Goal: Information Seeking & Learning: Check status

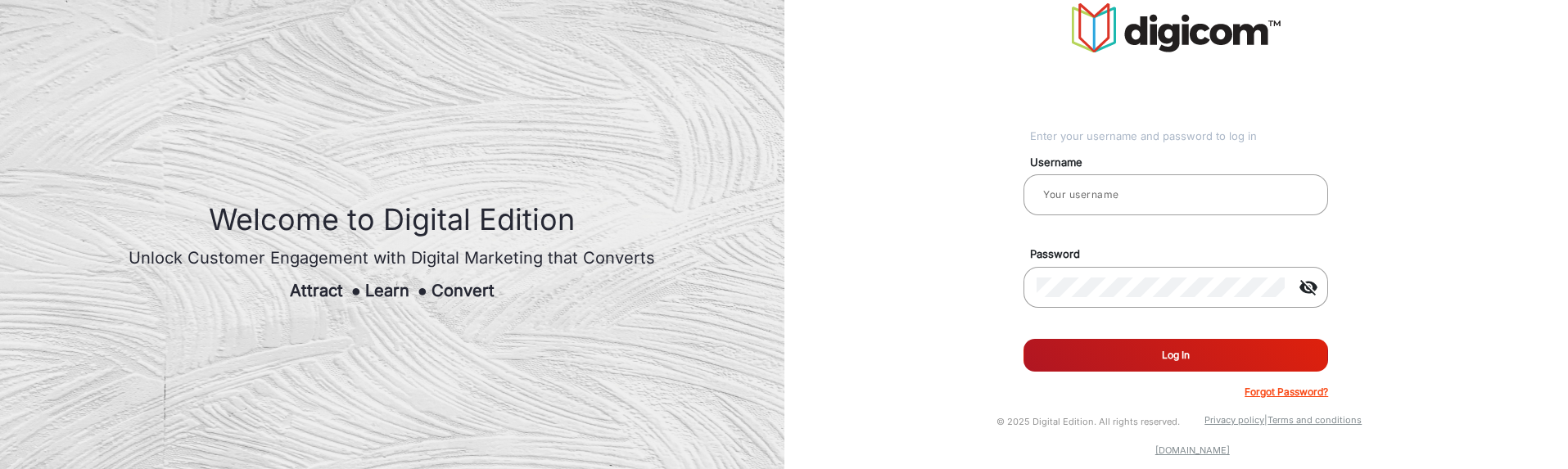
type input "[PERSON_NAME]"
click at [1280, 360] on button "Log In" at bounding box center [1176, 355] width 305 height 33
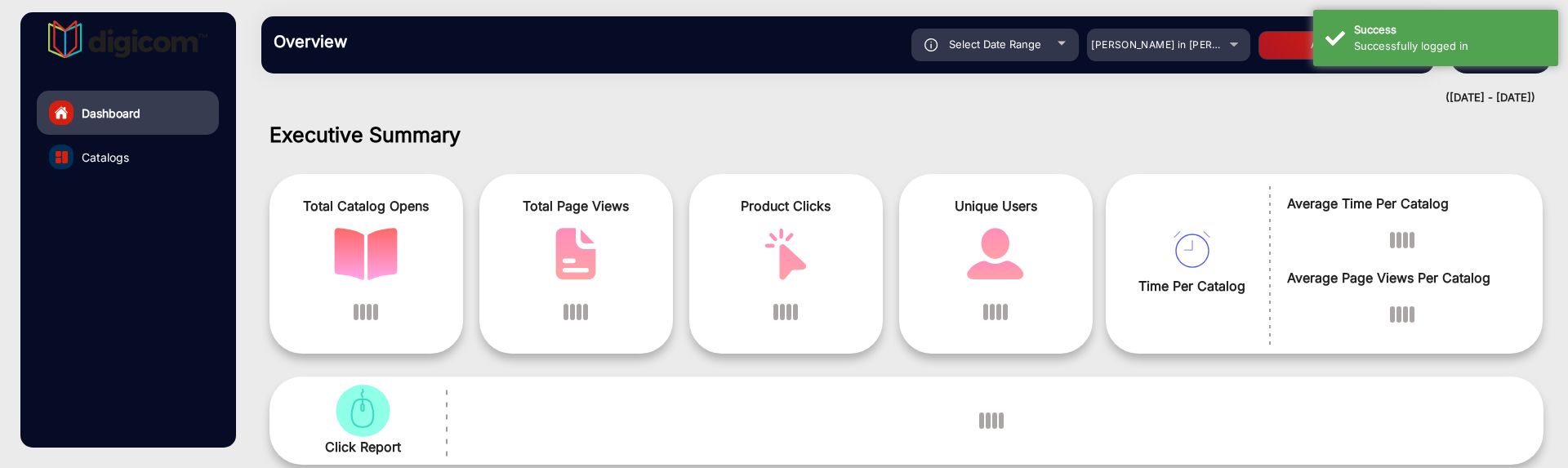
scroll to position [12, 0]
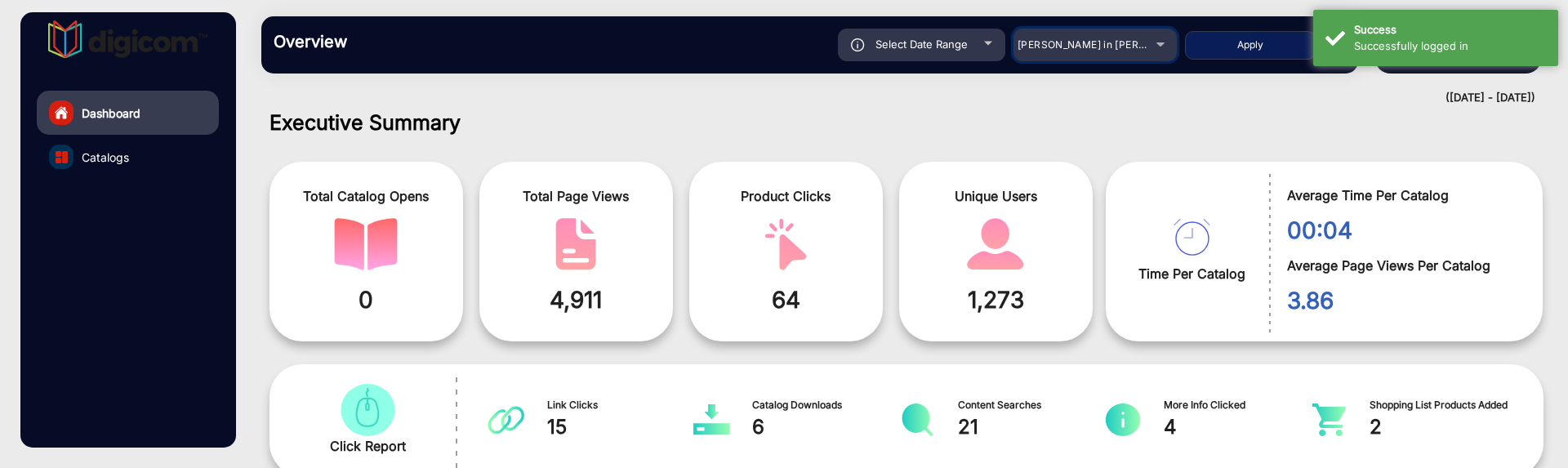
click at [1139, 50] on span "[PERSON_NAME] in [PERSON_NAME]" at bounding box center [1107, 44] width 181 height 12
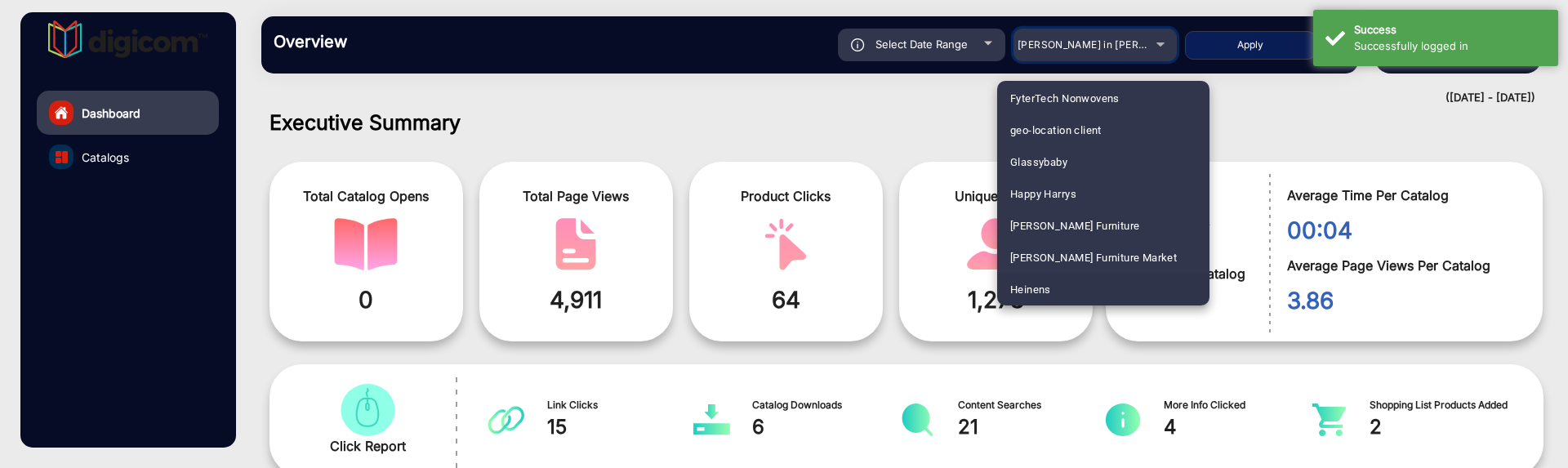
scroll to position [2202, 0]
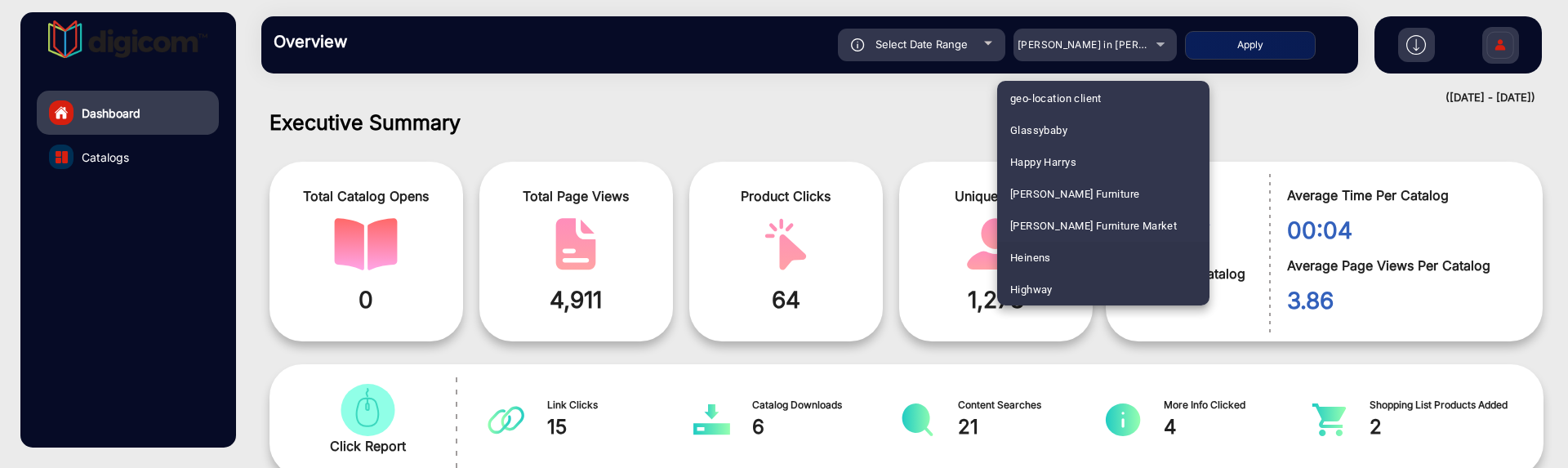
click at [1054, 249] on mat-option "Heinens" at bounding box center [1103, 257] width 212 height 32
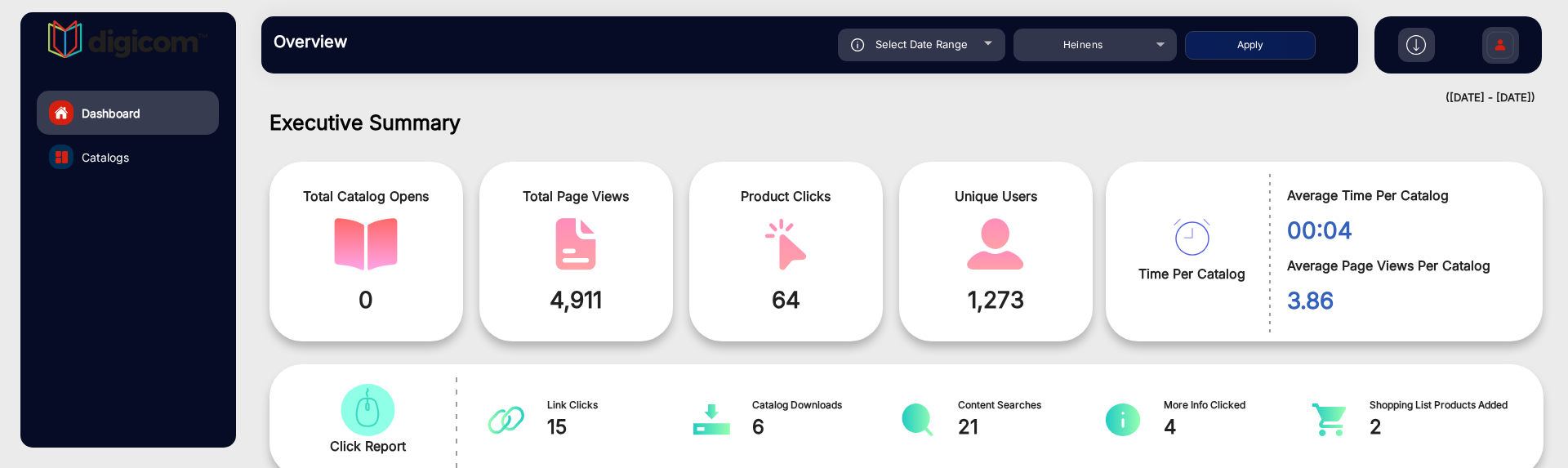
click at [989, 54] on div "Select Date Range" at bounding box center [921, 45] width 168 height 33
type input "[DATE]"
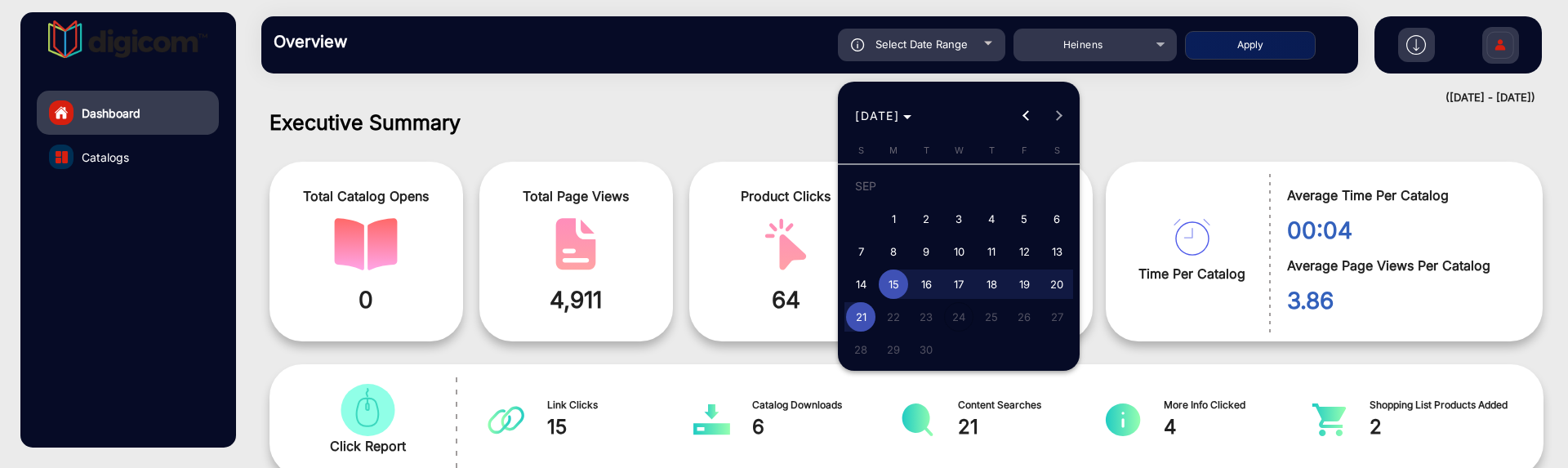
click at [957, 214] on span "3" at bounding box center [959, 218] width 29 height 29
type input "9/3/2025"
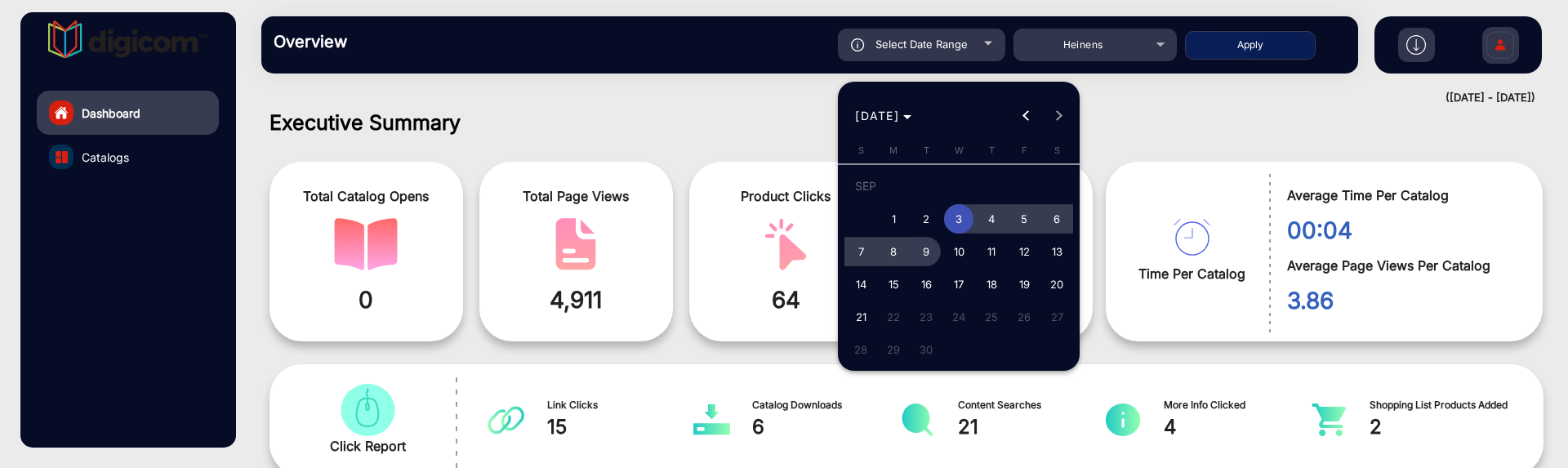
click at [934, 242] on span "9" at bounding box center [926, 251] width 29 height 29
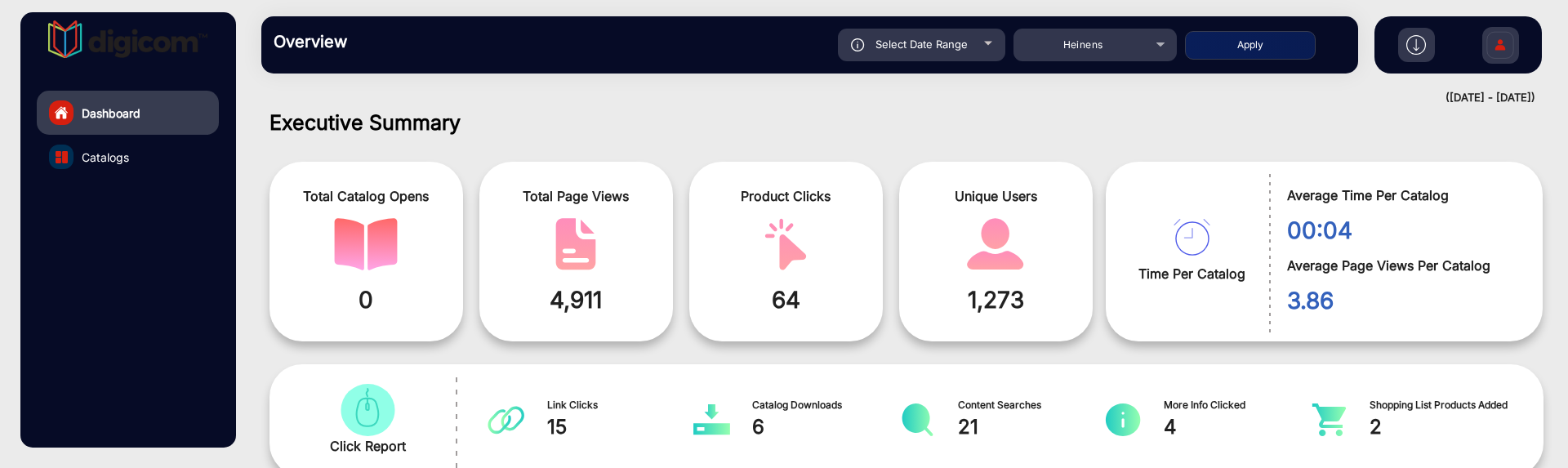
type input "9/9/2025"
click at [1244, 37] on button "Apply" at bounding box center [1251, 45] width 131 height 29
type input "9/3/2025"
type input "9/9/2025"
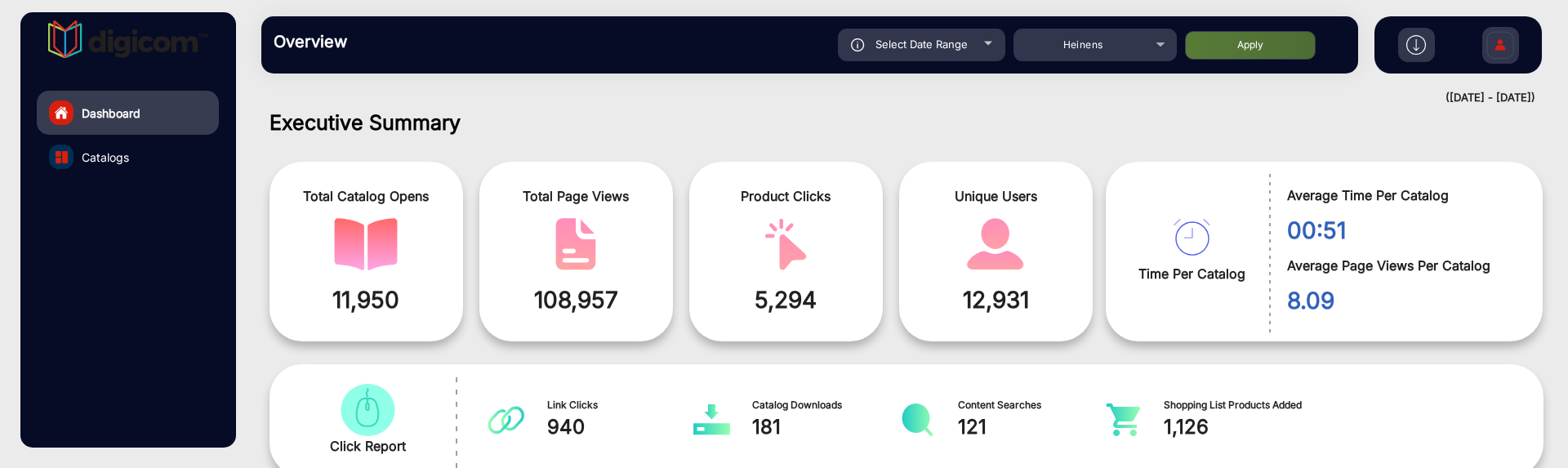
click at [975, 60] on div "Select Date Range" at bounding box center [921, 45] width 168 height 33
type input "9/3/2025"
type input "9/9/2025"
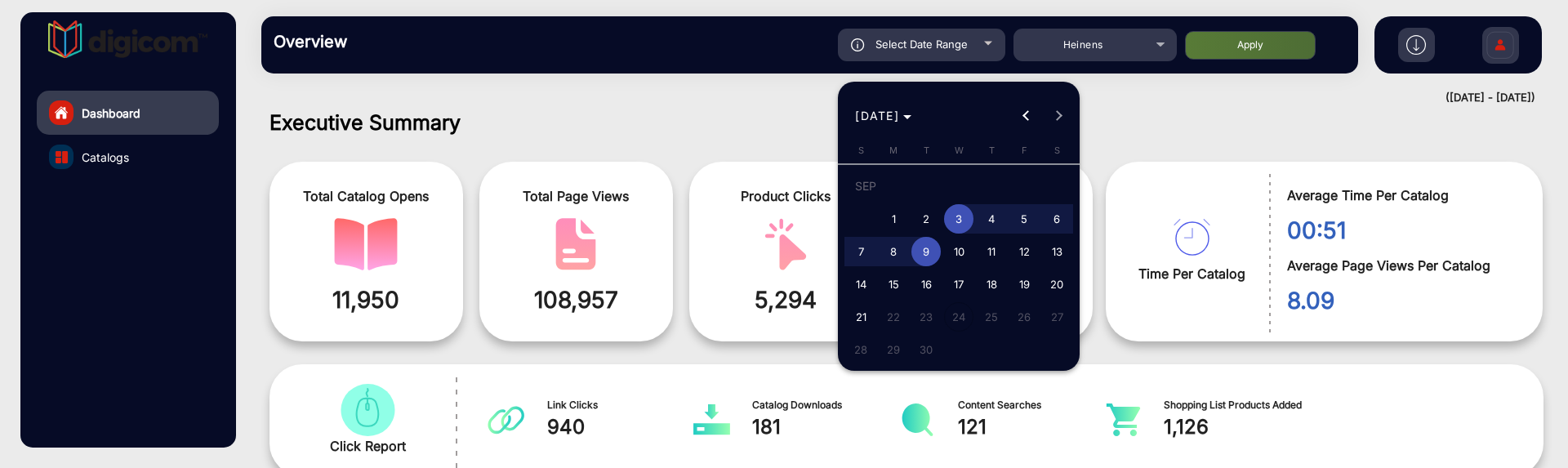
click at [1155, 74] on div at bounding box center [784, 234] width 1568 height 468
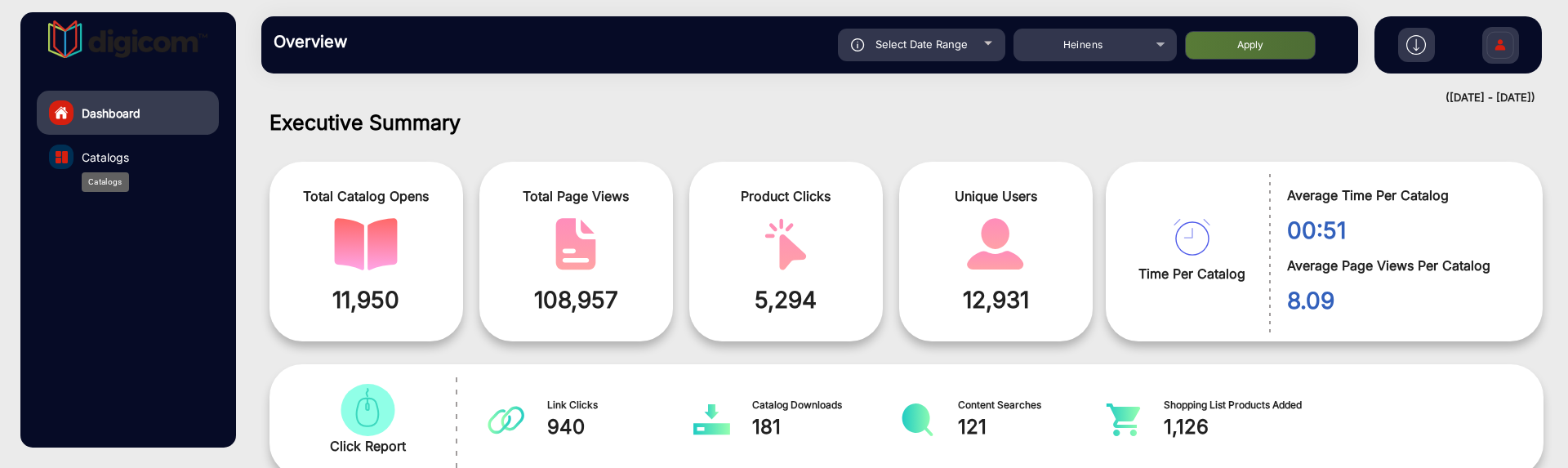
click at [86, 152] on span "Catalogs" at bounding box center [105, 157] width 48 height 17
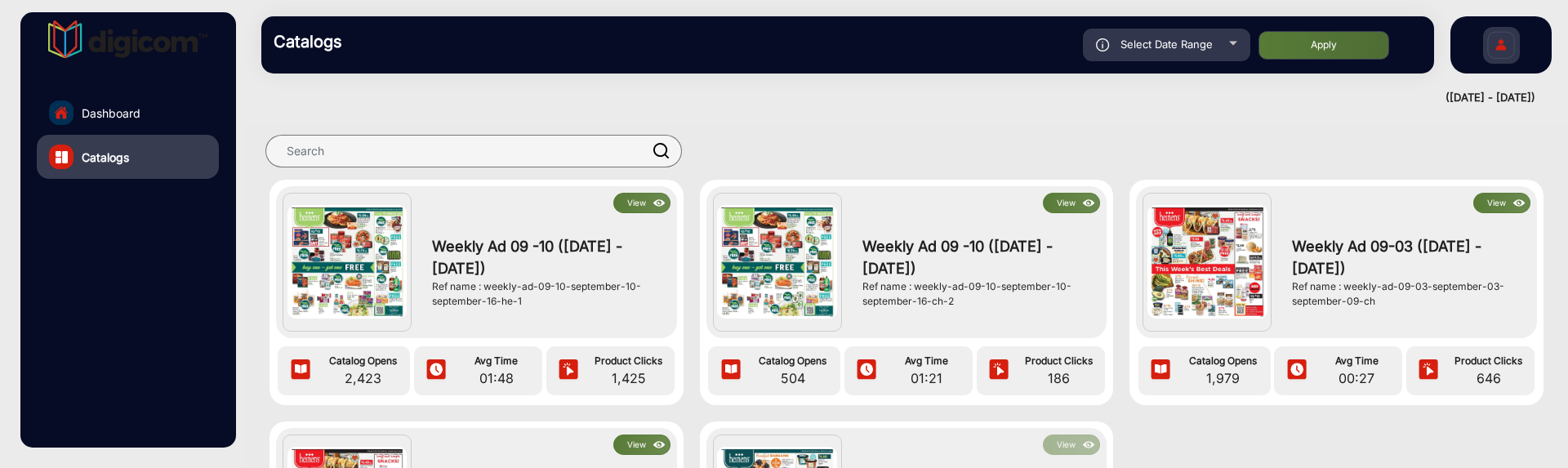
click at [1500, 184] on div "View Weekly Ad 09-03 (September 03 - September 09) Ref name : weekly-ad-09-03-s…" at bounding box center [1337, 292] width 414 height 226
click at [1496, 197] on button "View" at bounding box center [1502, 203] width 57 height 21
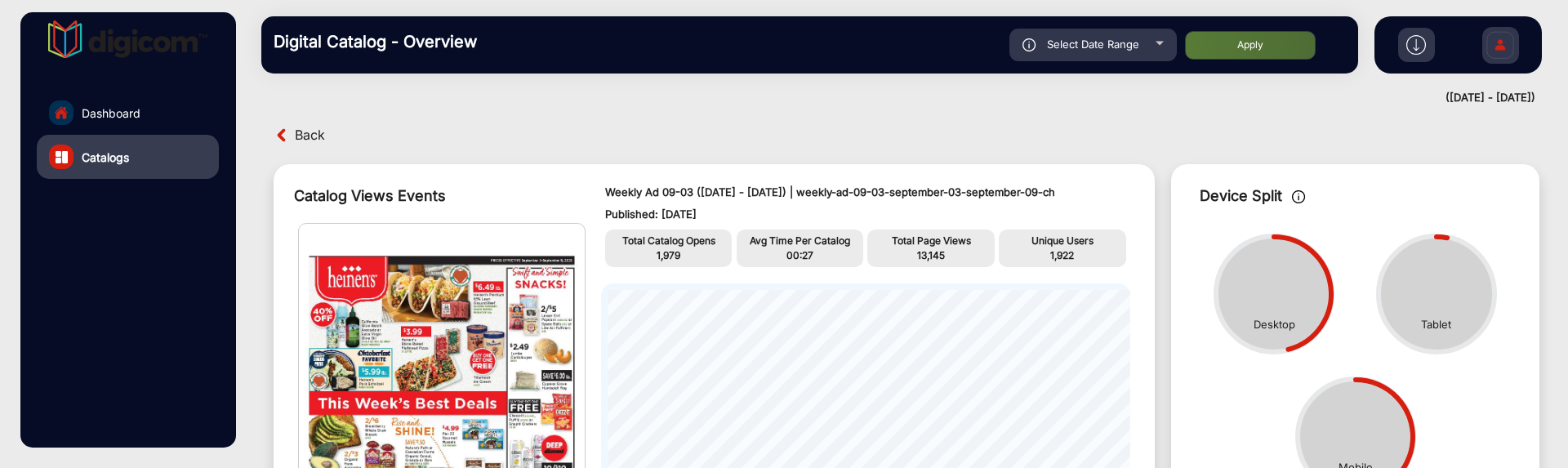
drag, startPoint x: 868, startPoint y: 196, endPoint x: 1105, endPoint y: 232, distance: 239.7
click at [1105, 223] on div "Weekly Ad 09-03 (September 03 - September 09) | weekly-ad-09-03-september-03-se…" at bounding box center [865, 203] width 521 height 38
click at [945, 248] on p "Total Page Views" at bounding box center [931, 241] width 119 height 15
click at [869, 189] on p "Weekly Ad 09-03 (September 03 - September 09) | weekly-ad-09-03-september-03-se…" at bounding box center [865, 192] width 521 height 16
drag, startPoint x: 869, startPoint y: 189, endPoint x: 886, endPoint y: 201, distance: 20.8
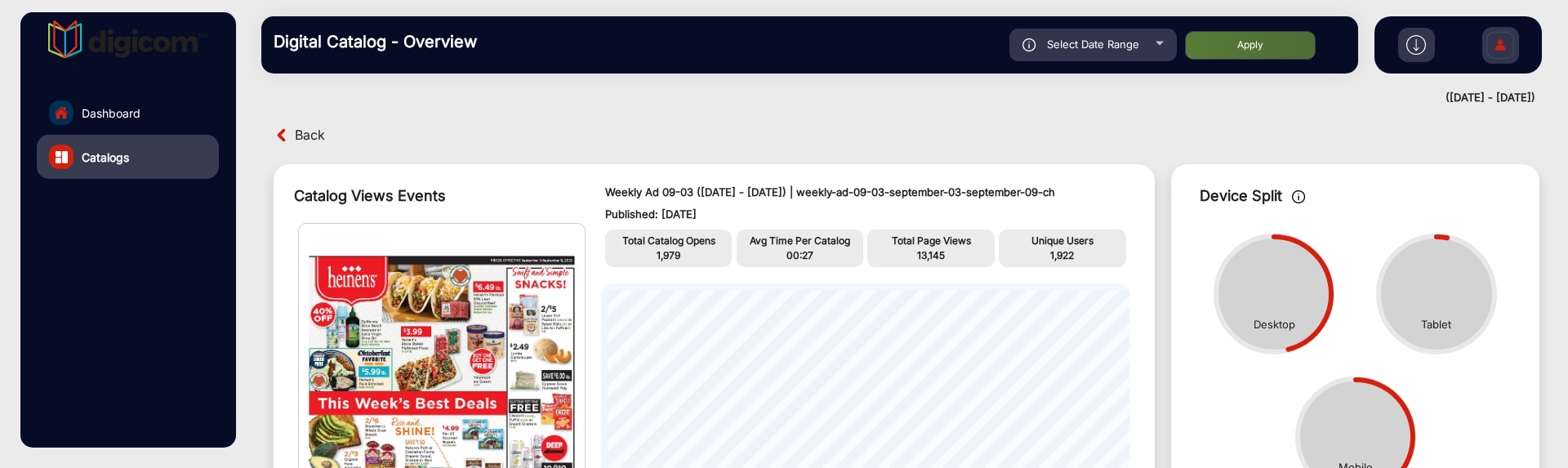
click at [886, 201] on p "Weekly Ad 09-03 (September 03 - September 09) | weekly-ad-09-03-september-03-se…" at bounding box center [865, 192] width 521 height 16
copy p "weekly-ad-09-03-september-03-september-09-ch"
click at [132, 105] on span "Dashboard" at bounding box center [110, 113] width 59 height 17
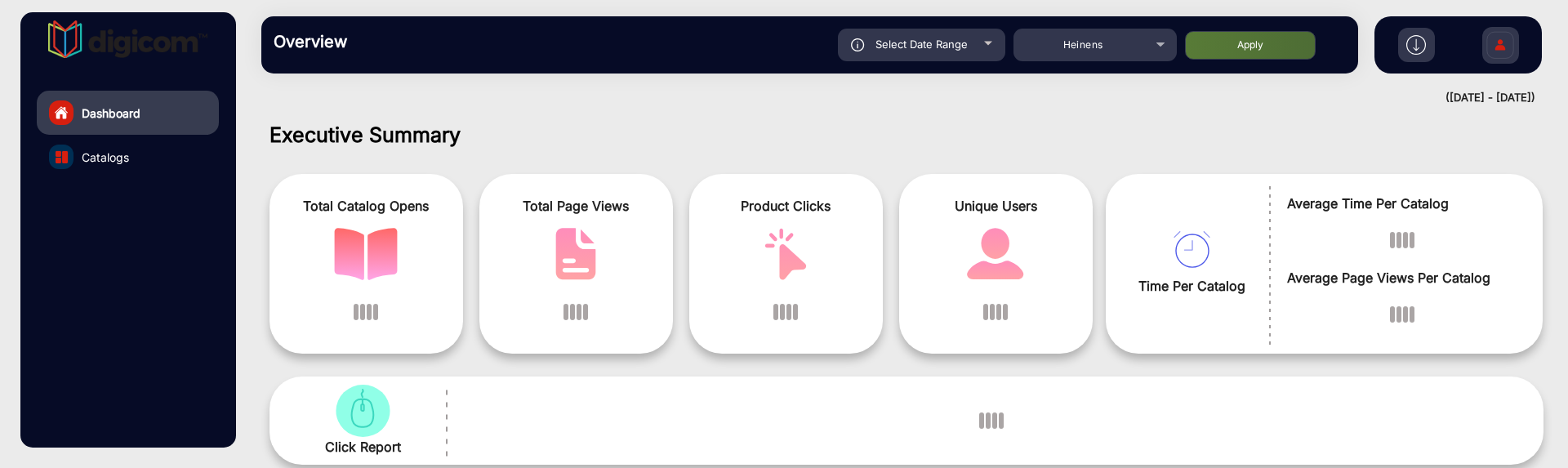
scroll to position [12, 0]
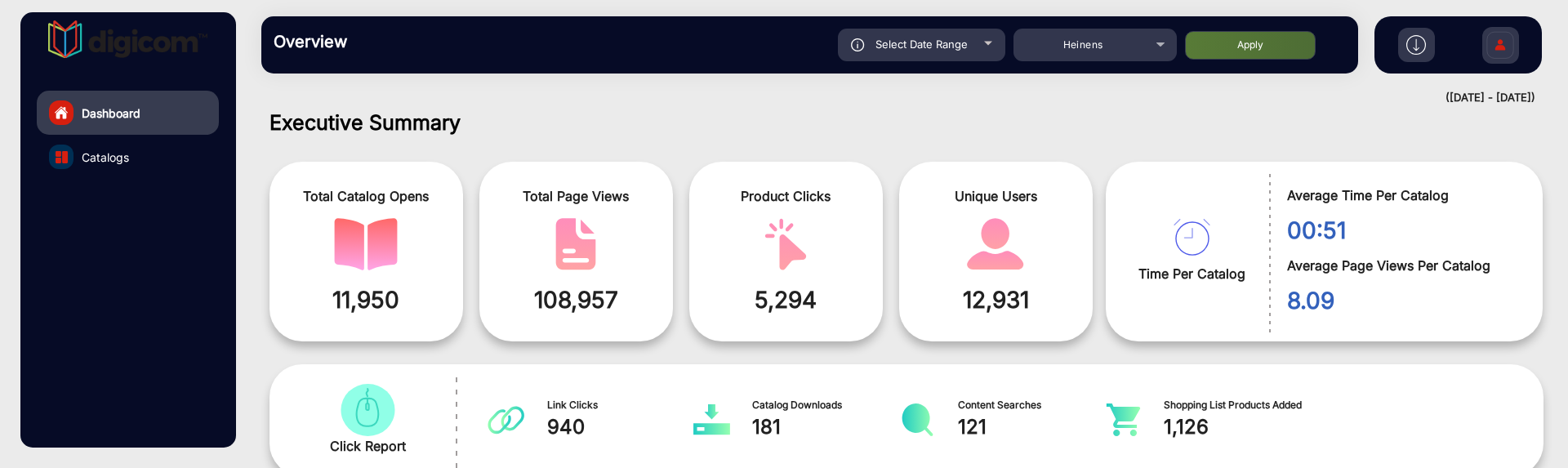
click at [960, 46] on span "Select Date Range" at bounding box center [921, 44] width 93 height 13
type input "9/3/2025"
type input "9/9/2025"
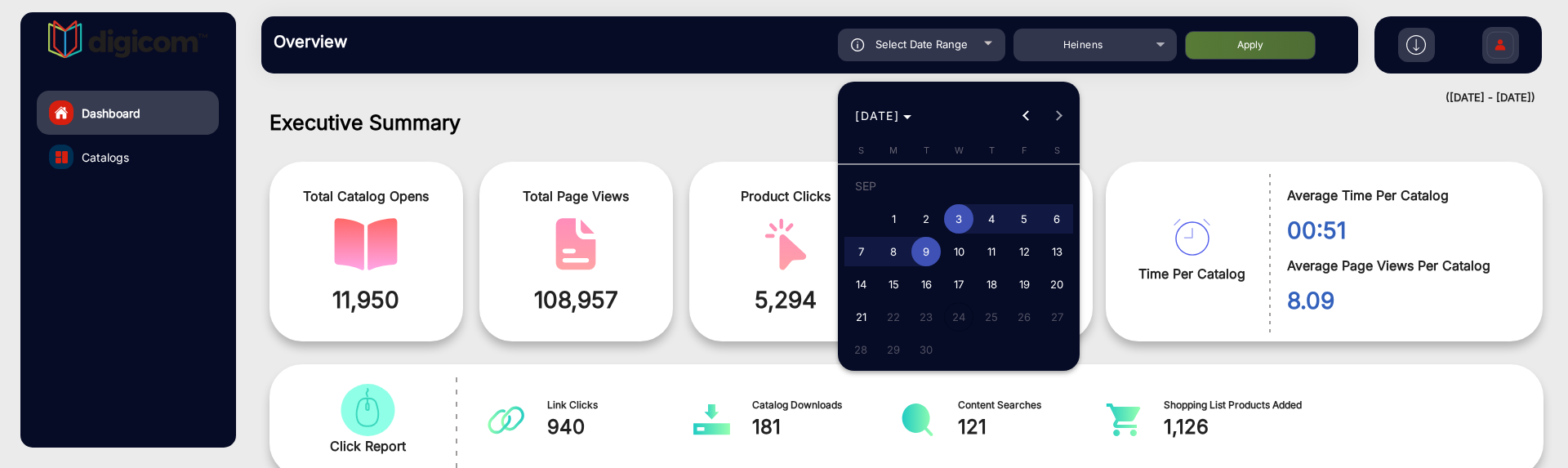
click at [954, 214] on span "3" at bounding box center [959, 218] width 29 height 29
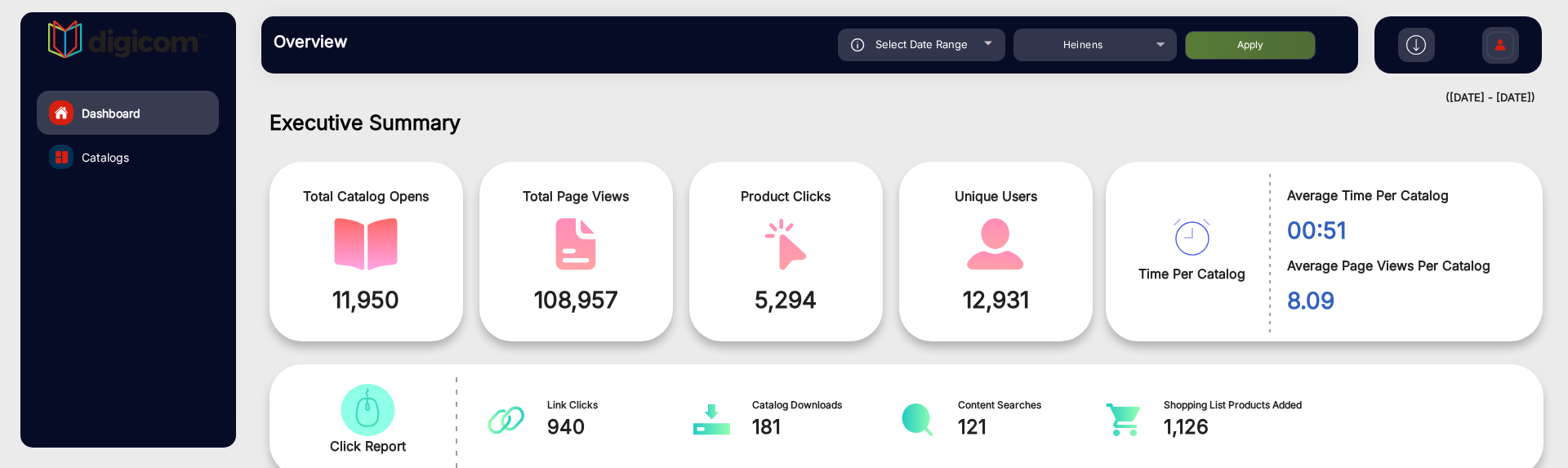
type input "9/3/2025"
click at [1270, 47] on button "Apply" at bounding box center [1251, 45] width 131 height 29
type input "9/3/2025"
click at [974, 45] on div "Select Date Range" at bounding box center [921, 45] width 168 height 33
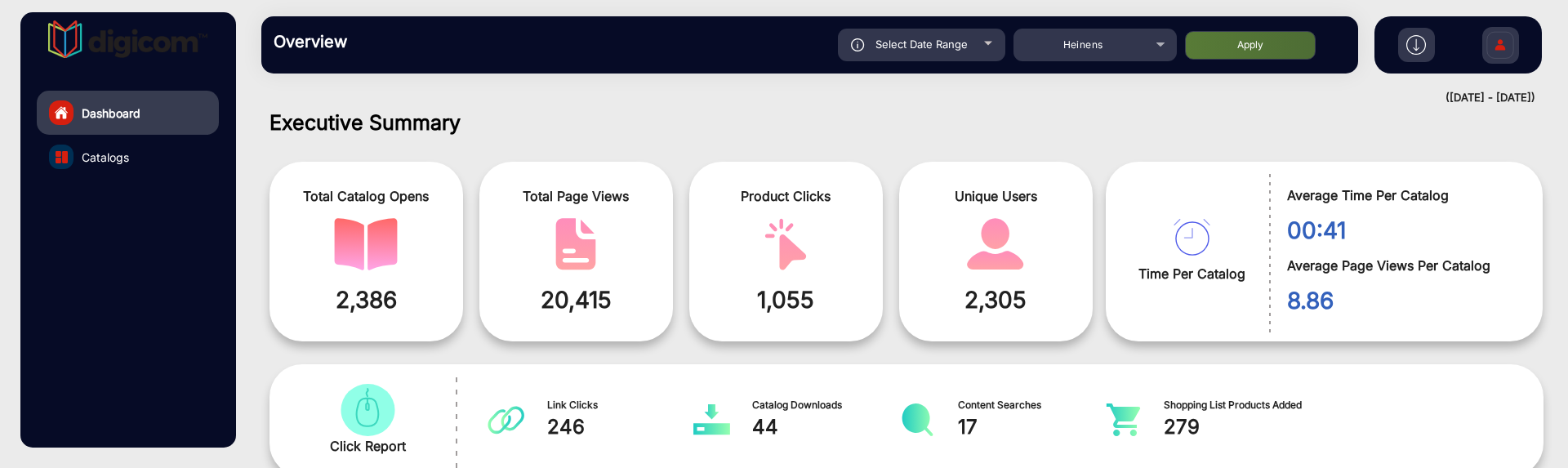
type input "9/3/2025"
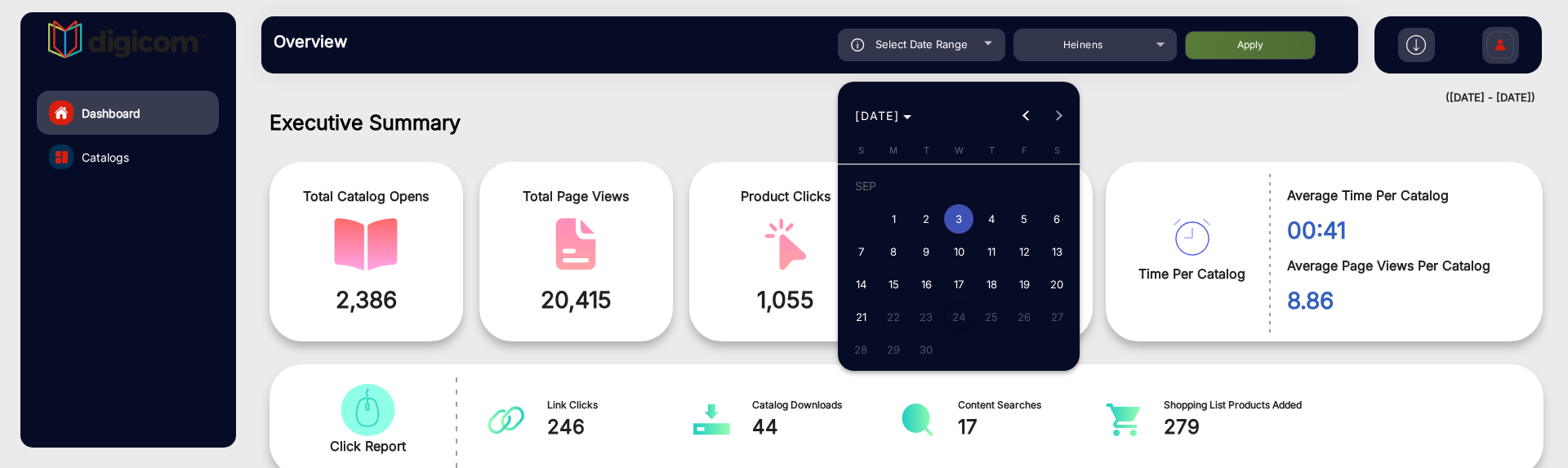
click at [987, 213] on span "4" at bounding box center [990, 218] width 29 height 29
type input "9/4/2025"
click at [987, 213] on span "4" at bounding box center [990, 218] width 29 height 29
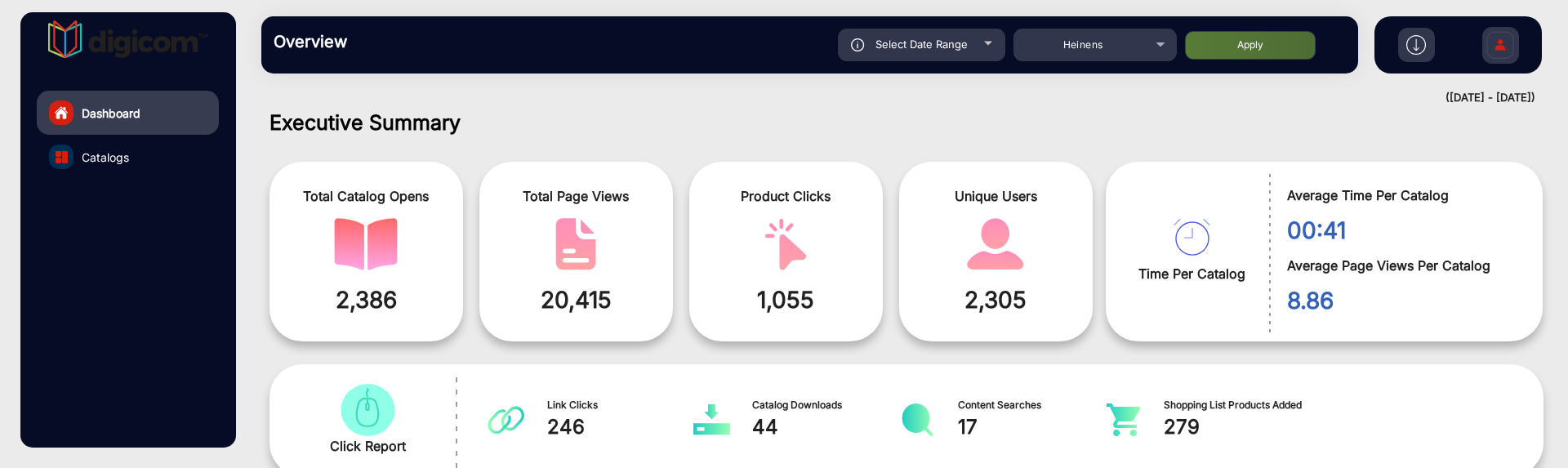
type input "9/4/2025"
click at [1244, 50] on button "Apply" at bounding box center [1251, 45] width 131 height 29
type input "9/4/2025"
click at [957, 54] on div "Select Date Range" at bounding box center [921, 45] width 168 height 33
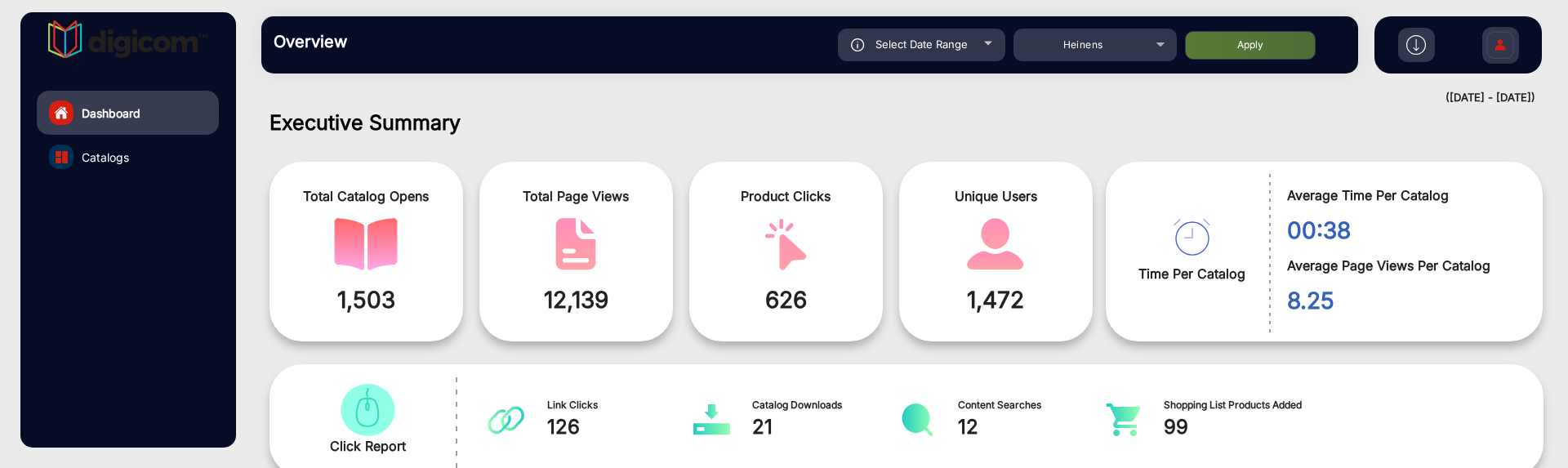
type input "9/4/2025"
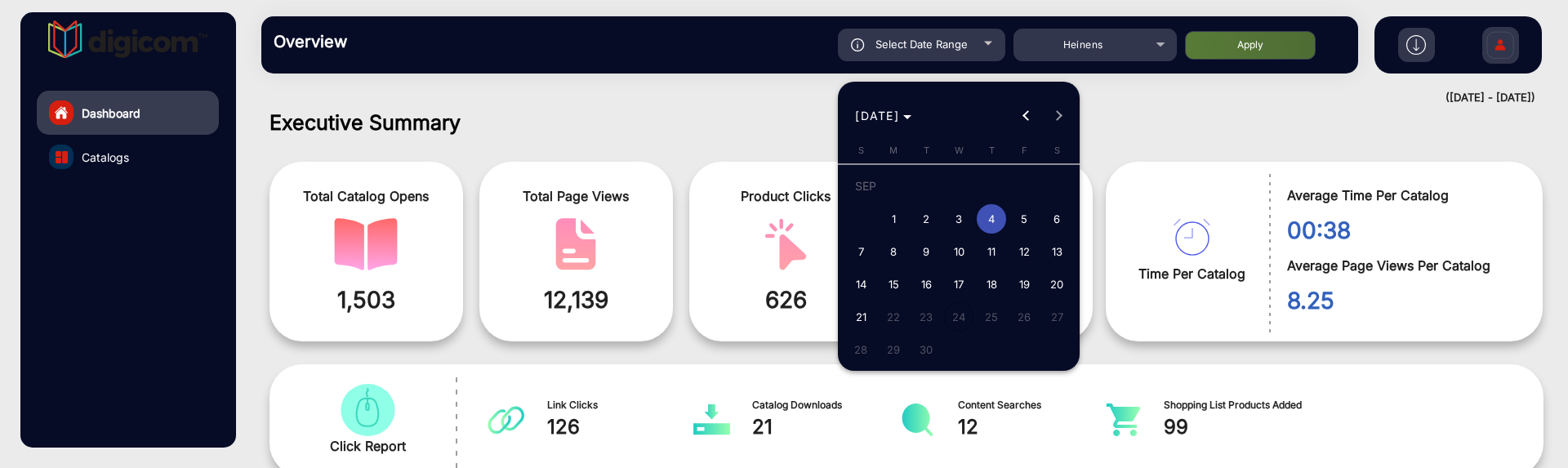
click at [1020, 211] on span "5" at bounding box center [1023, 218] width 29 height 29
type input "9/5/2025"
click at [1020, 211] on span "5" at bounding box center [1023, 218] width 29 height 29
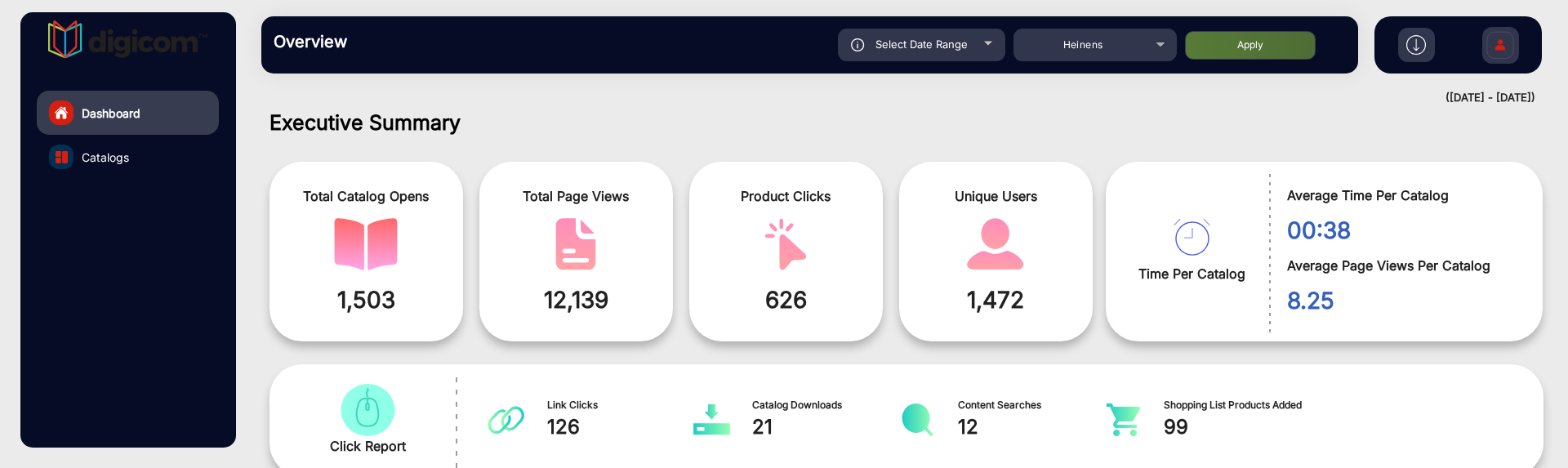
type input "9/5/2025"
click at [1230, 44] on button "Apply" at bounding box center [1251, 45] width 131 height 29
type input "9/5/2025"
click at [945, 38] on span "Select Date Range" at bounding box center [921, 44] width 93 height 13
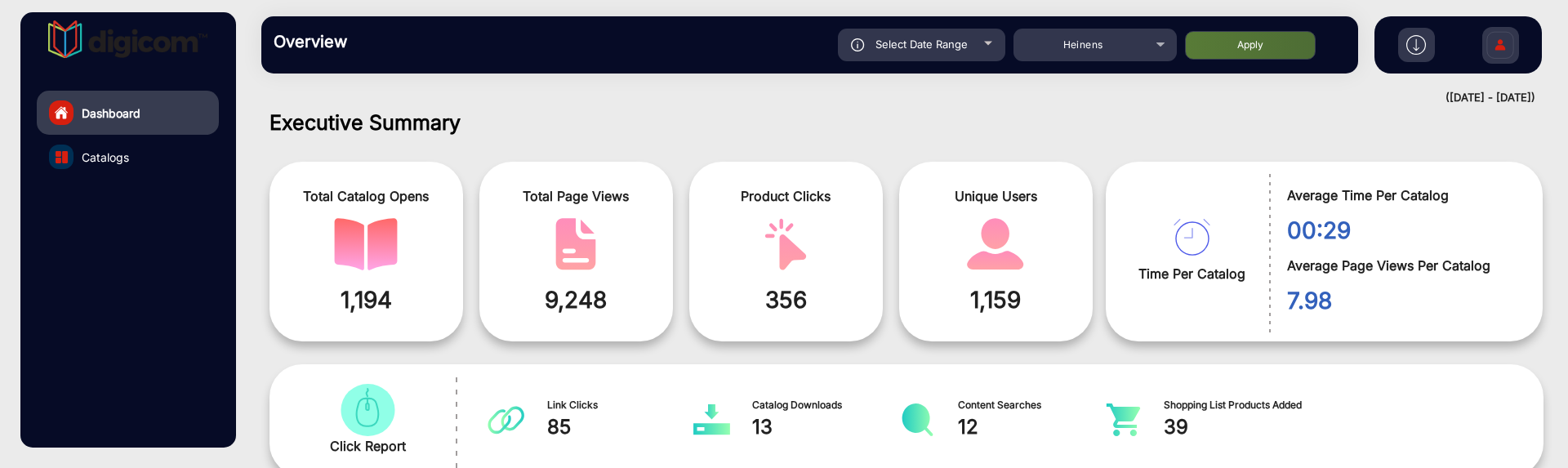
type input "9/5/2025"
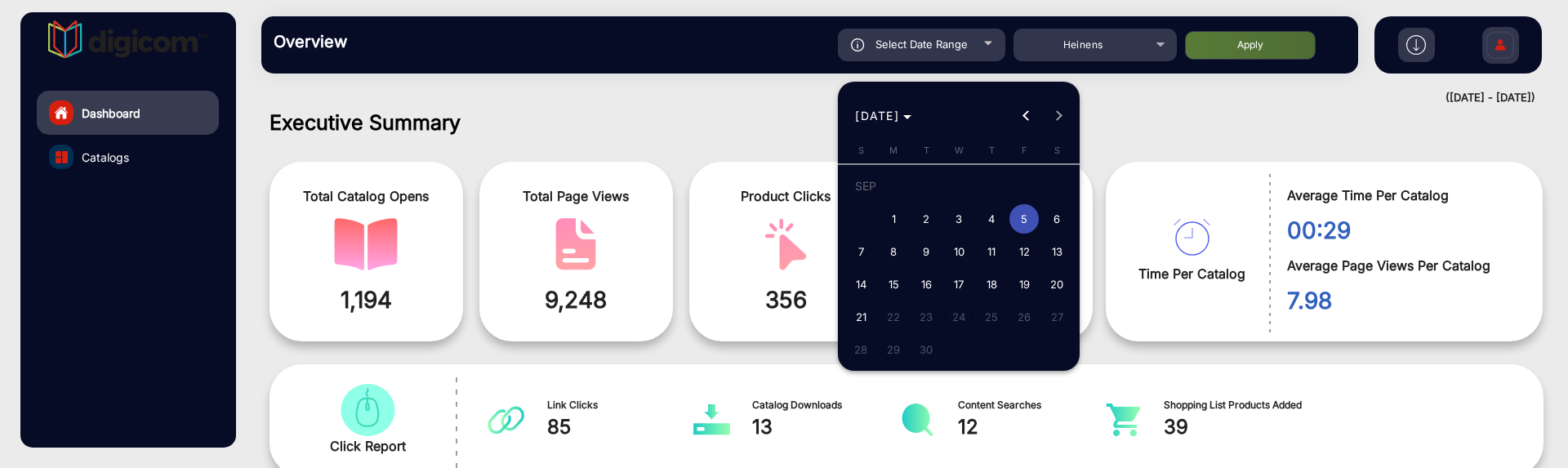
click at [1058, 218] on span "6" at bounding box center [1056, 218] width 29 height 29
type input "9/6/2025"
click at [1058, 218] on span "6" at bounding box center [1056, 218] width 29 height 29
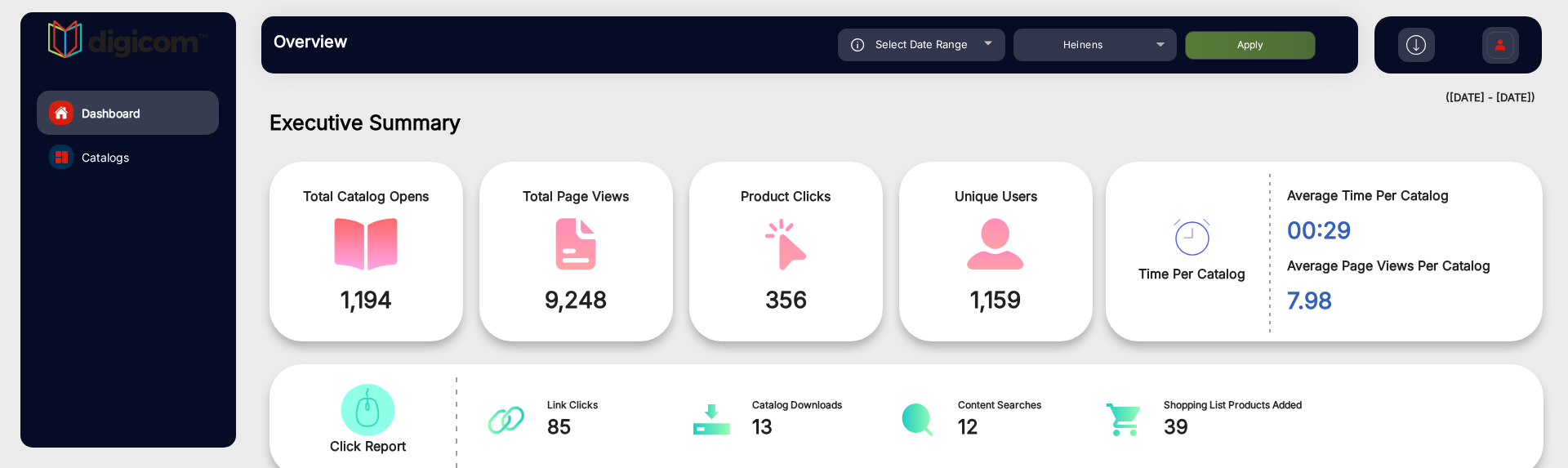
type input "9/6/2025"
click at [1247, 43] on button "Apply" at bounding box center [1251, 45] width 131 height 29
type input "9/6/2025"
click at [954, 29] on div "Select Date Range" at bounding box center [921, 45] width 168 height 33
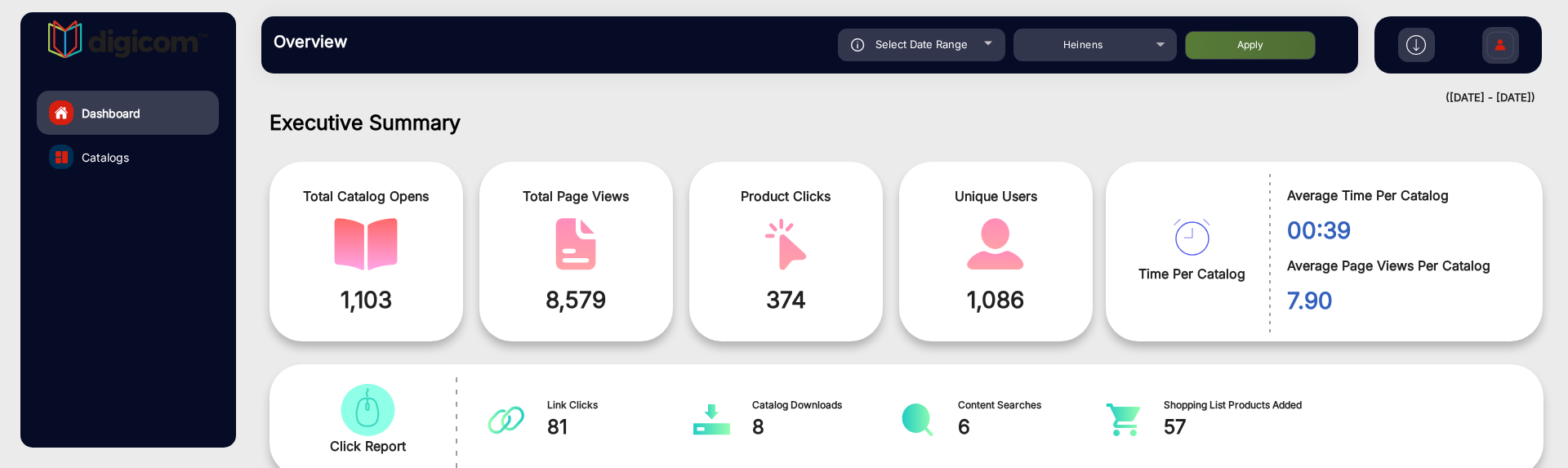
type input "9/6/2025"
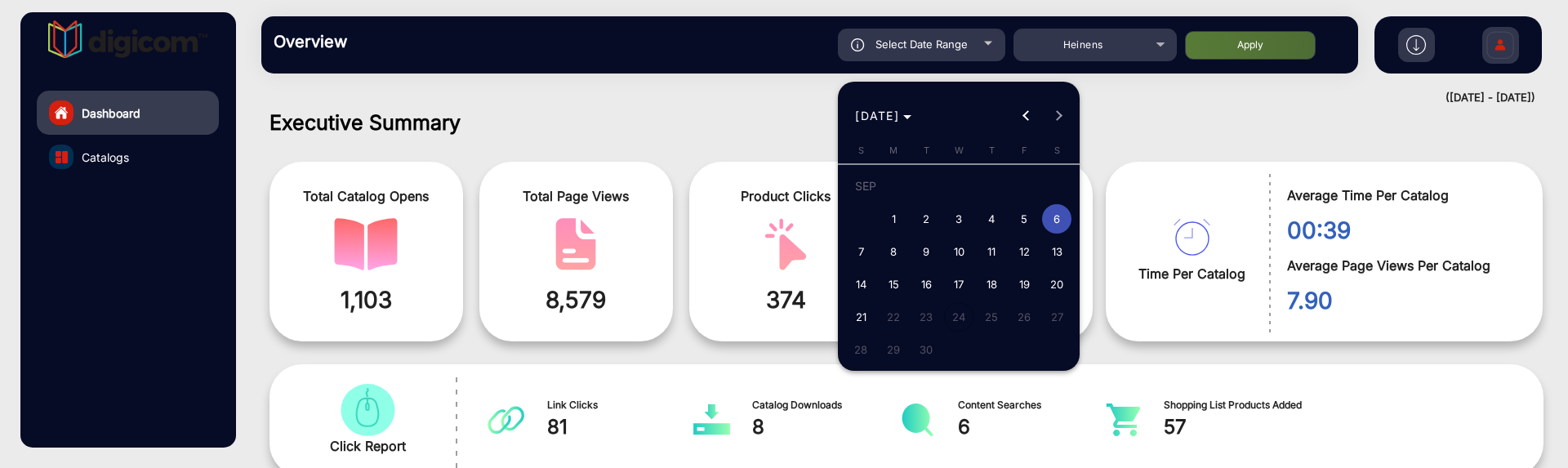
click at [862, 251] on span "7" at bounding box center [860, 251] width 29 height 29
type input "9/7/2025"
click at [862, 251] on span "7" at bounding box center [860, 251] width 29 height 29
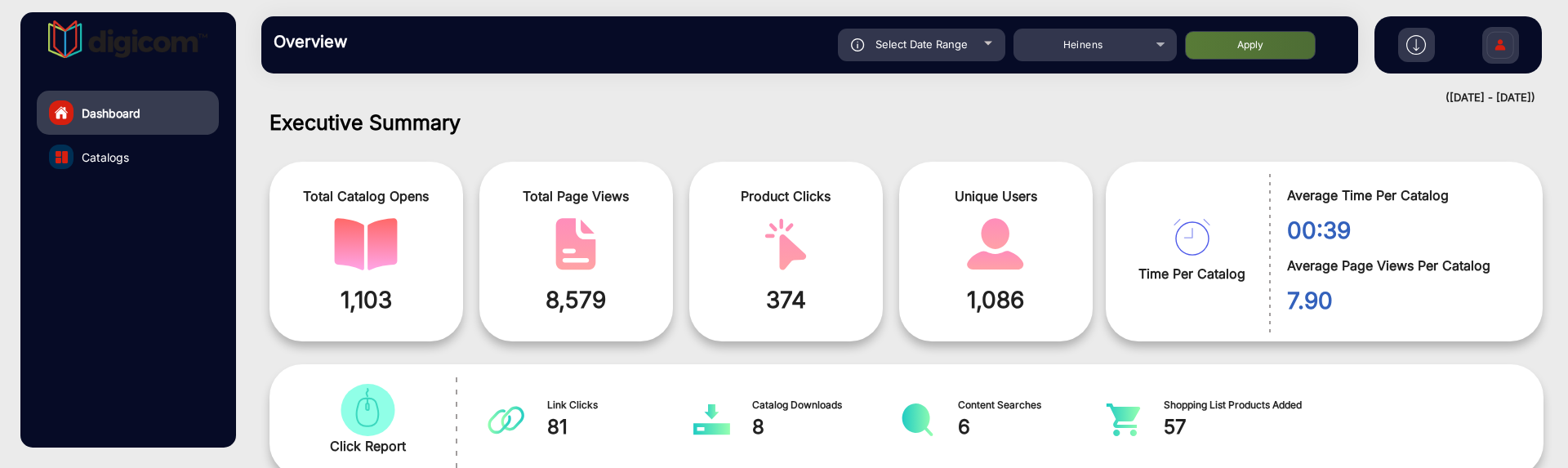
type input "9/7/2025"
click at [1208, 48] on button "Apply" at bounding box center [1251, 45] width 131 height 29
type input "9/7/2025"
click at [940, 47] on span "Select Date Range" at bounding box center [921, 44] width 93 height 13
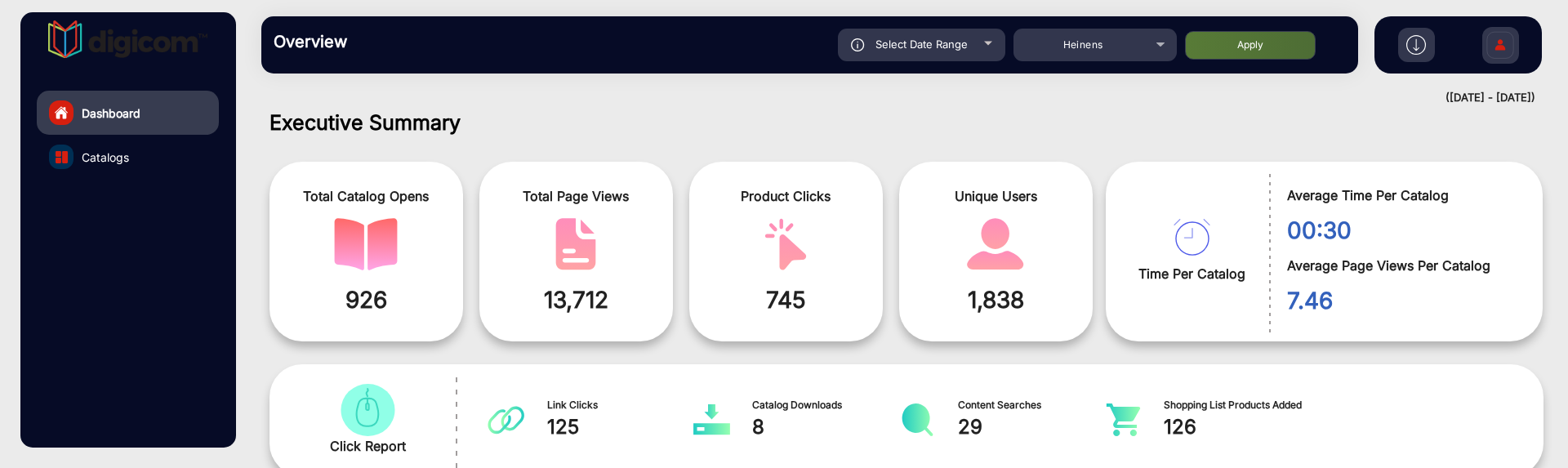
type input "9/7/2025"
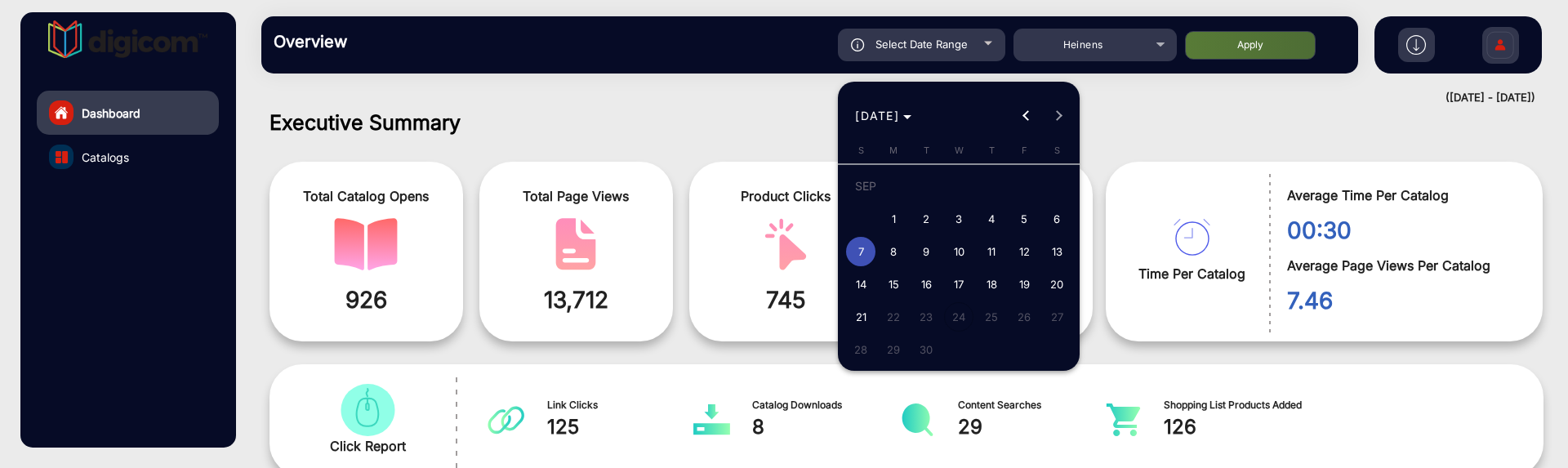
click at [903, 249] on span "8" at bounding box center [893, 251] width 29 height 29
type input "9/8/2025"
click at [903, 249] on span "8" at bounding box center [893, 251] width 29 height 29
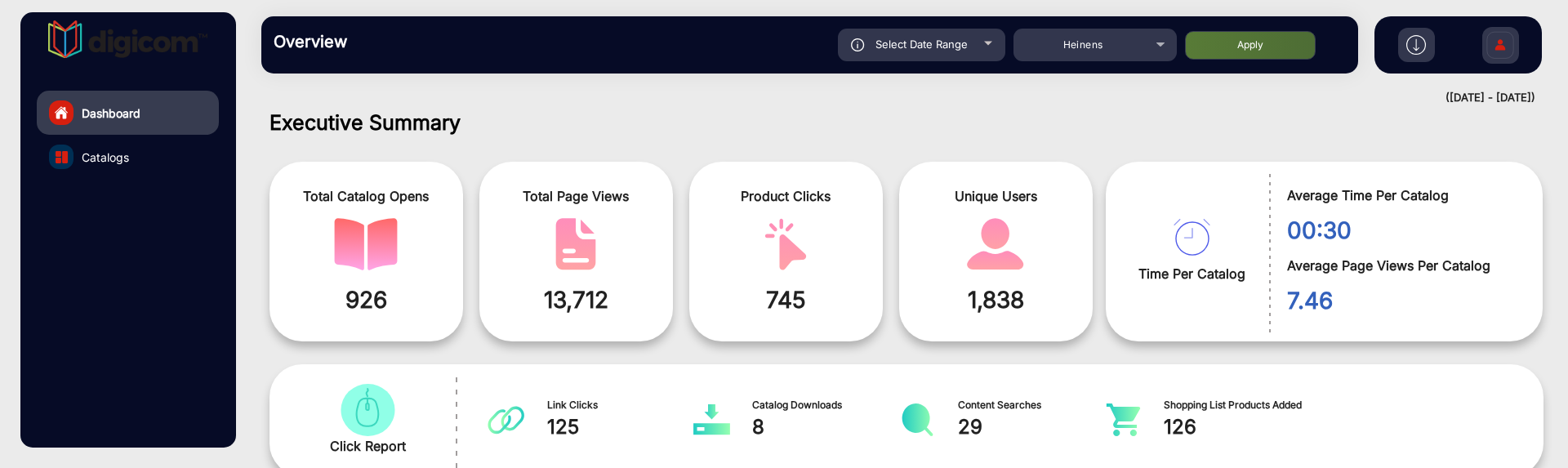
type input "9/8/2025"
click at [1287, 37] on button "Apply" at bounding box center [1251, 45] width 131 height 29
type input "9/8/2025"
click at [951, 43] on span "Select Date Range" at bounding box center [921, 44] width 93 height 13
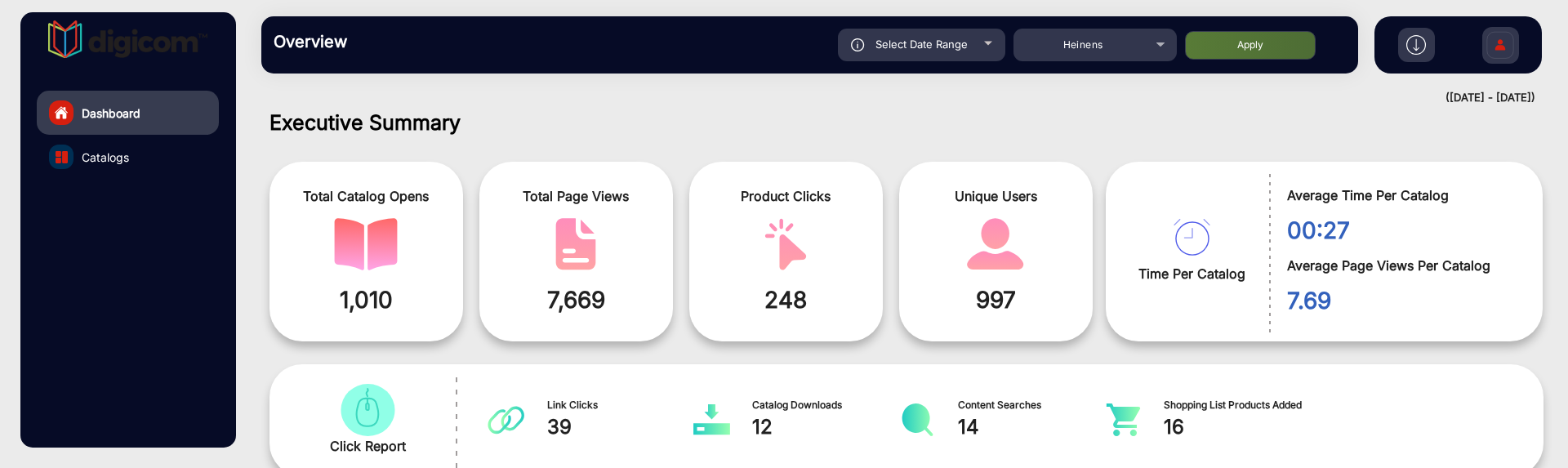
type input "9/8/2025"
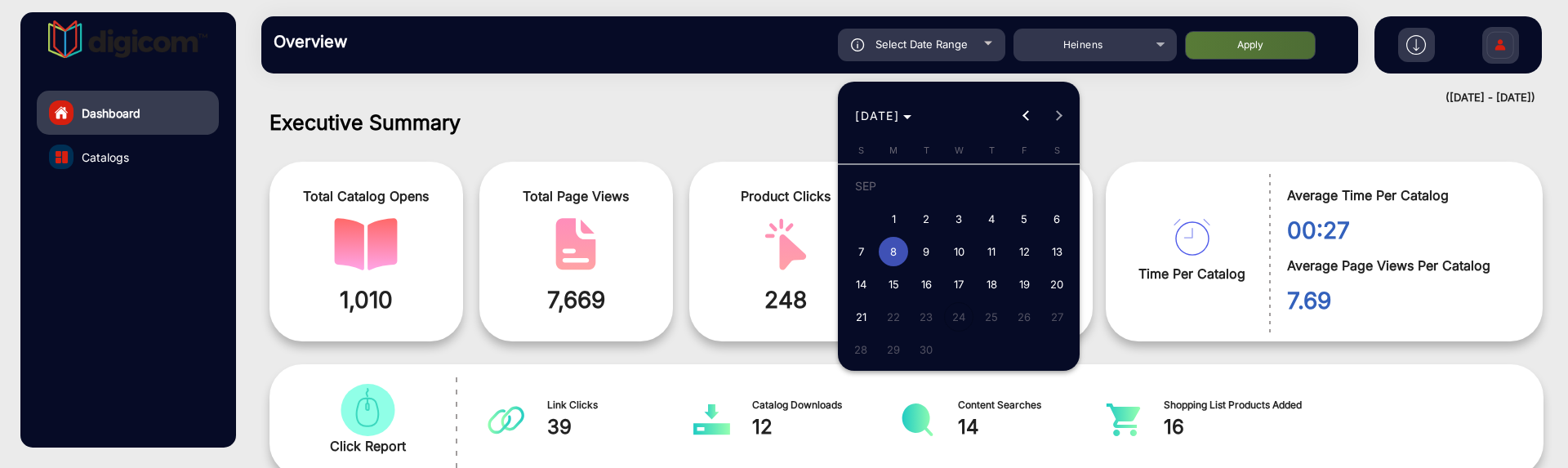
click at [931, 254] on span "9" at bounding box center [926, 251] width 29 height 29
type input "9/9/2025"
click at [931, 254] on span "9" at bounding box center [926, 251] width 29 height 29
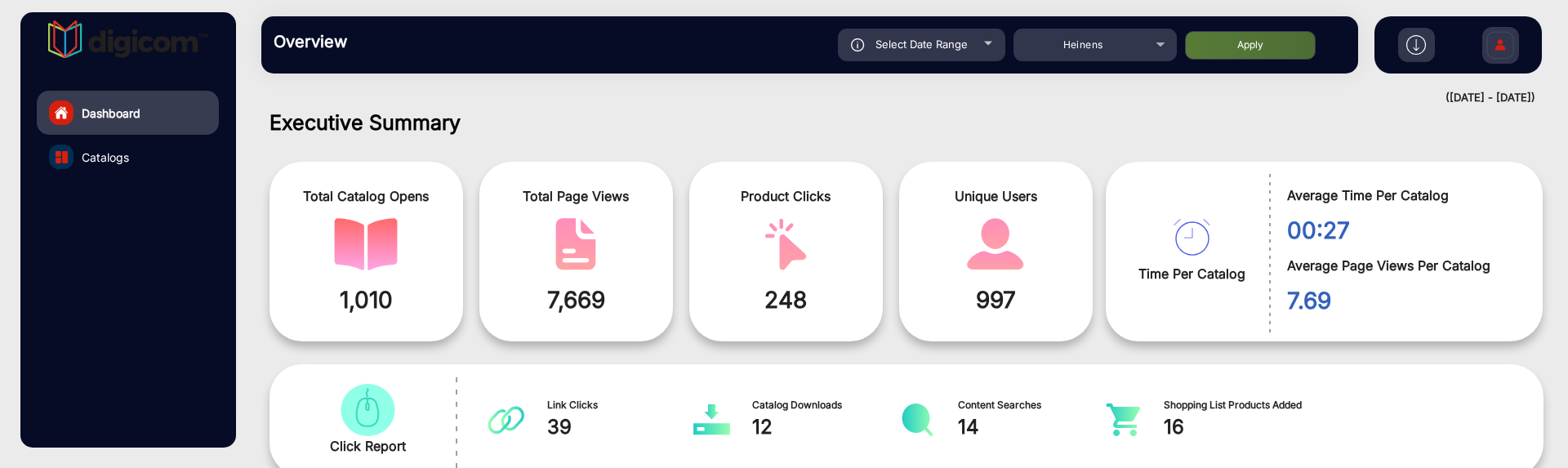
type input "9/9/2025"
click at [1216, 41] on button "Apply" at bounding box center [1251, 45] width 131 height 29
type input "9/9/2025"
click at [911, 29] on div "Select Date Range" at bounding box center [921, 45] width 168 height 33
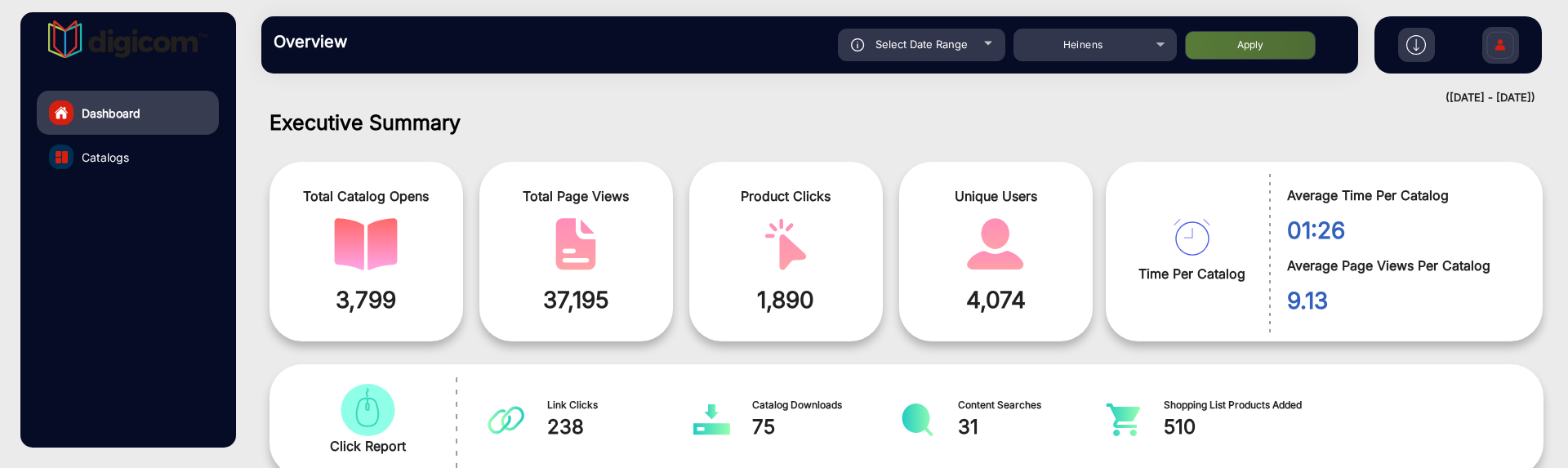
type input "9/9/2025"
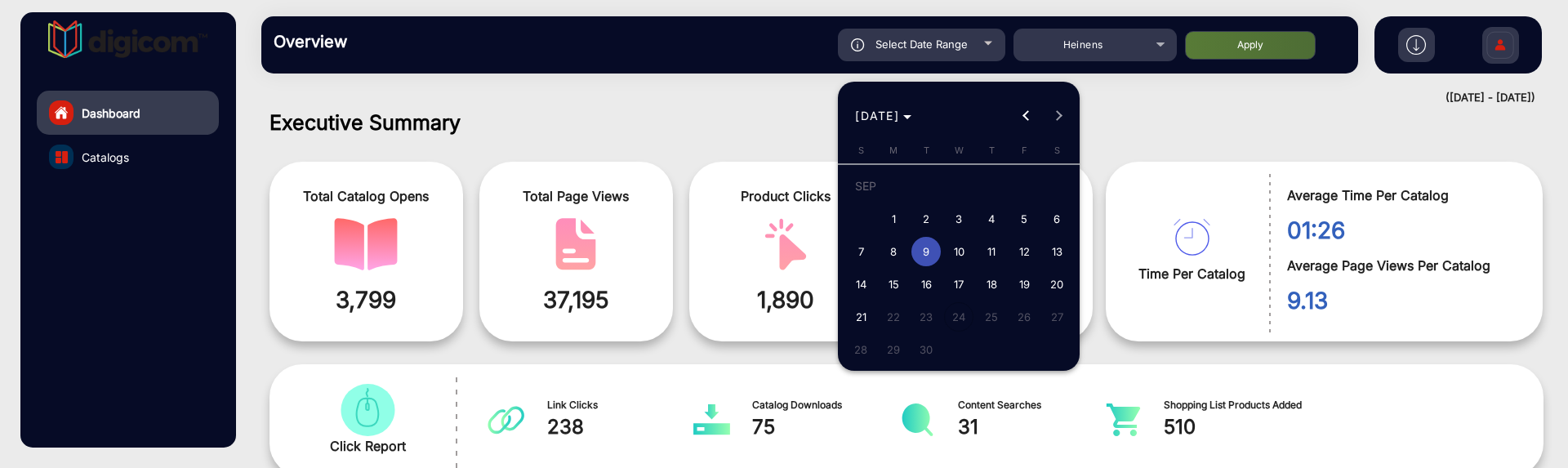
click at [898, 248] on span "8" at bounding box center [893, 251] width 29 height 29
type input "9/8/2025"
click at [898, 248] on span "8" at bounding box center [893, 251] width 29 height 29
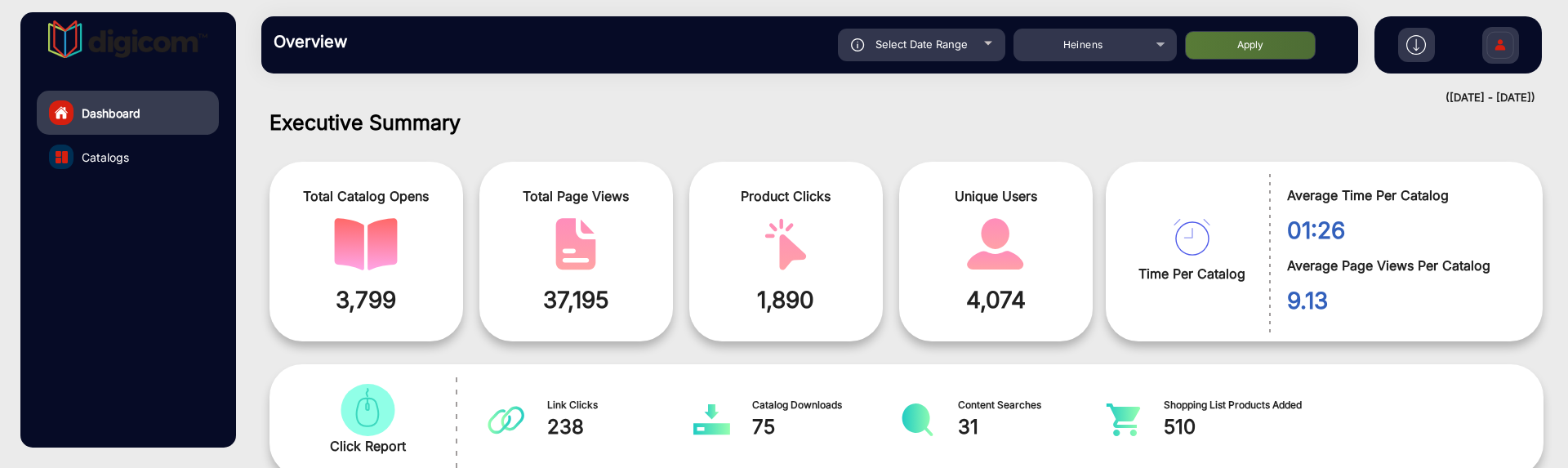
type input "9/8/2025"
click at [1215, 41] on button "Apply" at bounding box center [1251, 45] width 131 height 29
type input "9/8/2025"
click at [959, 37] on span "Select Date Range" at bounding box center [921, 44] width 93 height 13
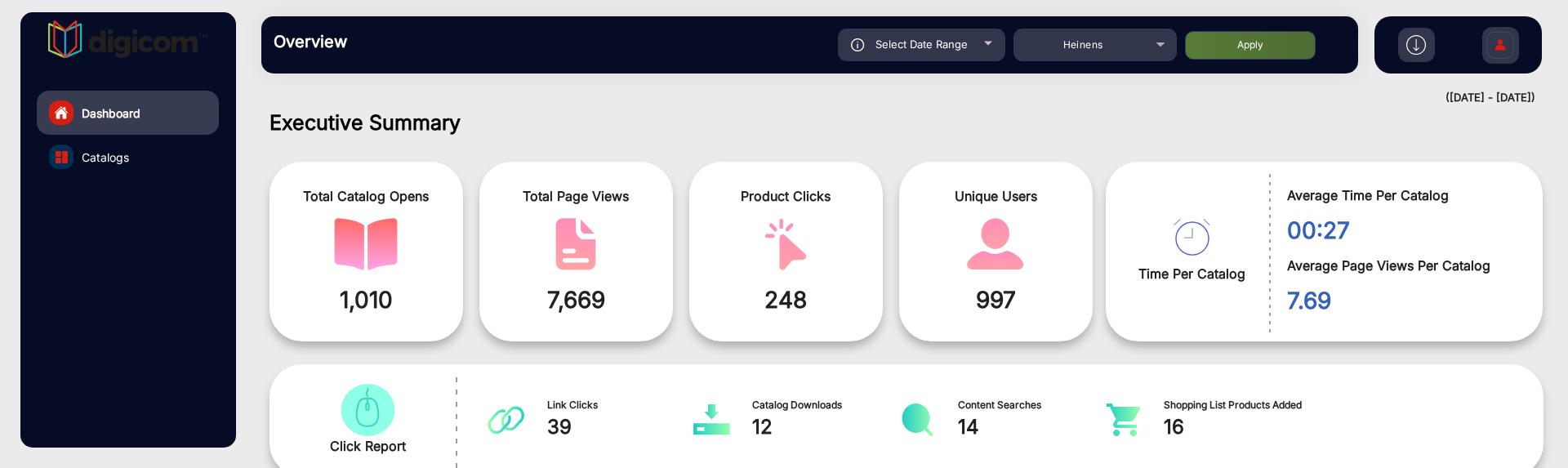
type input "9/8/2025"
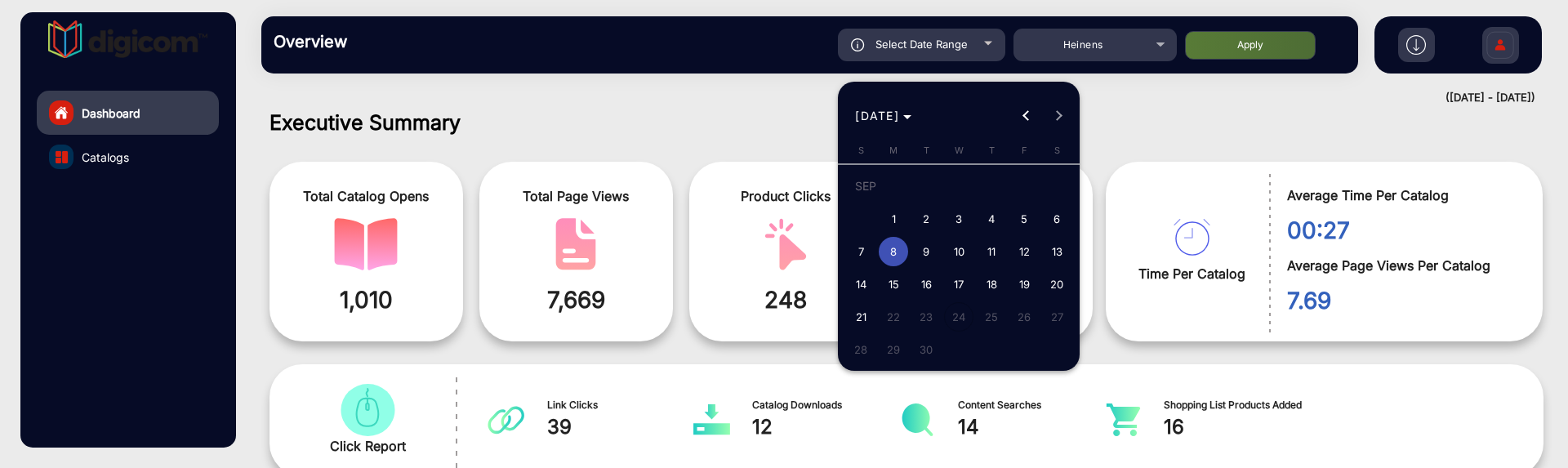
click at [857, 246] on span "7" at bounding box center [860, 251] width 29 height 29
type input "9/7/2025"
click at [857, 246] on span "7" at bounding box center [860, 251] width 29 height 29
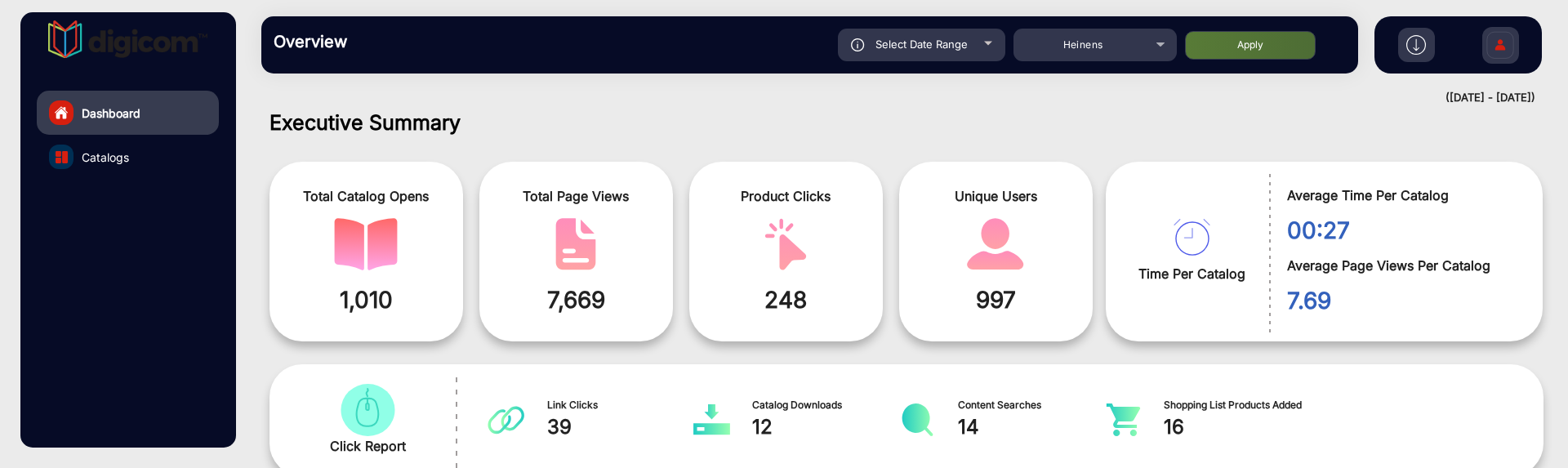
type input "9/7/2025"
click at [1195, 58] on button "Apply" at bounding box center [1251, 45] width 131 height 29
type input "9/7/2025"
drag, startPoint x: 625, startPoint y: 301, endPoint x: 541, endPoint y: 303, distance: 84.0
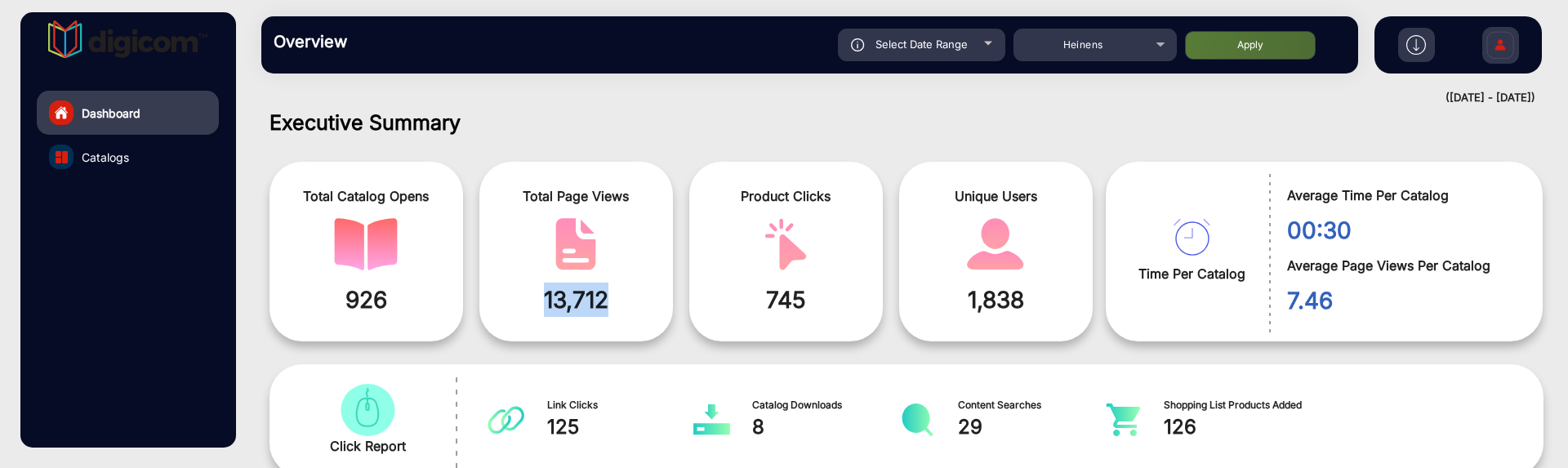
click at [541, 303] on span "13,712" at bounding box center [576, 300] width 169 height 35
click at [489, 273] on div "Total Page Views 13,712" at bounding box center [576, 252] width 194 height 180
click at [965, 42] on span "Select Date Range" at bounding box center [921, 44] width 93 height 13
type input "9/7/2025"
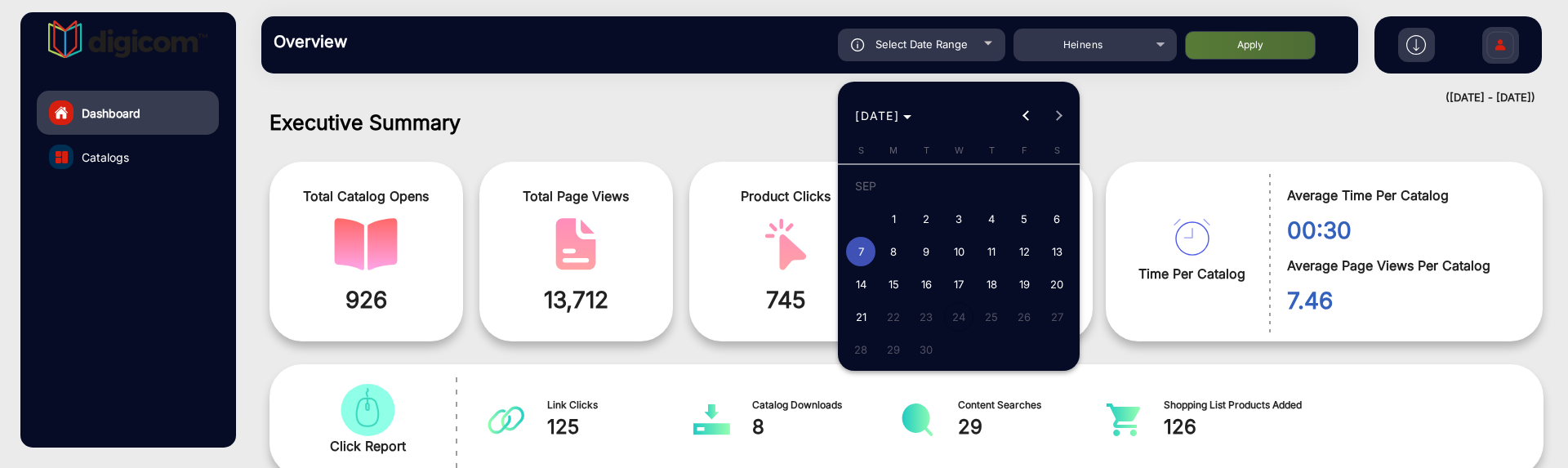
click at [917, 252] on span "9" at bounding box center [926, 251] width 29 height 29
type input "9/9/2025"
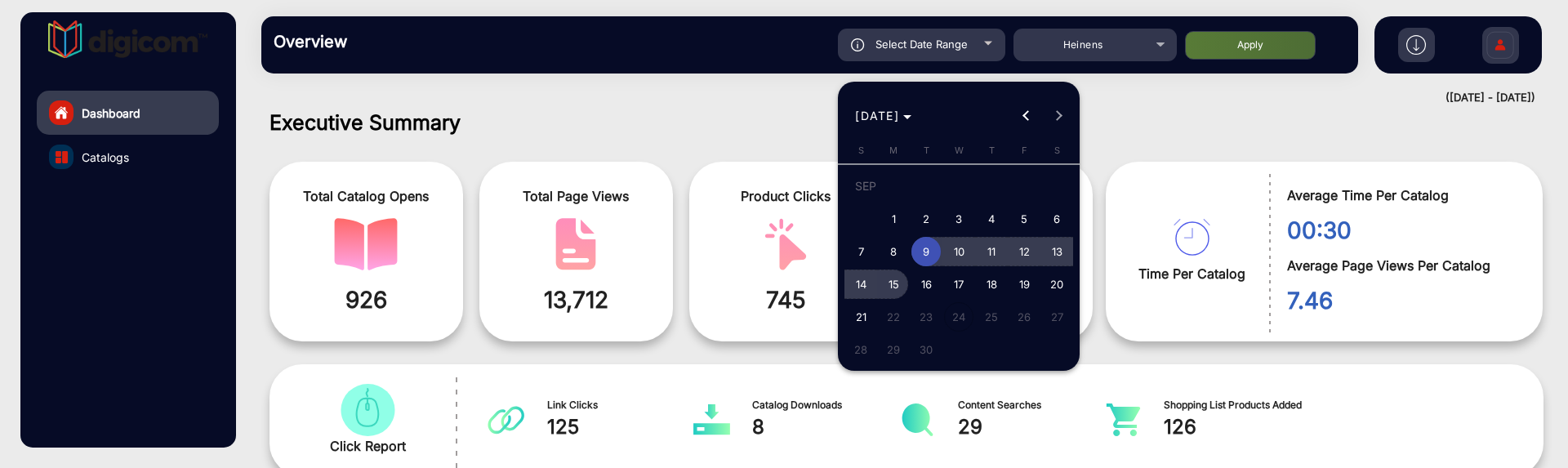
click at [906, 271] on button "15" at bounding box center [893, 284] width 33 height 33
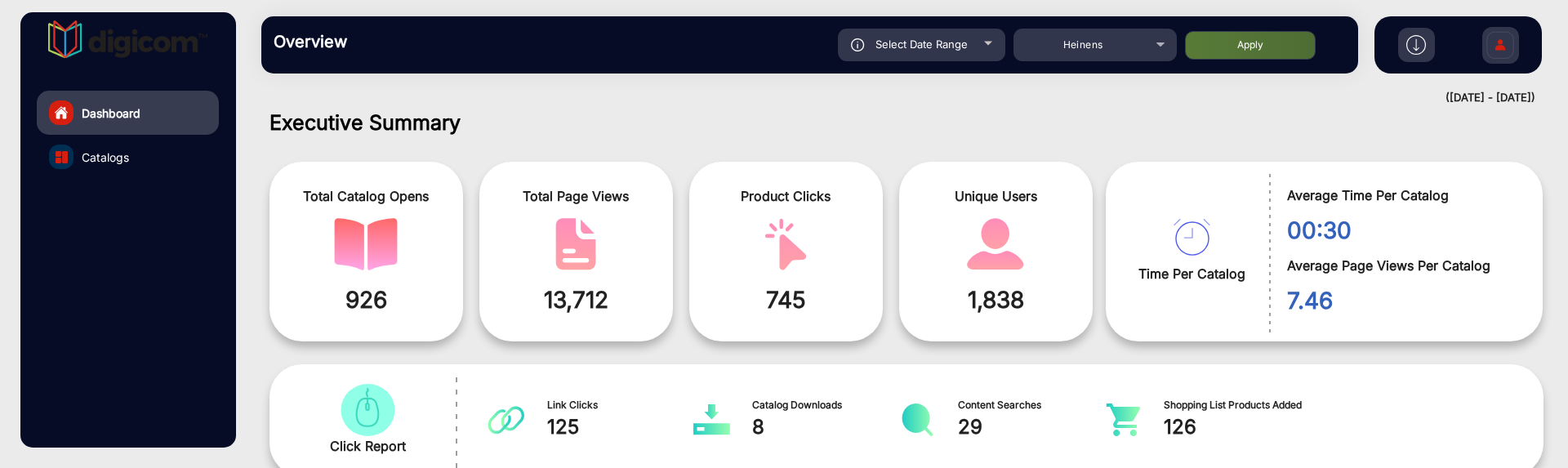
type input "[DATE]"
click at [1229, 47] on button "Apply" at bounding box center [1251, 45] width 131 height 29
type input "9/9/2025"
type input "[DATE]"
click at [931, 51] on div "Select Date Range" at bounding box center [921, 45] width 168 height 33
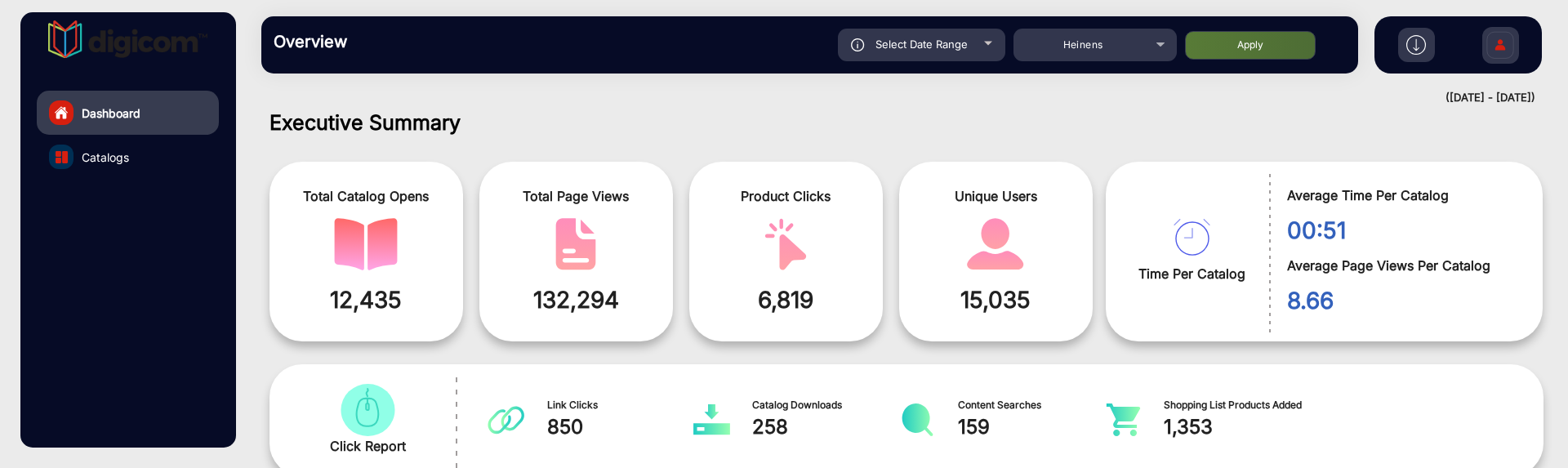
type input "9/9/2025"
type input "[DATE]"
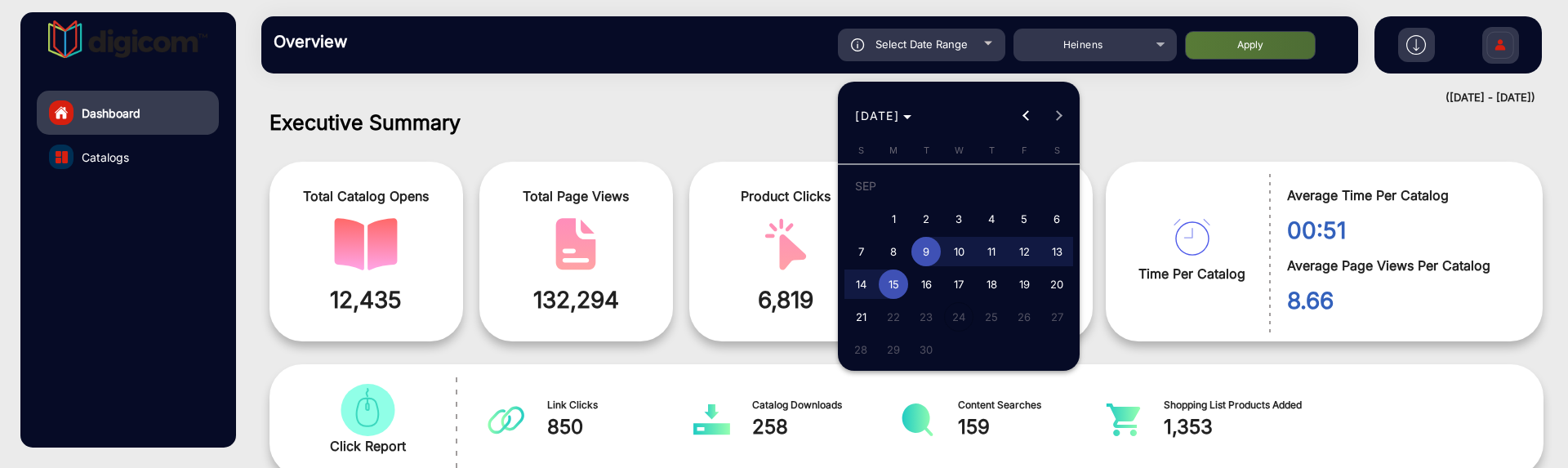
click at [931, 250] on span "9" at bounding box center [926, 251] width 29 height 29
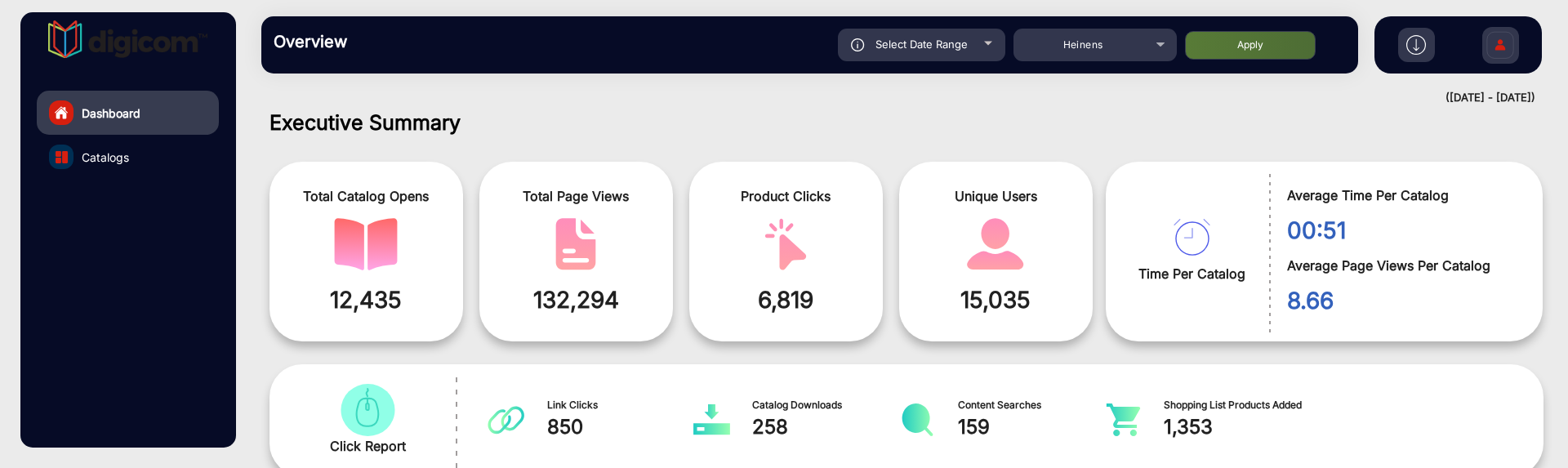
type input "9/9/2025"
click at [1256, 45] on button "Apply" at bounding box center [1251, 45] width 131 height 29
type input "9/9/2025"
click at [894, 46] on span "Select Date Range" at bounding box center [921, 44] width 93 height 13
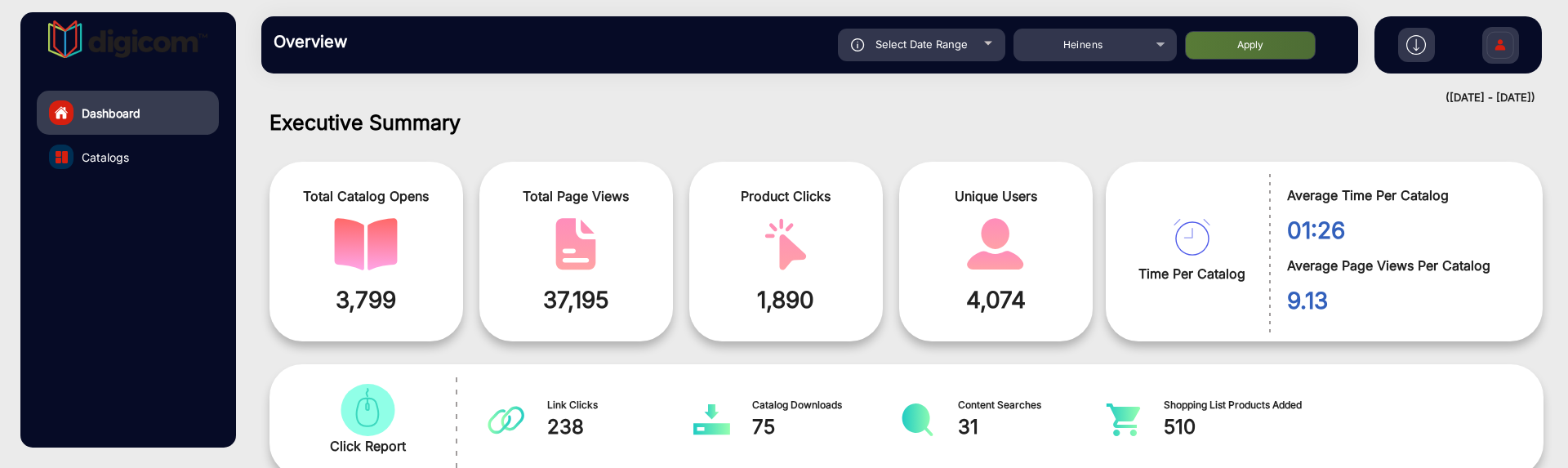
type input "9/9/2025"
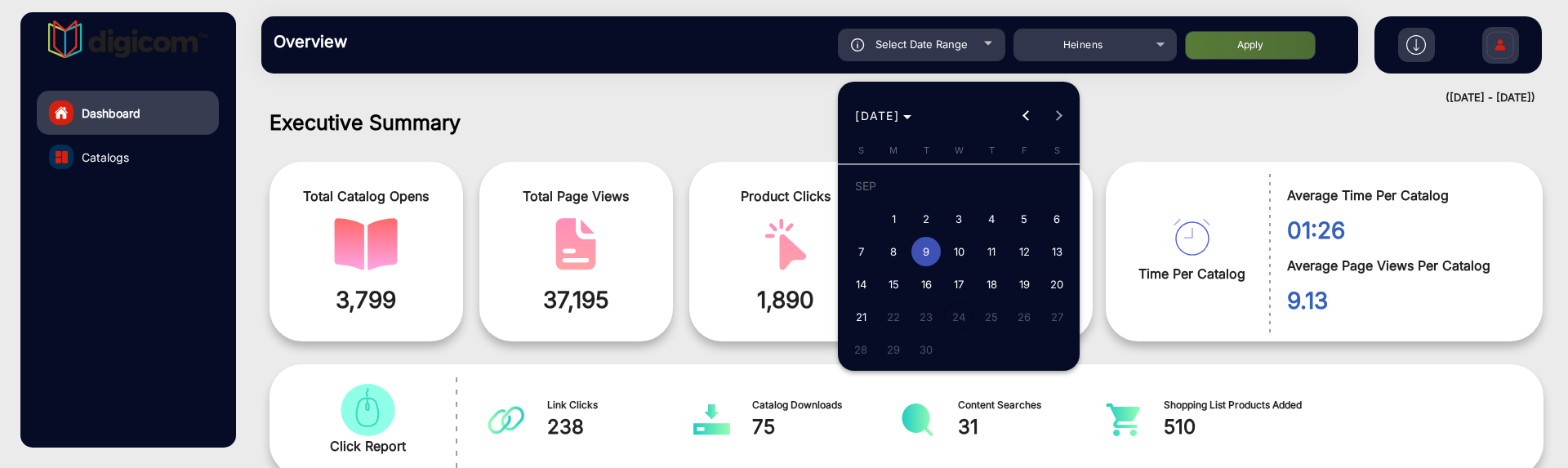
click at [962, 251] on span "10" at bounding box center [959, 251] width 29 height 29
type input "9/10/2025"
click at [962, 251] on span "10" at bounding box center [959, 251] width 29 height 29
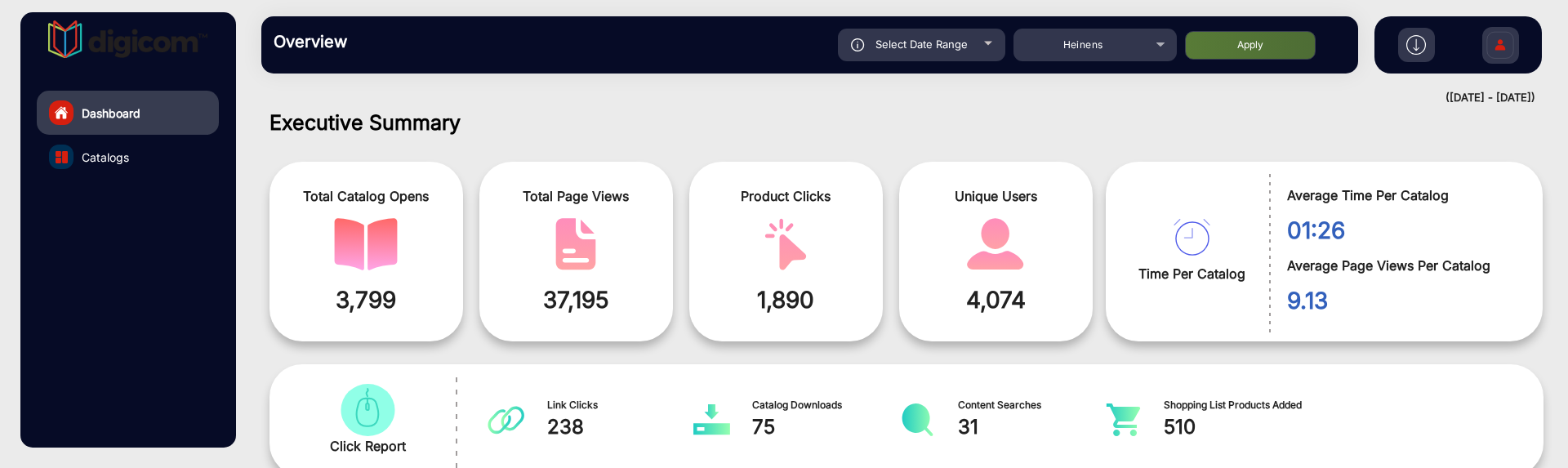
type input "9/10/2025"
click at [1192, 44] on button "Apply" at bounding box center [1251, 45] width 131 height 29
type input "9/10/2025"
drag, startPoint x: 627, startPoint y: 302, endPoint x: 511, endPoint y: 290, distance: 116.6
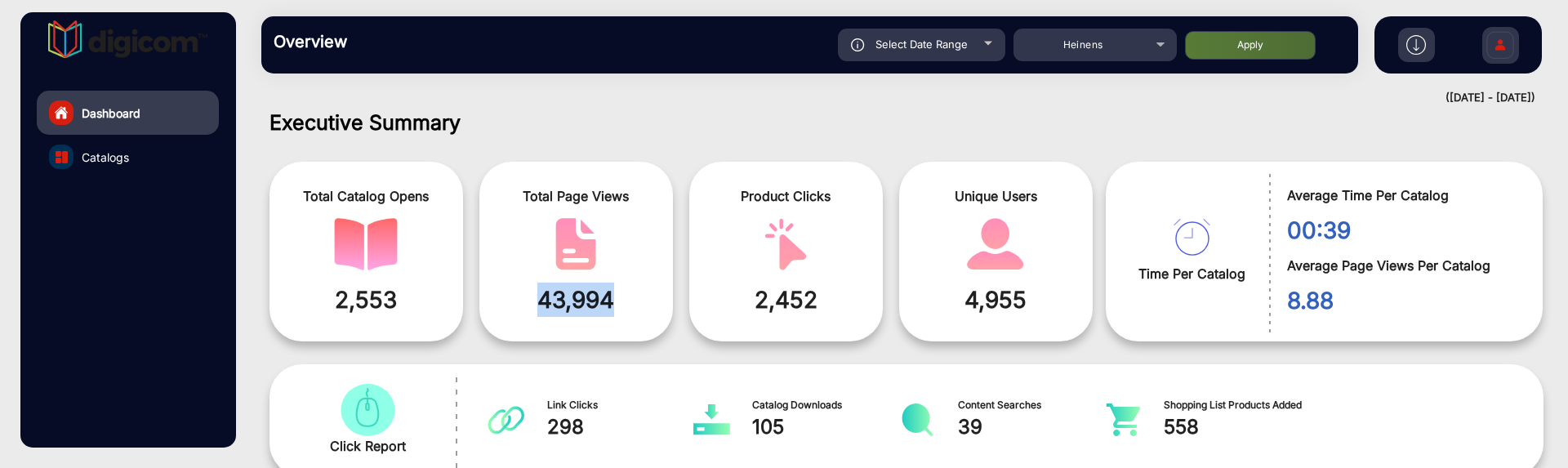
click at [511, 290] on span "43,994" at bounding box center [576, 300] width 169 height 35
click at [954, 48] on span "Select Date Range" at bounding box center [921, 44] width 93 height 13
type input "9/10/2025"
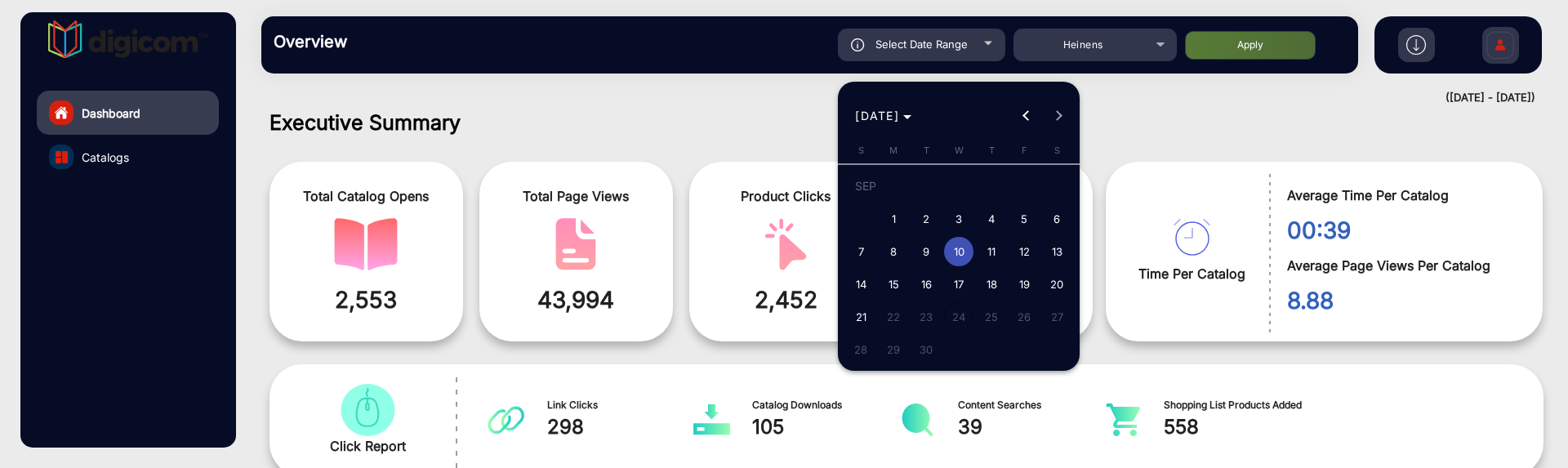
click at [999, 246] on span "11" at bounding box center [990, 251] width 29 height 29
type input "9/11/2025"
click at [999, 246] on span "11" at bounding box center [990, 251] width 29 height 29
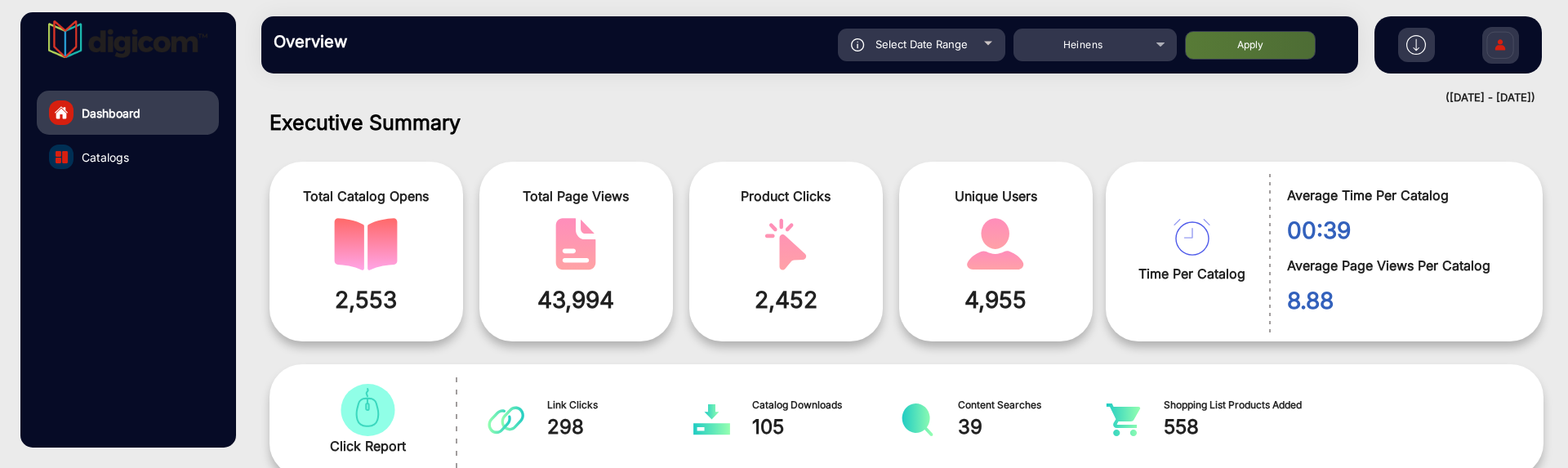
type input "9/11/2025"
click at [1246, 35] on button "Apply" at bounding box center [1251, 45] width 131 height 29
type input "9/11/2025"
click at [916, 44] on span "Select Date Range" at bounding box center [921, 44] width 93 height 13
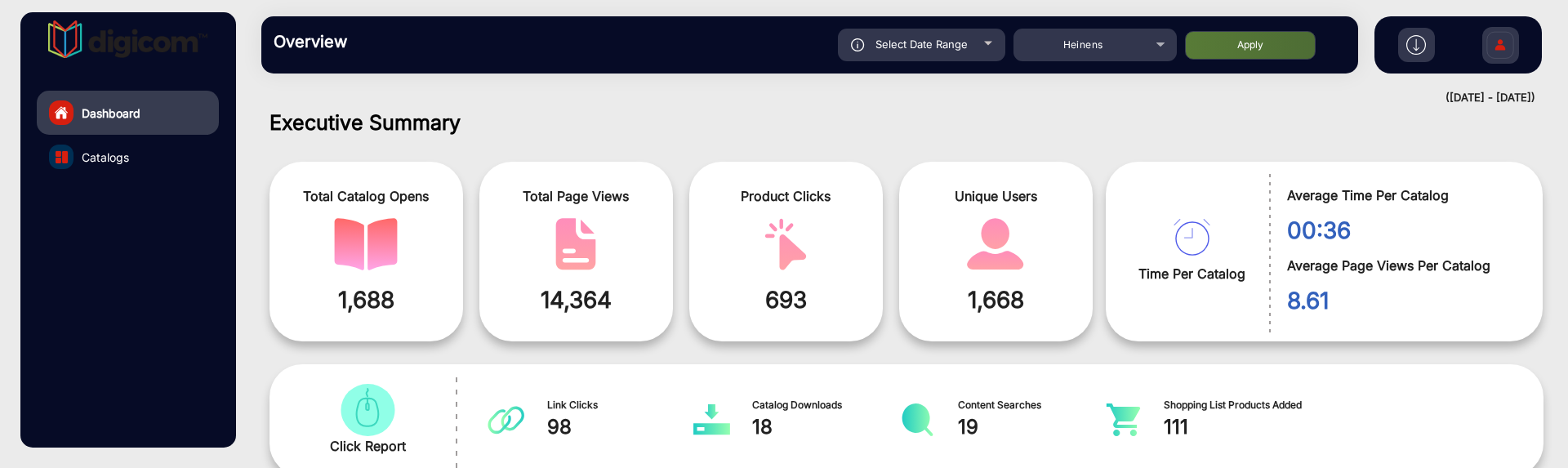
type input "9/11/2025"
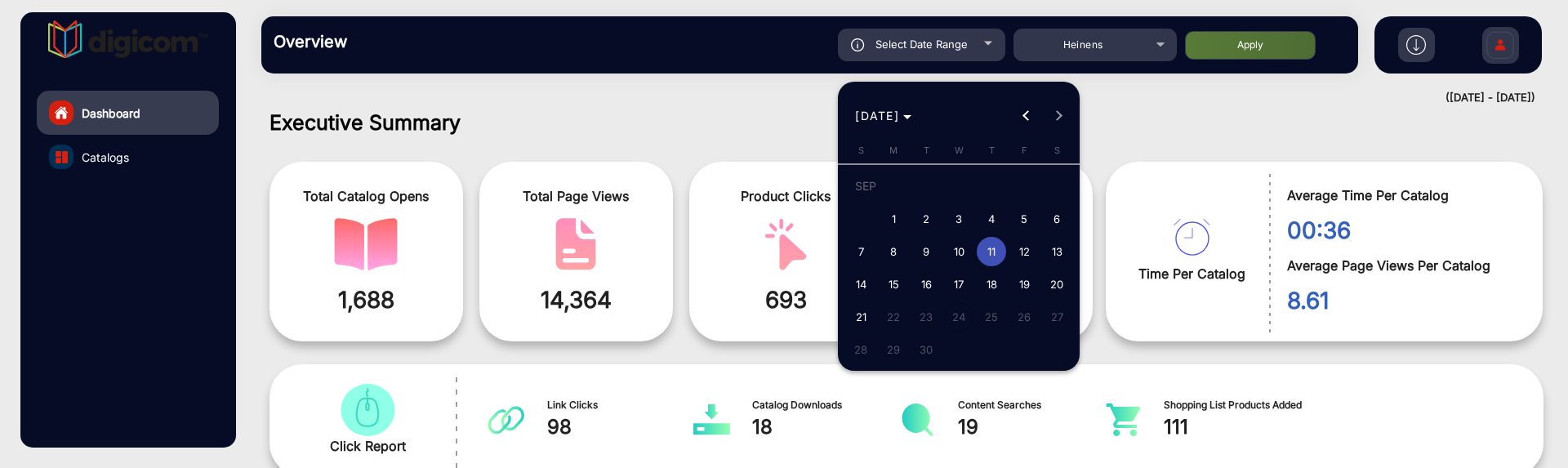
click at [1017, 247] on span "12" at bounding box center [1023, 251] width 29 height 29
type input "9/12/2025"
click at [1017, 247] on span "12" at bounding box center [1023, 251] width 29 height 29
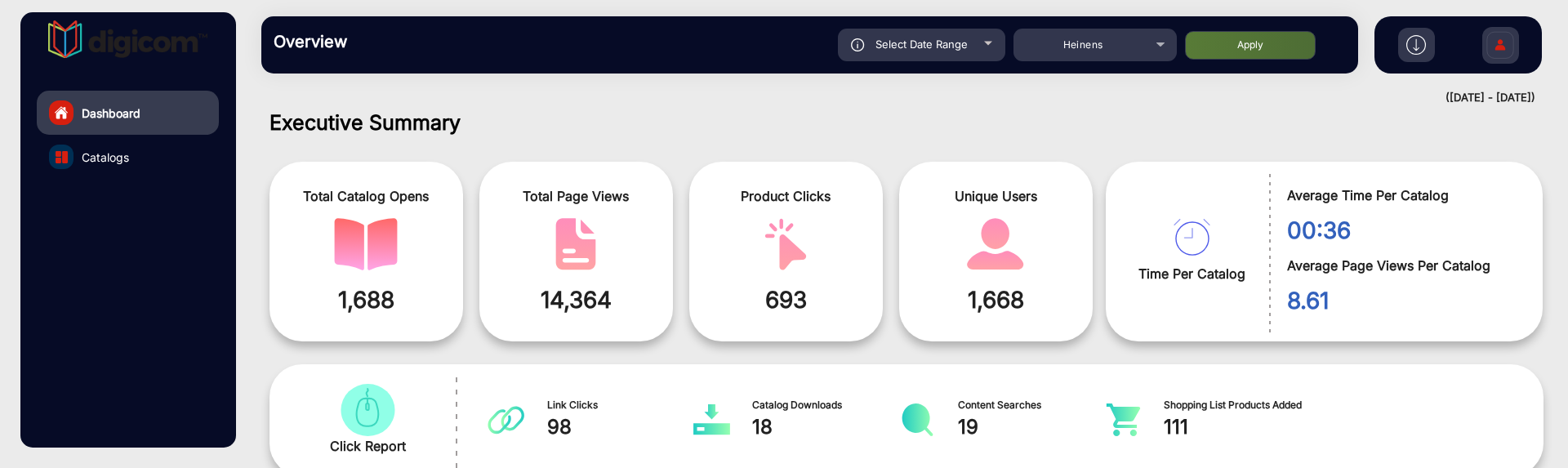
type input "9/12/2025"
click at [1216, 46] on button "Apply" at bounding box center [1251, 45] width 131 height 29
type input "9/12/2025"
click at [955, 53] on div "Select Date Range" at bounding box center [921, 45] width 168 height 33
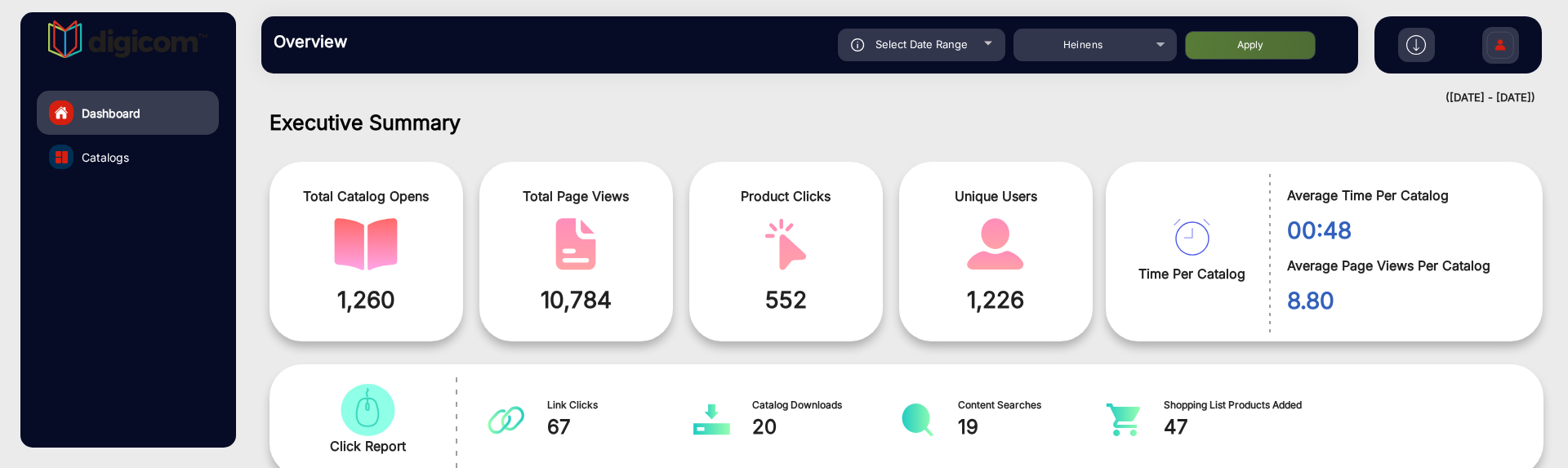
type input "9/12/2025"
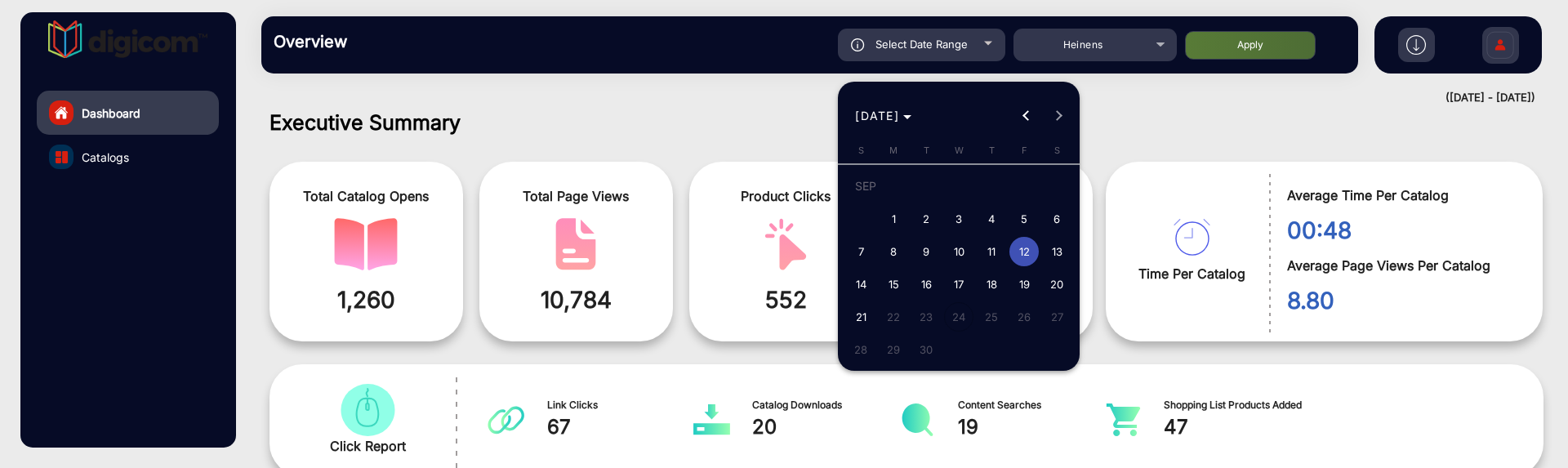
click at [1053, 245] on span "13" at bounding box center [1056, 251] width 29 height 29
type input "9/13/2025"
click at [1053, 245] on span "13" at bounding box center [1056, 251] width 29 height 29
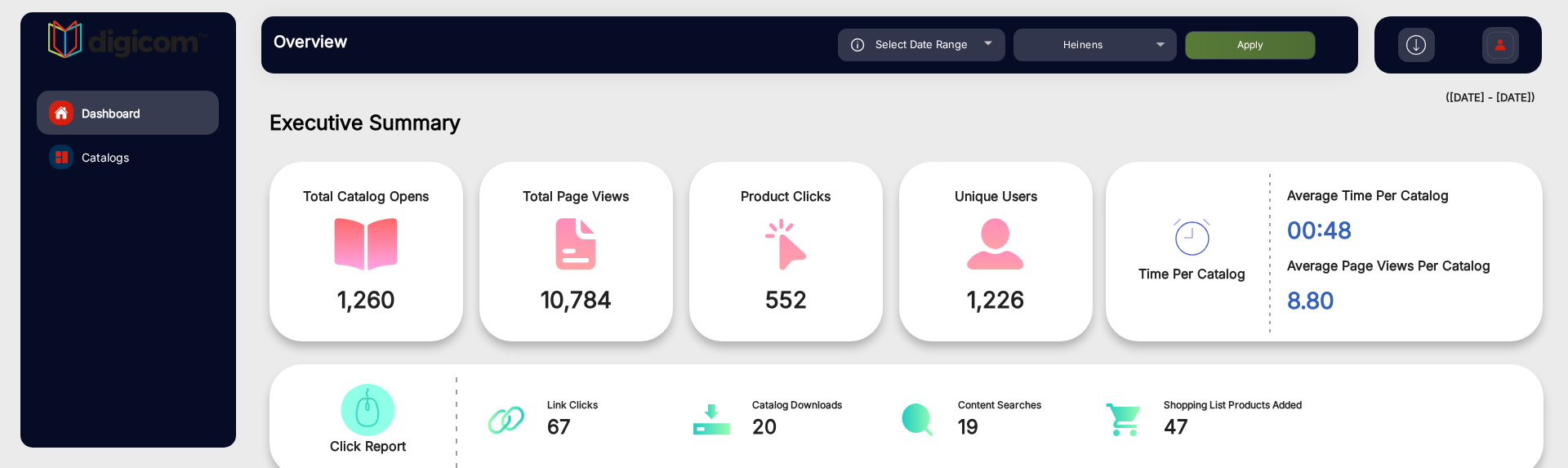
type input "9/13/2025"
click at [1191, 47] on button "Apply" at bounding box center [1251, 45] width 131 height 29
type input "9/13/2025"
click at [948, 32] on div "Select Date Range" at bounding box center [921, 45] width 168 height 33
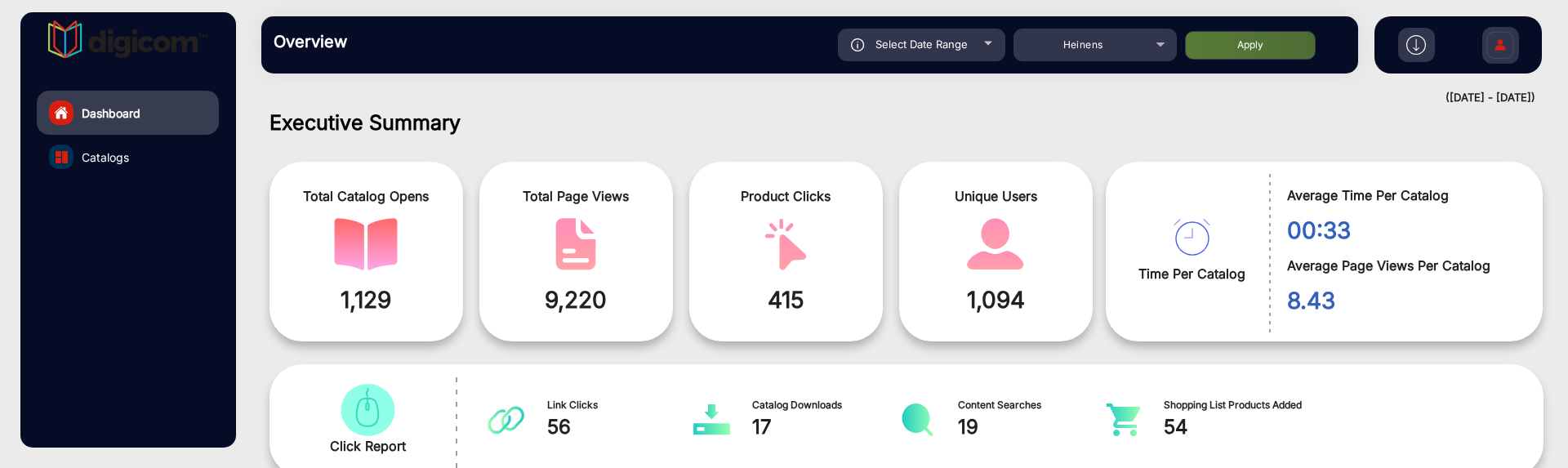
type input "9/13/2025"
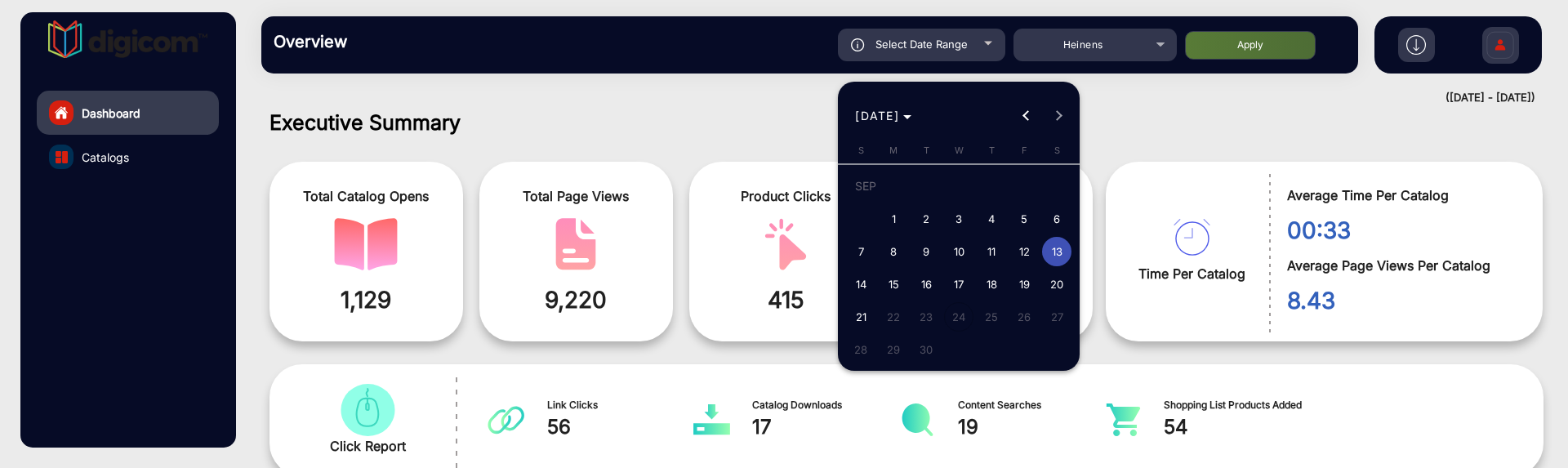
click at [861, 277] on span "14" at bounding box center [860, 284] width 29 height 29
type input "9/14/2025"
click at [861, 277] on span "14" at bounding box center [860, 284] width 29 height 29
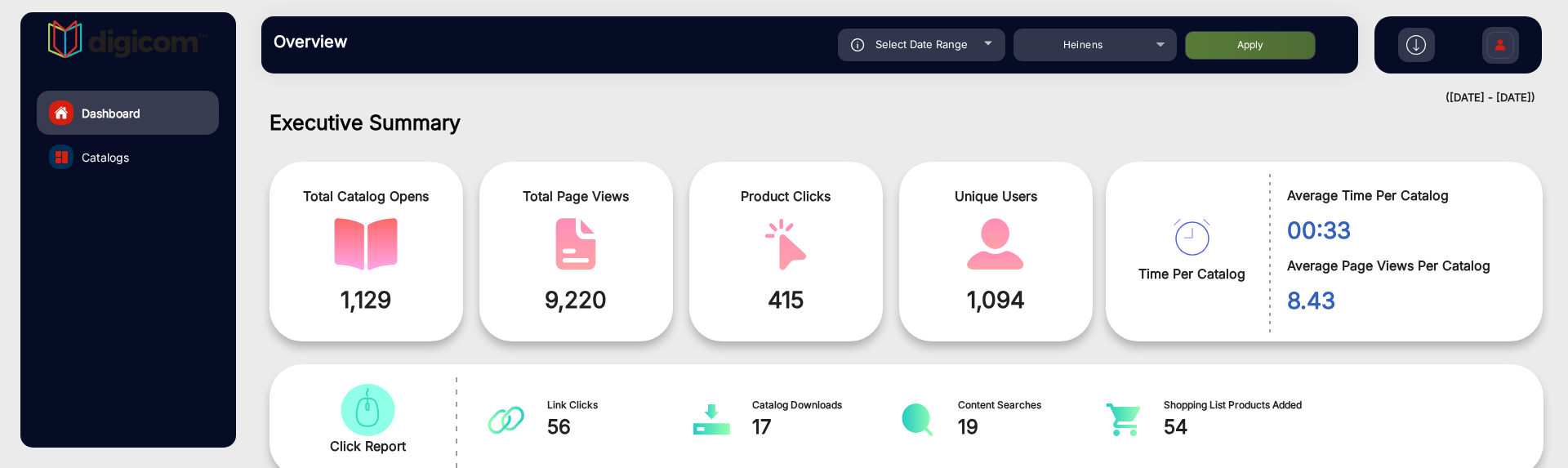
type input "9/14/2025"
click at [1230, 47] on button "Apply" at bounding box center [1251, 45] width 131 height 29
type input "9/14/2025"
click at [997, 55] on div "Select Date Range" at bounding box center [921, 45] width 168 height 33
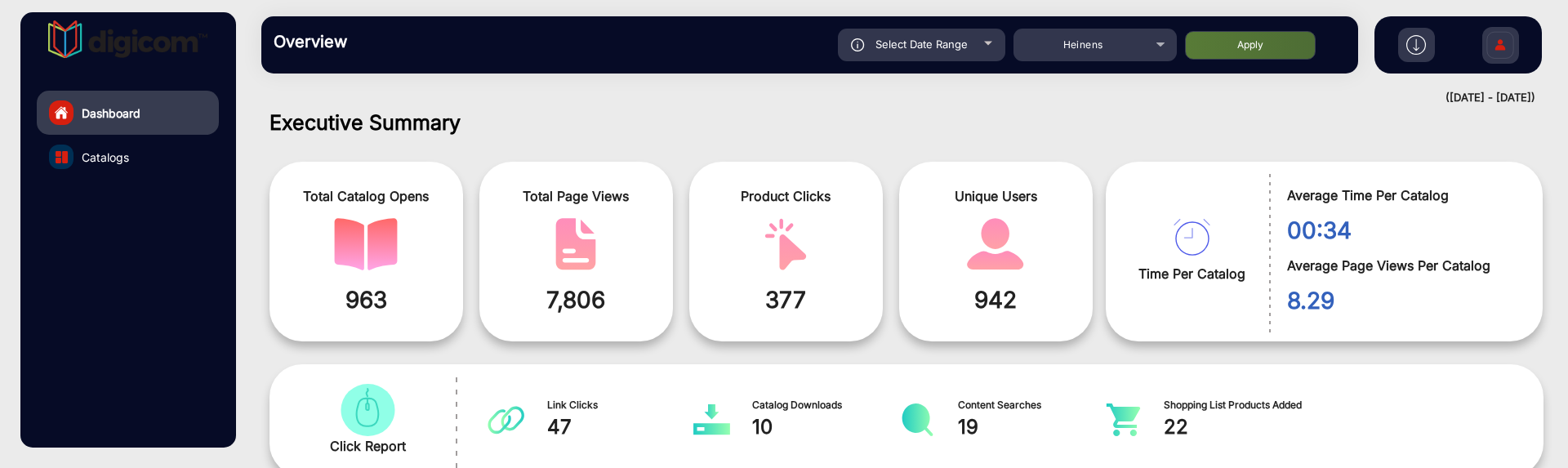
type input "9/14/2025"
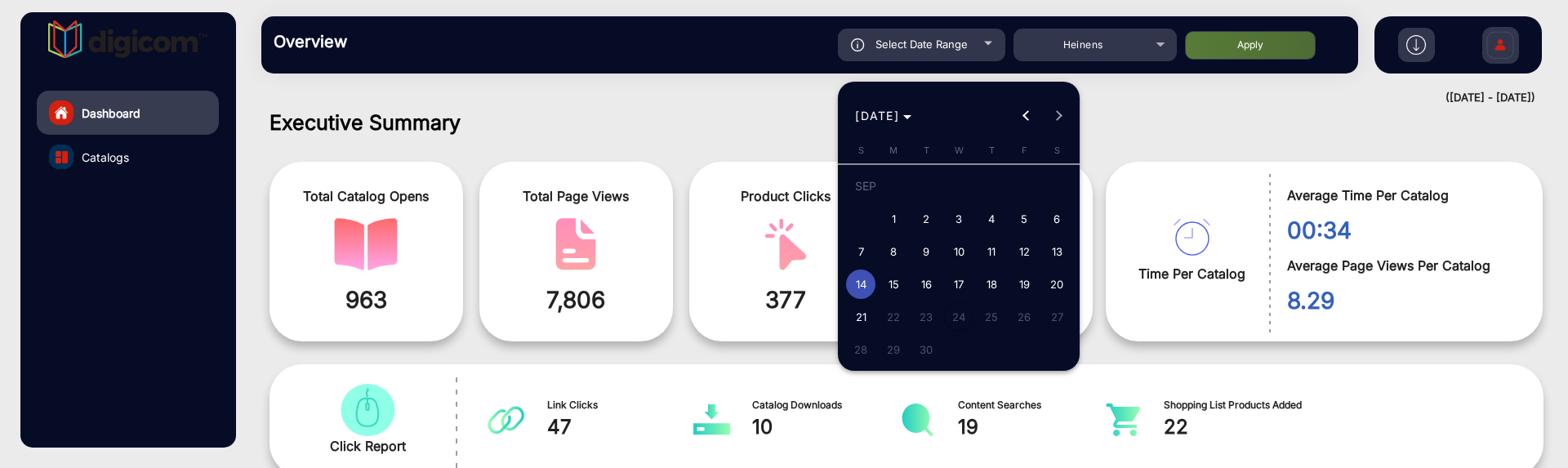
click at [902, 278] on span "15" at bounding box center [893, 284] width 29 height 29
type input "[DATE]"
click at [902, 278] on span "15" at bounding box center [893, 284] width 29 height 29
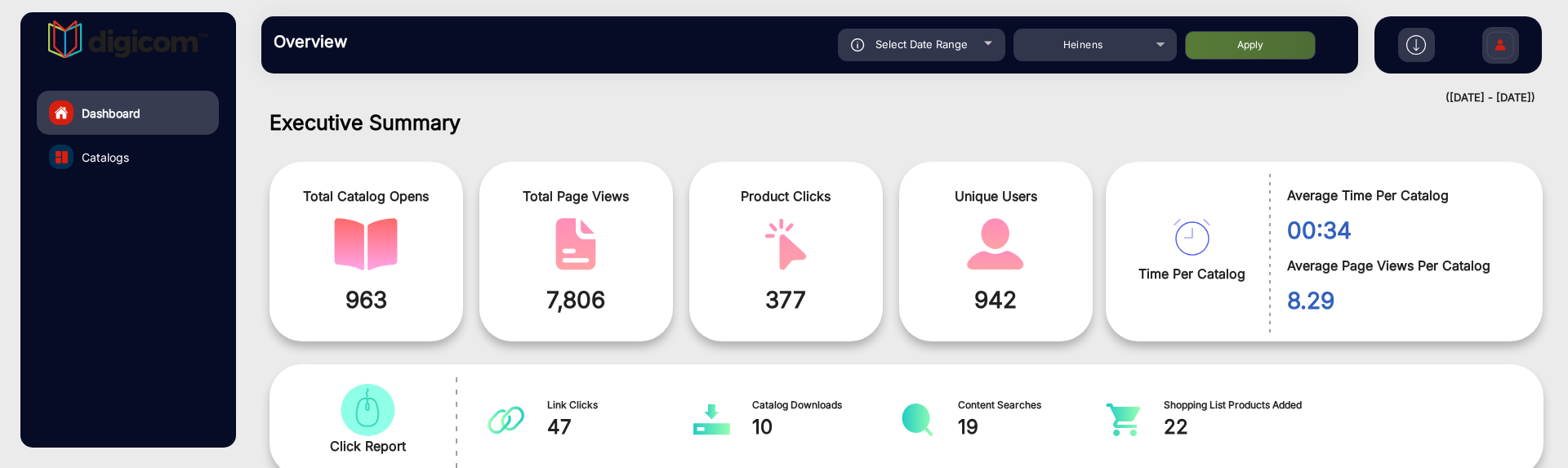
type input "[DATE]"
click at [1270, 42] on button "Apply" at bounding box center [1251, 45] width 131 height 29
type input "[DATE]"
click at [976, 30] on div "Select Date Range" at bounding box center [921, 45] width 168 height 33
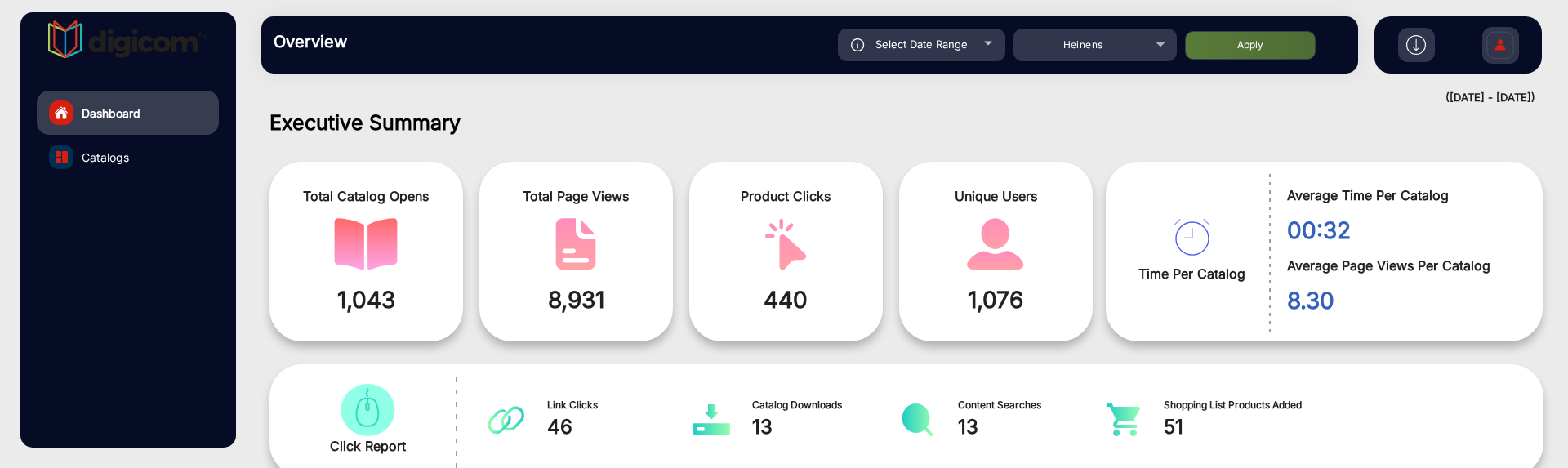
type input "[DATE]"
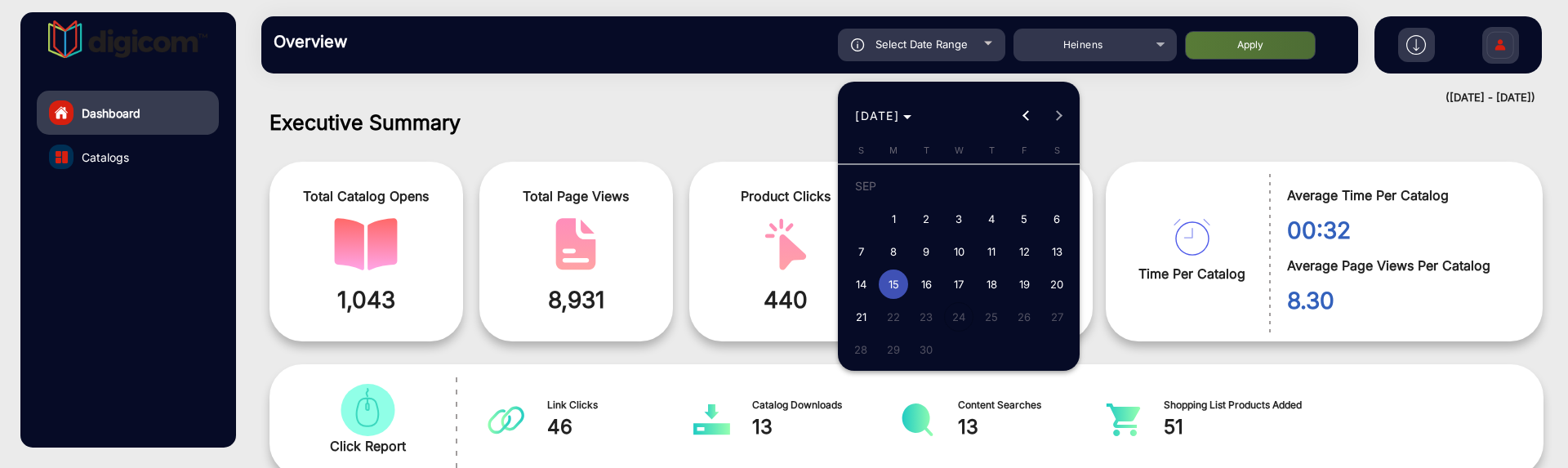
click at [952, 252] on span "10" at bounding box center [959, 251] width 29 height 29
type input "9/10/2025"
click at [952, 252] on span "10" at bounding box center [959, 251] width 29 height 29
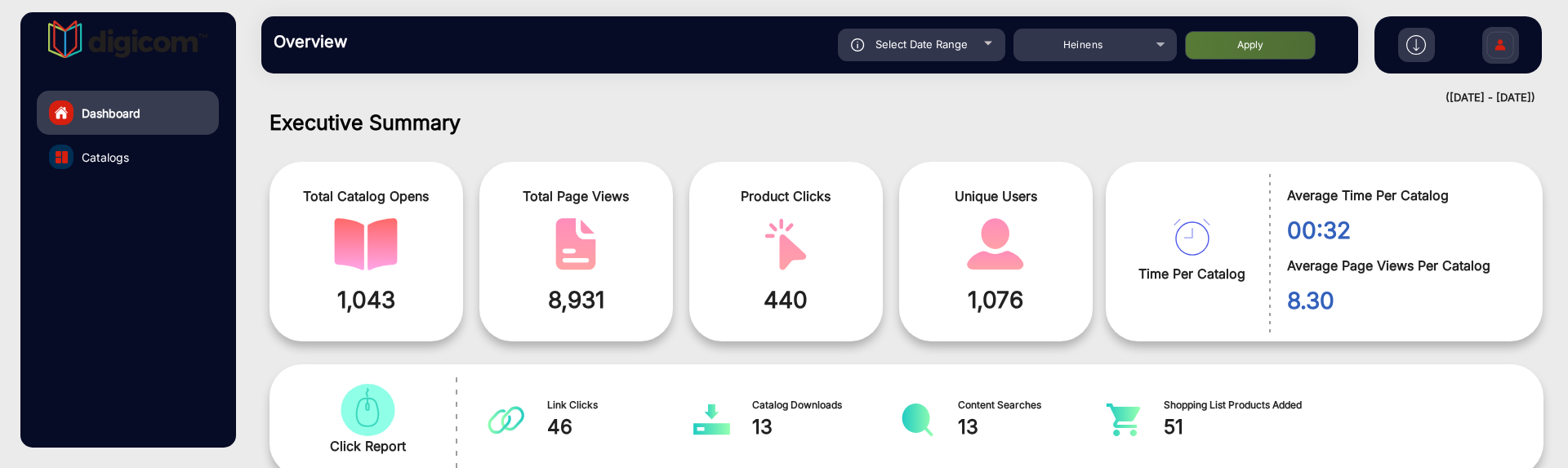
type input "9/10/2025"
click at [1254, 54] on button "Apply" at bounding box center [1251, 45] width 131 height 29
type input "9/10/2025"
click at [955, 44] on span "Select Date Range" at bounding box center [921, 44] width 93 height 13
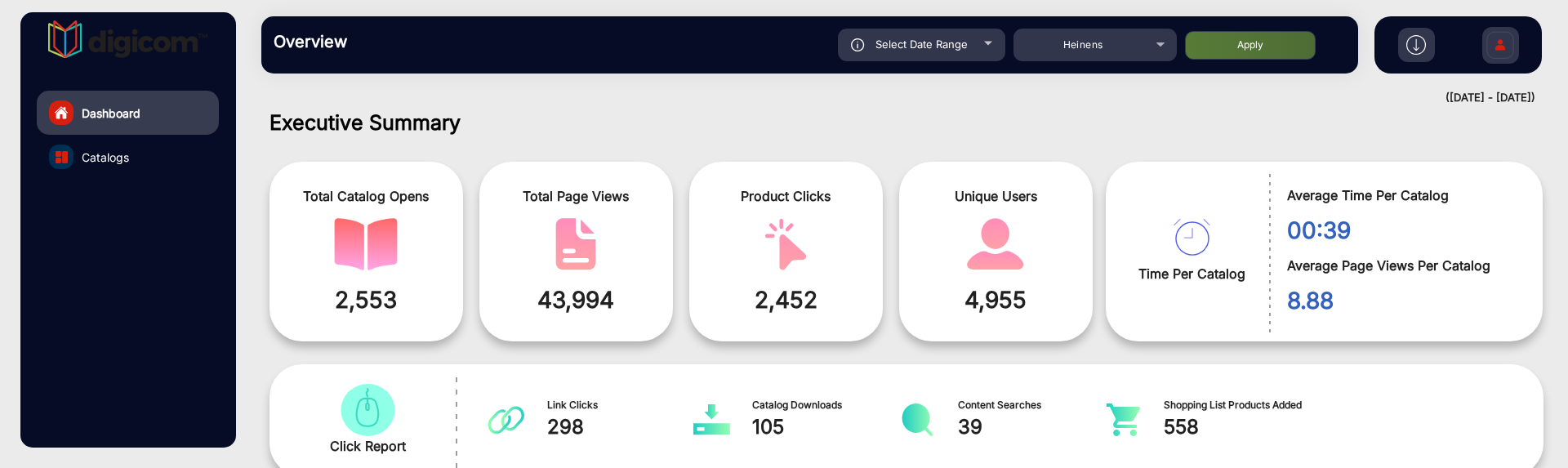
type input "9/10/2025"
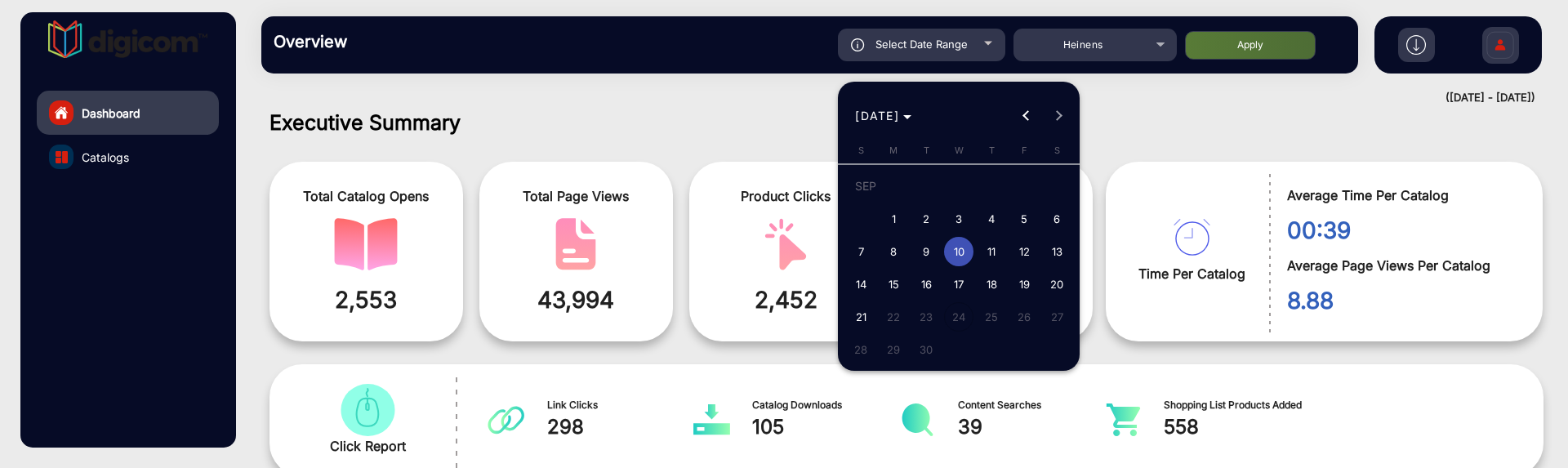
click at [989, 240] on span "11" at bounding box center [990, 251] width 29 height 29
type input "9/11/2025"
click at [989, 240] on span "11" at bounding box center [990, 251] width 29 height 29
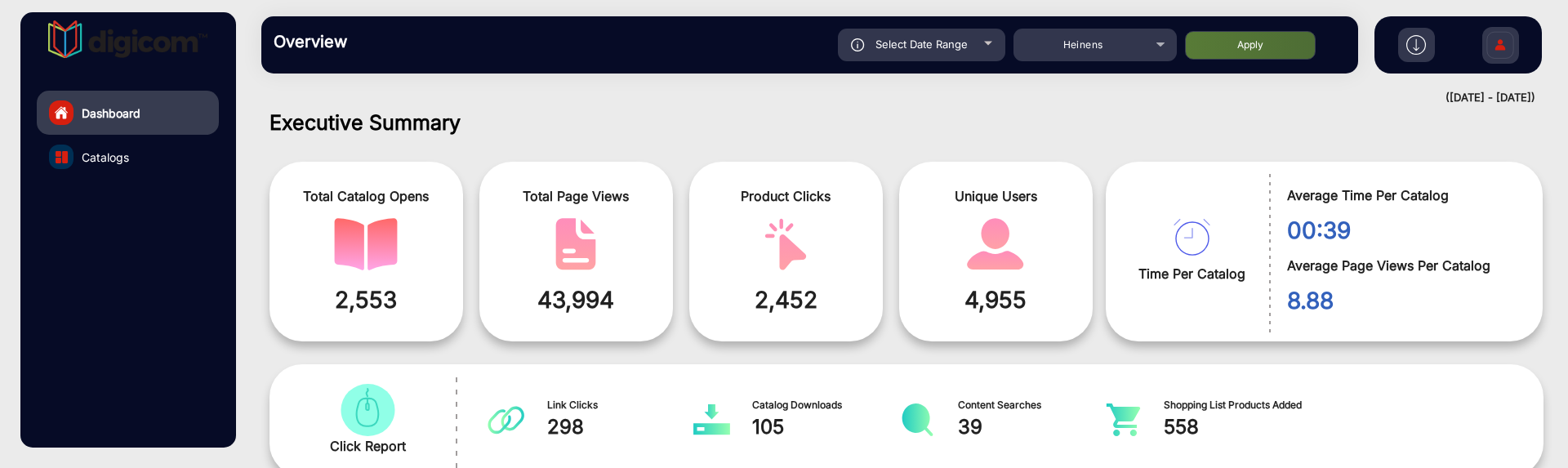
type input "9/11/2025"
click at [1258, 44] on button "Apply" at bounding box center [1251, 45] width 131 height 29
type input "9/11/2025"
click at [942, 51] on div "Select Date Range" at bounding box center [921, 45] width 168 height 33
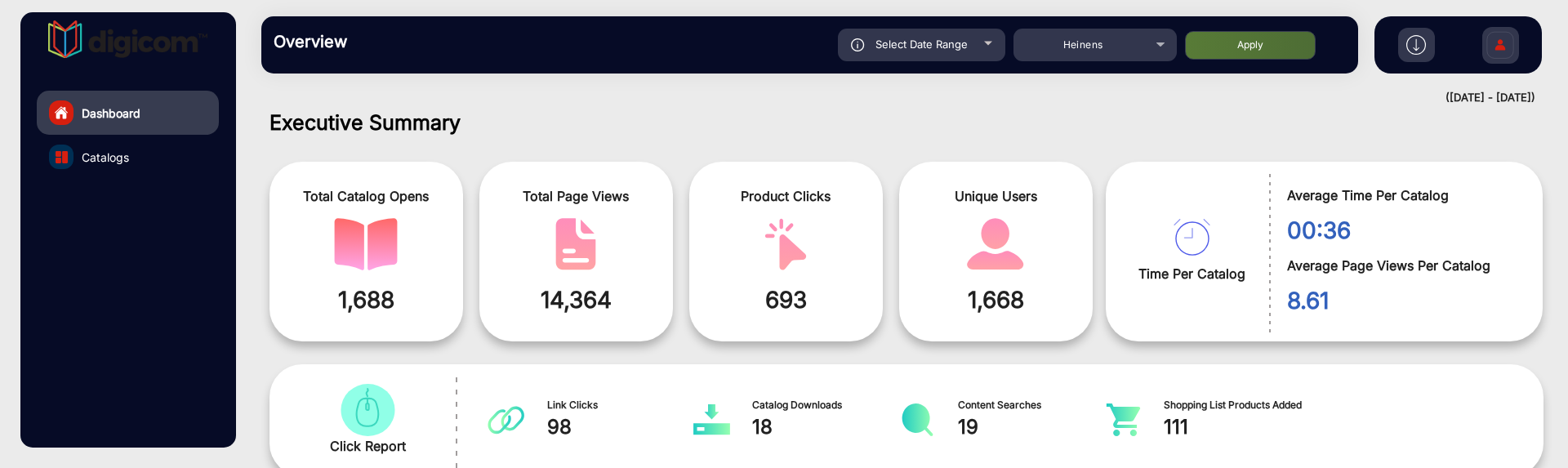
type input "9/11/2025"
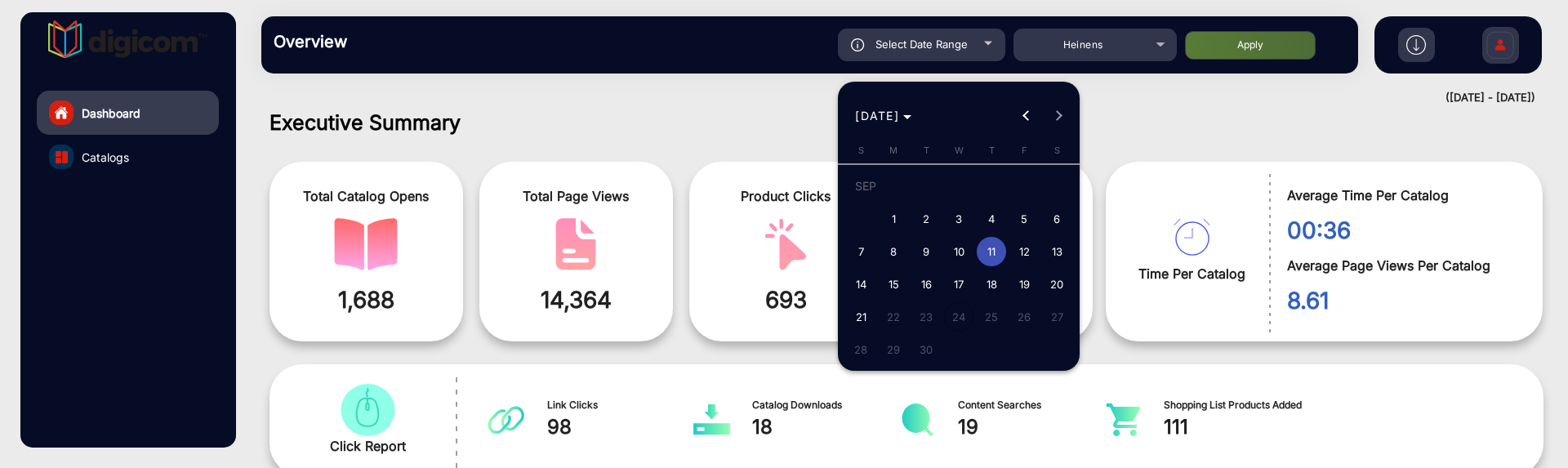
click at [964, 248] on span "10" at bounding box center [959, 251] width 29 height 29
type input "9/10/2025"
click at [964, 248] on span "10" at bounding box center [959, 251] width 29 height 29
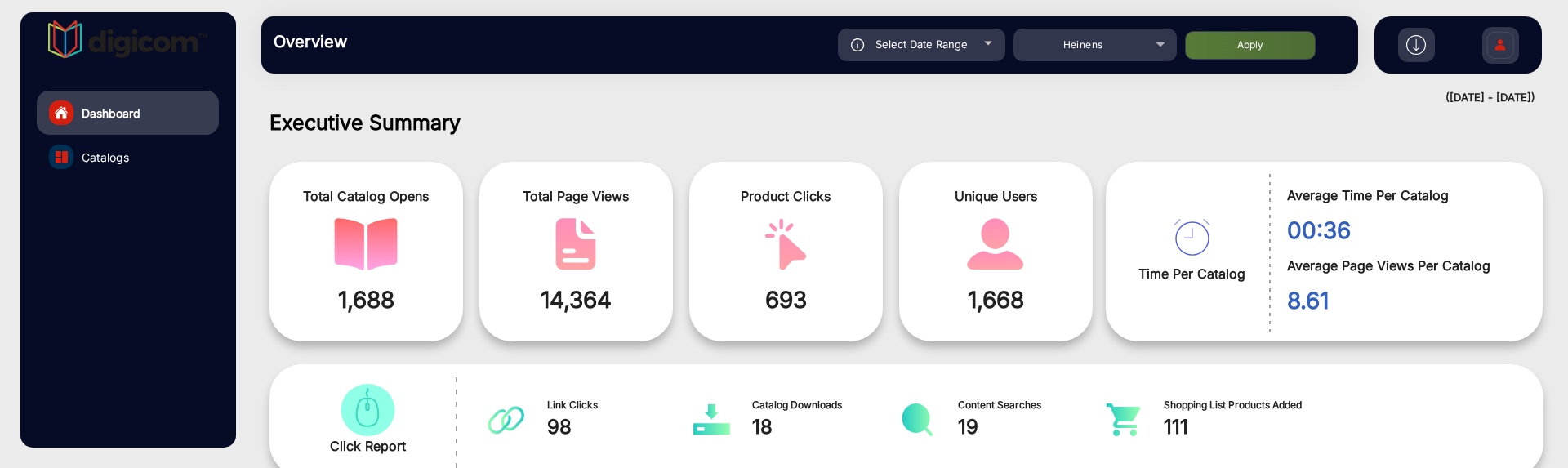
type input "9/10/2025"
click at [1214, 48] on button "Apply" at bounding box center [1251, 45] width 131 height 29
type input "9/10/2025"
click at [948, 48] on span "Select Date Range" at bounding box center [921, 44] width 93 height 13
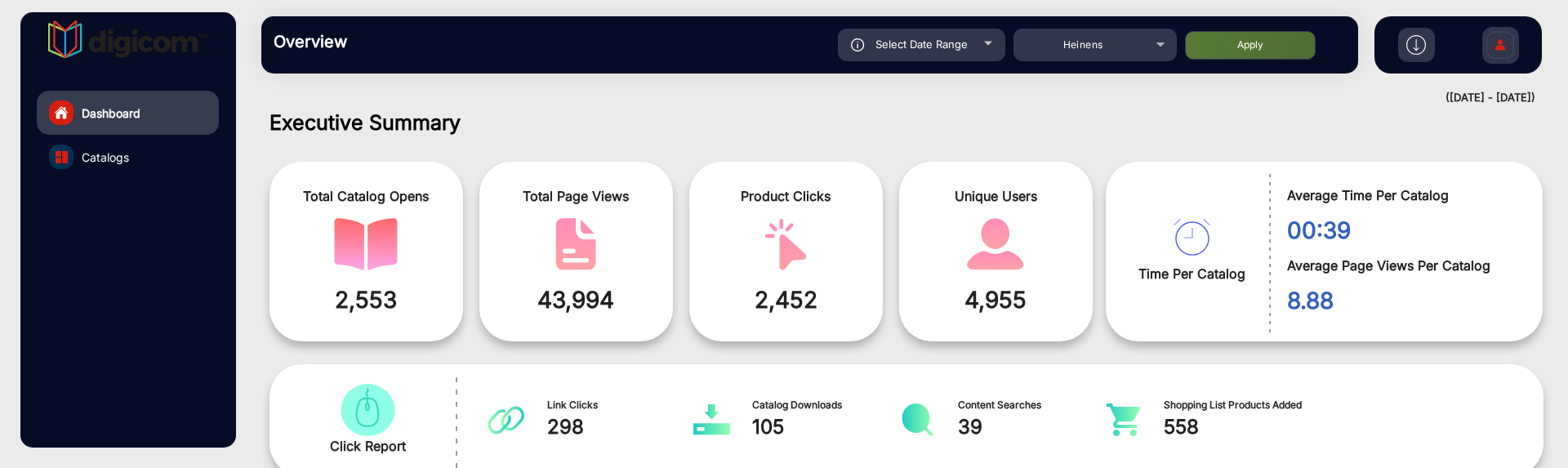
type input "9/10/2025"
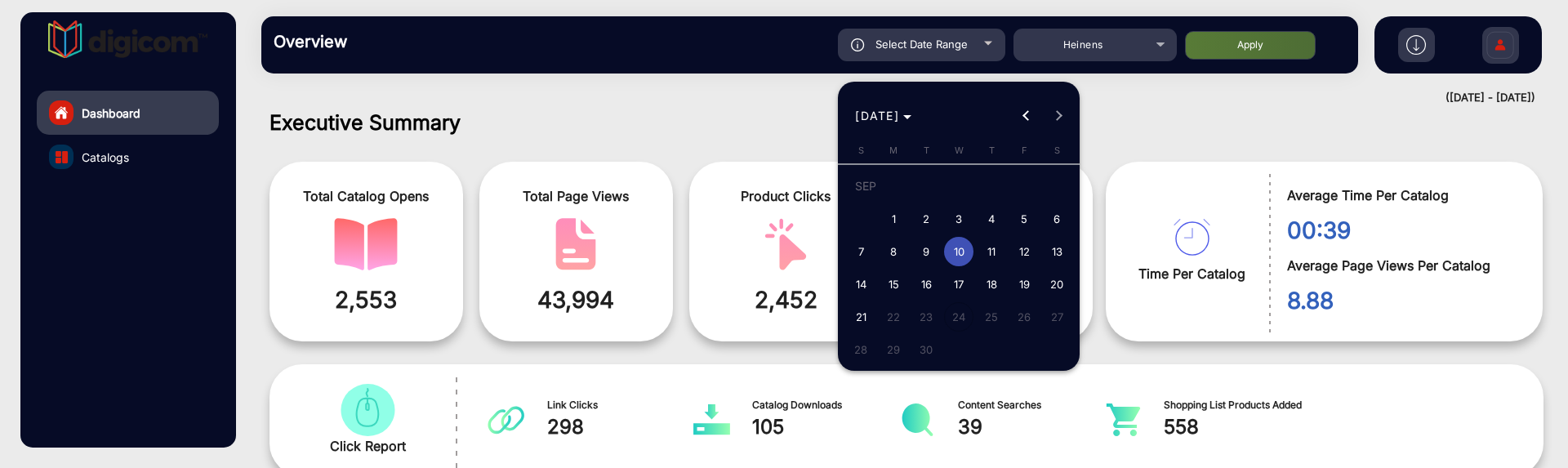
click at [855, 288] on span "14" at bounding box center [860, 284] width 29 height 29
type input "9/14/2025"
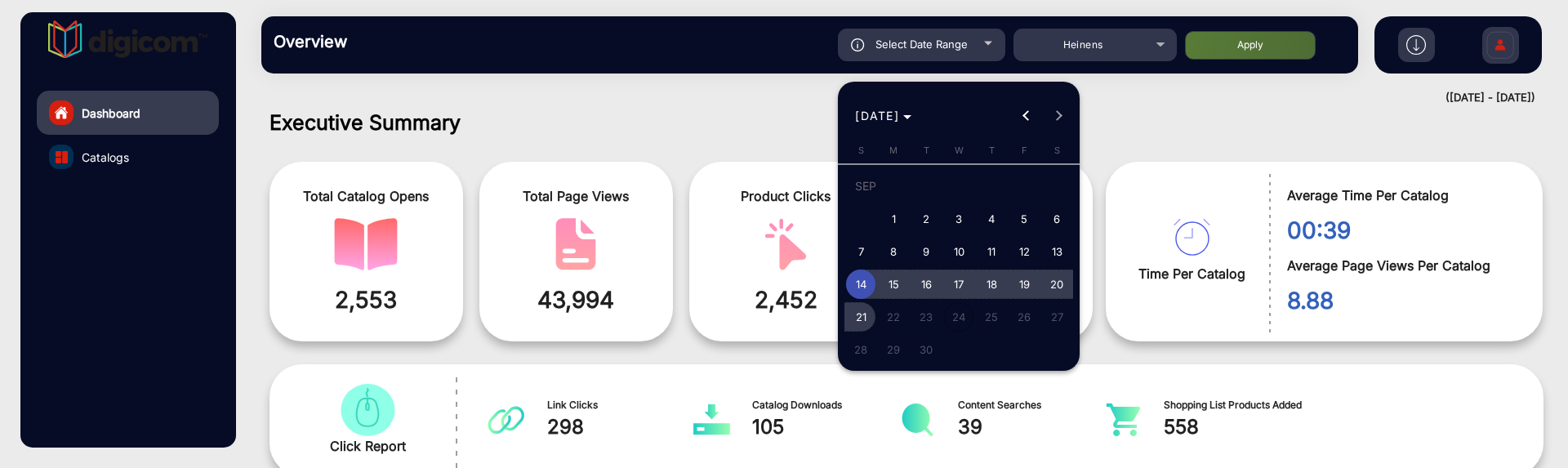
click at [861, 314] on span "21" at bounding box center [860, 316] width 29 height 29
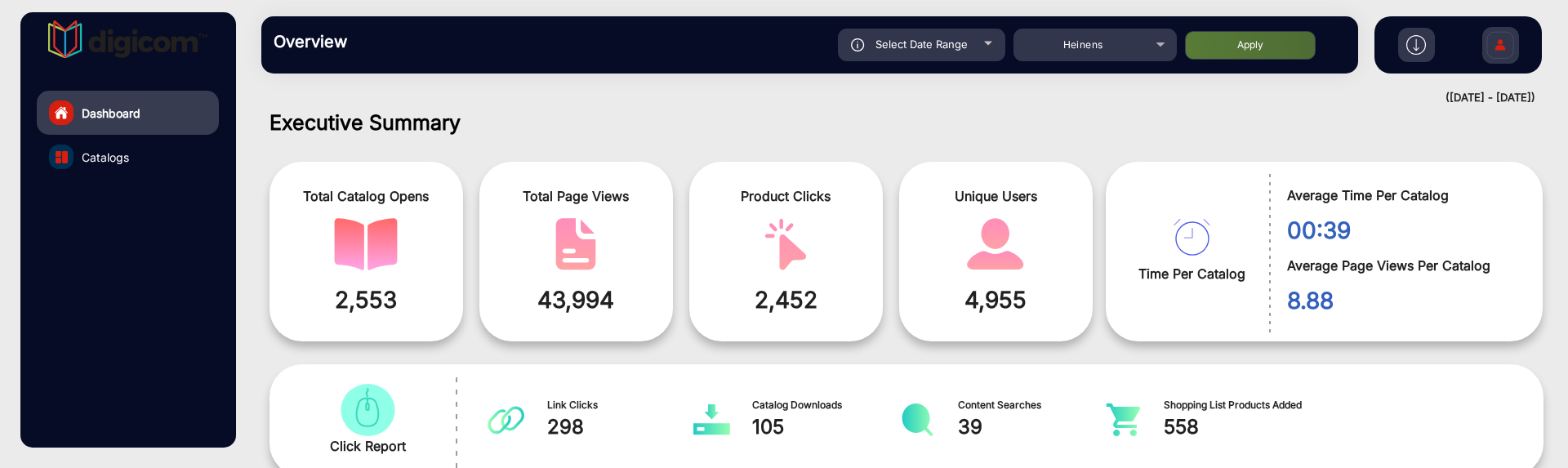
type input "[DATE]"
click at [1257, 47] on button "Apply" at bounding box center [1251, 45] width 131 height 29
type input "9/14/2025"
type input "[DATE]"
click at [976, 37] on div "Select Date Range" at bounding box center [921, 45] width 168 height 33
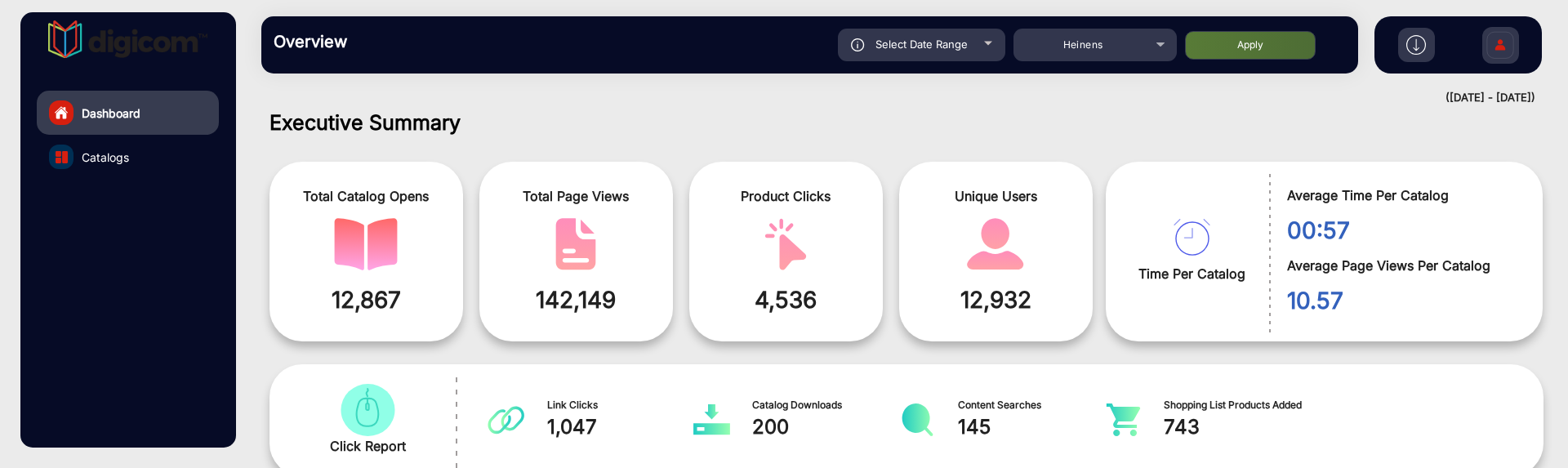
type input "9/14/2025"
type input "[DATE]"
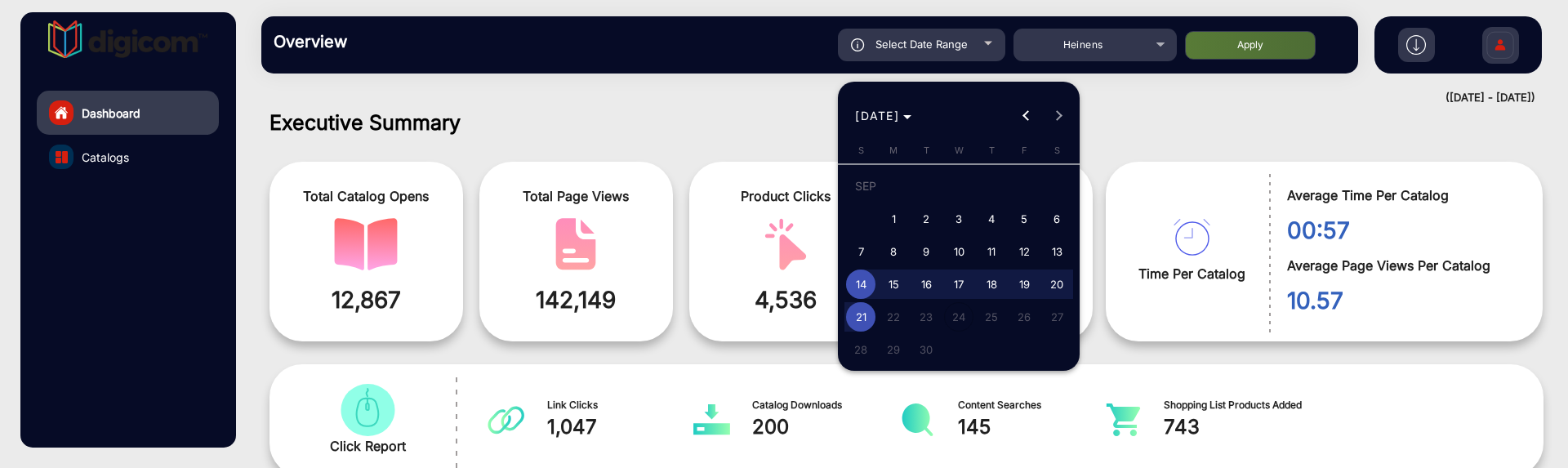
click at [992, 249] on span "11" at bounding box center [990, 251] width 29 height 29
type input "9/11/2025"
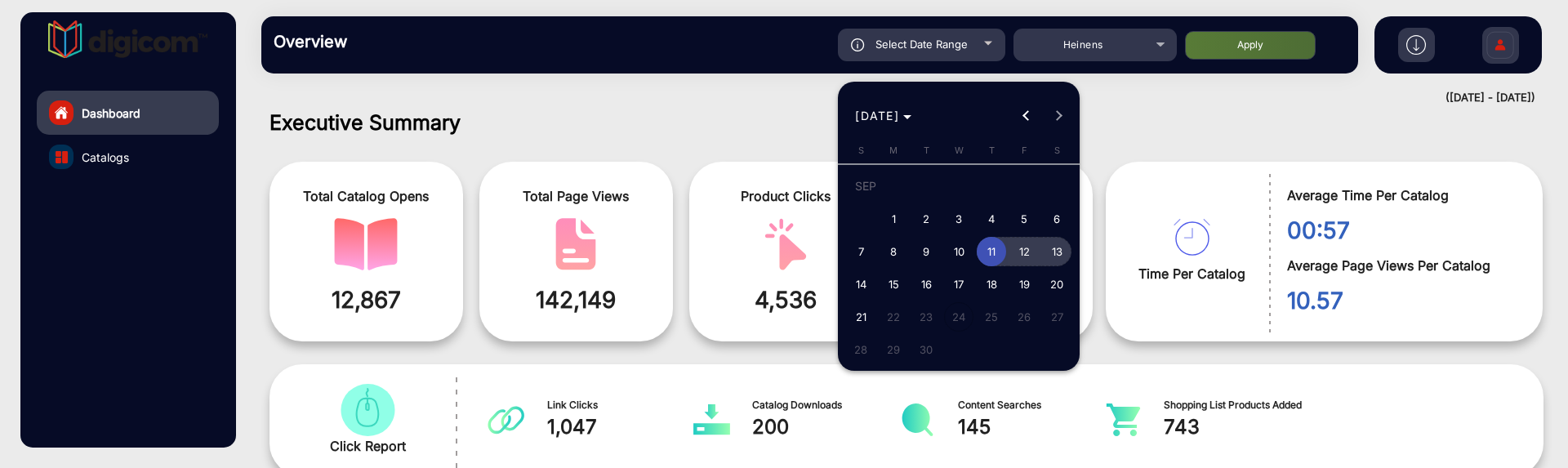
click at [1057, 247] on span "13" at bounding box center [1056, 251] width 29 height 29
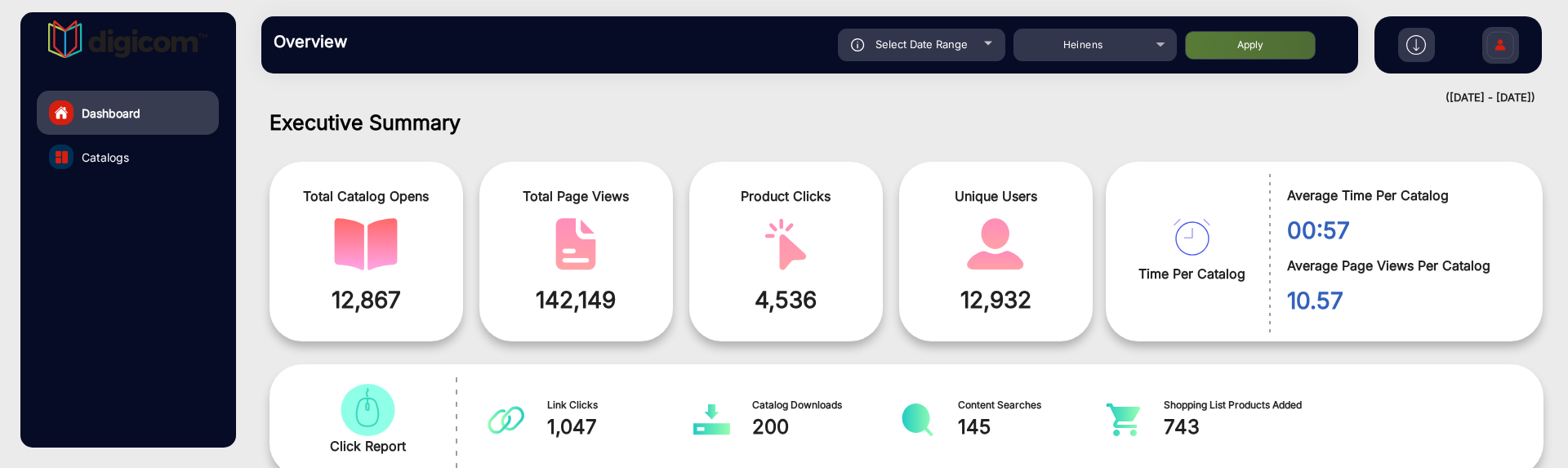
type input "9/13/2025"
click at [1253, 41] on button "Apply" at bounding box center [1251, 45] width 131 height 29
type input "9/11/2025"
type input "9/13/2025"
click at [981, 41] on div "Select Date Range" at bounding box center [921, 45] width 168 height 33
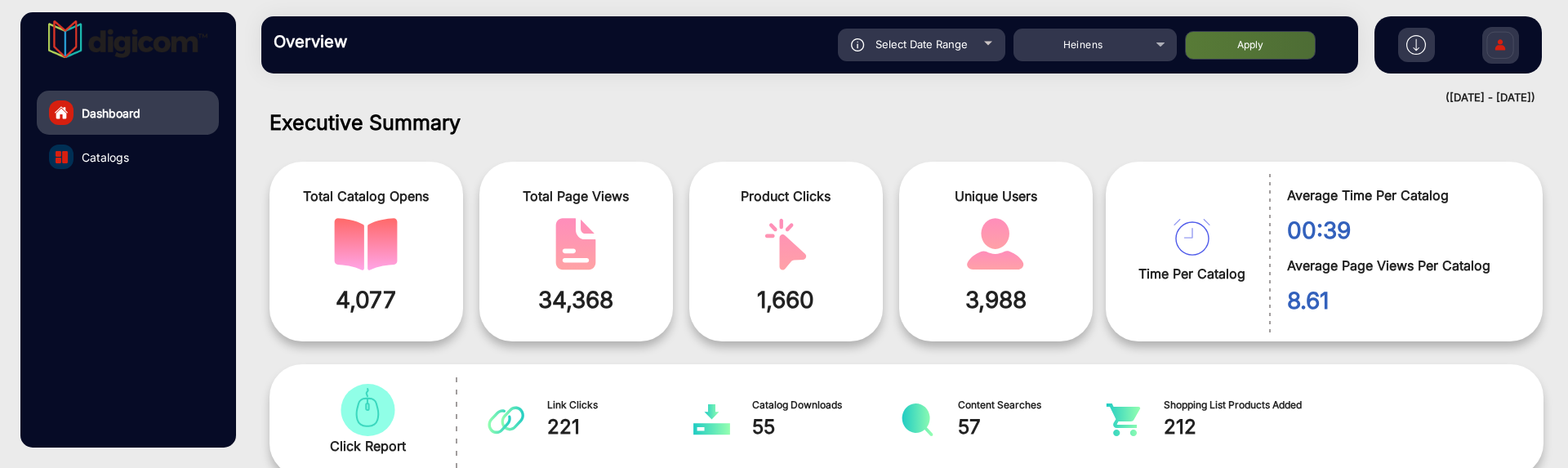
type input "9/11/2025"
type input "9/13/2025"
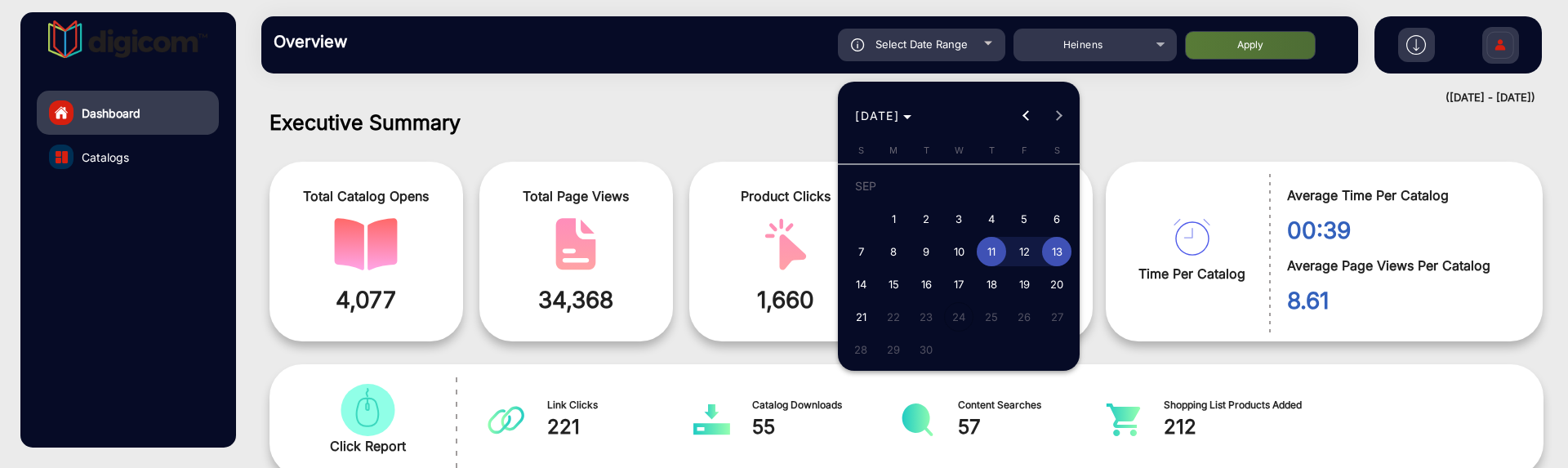
click at [960, 243] on span "10" at bounding box center [959, 251] width 29 height 29
type input "9/10/2025"
click at [960, 243] on span "10" at bounding box center [959, 251] width 29 height 29
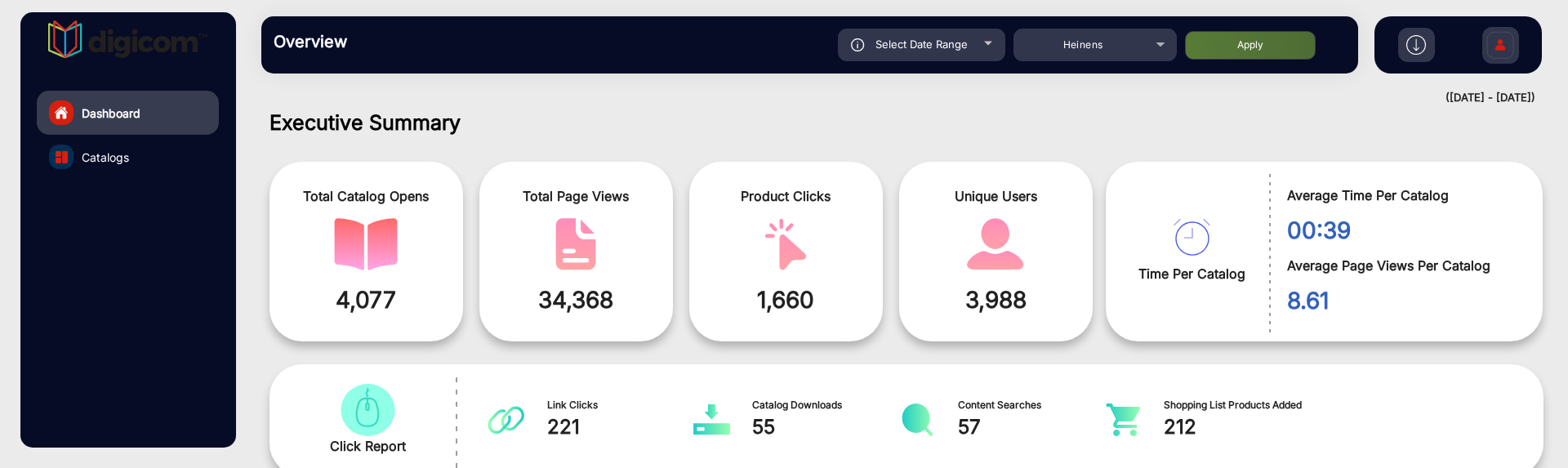
type input "9/10/2025"
click at [1277, 41] on button "Apply" at bounding box center [1251, 45] width 131 height 29
type input "9/10/2025"
click at [888, 41] on span "Select Date Range" at bounding box center [921, 44] width 93 height 13
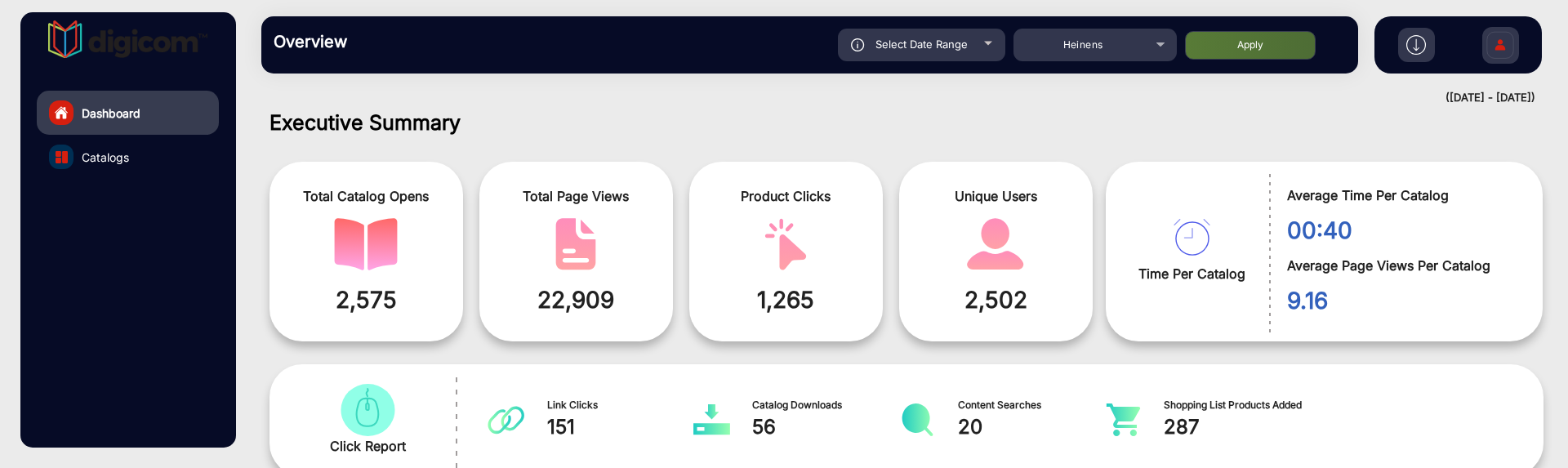
type input "9/10/2025"
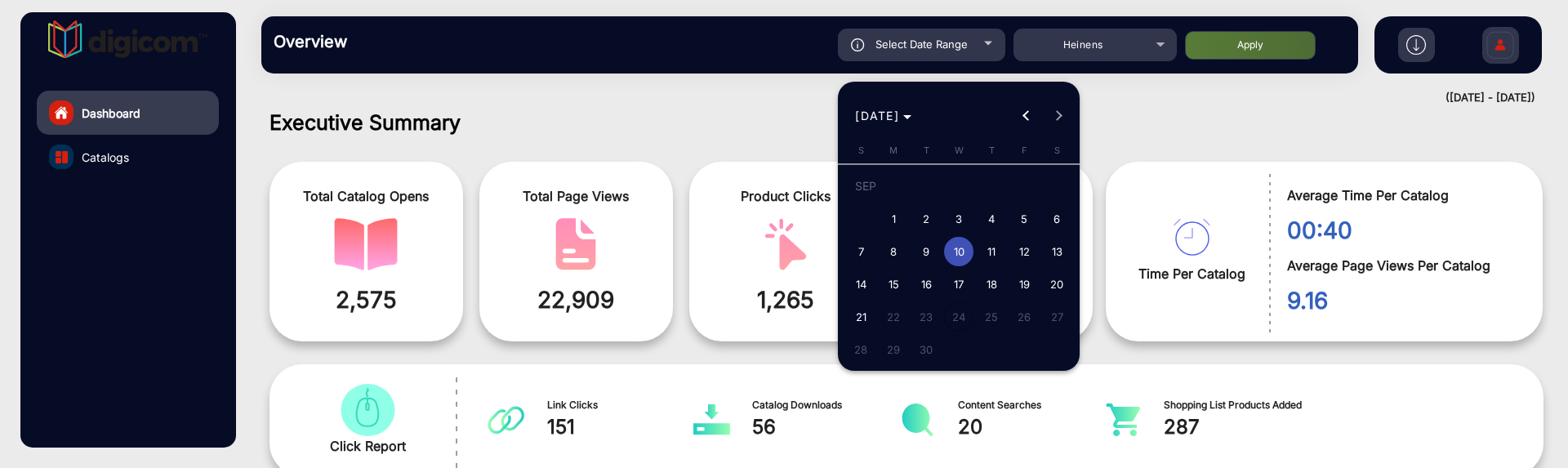
click at [901, 251] on span "8" at bounding box center [893, 251] width 29 height 29
type input "9/8/2025"
click at [901, 251] on span "8" at bounding box center [893, 251] width 29 height 29
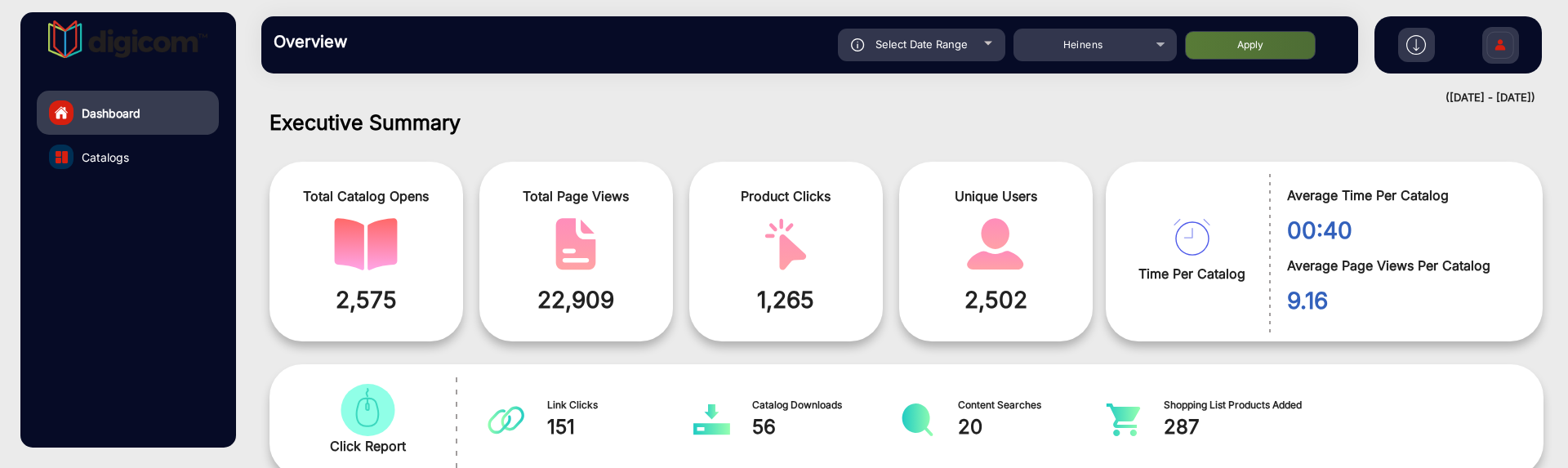
type input "9/8/2025"
click at [1209, 37] on button "Apply" at bounding box center [1251, 45] width 131 height 29
type input "9/8/2025"
click at [969, 50] on div "Select Date Range" at bounding box center [921, 45] width 168 height 33
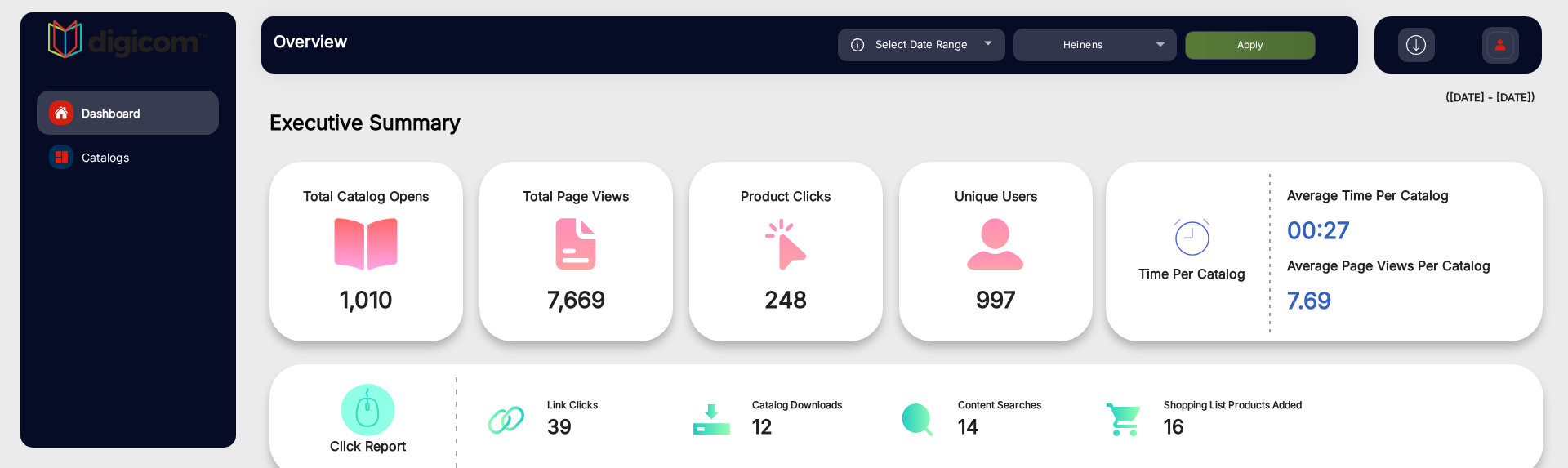
type input "9/8/2025"
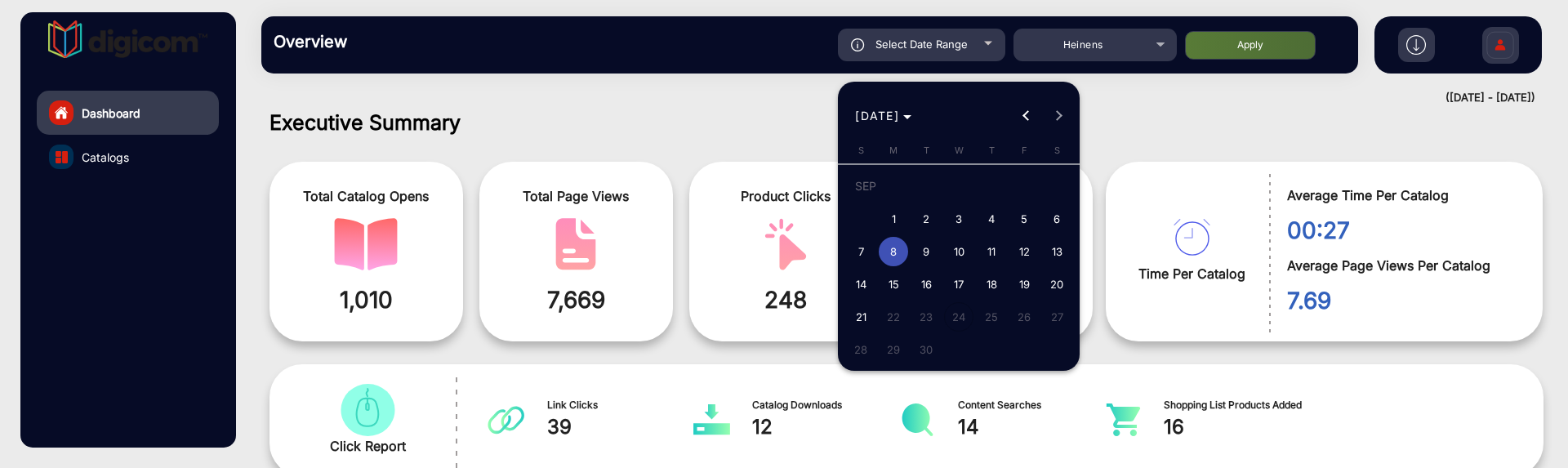
click at [1164, 124] on div at bounding box center [784, 234] width 1568 height 468
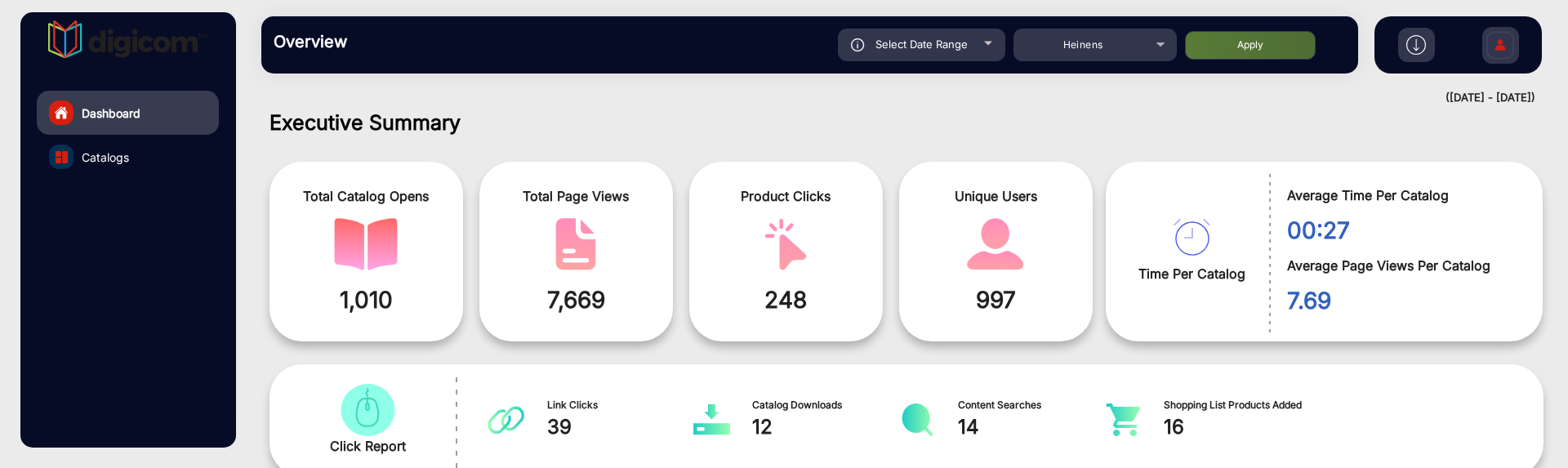
click at [909, 60] on div "Select Date Range" at bounding box center [921, 45] width 168 height 33
type input "9/8/2025"
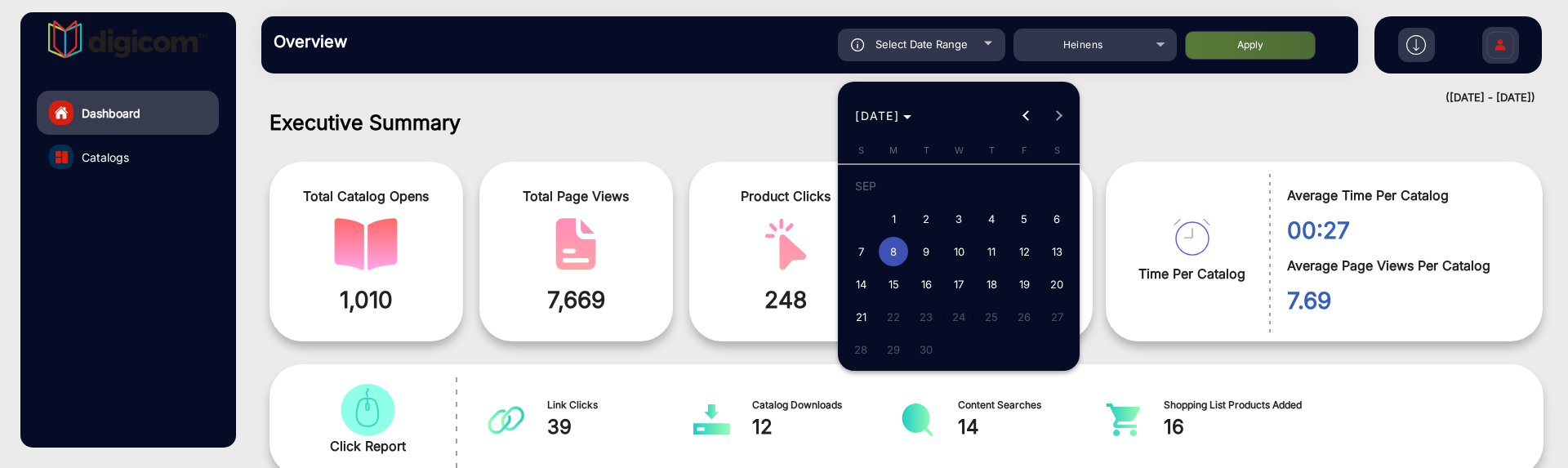
click at [859, 249] on span "7" at bounding box center [860, 251] width 29 height 29
type input "9/7/2025"
click at [859, 249] on span "7" at bounding box center [860, 251] width 29 height 29
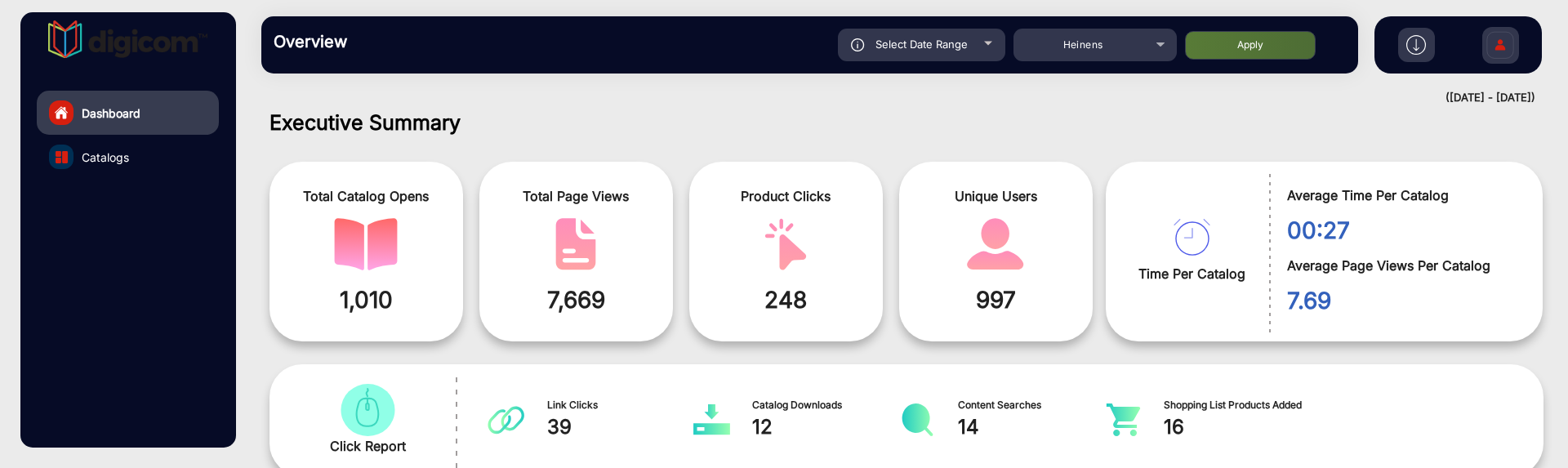
type input "9/7/2025"
click at [1287, 37] on button "Apply" at bounding box center [1251, 45] width 131 height 29
type input "9/7/2025"
click at [951, 46] on span "Select Date Range" at bounding box center [921, 44] width 93 height 13
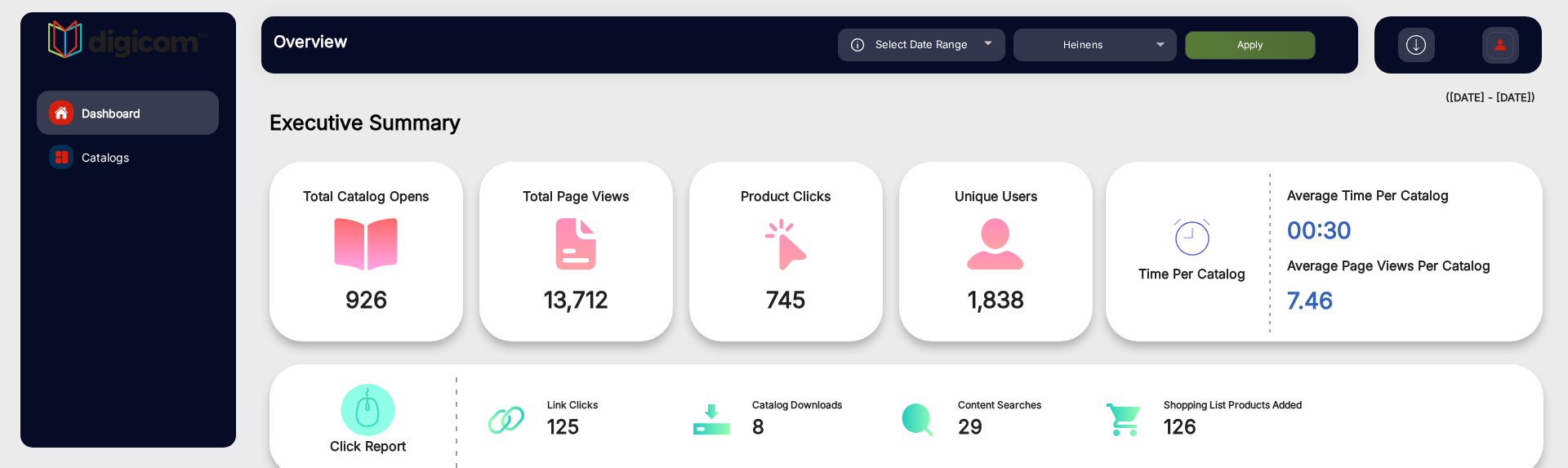
type input "9/7/2025"
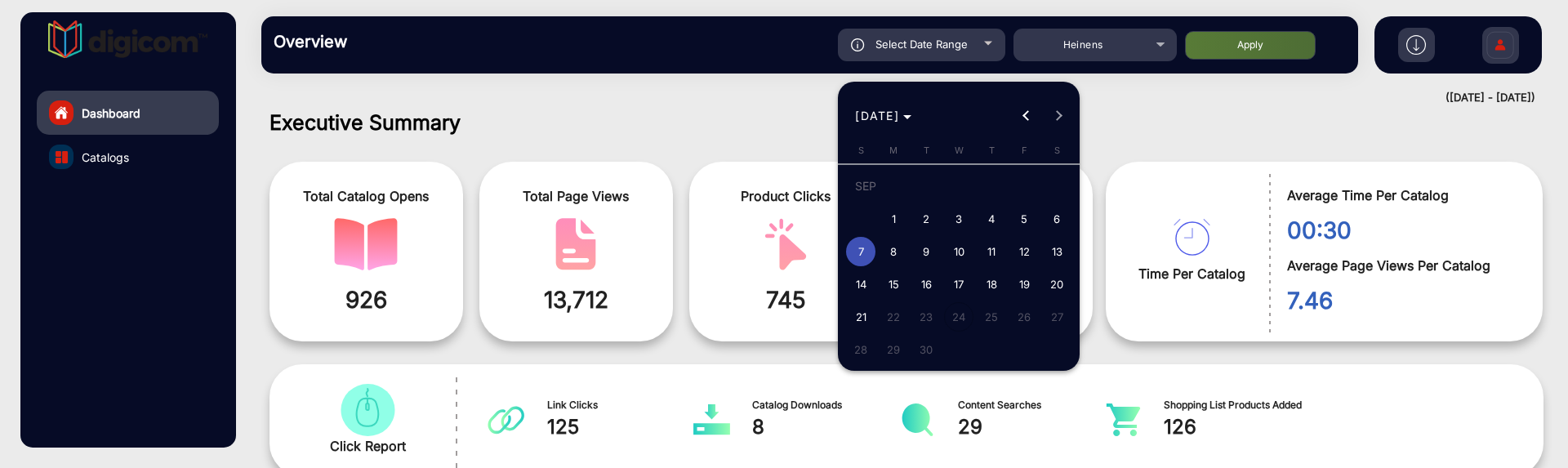
click at [897, 251] on span "8" at bounding box center [893, 251] width 29 height 29
type input "9/8/2025"
click at [897, 251] on span "8" at bounding box center [893, 251] width 29 height 29
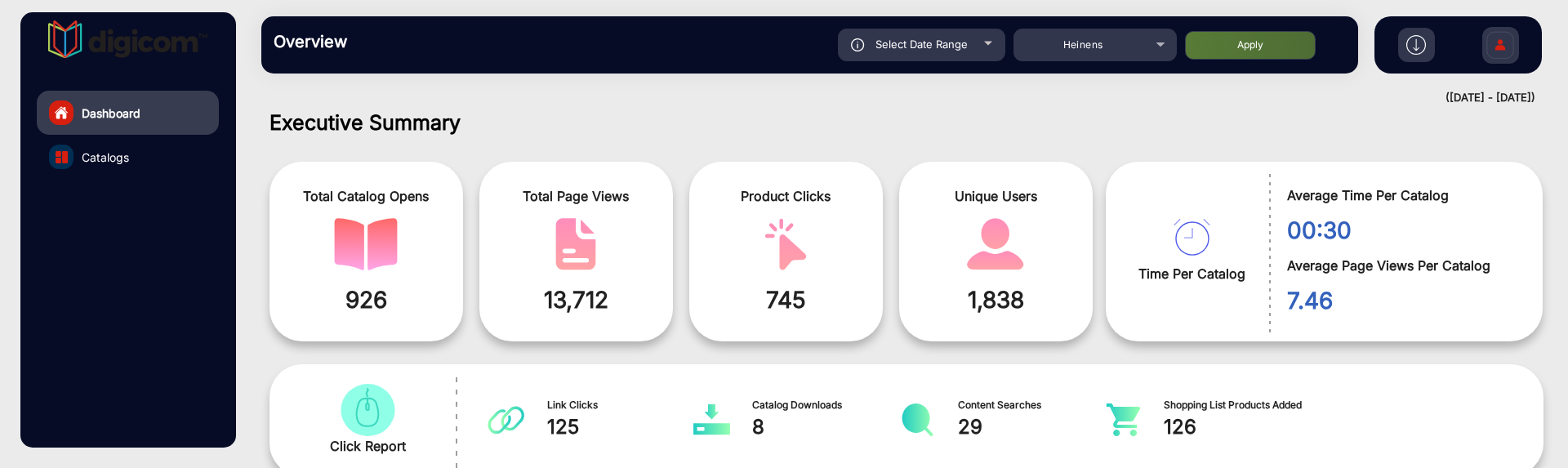
type input "9/8/2025"
click at [1276, 45] on button "Apply" at bounding box center [1251, 45] width 131 height 29
type input "9/8/2025"
click at [63, 224] on div "Dashboard Catalogs" at bounding box center [127, 229] width 214 height 435
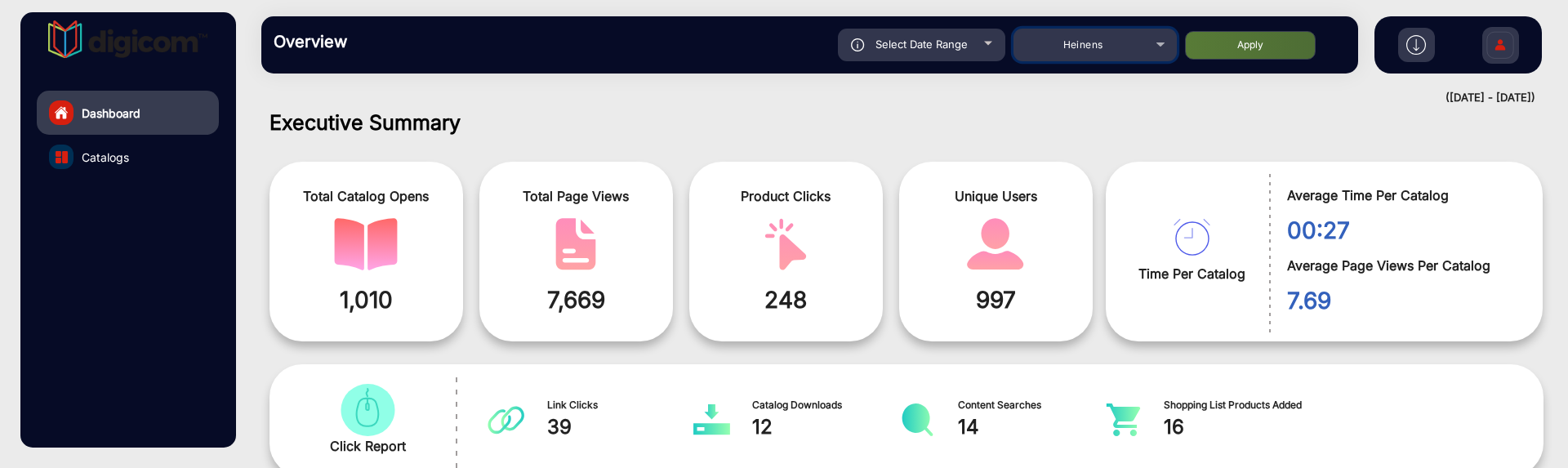
click at [1171, 39] on div "Heinens" at bounding box center [1095, 45] width 163 height 20
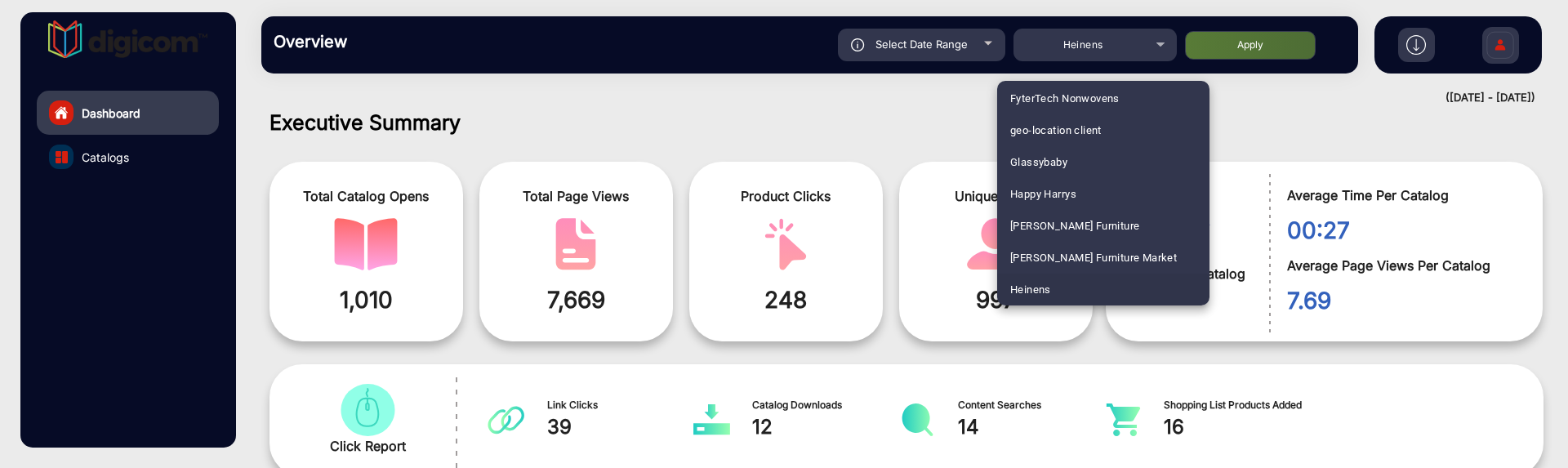
click at [838, 95] on div at bounding box center [784, 234] width 1568 height 468
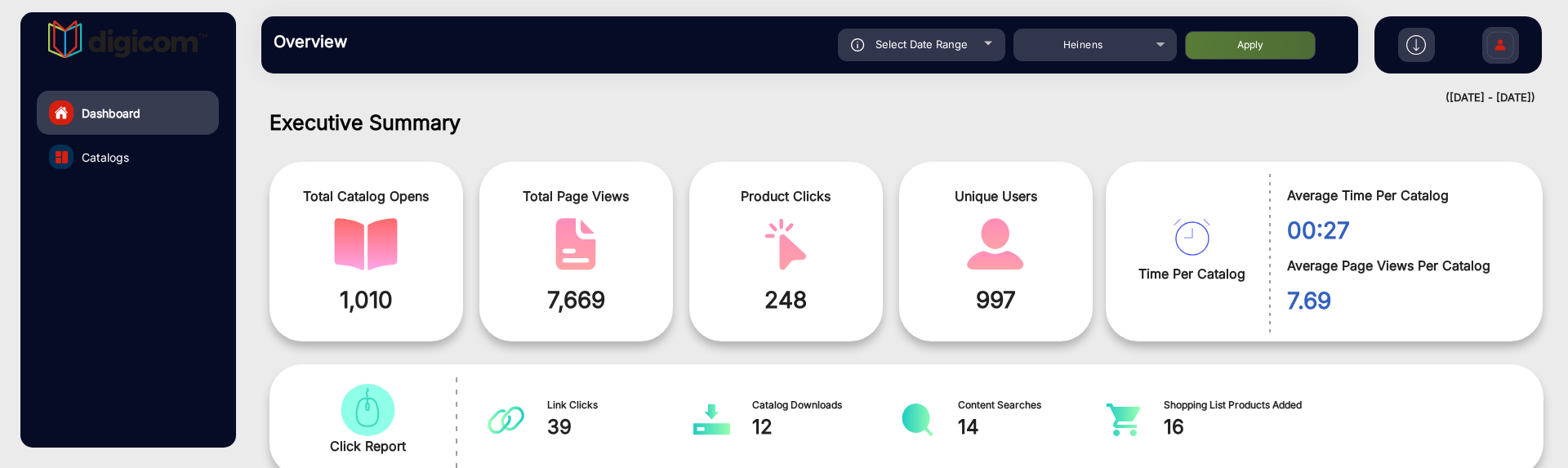
drag, startPoint x: 818, startPoint y: 303, endPoint x: 765, endPoint y: 311, distance: 53.6
click at [765, 311] on span "248" at bounding box center [785, 300] width 169 height 35
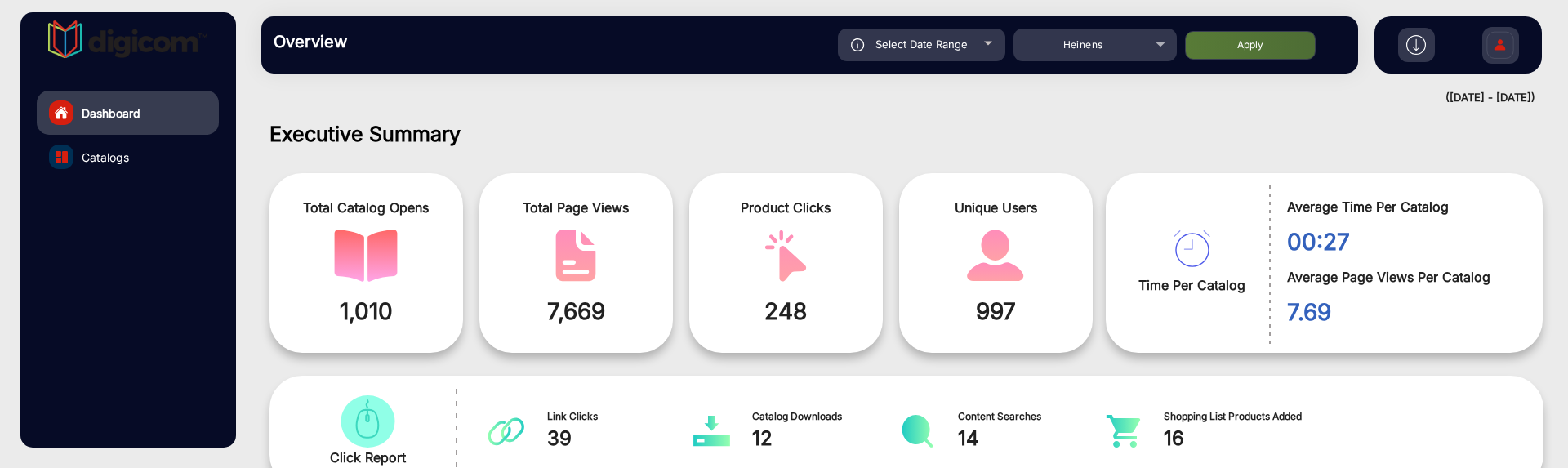
scroll to position [0, 0]
click at [983, 54] on div "Select Date Range" at bounding box center [921, 45] width 168 height 33
type input "9/8/2025"
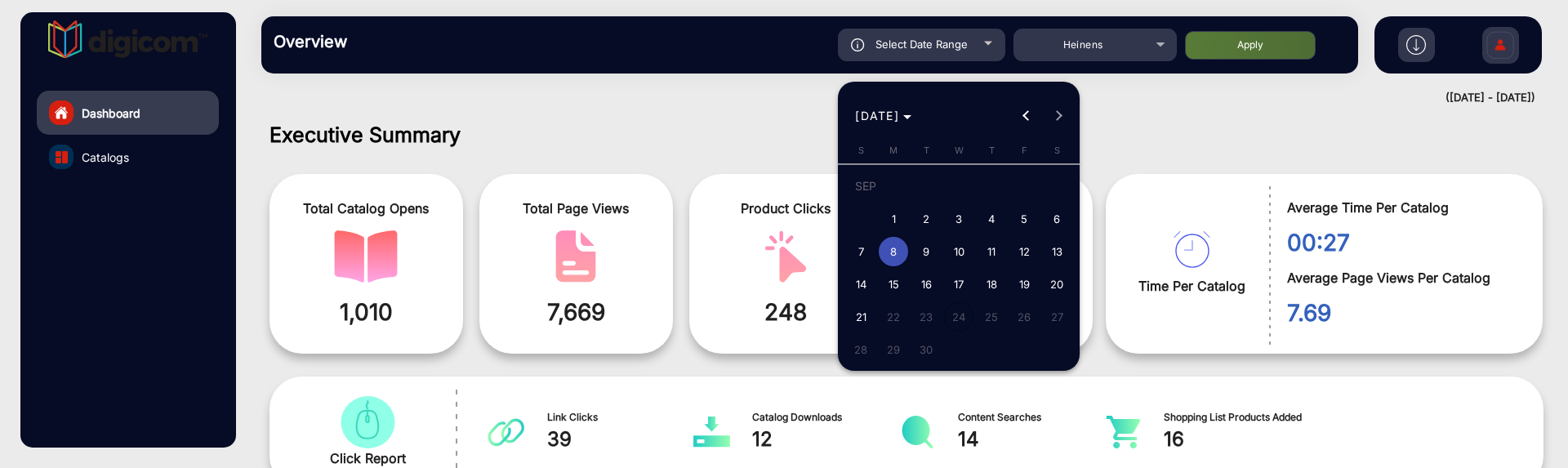
click at [893, 241] on span "8" at bounding box center [893, 251] width 29 height 29
click at [868, 250] on span "7" at bounding box center [860, 251] width 29 height 29
type input "9/7/2025"
click at [868, 250] on span "7" at bounding box center [860, 251] width 29 height 29
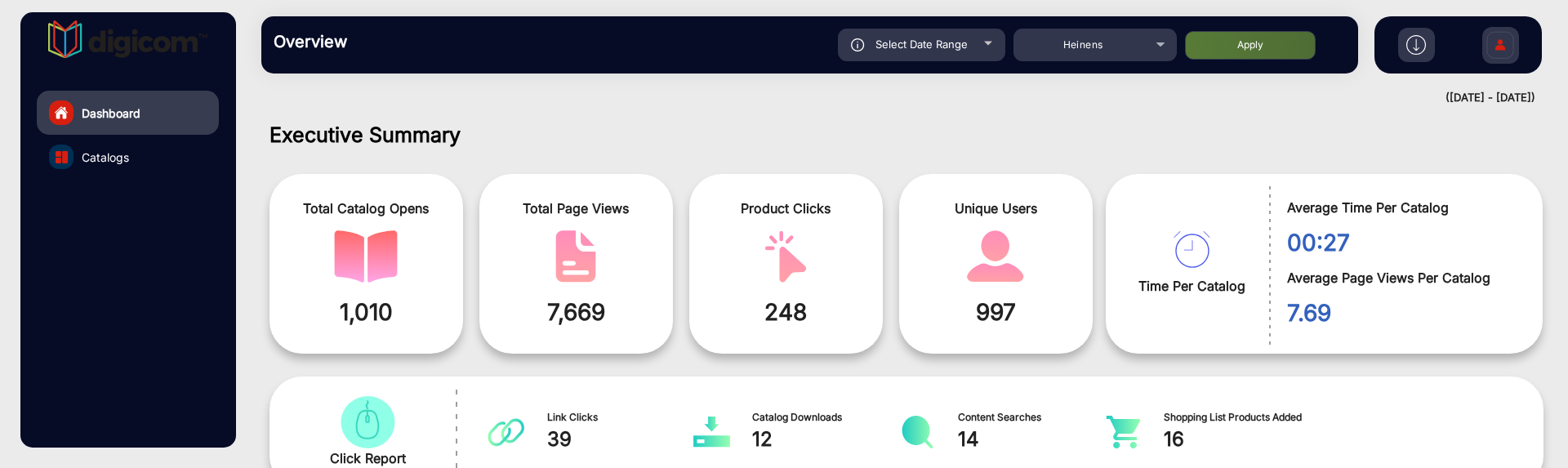
type input "9/7/2025"
click at [1277, 43] on button "Apply" at bounding box center [1251, 45] width 131 height 29
type input "9/7/2025"
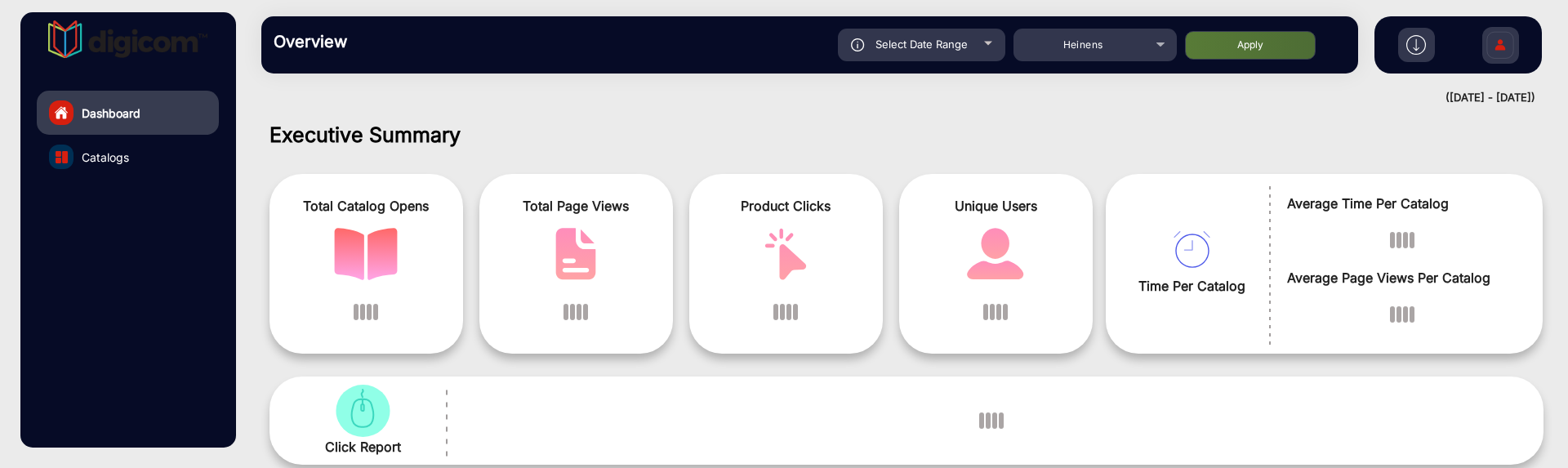
scroll to position [12, 0]
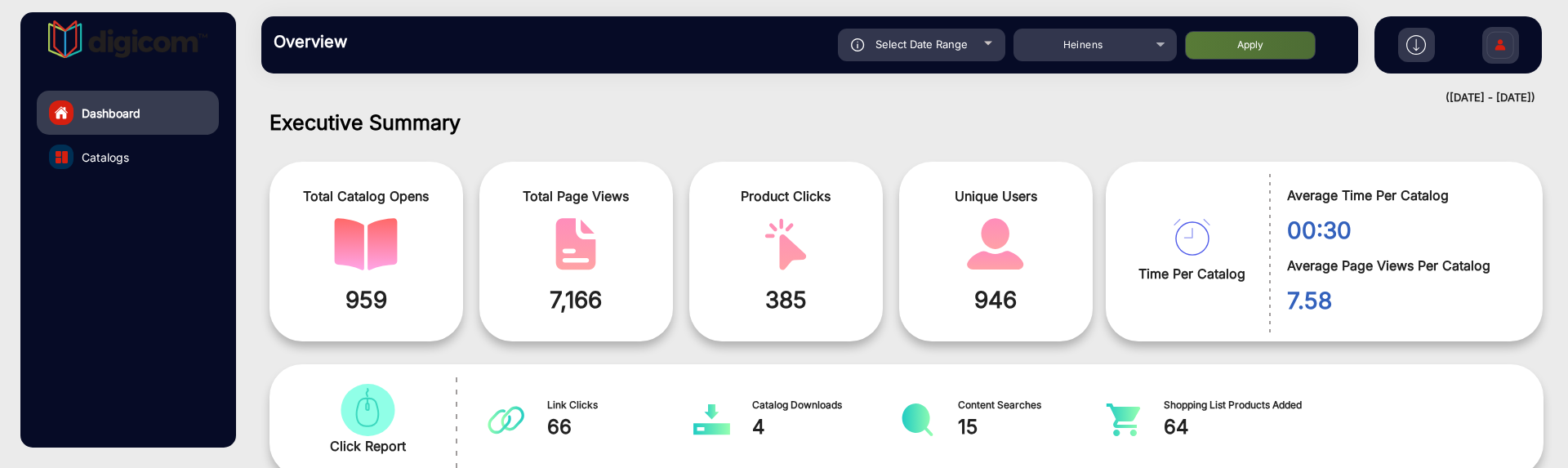
click at [983, 54] on div "Select Date Range" at bounding box center [921, 45] width 168 height 33
type input "9/7/2025"
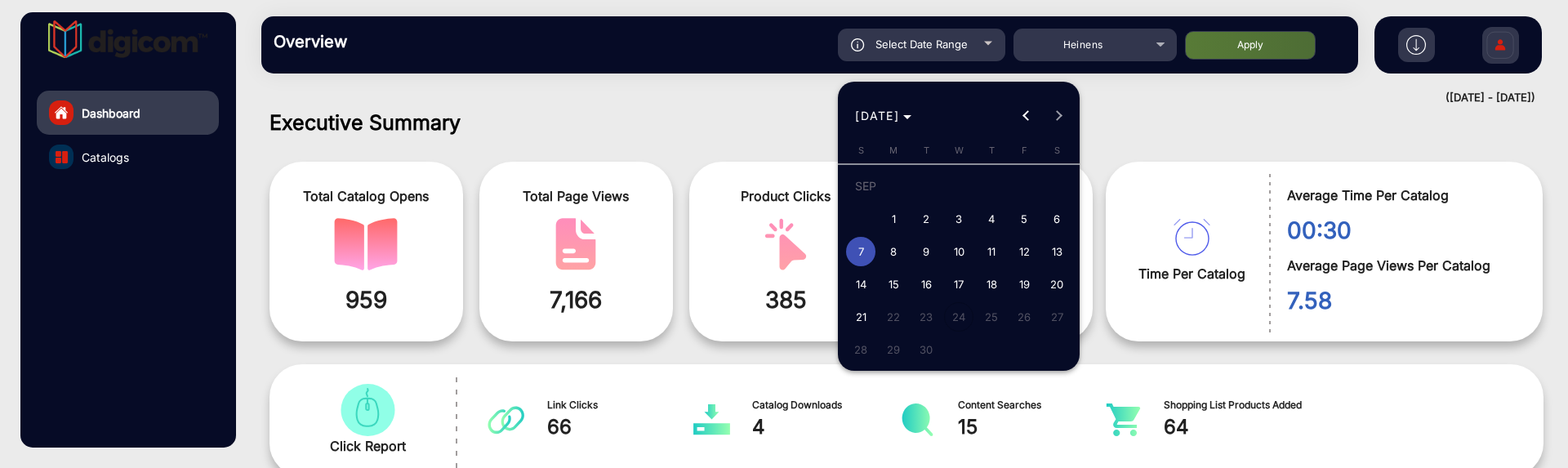
click at [892, 248] on span "8" at bounding box center [893, 251] width 29 height 29
type input "9/8/2025"
click at [892, 248] on span "8" at bounding box center [893, 251] width 29 height 29
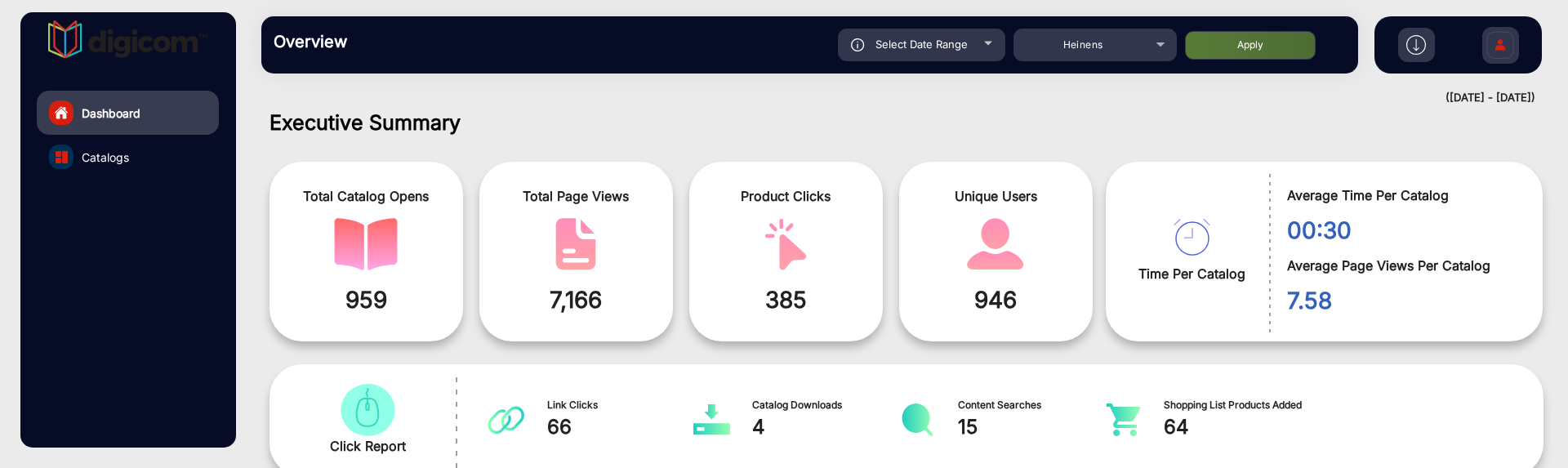
type input "9/8/2025"
click at [1192, 53] on button "Apply" at bounding box center [1251, 45] width 131 height 29
type input "9/8/2025"
click at [138, 165] on link "Catalogs" at bounding box center [127, 156] width 183 height 44
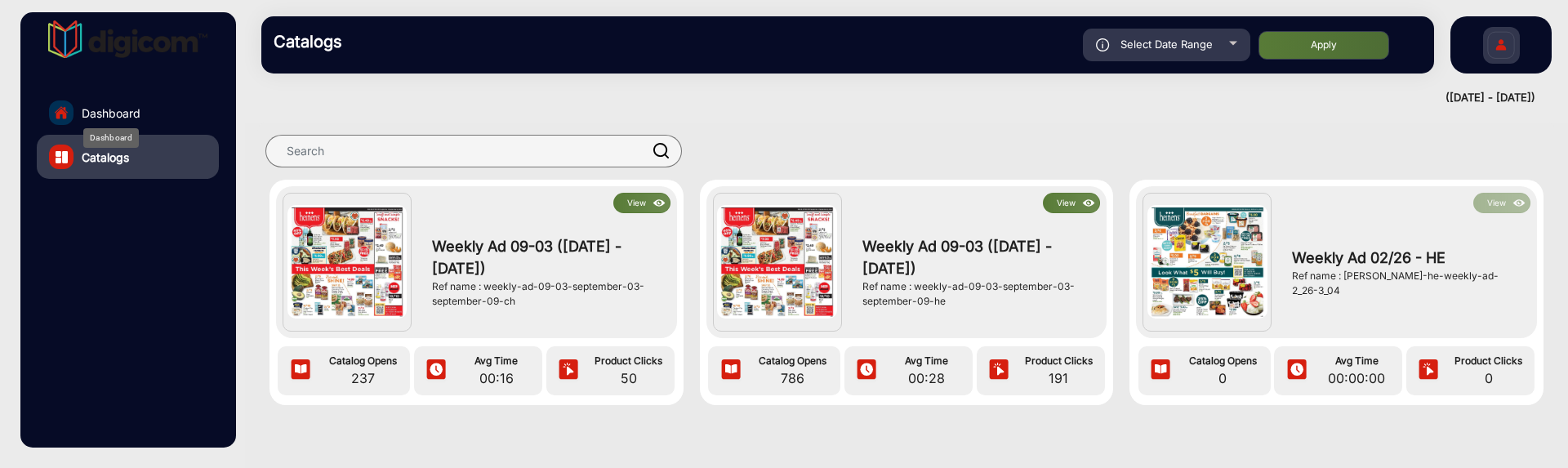
click at [132, 113] on span "Dashboard" at bounding box center [110, 113] width 59 height 17
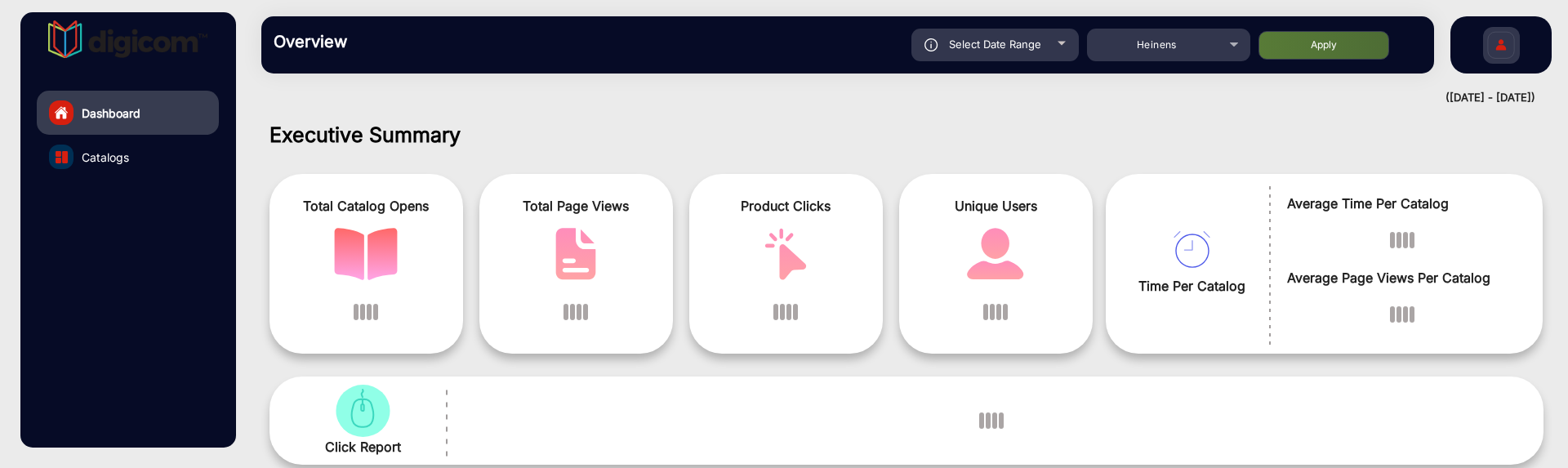
scroll to position [12, 0]
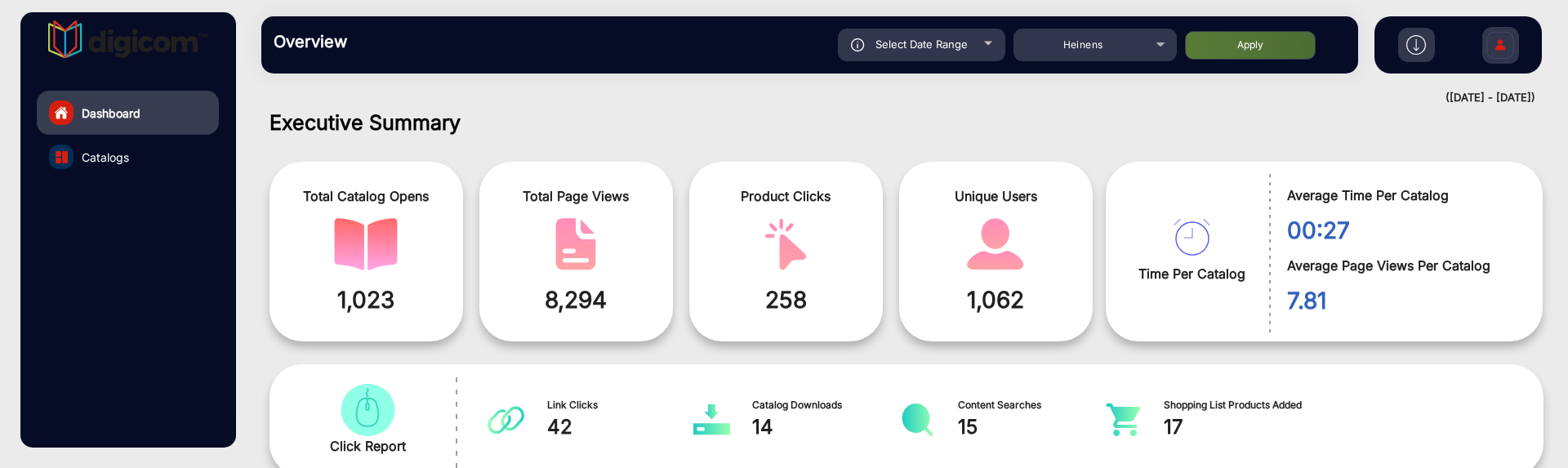
click at [140, 154] on link "Catalogs" at bounding box center [127, 156] width 183 height 44
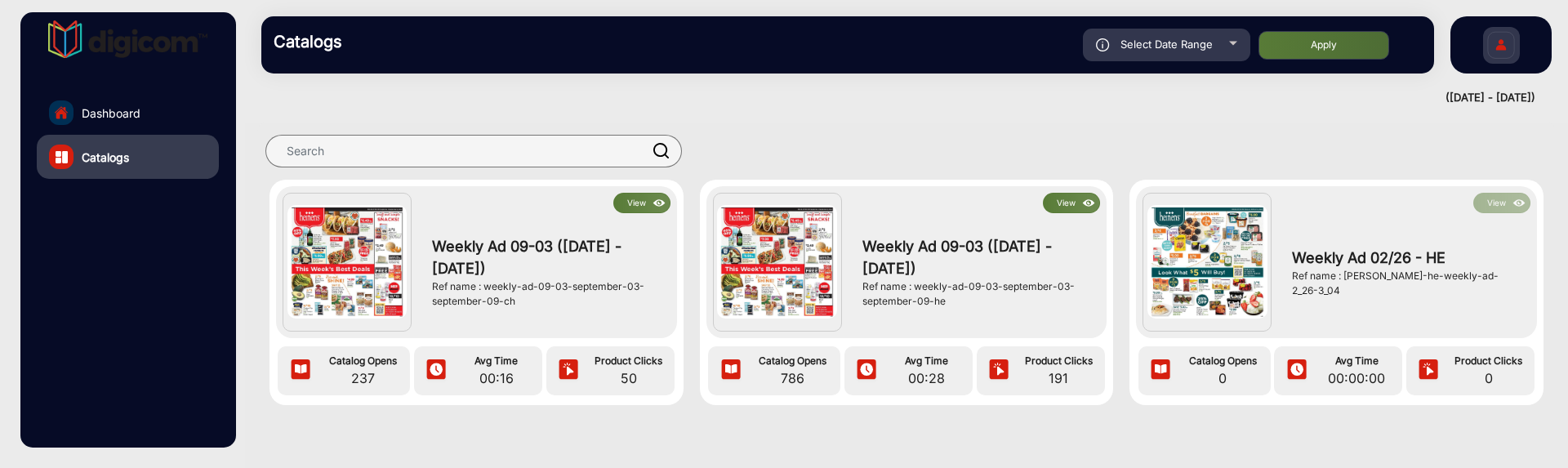
click at [148, 131] on link "Dashboard" at bounding box center [127, 112] width 183 height 44
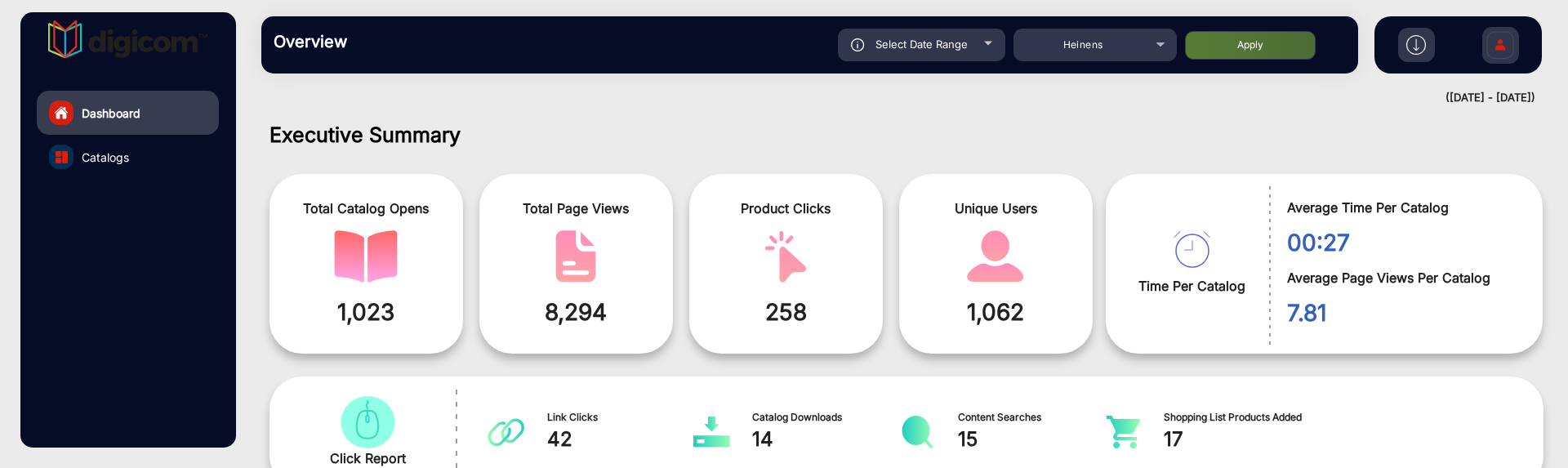
scroll to position [12, 0]
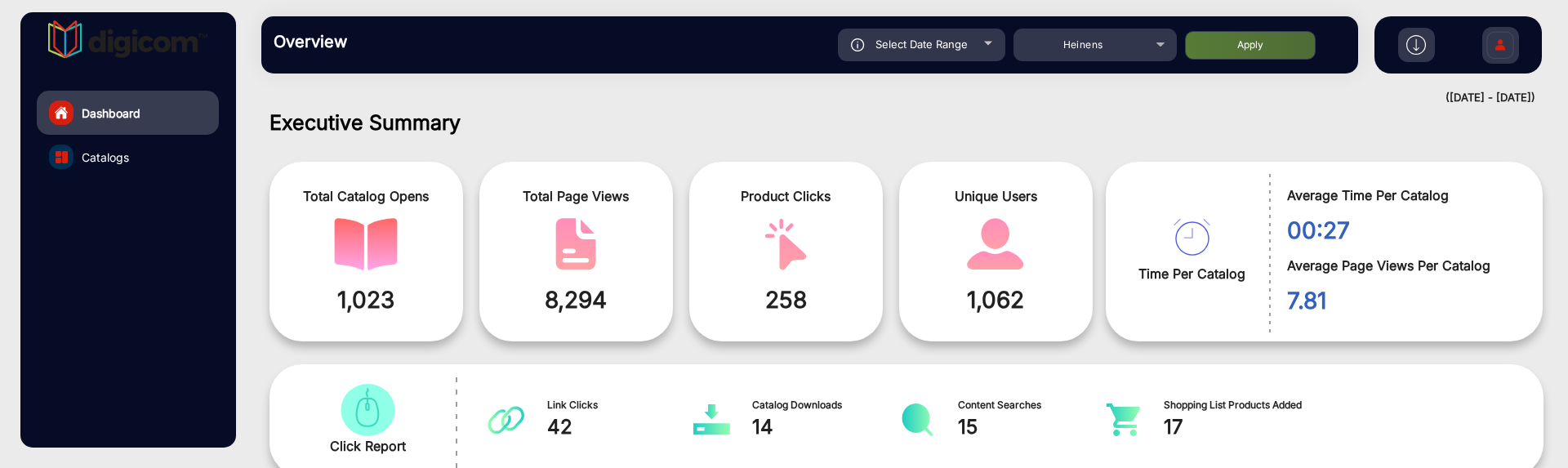
click at [991, 41] on div at bounding box center [988, 43] width 8 height 4
click at [973, 51] on div "Select Date Range" at bounding box center [921, 45] width 168 height 33
type input "9/8/2025"
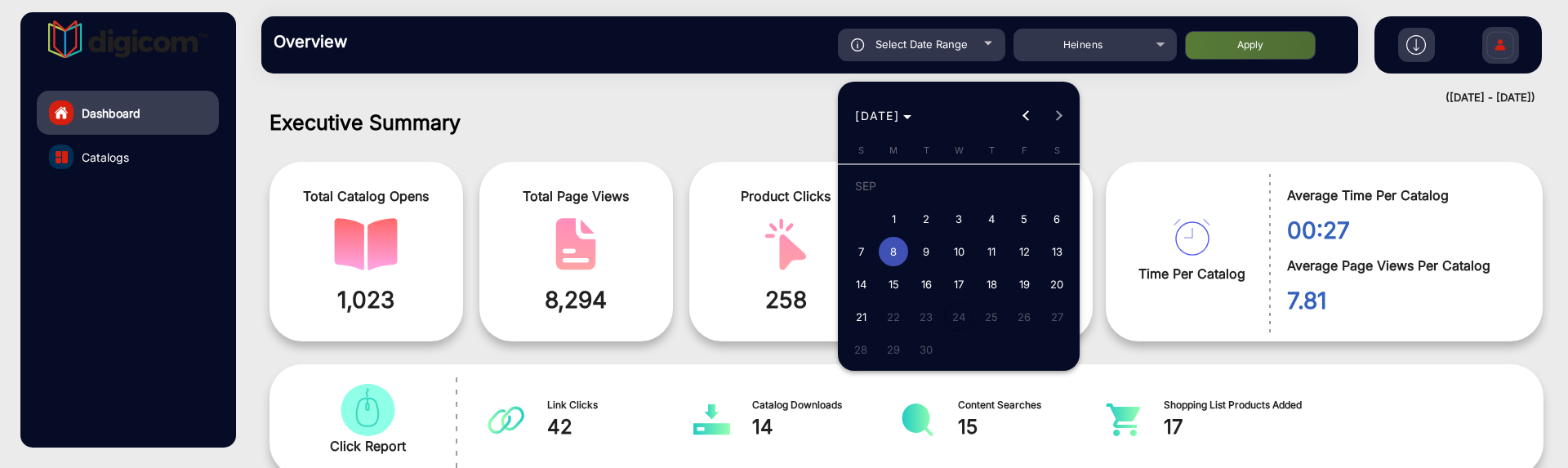
click at [956, 217] on span "3" at bounding box center [959, 218] width 29 height 29
type input "9/3/2025"
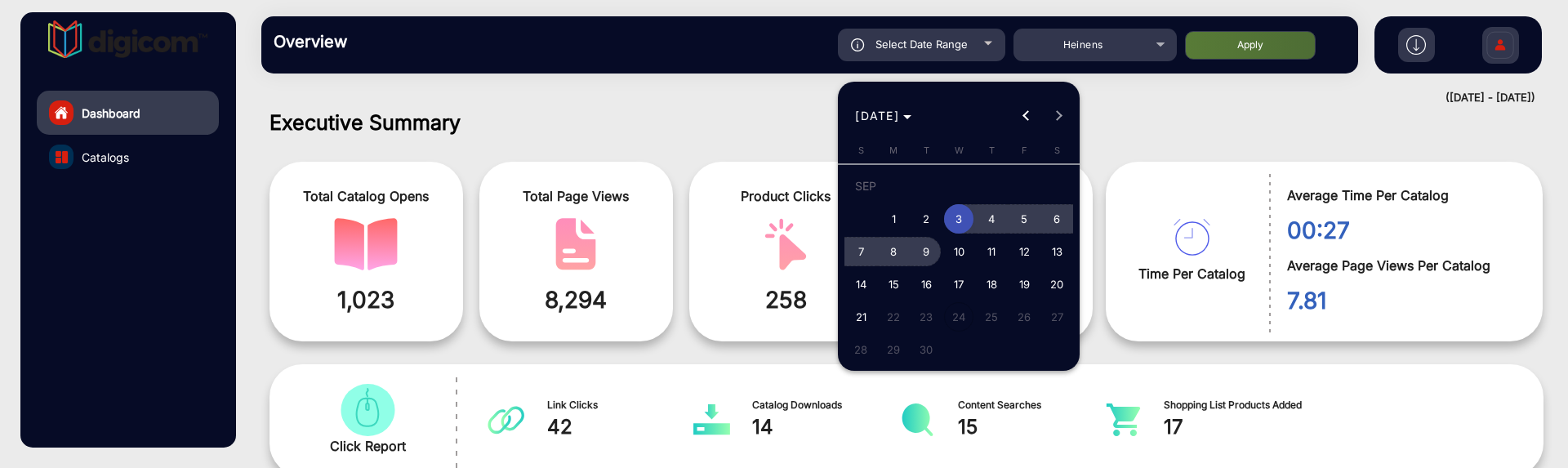
click at [931, 248] on span "9" at bounding box center [926, 251] width 29 height 29
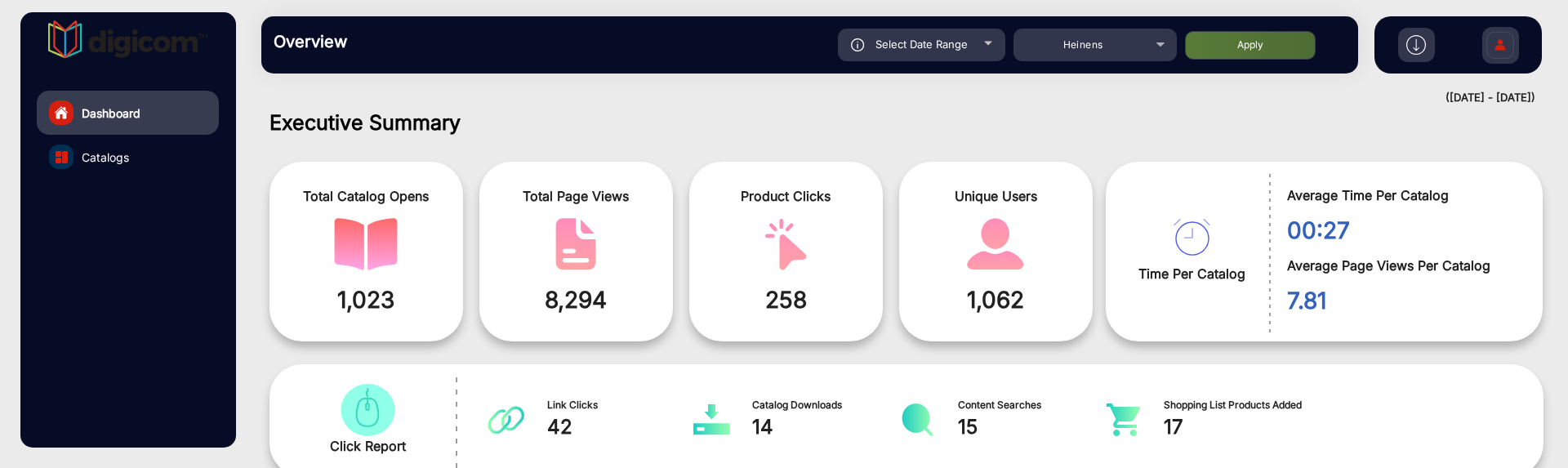
type input "9/9/2025"
click at [1212, 41] on button "Apply" at bounding box center [1251, 45] width 131 height 29
type input "9/3/2025"
type input "9/9/2025"
click at [144, 154] on link "Catalogs" at bounding box center [127, 156] width 183 height 44
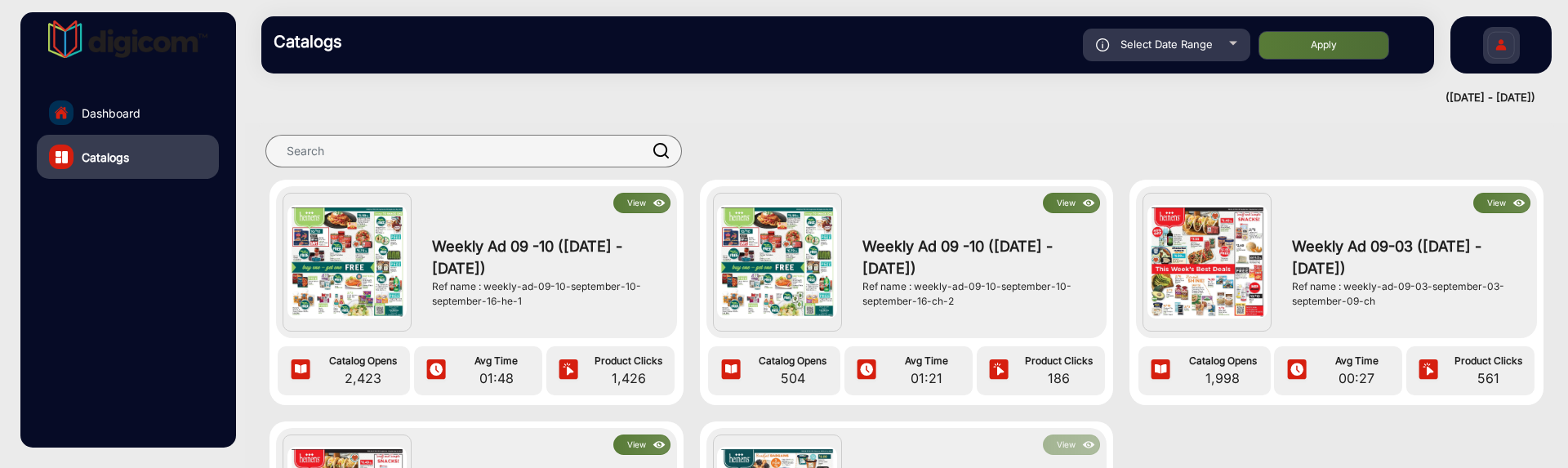
click at [170, 120] on link "Dashboard" at bounding box center [127, 112] width 183 height 44
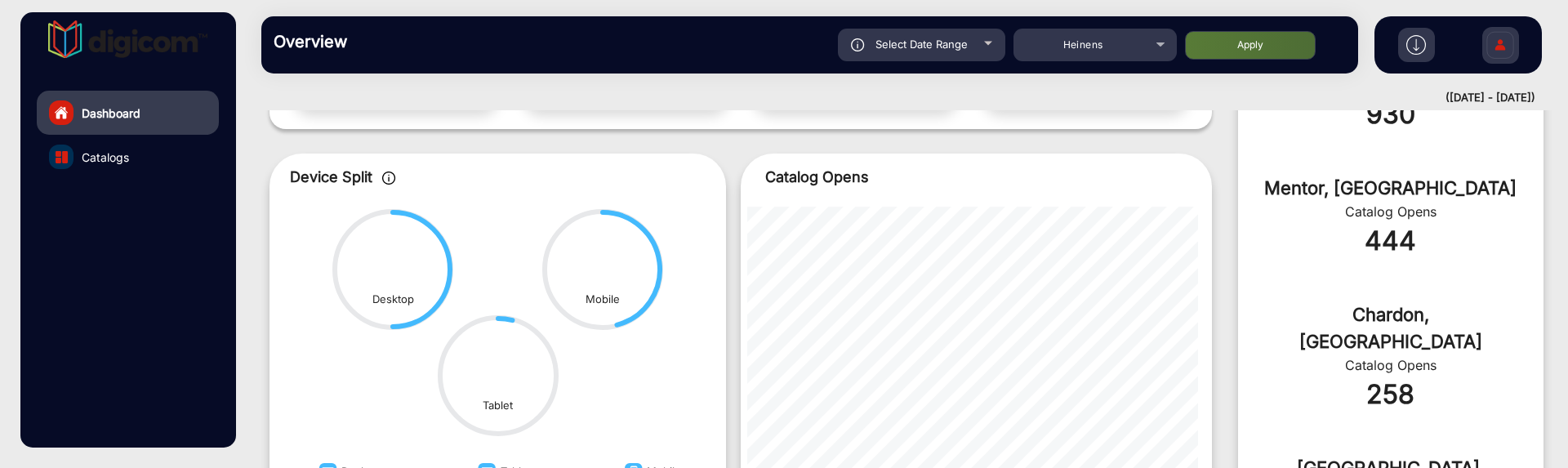
scroll to position [816, 0]
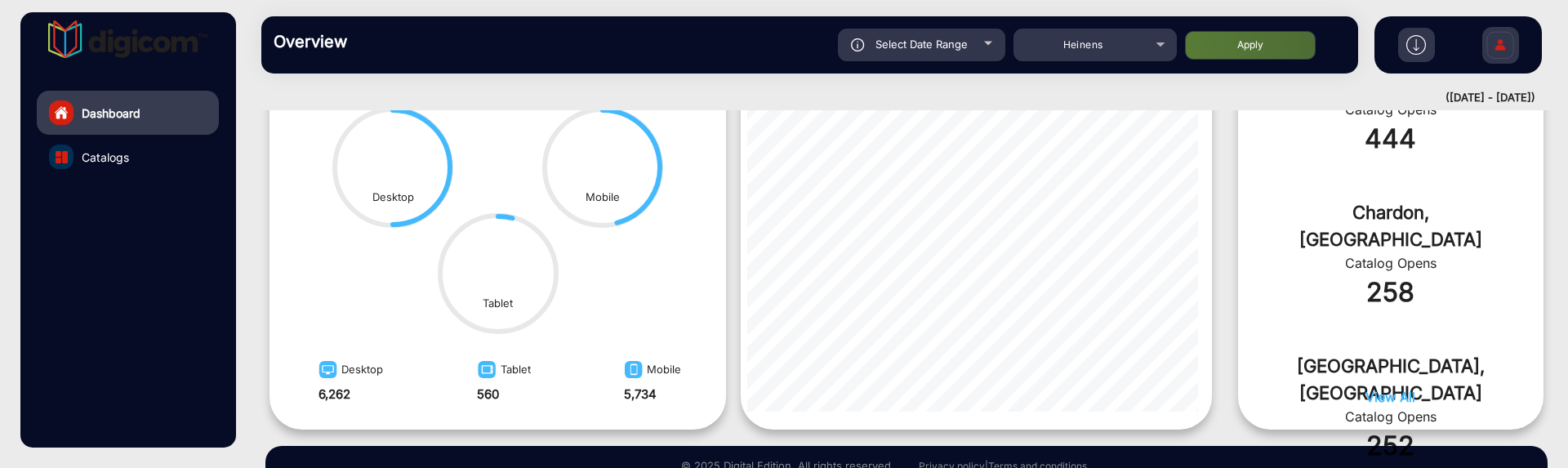
click at [934, 44] on span "Select Date Range" at bounding box center [921, 44] width 93 height 13
type input "9/3/2025"
type input "9/9/2025"
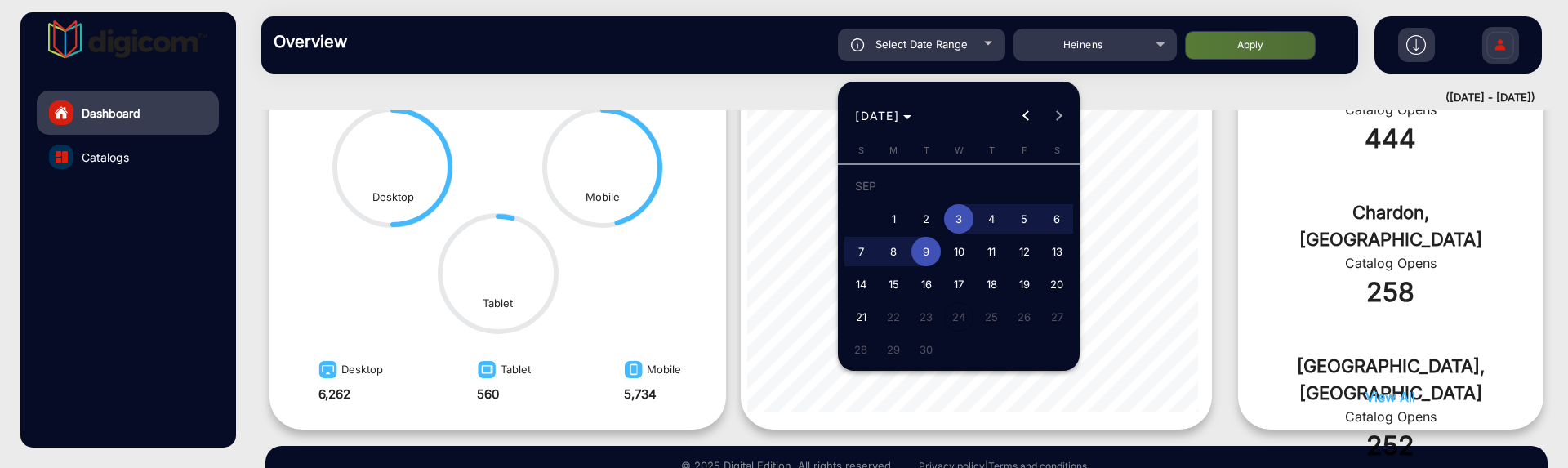
click at [900, 219] on span "1" at bounding box center [893, 218] width 29 height 29
type input "9/1/2025"
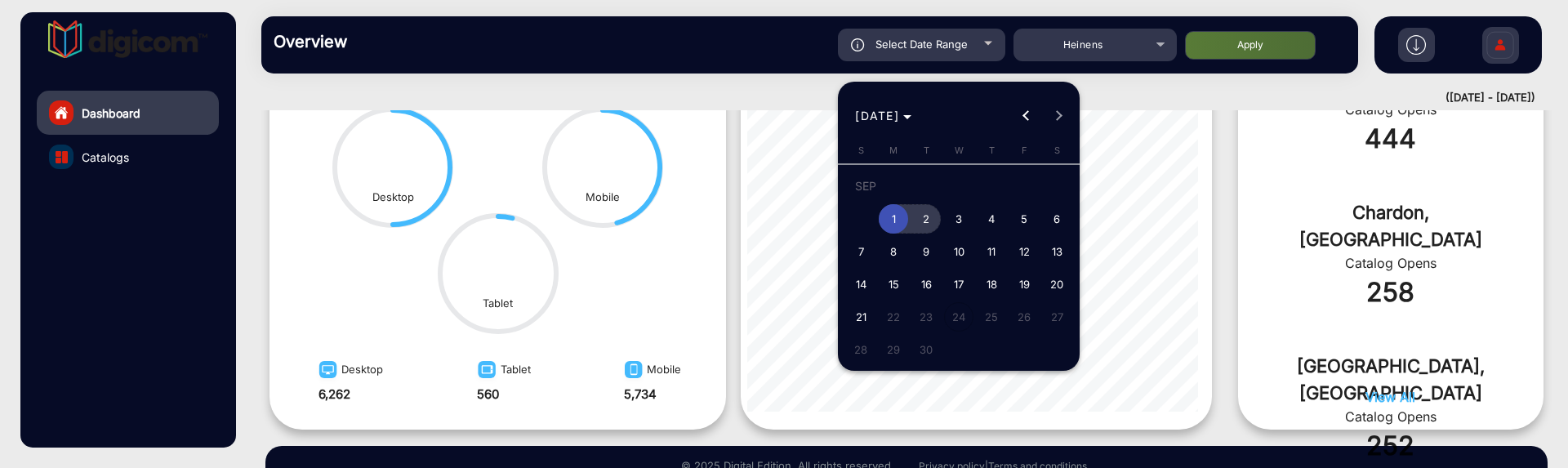
click at [925, 220] on span "2" at bounding box center [926, 218] width 29 height 29
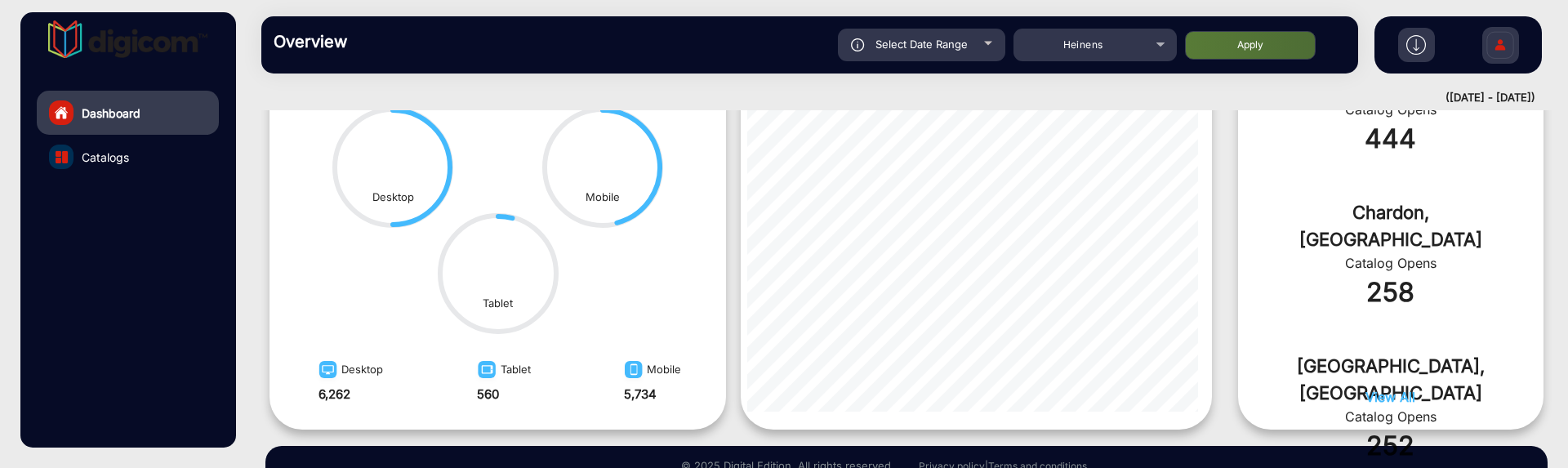
type input "9/2/2025"
click at [1268, 48] on button "Apply" at bounding box center [1251, 45] width 131 height 29
type input "9/1/2025"
type input "9/2/2025"
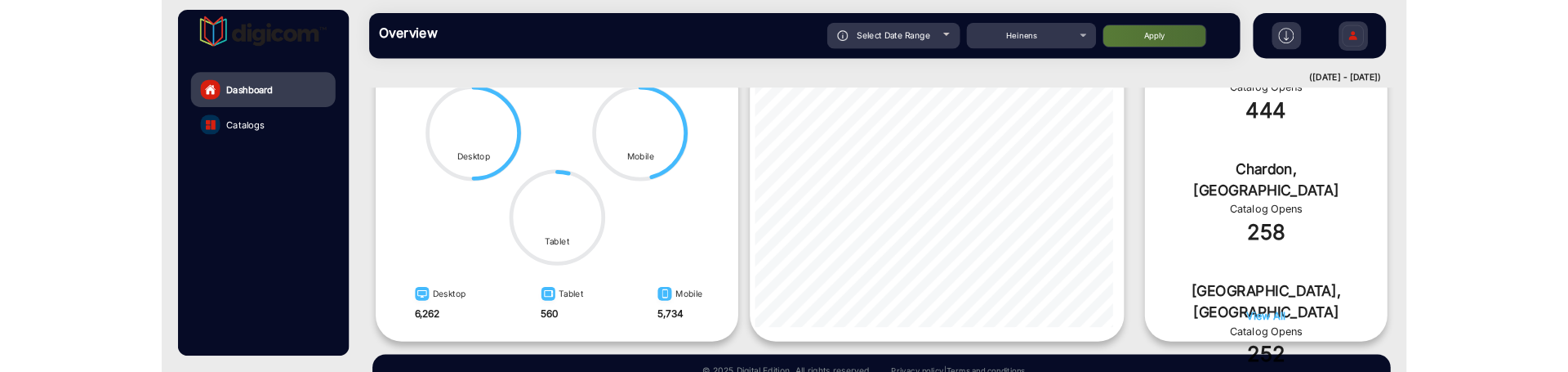
scroll to position [12, 0]
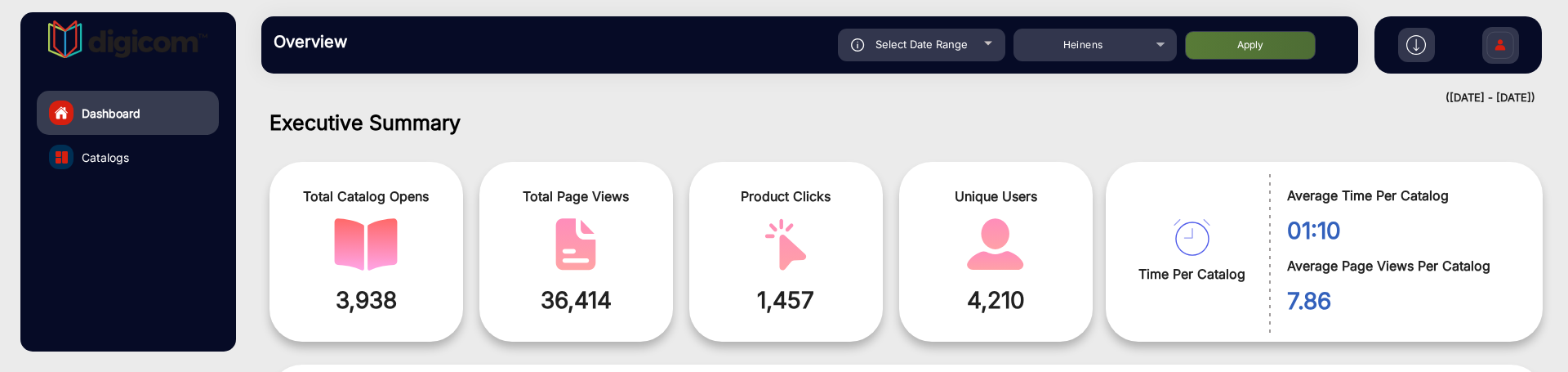
click at [983, 46] on div "Select Date Range" at bounding box center [921, 45] width 168 height 33
type input "9/1/2025"
type input "9/2/2025"
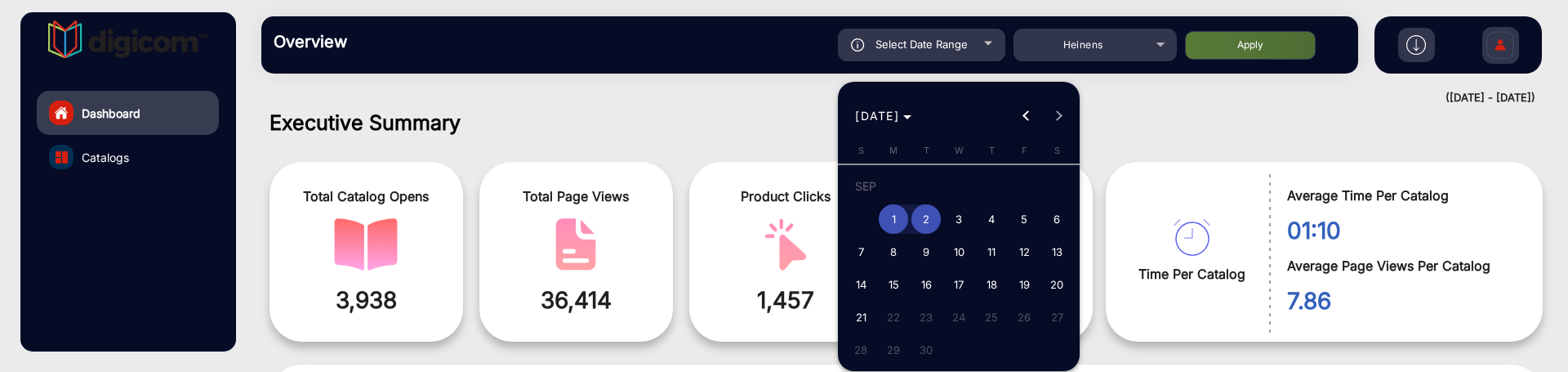
click at [1021, 123] on span "Previous month" at bounding box center [1026, 115] width 33 height 33
click at [1016, 196] on span "1" at bounding box center [1023, 189] width 29 height 34
type input "8/1/2025"
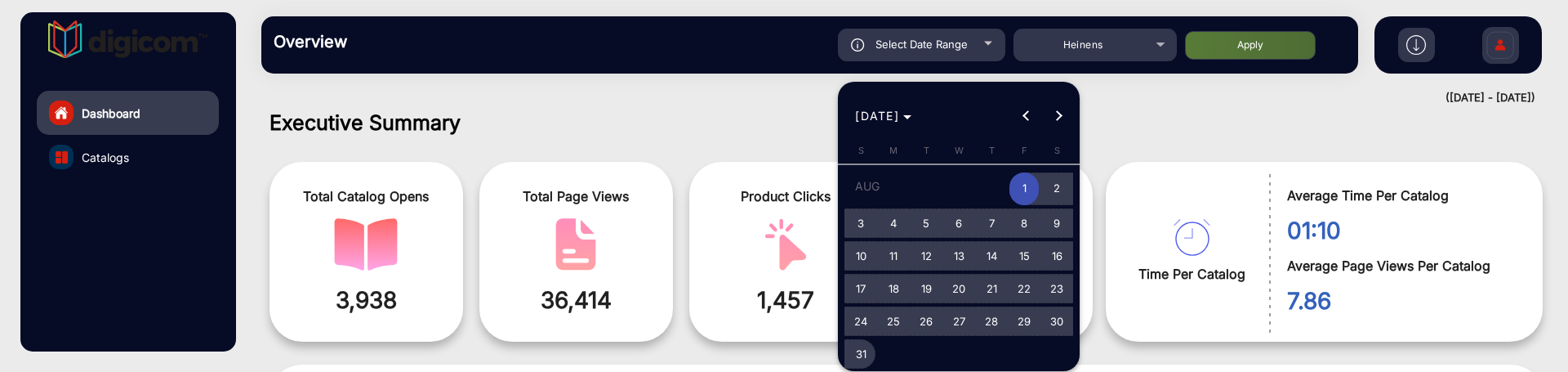
click at [861, 354] on span "31" at bounding box center [860, 353] width 29 height 29
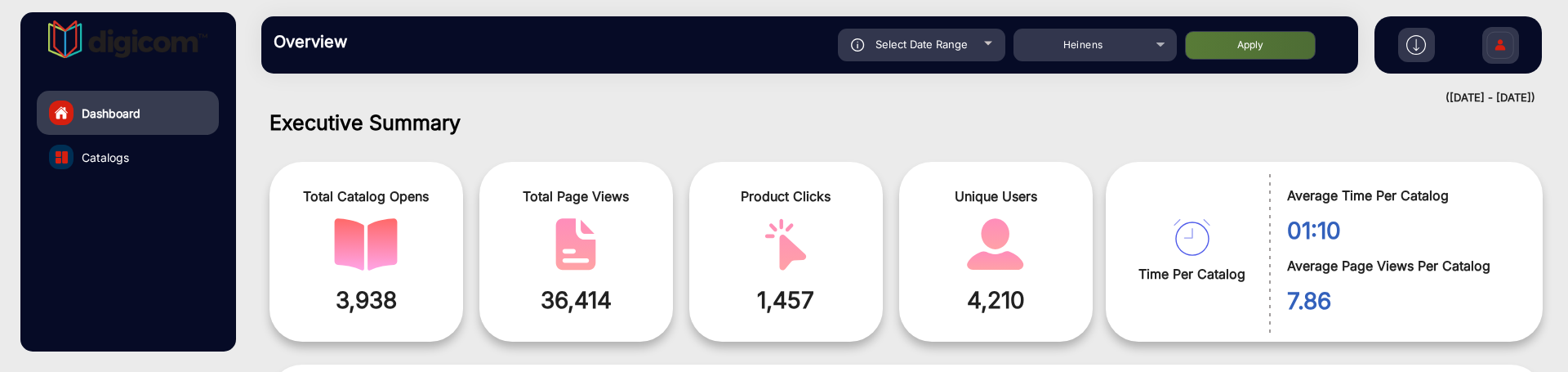
type input "8/31/2025"
click at [1237, 52] on button "Apply" at bounding box center [1251, 45] width 131 height 29
type input "8/1/2025"
type input "8/31/2025"
click at [972, 45] on div "Select Date Range" at bounding box center [921, 45] width 168 height 33
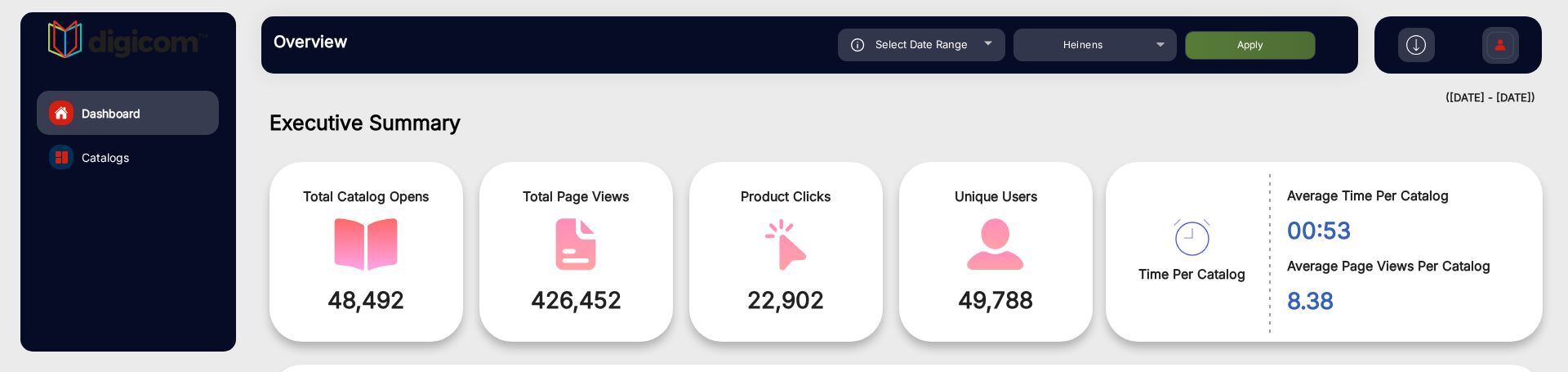
type input "8/1/2025"
type input "8/31/2025"
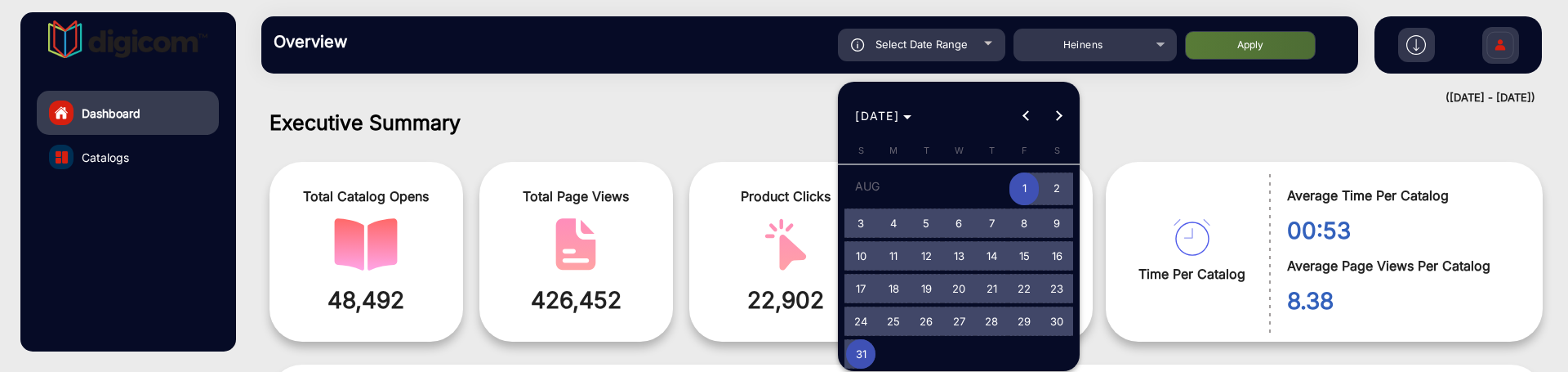
click at [870, 258] on span "10" at bounding box center [860, 255] width 29 height 29
type input "8/10/2025"
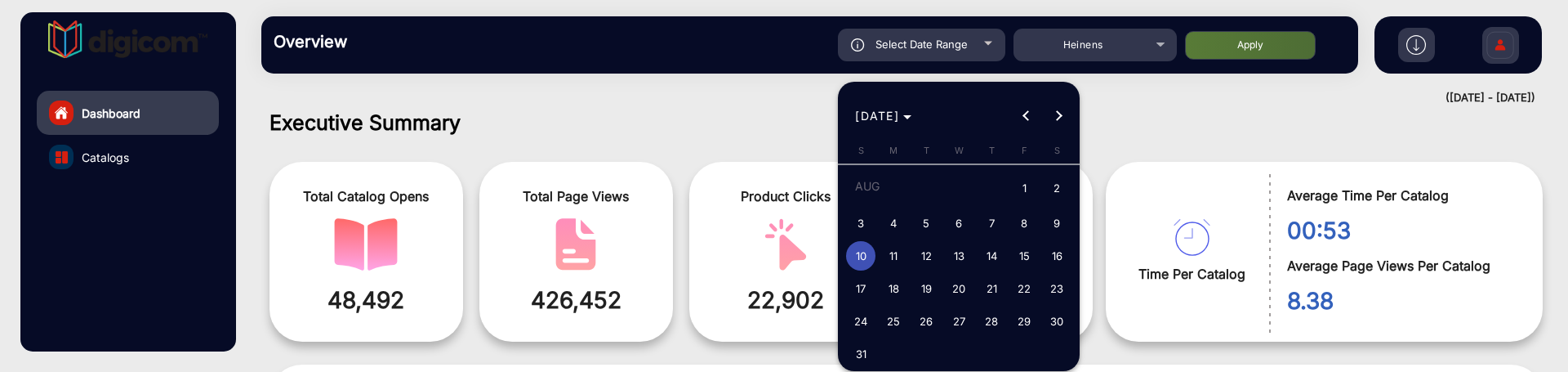
click at [870, 258] on span "10" at bounding box center [860, 255] width 29 height 29
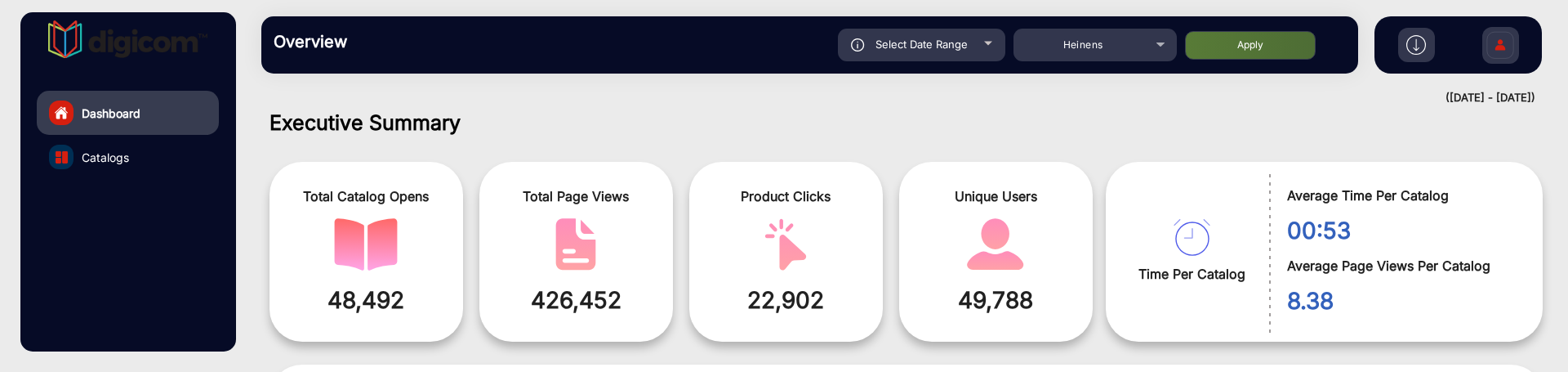
click at [1270, 43] on button "Apply" at bounding box center [1251, 45] width 131 height 29
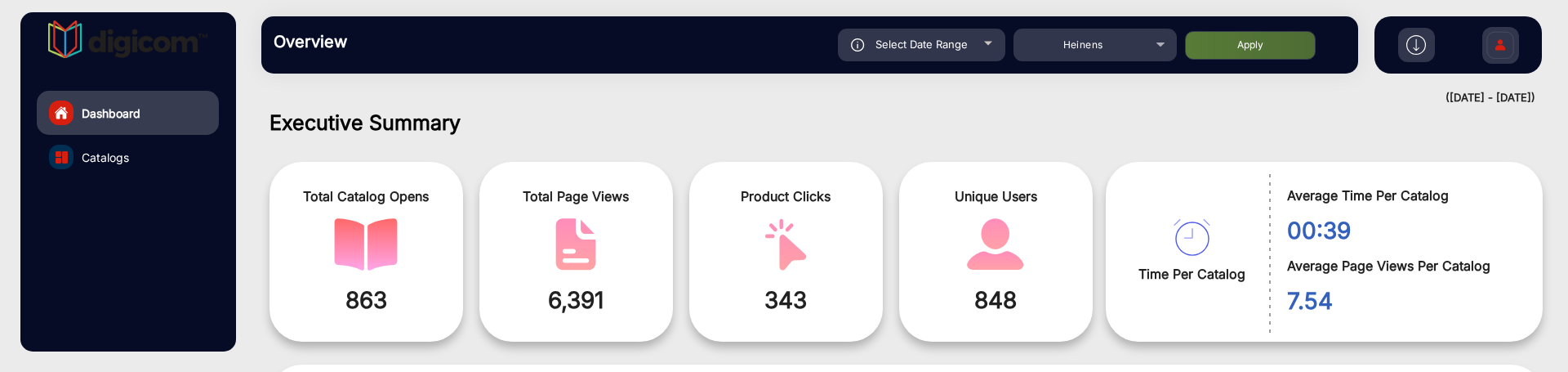
click at [963, 51] on div "Select Date Range" at bounding box center [921, 45] width 168 height 33
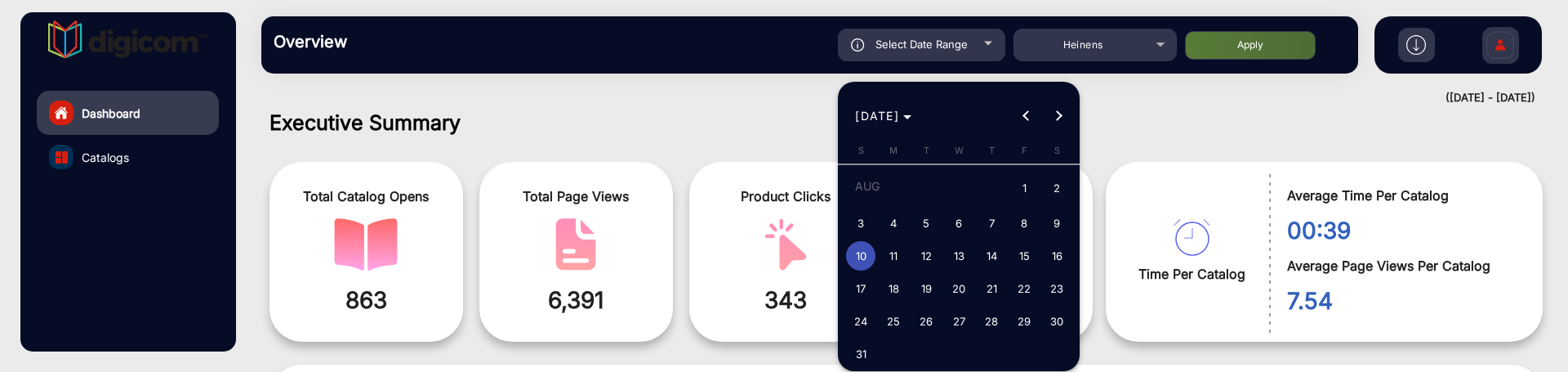
click at [1019, 185] on span "1" at bounding box center [1023, 189] width 29 height 34
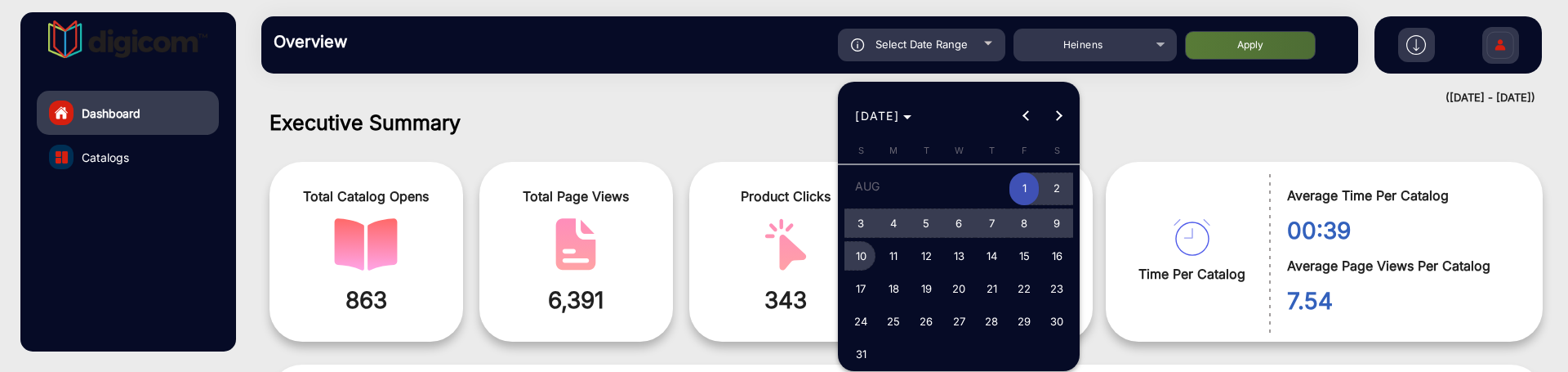
click at [872, 245] on button "10" at bounding box center [860, 256] width 33 height 33
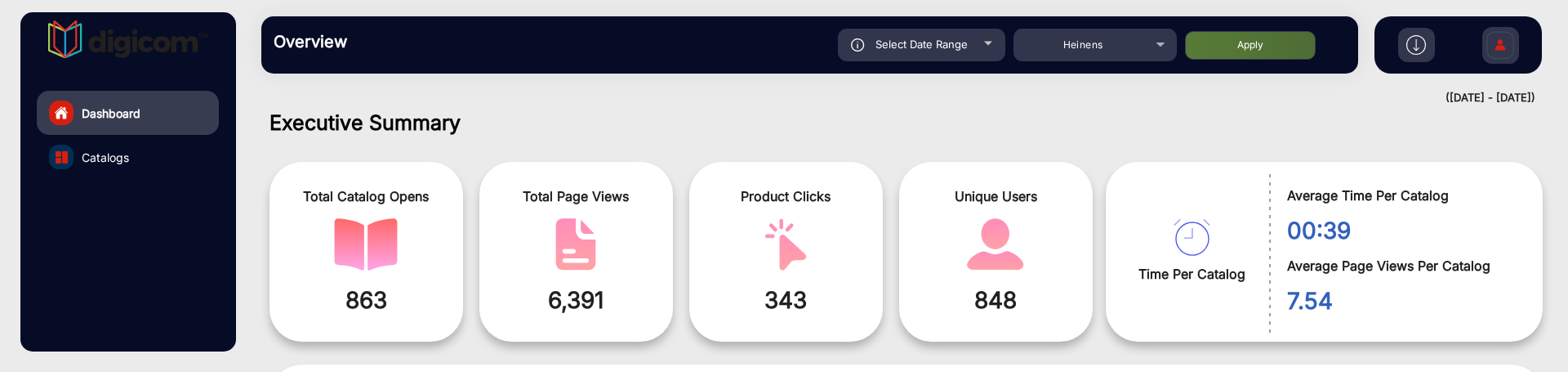
click at [1261, 55] on button "Apply" at bounding box center [1251, 45] width 131 height 29
click at [963, 48] on span "Select Date Range" at bounding box center [921, 44] width 93 height 13
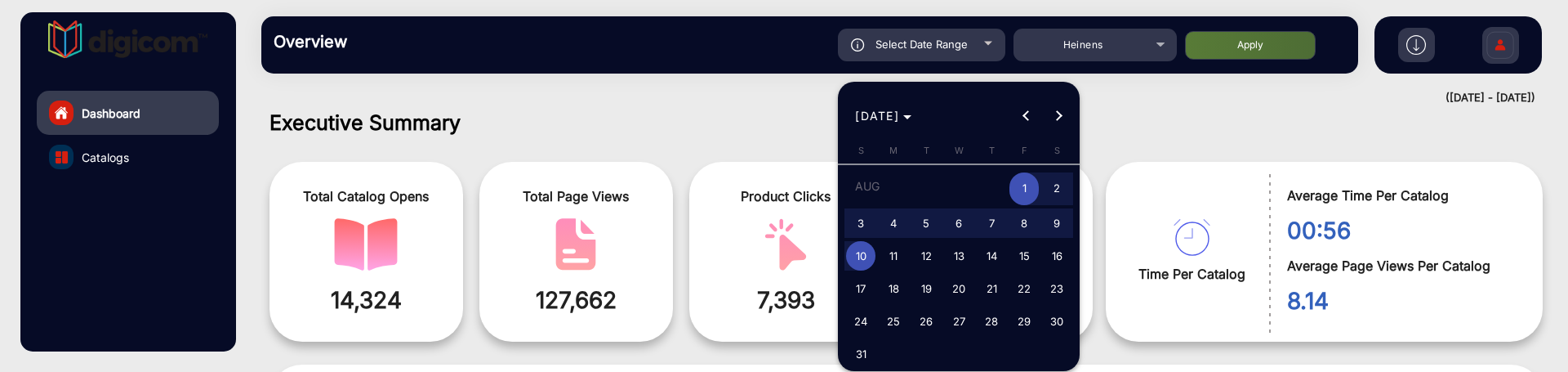
click at [1022, 179] on span "1" at bounding box center [1023, 189] width 29 height 34
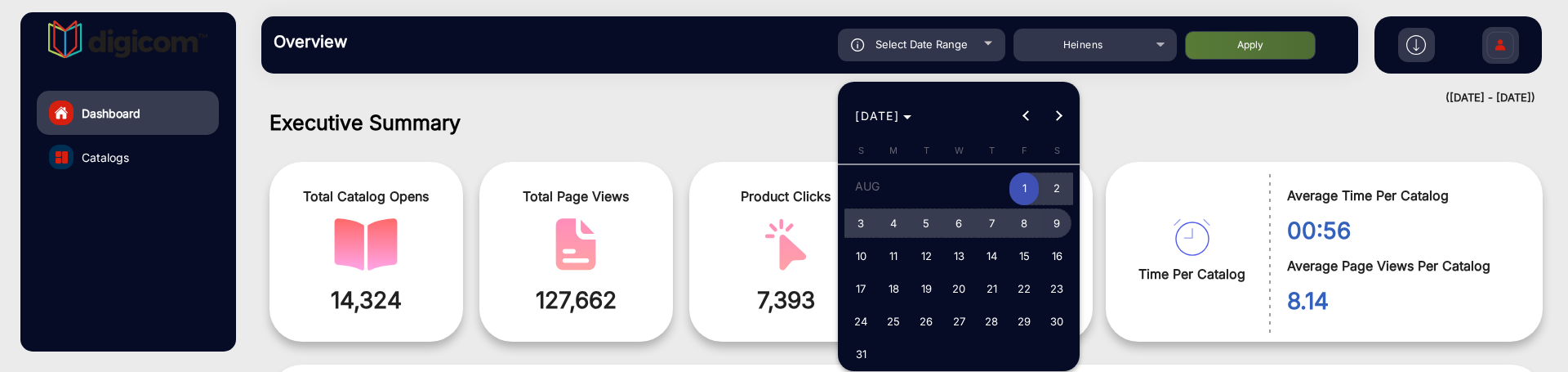
click at [1048, 220] on span "9" at bounding box center [1056, 222] width 29 height 29
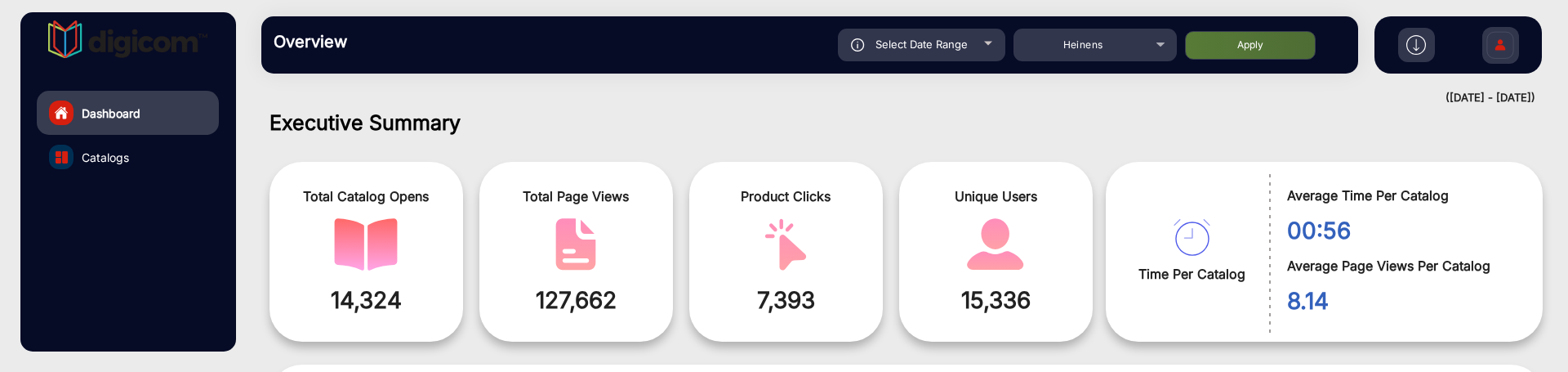
click at [1219, 45] on button "Apply" at bounding box center [1251, 45] width 131 height 29
click at [989, 51] on div "Select Date Range" at bounding box center [921, 45] width 168 height 33
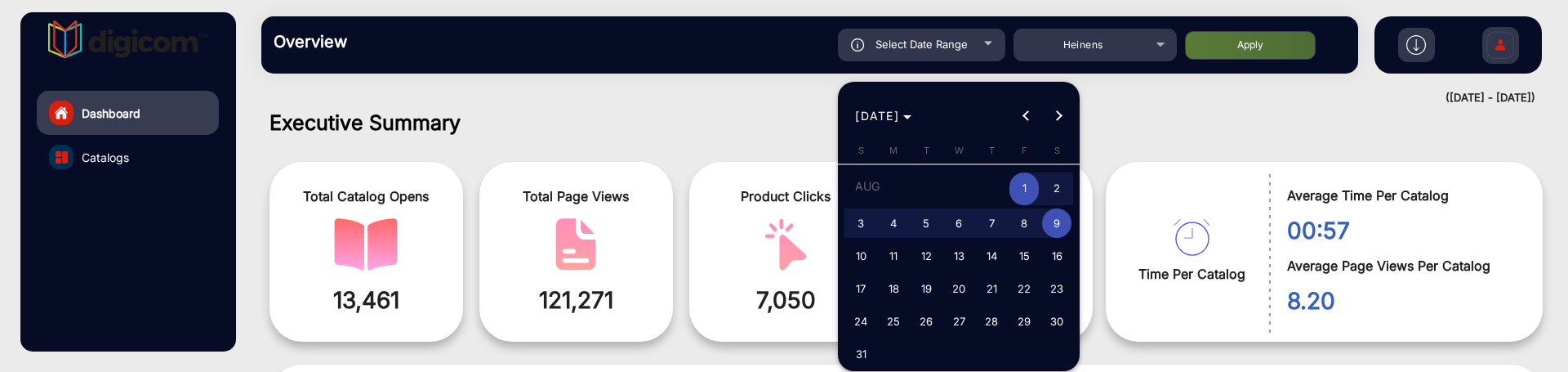
click at [1021, 178] on span "1" at bounding box center [1023, 189] width 29 height 34
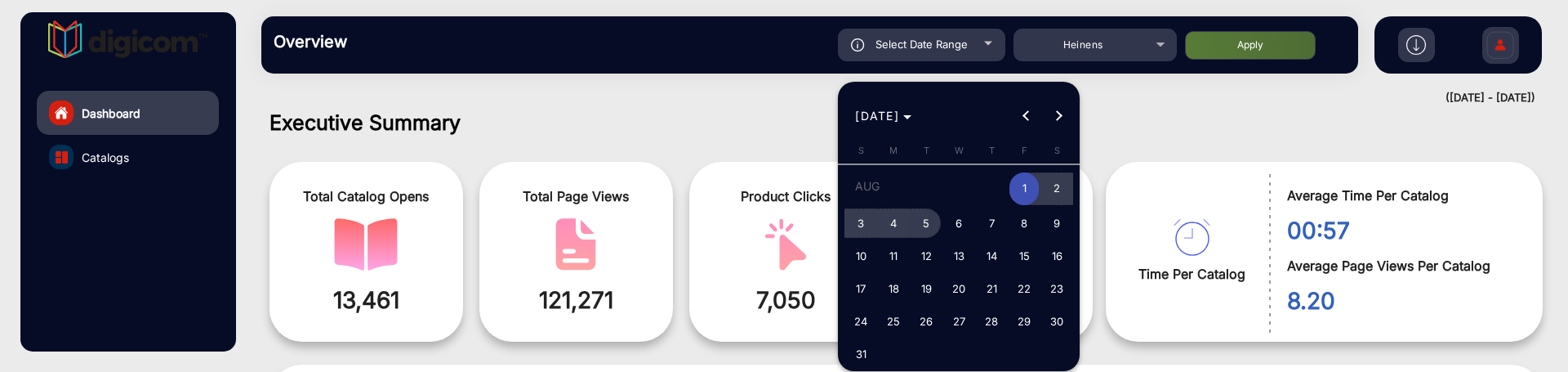
click at [923, 215] on span "5" at bounding box center [926, 222] width 29 height 29
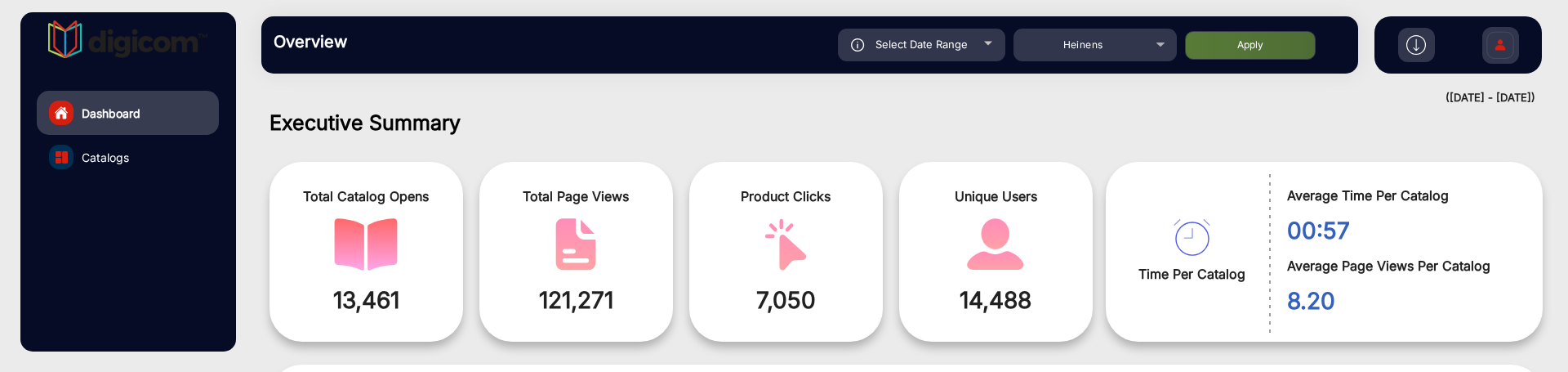
click at [1255, 45] on button "Apply" at bounding box center [1251, 45] width 131 height 29
click at [974, 59] on div "Select Date Range" at bounding box center [921, 45] width 168 height 33
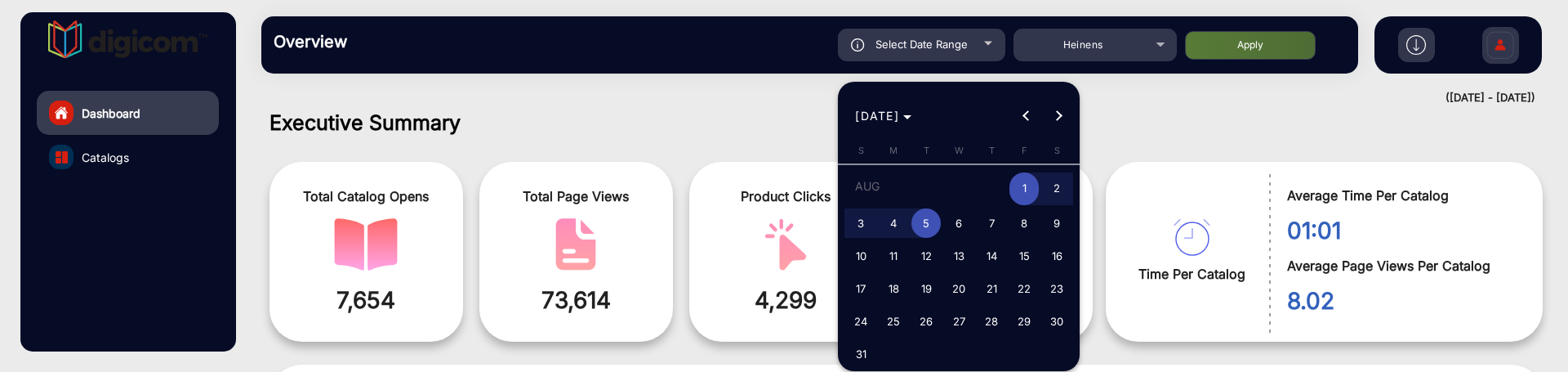
click at [931, 226] on span "5" at bounding box center [926, 222] width 29 height 29
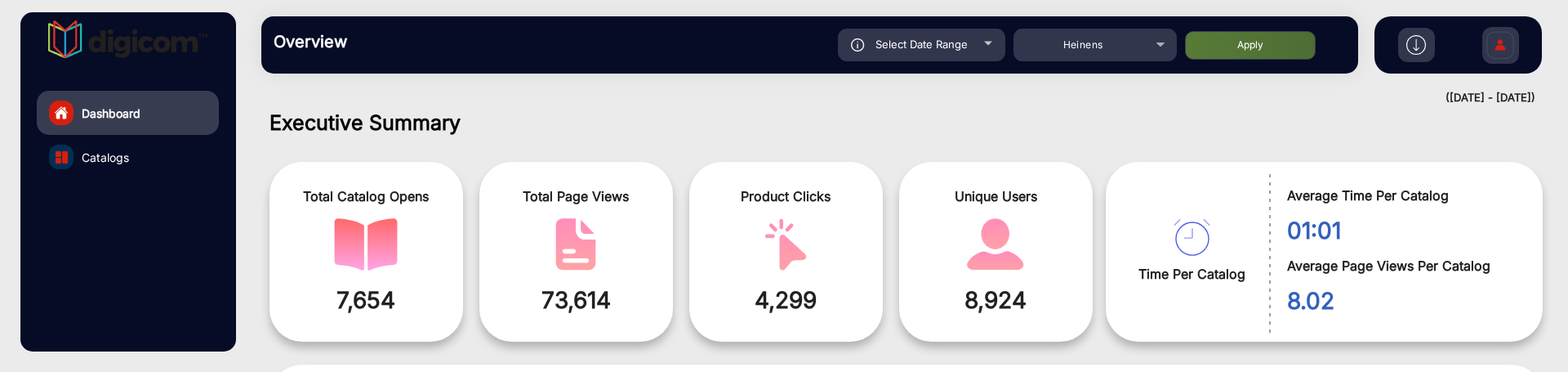
click at [1281, 43] on button "Apply" at bounding box center [1251, 45] width 131 height 29
click at [995, 48] on div "Select Date Range" at bounding box center [921, 45] width 168 height 33
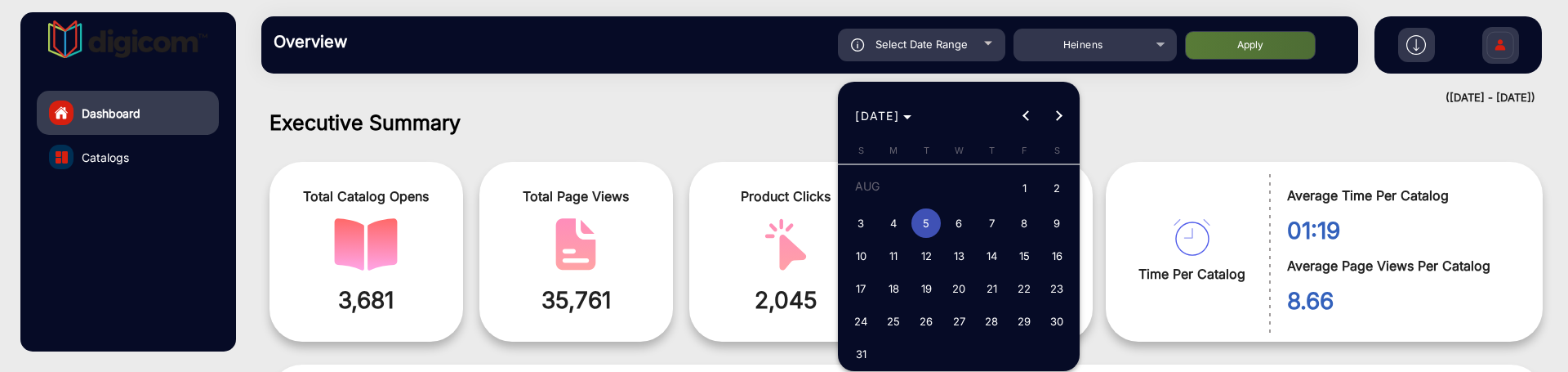
click at [899, 231] on span "4" at bounding box center [893, 222] width 29 height 29
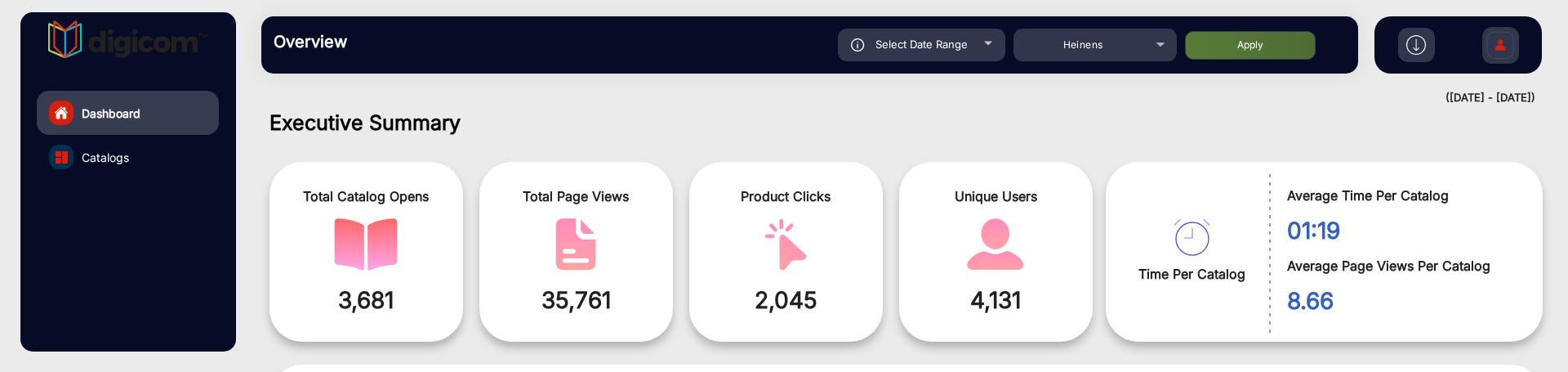
click at [1225, 54] on button "Apply" at bounding box center [1251, 45] width 131 height 29
click at [946, 45] on span "Select Date Range" at bounding box center [921, 44] width 93 height 13
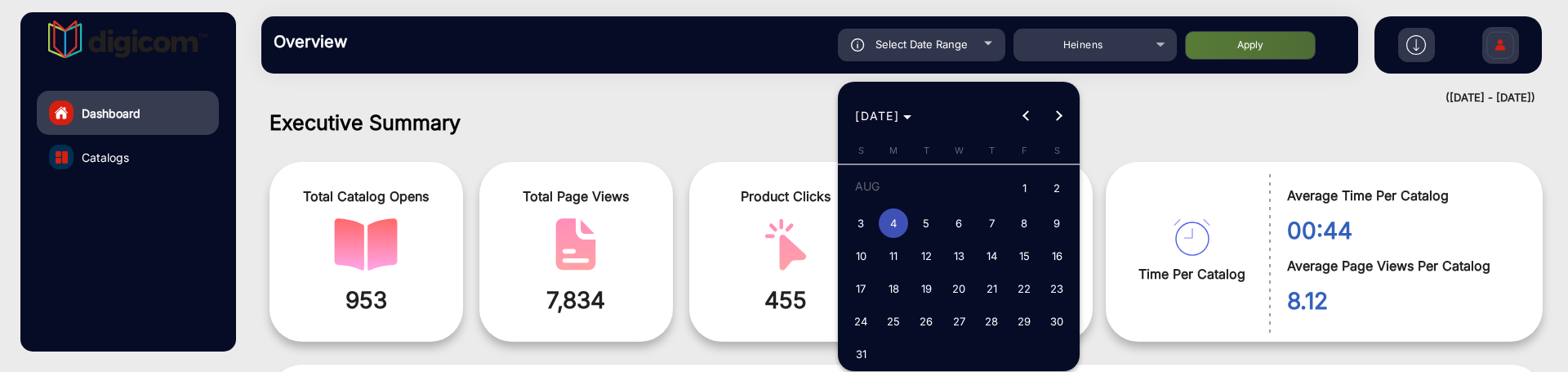
click at [868, 221] on span "3" at bounding box center [860, 222] width 29 height 29
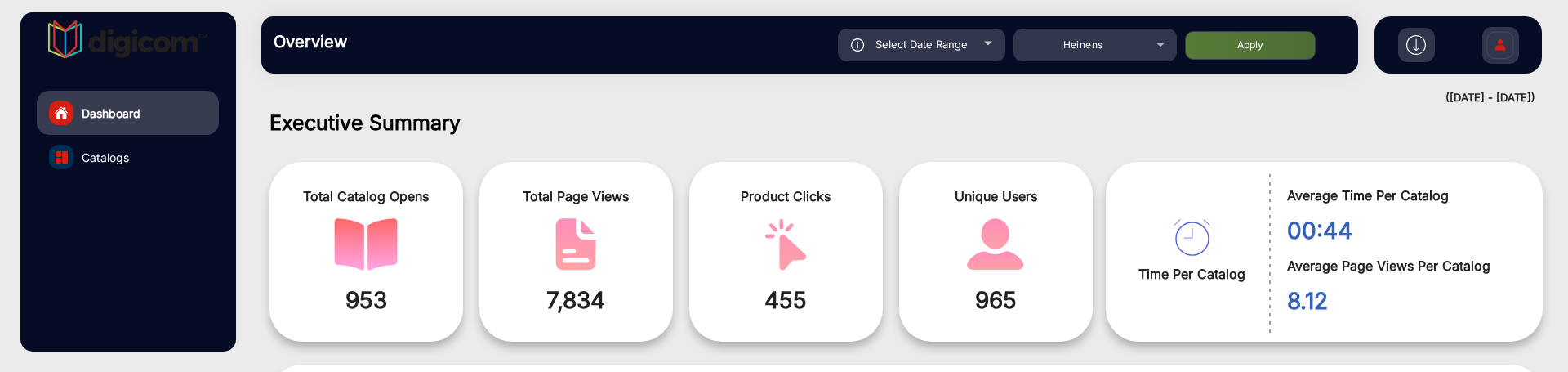
click at [1258, 52] on button "Apply" at bounding box center [1251, 45] width 131 height 29
click at [929, 43] on span "Select Date Range" at bounding box center [921, 44] width 93 height 13
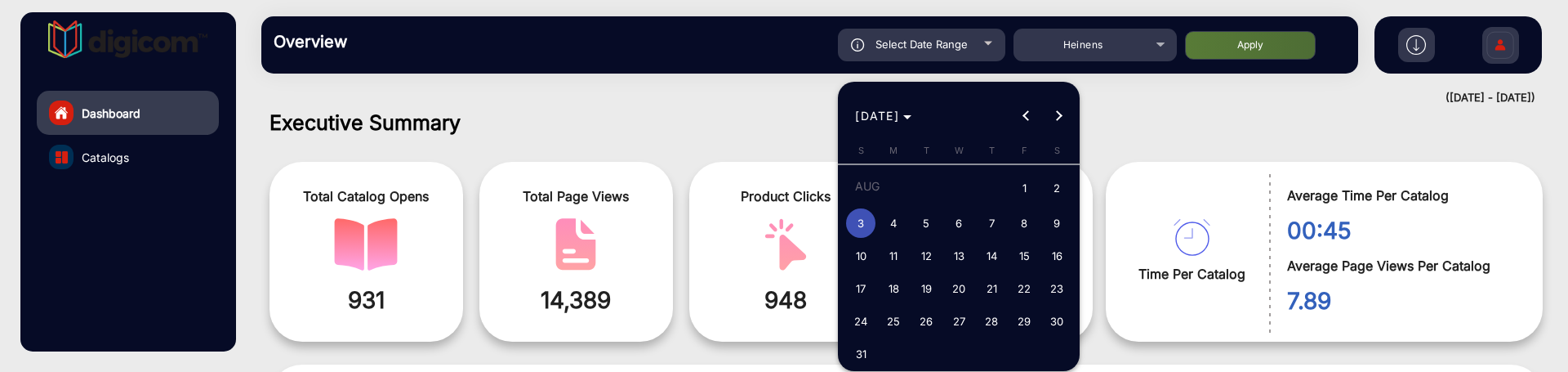
click at [1051, 189] on span "2" at bounding box center [1056, 189] width 29 height 34
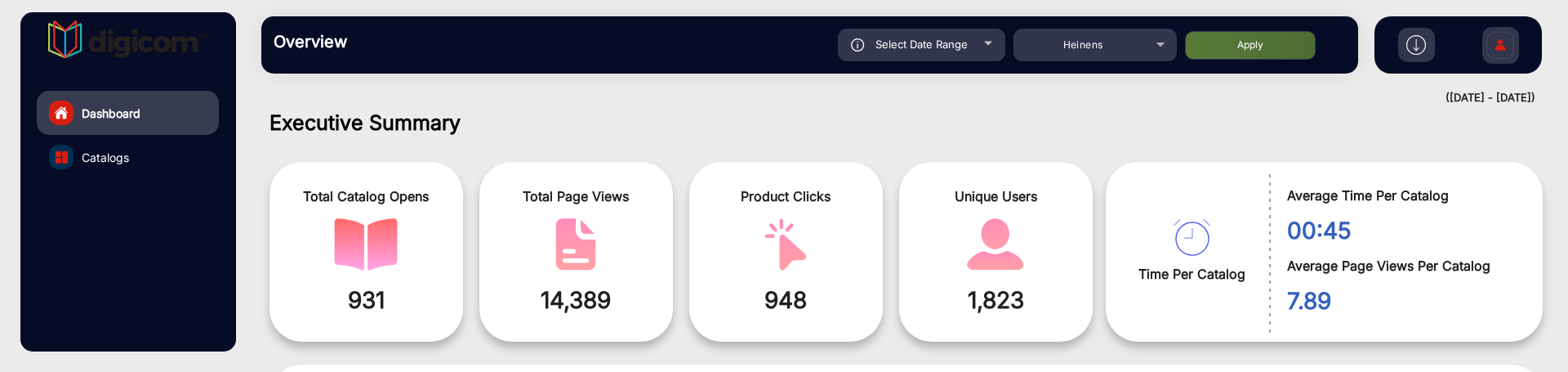
click at [1242, 37] on button "Apply" at bounding box center [1251, 45] width 131 height 29
click at [985, 45] on div at bounding box center [988, 43] width 8 height 4
click at [930, 42] on span "Select Date Range" at bounding box center [921, 44] width 93 height 13
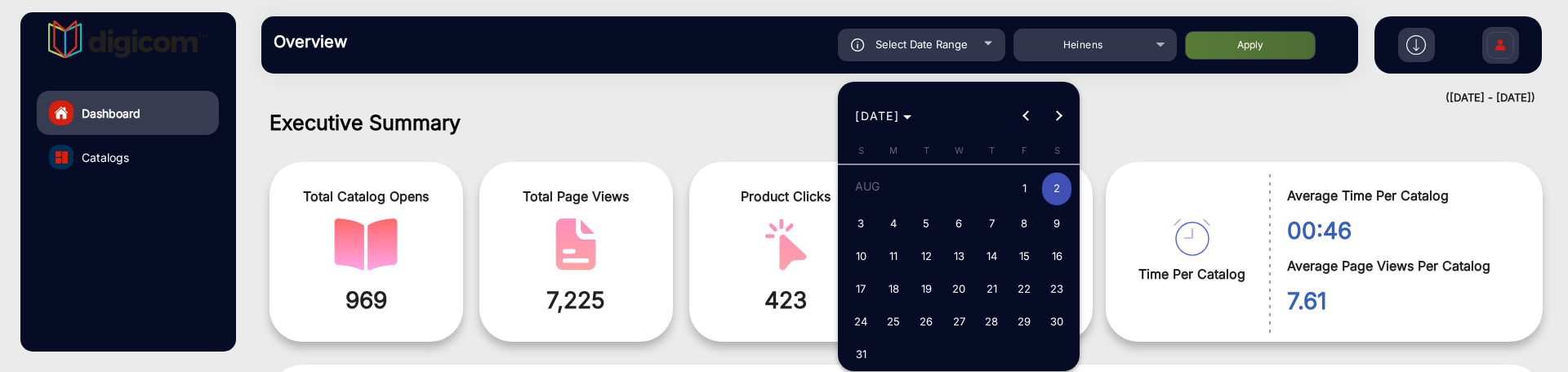
click at [868, 219] on span "3" at bounding box center [860, 222] width 29 height 29
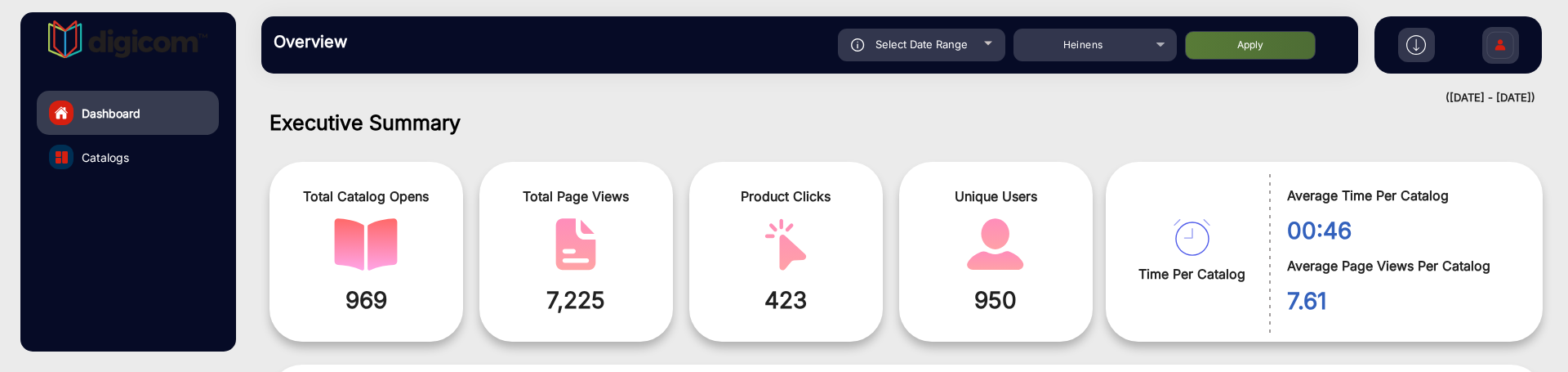
click at [1234, 33] on button "Apply" at bounding box center [1251, 45] width 131 height 29
click at [961, 38] on span "Select Date Range" at bounding box center [921, 44] width 93 height 13
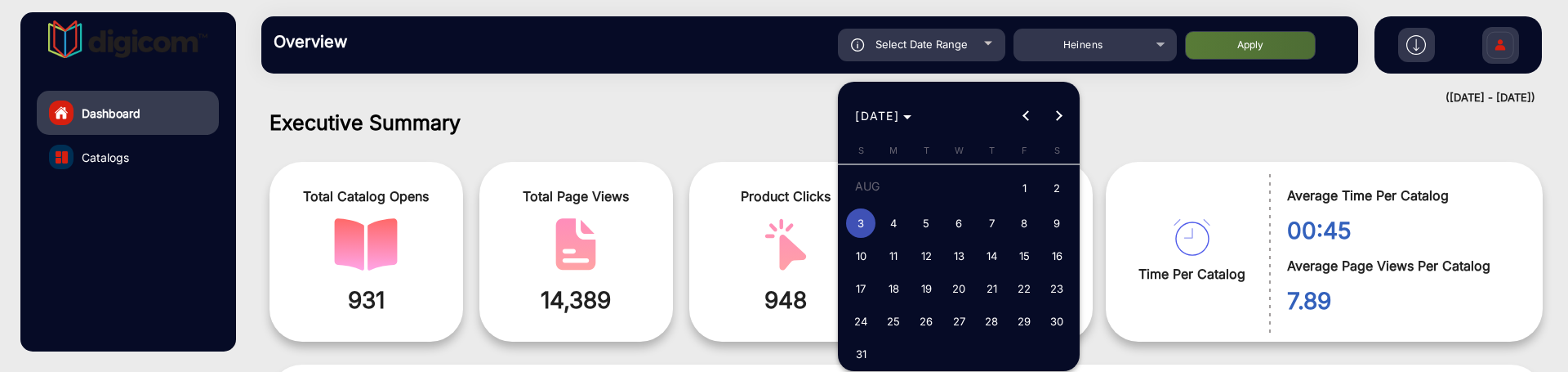
click at [899, 259] on span "11" at bounding box center [893, 255] width 29 height 29
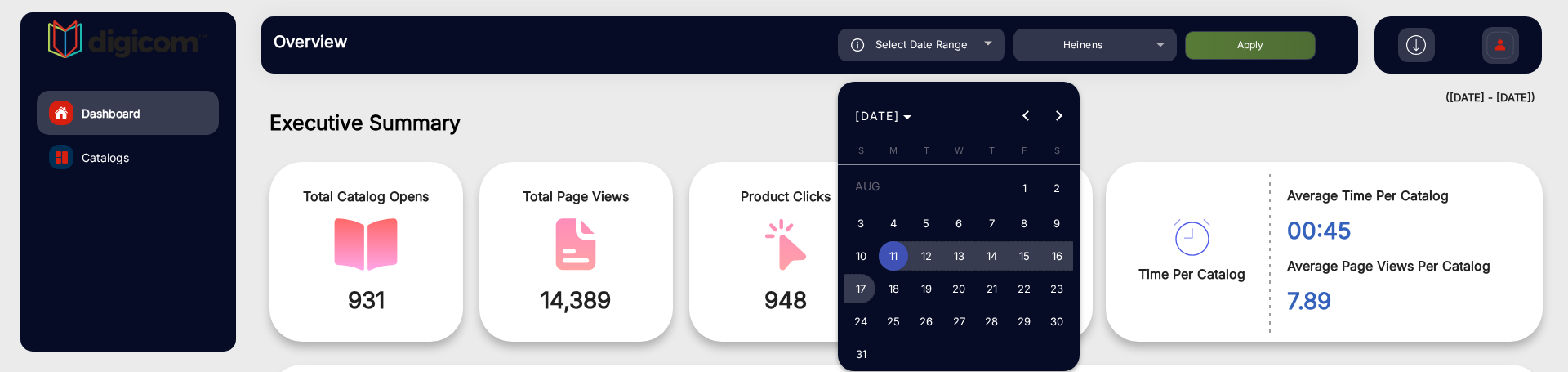
click at [858, 291] on span "17" at bounding box center [860, 288] width 29 height 29
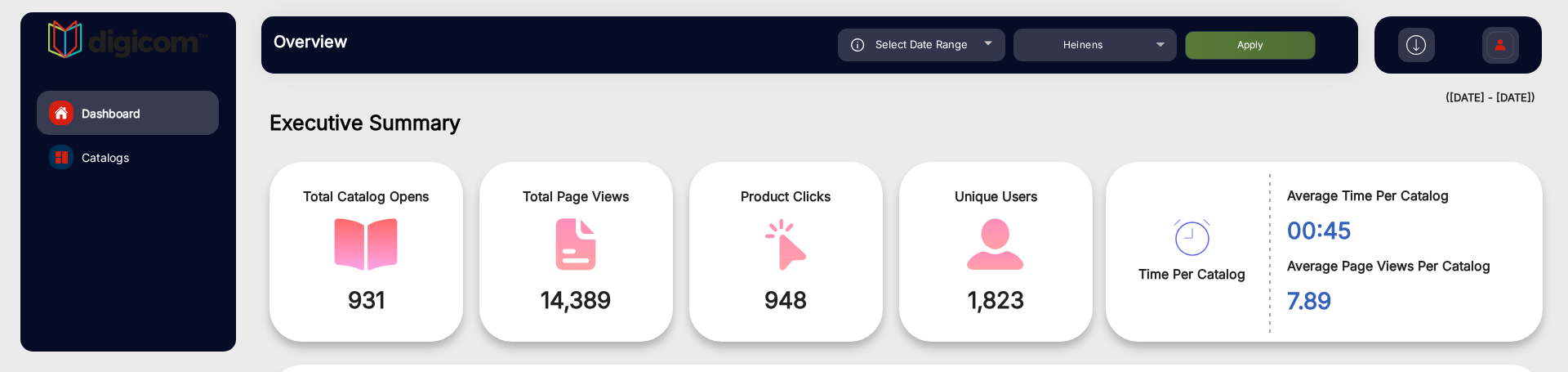
click at [1238, 35] on button "Apply" at bounding box center [1251, 45] width 131 height 29
click at [971, 35] on div "Select Date Range" at bounding box center [921, 45] width 168 height 33
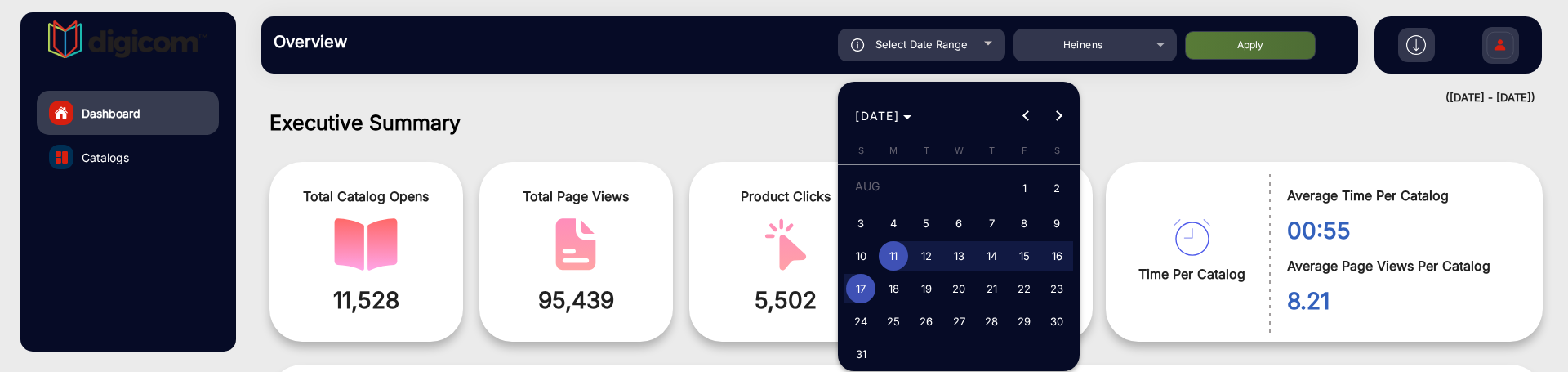
click at [888, 249] on span "11" at bounding box center [893, 255] width 29 height 29
click at [857, 280] on span "17" at bounding box center [860, 288] width 29 height 29
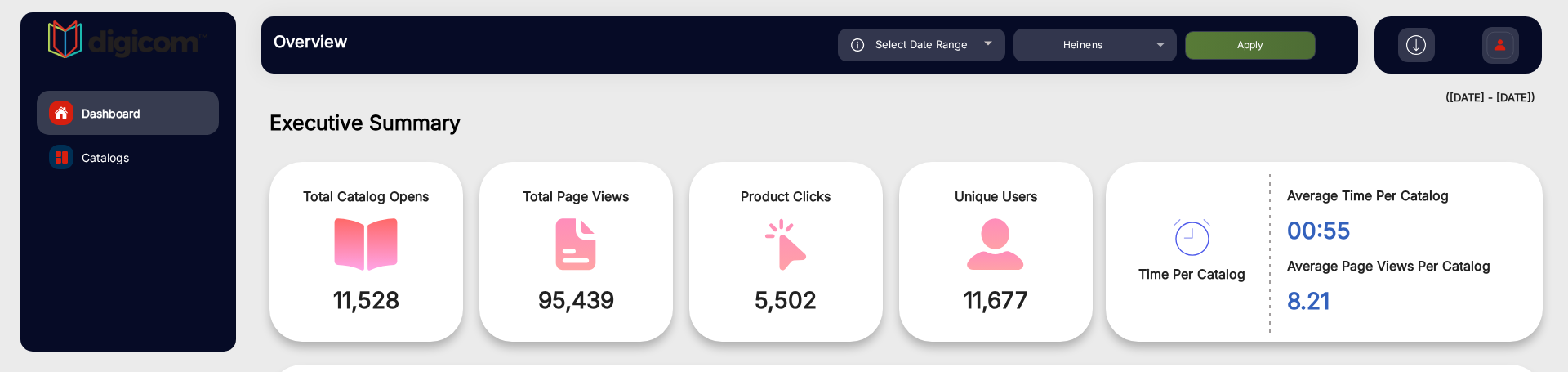
click at [1222, 34] on button "Apply" at bounding box center [1251, 45] width 131 height 29
click at [1222, 48] on button "Apply" at bounding box center [1251, 45] width 131 height 29
click at [974, 41] on div "Select Date Range" at bounding box center [921, 45] width 168 height 33
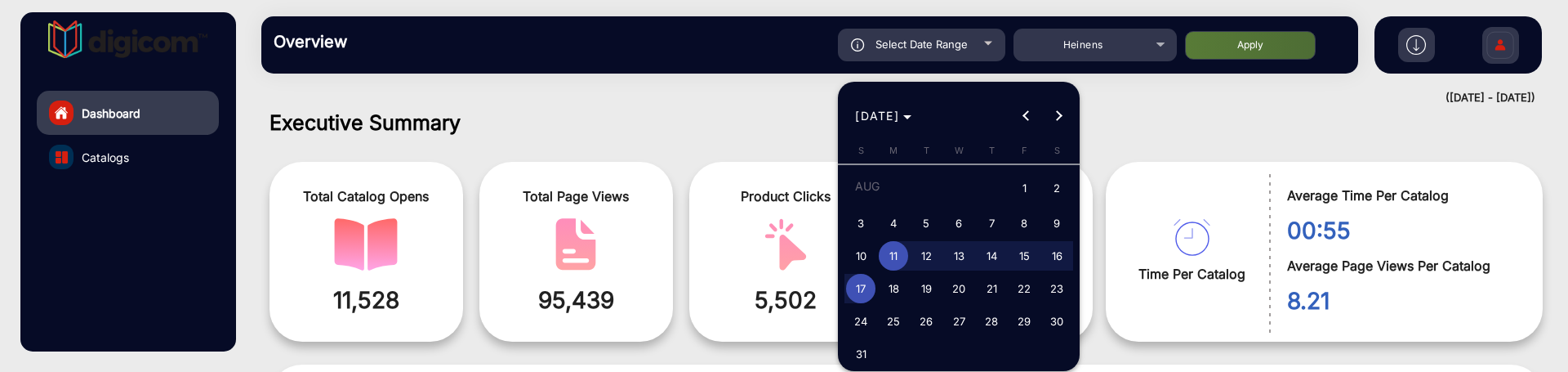
click at [868, 290] on span "17" at bounding box center [860, 288] width 29 height 29
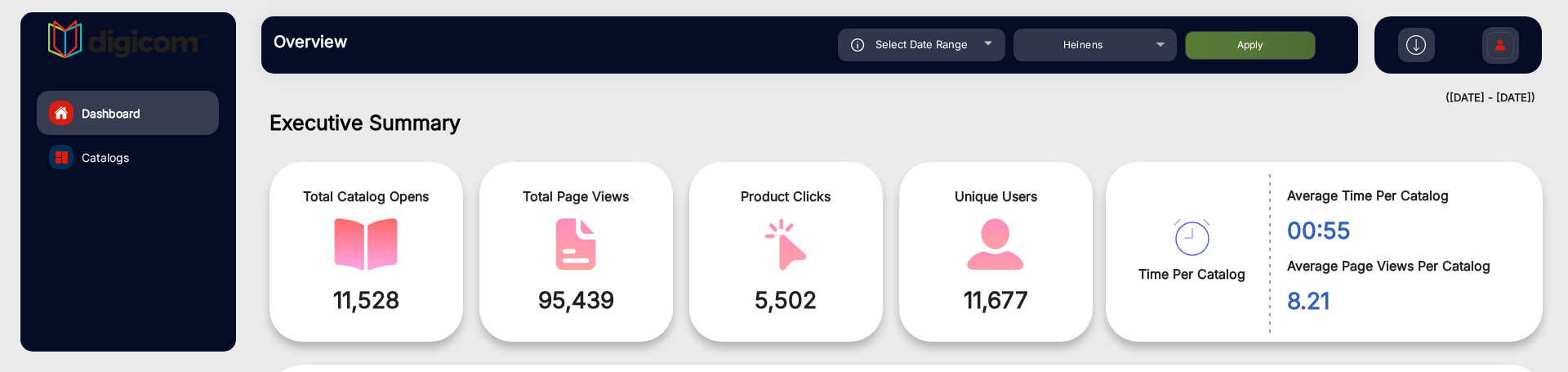
click at [1231, 46] on button "Apply" at bounding box center [1251, 45] width 131 height 29
click at [897, 53] on div "Select Date Range" at bounding box center [921, 45] width 168 height 33
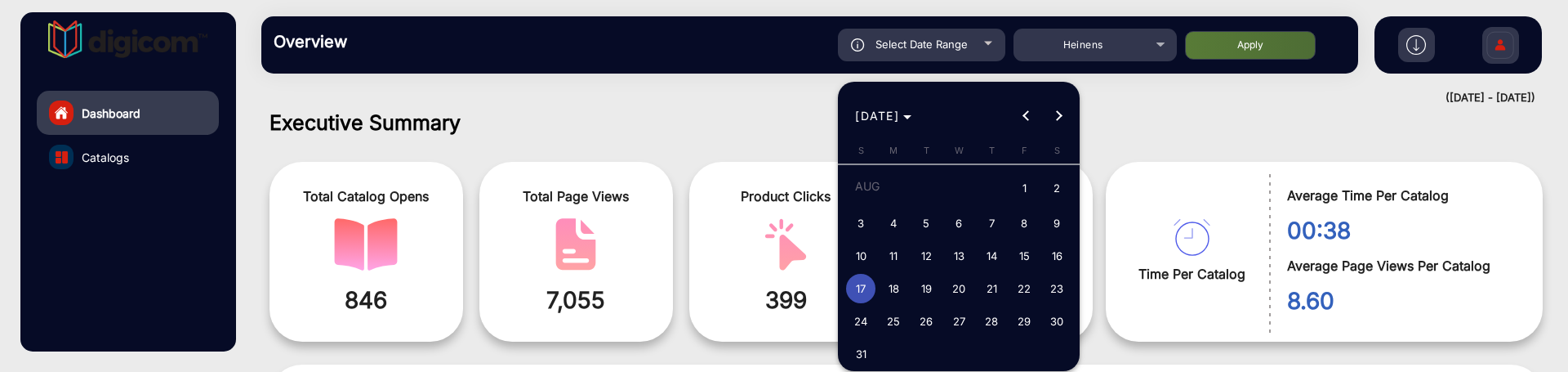
click at [959, 244] on span "13" at bounding box center [959, 255] width 29 height 29
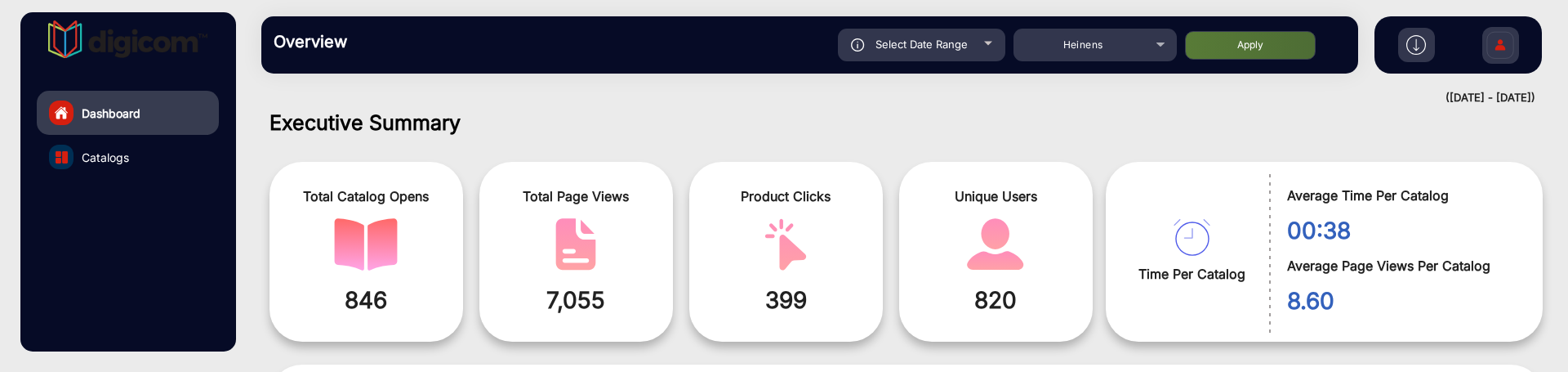
click at [1248, 37] on button "Apply" at bounding box center [1251, 45] width 131 height 29
click at [931, 46] on span "Select Date Range" at bounding box center [921, 44] width 93 height 13
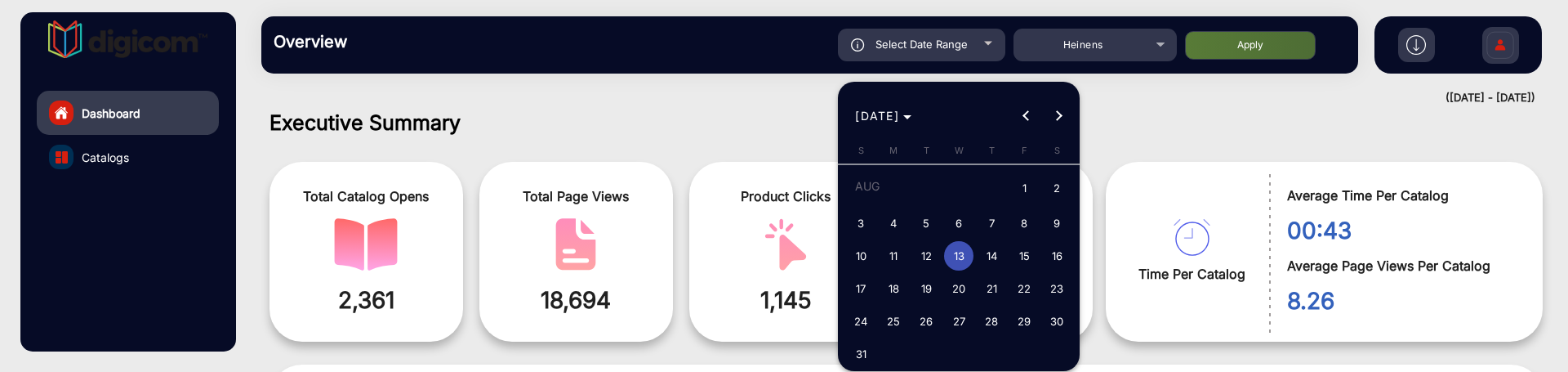
click at [899, 256] on span "11" at bounding box center [893, 255] width 29 height 29
click at [917, 256] on span "12" at bounding box center [926, 255] width 29 height 29
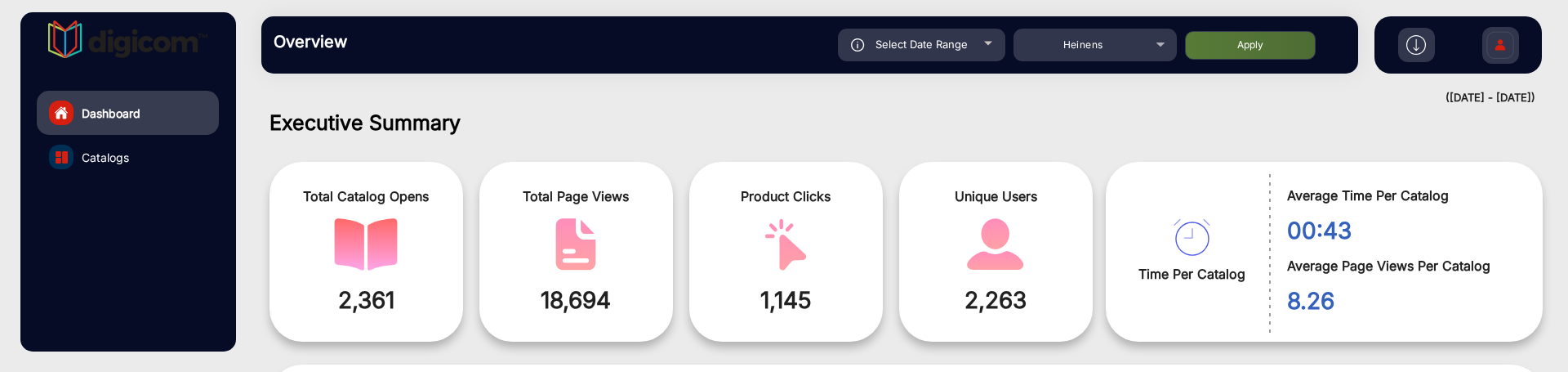
click at [1219, 48] on button "Apply" at bounding box center [1251, 45] width 131 height 29
click at [947, 53] on div "Select Date Range" at bounding box center [921, 45] width 168 height 33
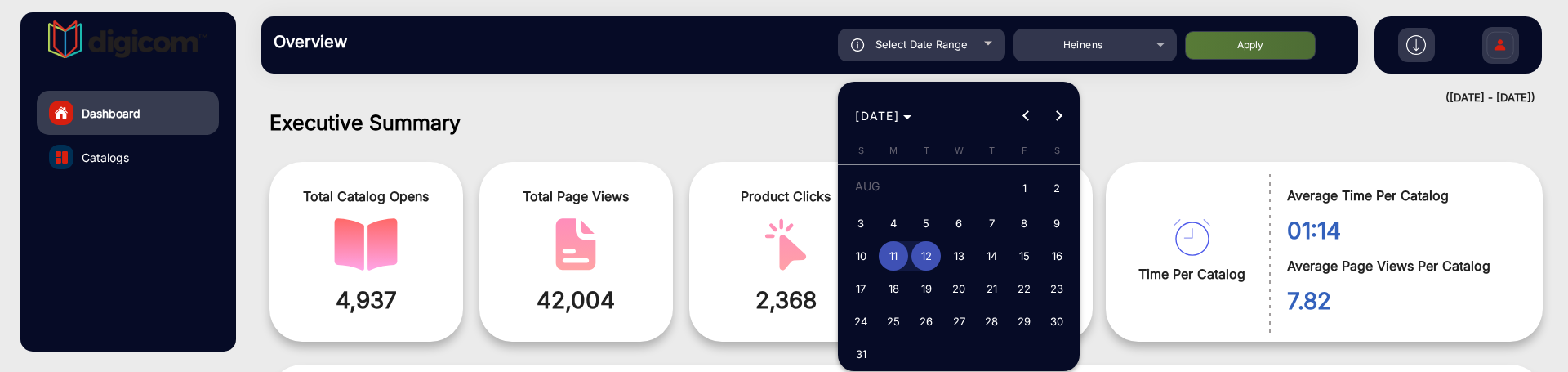
click at [900, 259] on span "11" at bounding box center [893, 255] width 29 height 29
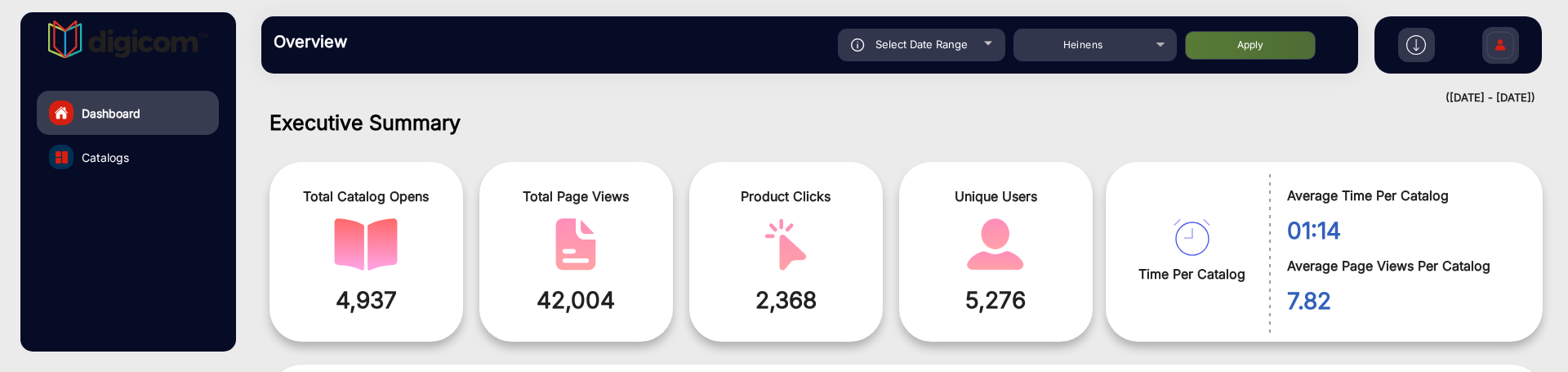
click at [1231, 38] on button "Apply" at bounding box center [1251, 45] width 131 height 29
click at [1002, 54] on div "Select Date Range" at bounding box center [921, 45] width 168 height 33
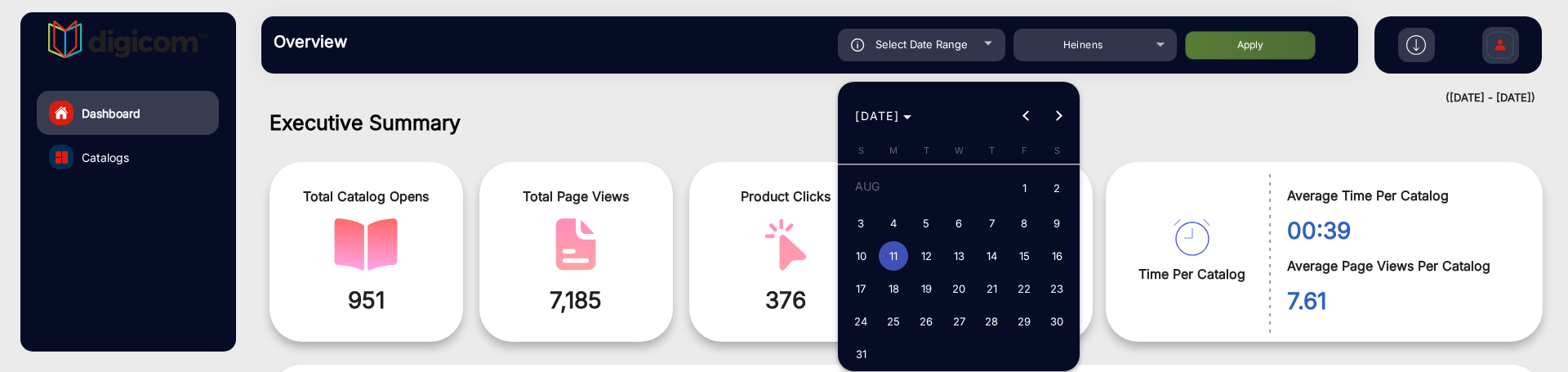
click at [925, 253] on span "12" at bounding box center [926, 255] width 29 height 29
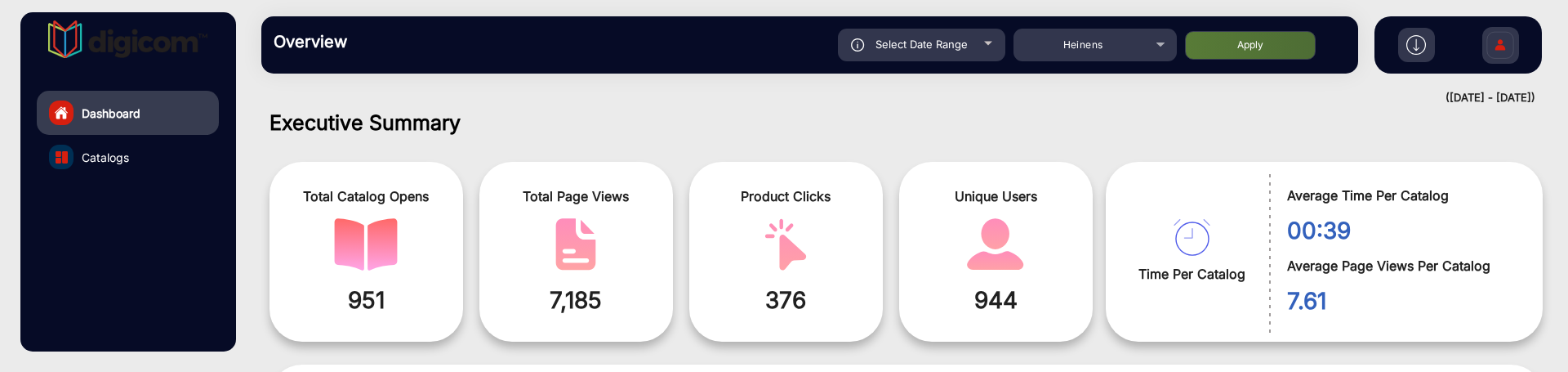
click at [1216, 51] on button "Apply" at bounding box center [1251, 45] width 131 height 29
click at [985, 67] on div "Overview Reports Understand what makes your customers tick and learn how they a…" at bounding box center [810, 44] width 1097 height 57
click at [980, 49] on div "Select Date Range" at bounding box center [921, 45] width 168 height 33
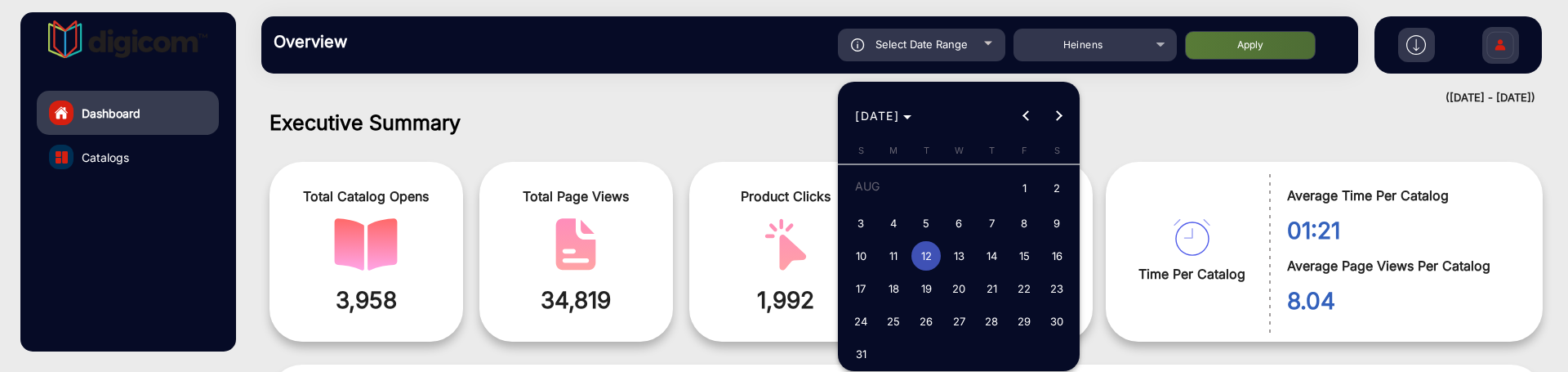
click at [900, 258] on span "11" at bounding box center [893, 255] width 29 height 29
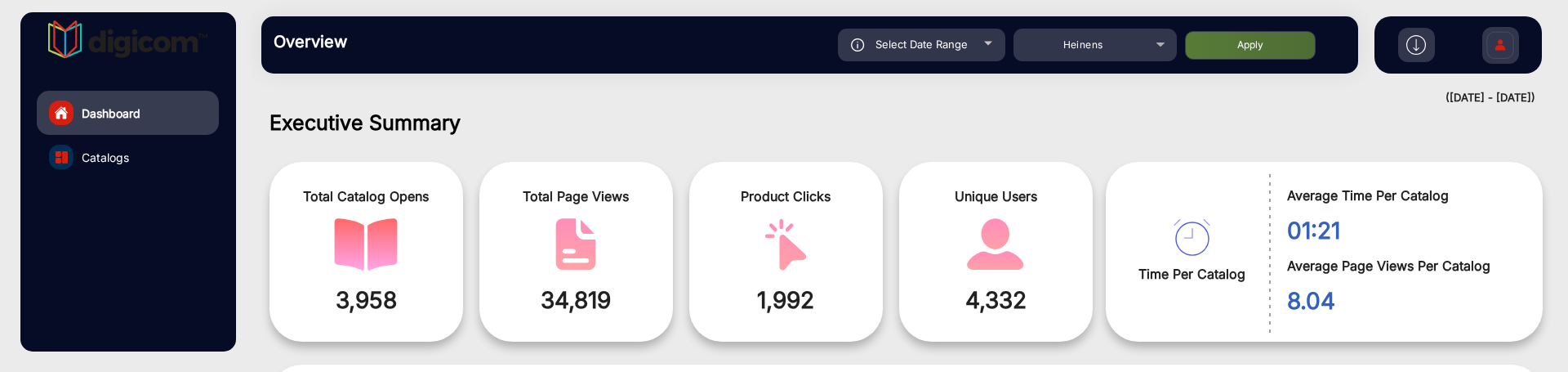
click at [1286, 52] on button "Apply" at bounding box center [1251, 45] width 131 height 29
click at [980, 48] on div "Select Date Range" at bounding box center [921, 45] width 168 height 33
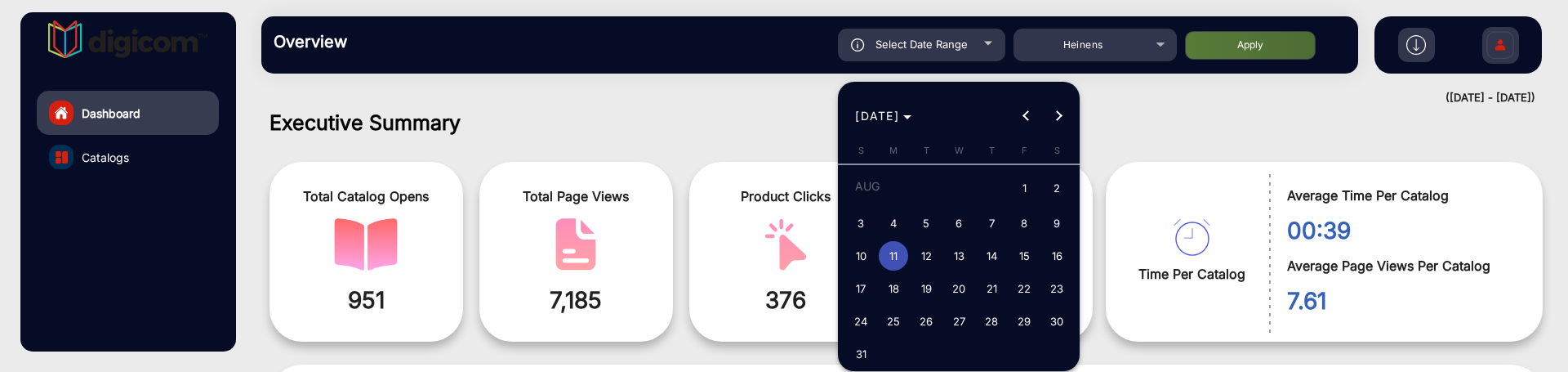
click at [897, 288] on span "18" at bounding box center [893, 288] width 29 height 29
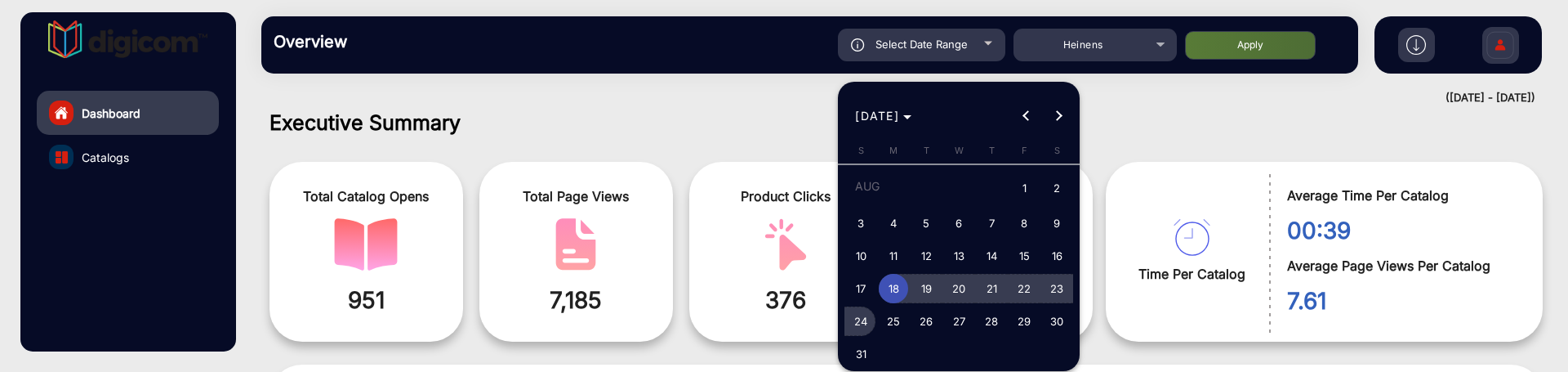
click at [873, 321] on span "24" at bounding box center [860, 320] width 29 height 29
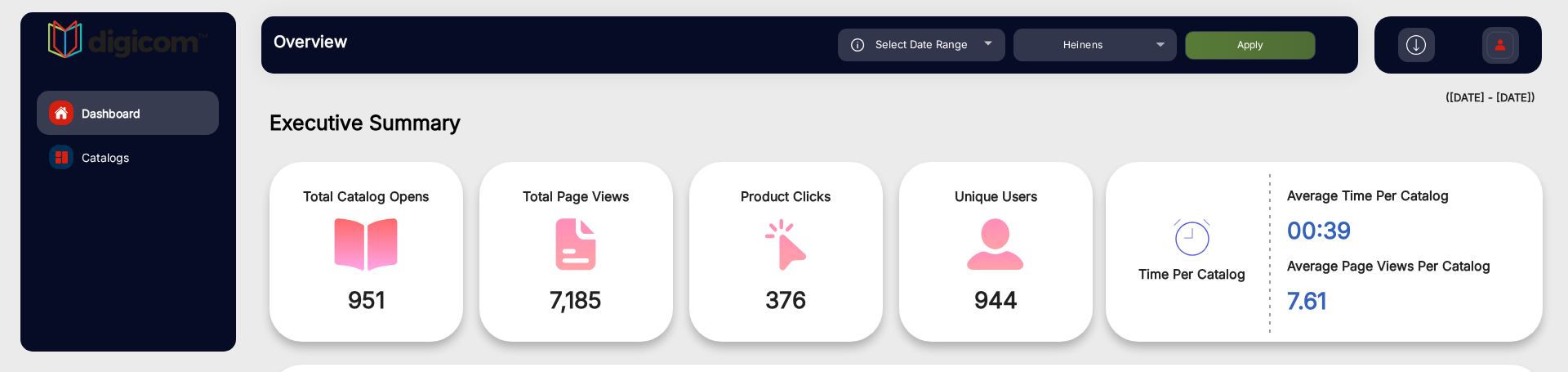
click at [1255, 42] on button "Apply" at bounding box center [1251, 45] width 131 height 29
click at [931, 40] on span "Select Date Range" at bounding box center [921, 44] width 93 height 13
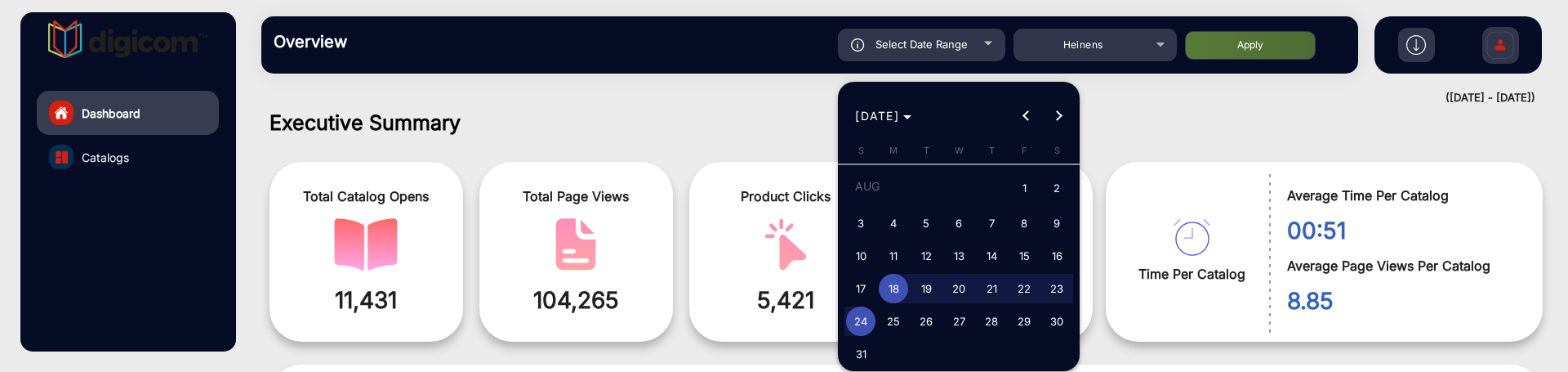
click at [896, 307] on span "25" at bounding box center [893, 320] width 29 height 29
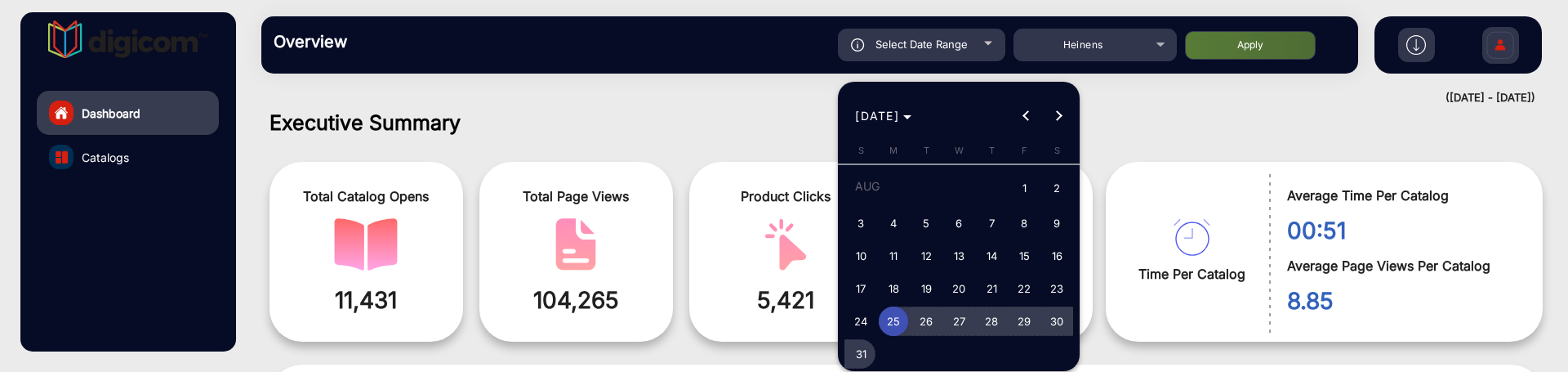
click at [845, 352] on button "31" at bounding box center [860, 353] width 33 height 33
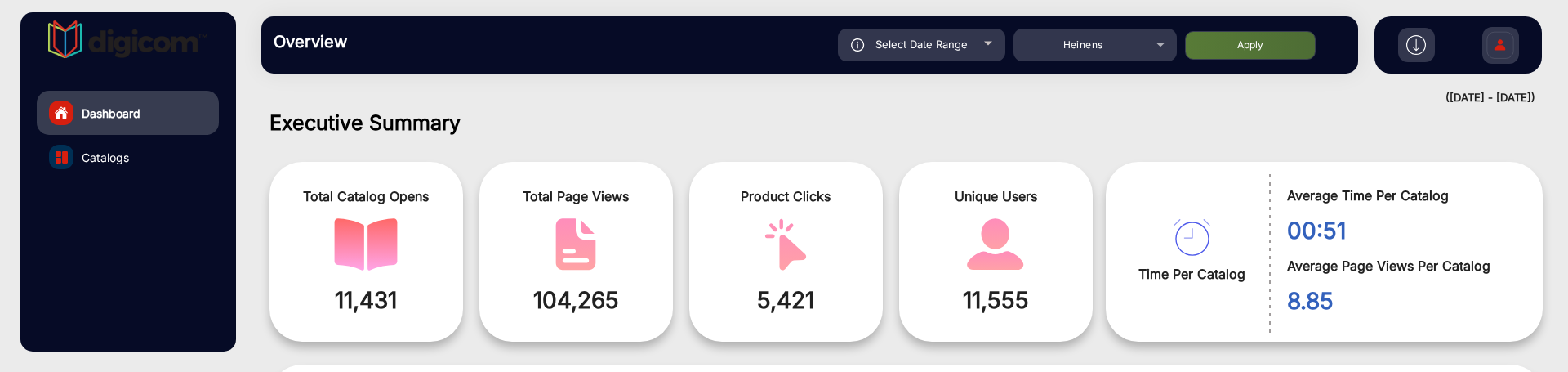
click at [1207, 46] on button "Apply" at bounding box center [1251, 45] width 131 height 29
click at [922, 49] on span "Select Date Range" at bounding box center [921, 44] width 93 height 13
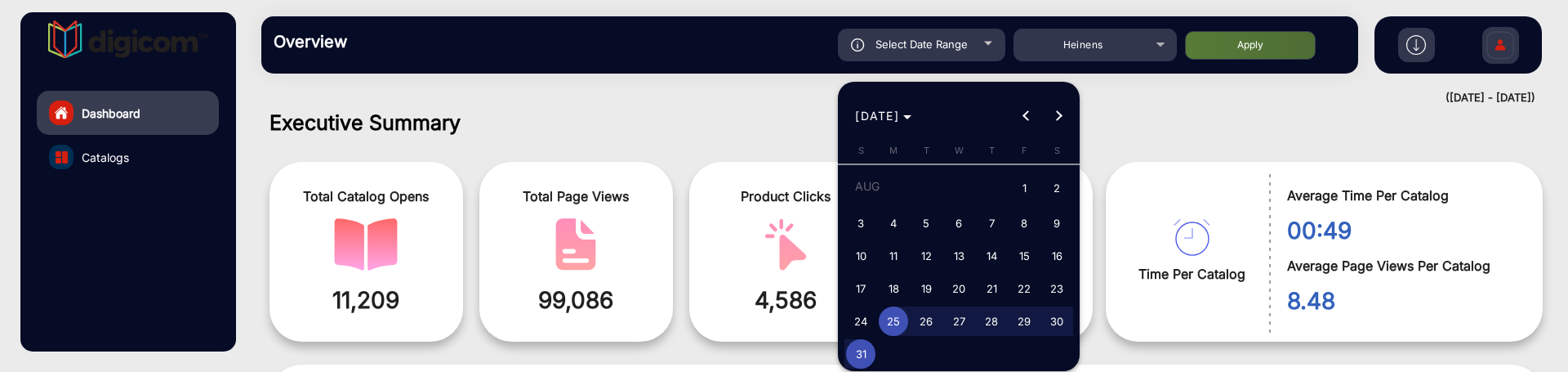
click at [898, 242] on span "11" at bounding box center [893, 255] width 29 height 29
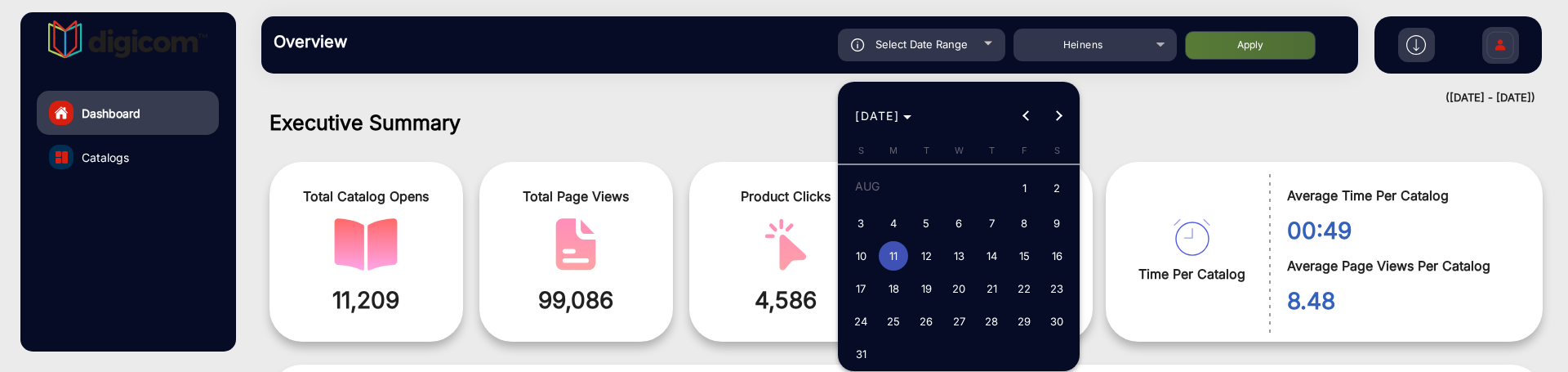
click at [898, 242] on span "11" at bounding box center [893, 255] width 29 height 29
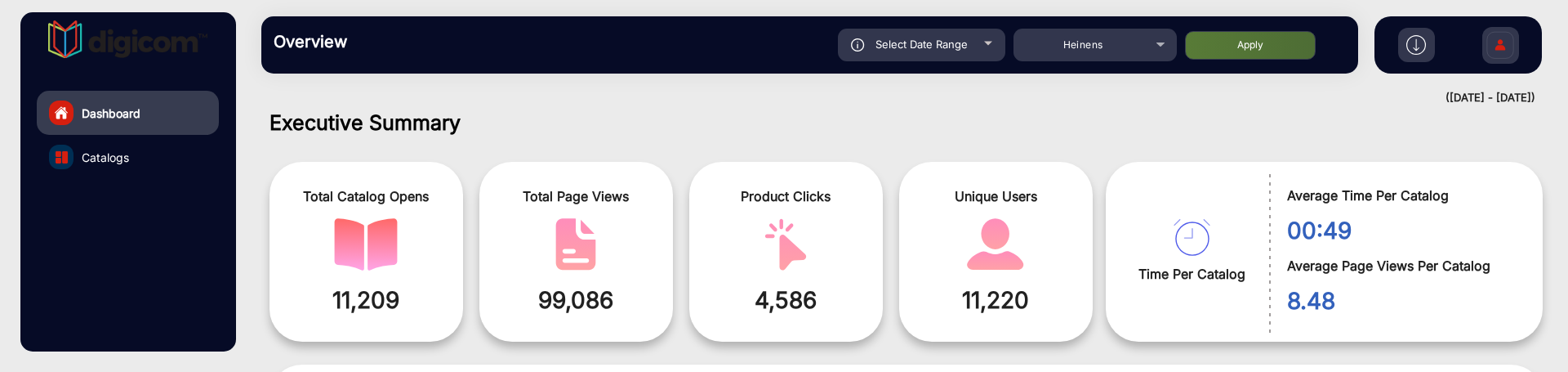
click at [1253, 49] on button "Apply" at bounding box center [1251, 45] width 131 height 29
click at [962, 62] on div "Overview Reports Understand what makes your customers tick and learn how they a…" at bounding box center [810, 44] width 1097 height 57
click at [962, 55] on div "Select Date Range" at bounding box center [921, 45] width 168 height 33
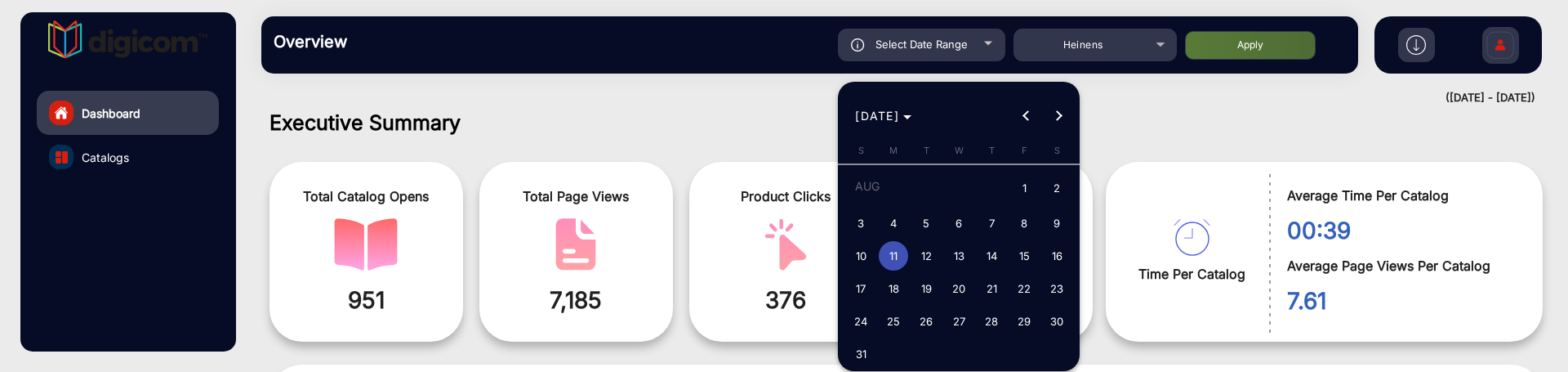
click at [989, 247] on span "14" at bounding box center [990, 255] width 29 height 29
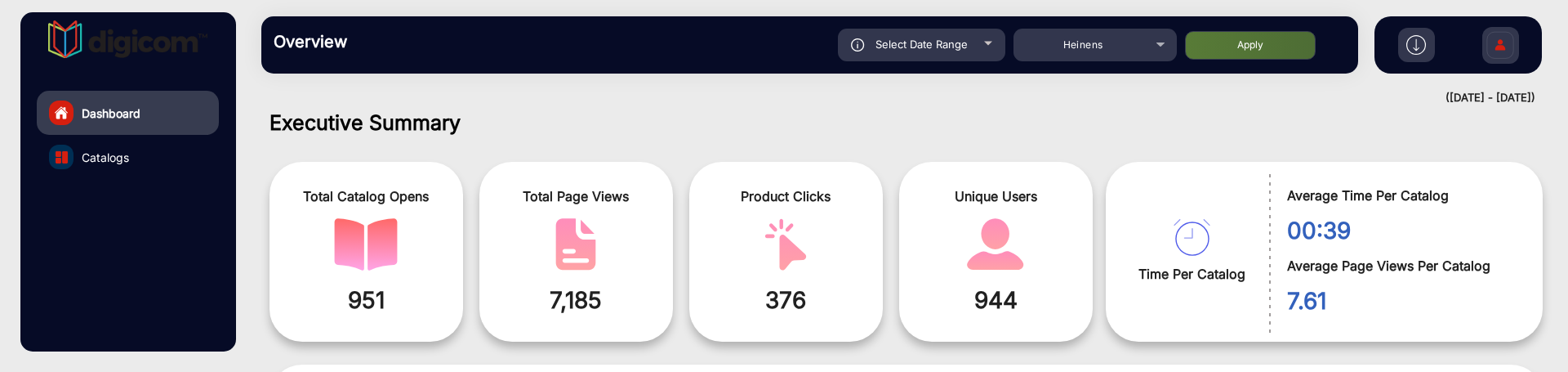
click at [1204, 43] on button "Apply" at bounding box center [1251, 45] width 131 height 29
click at [959, 44] on span "Select Date Range" at bounding box center [921, 44] width 93 height 13
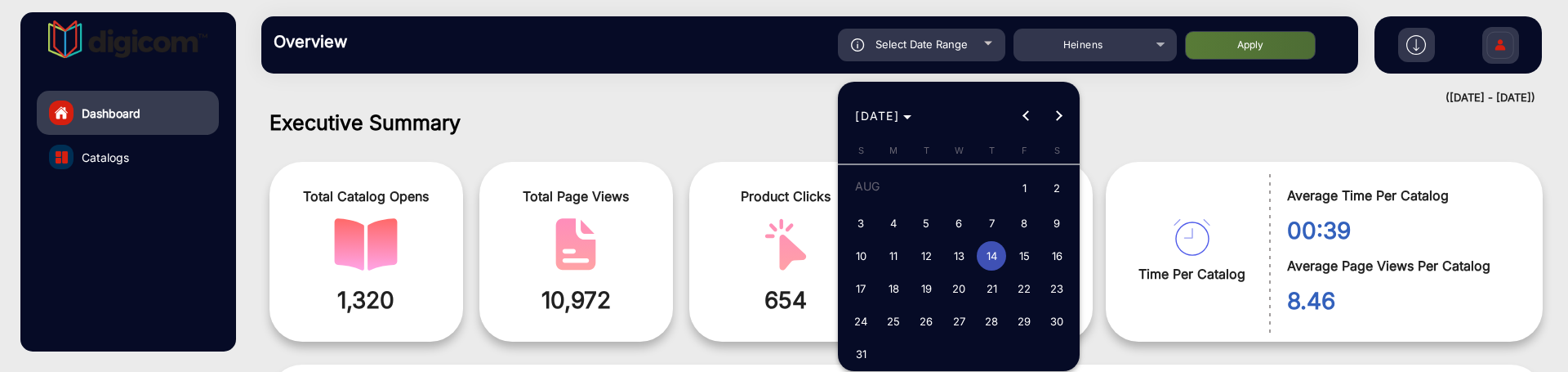
click at [960, 257] on span "13" at bounding box center [959, 255] width 29 height 29
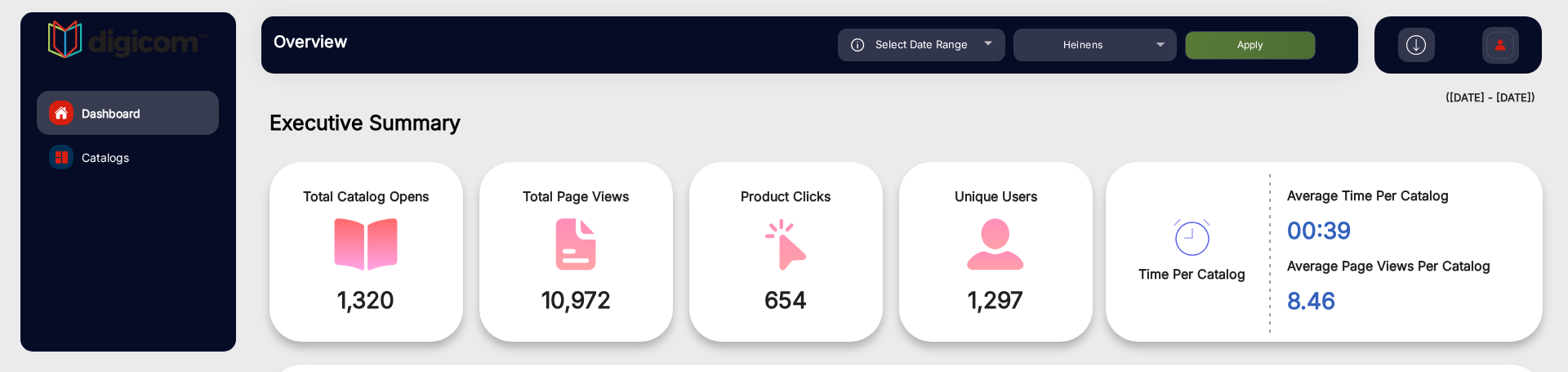
click at [1213, 53] on button "Apply" at bounding box center [1251, 45] width 131 height 29
click at [971, 43] on div "Select Date Range" at bounding box center [921, 45] width 168 height 33
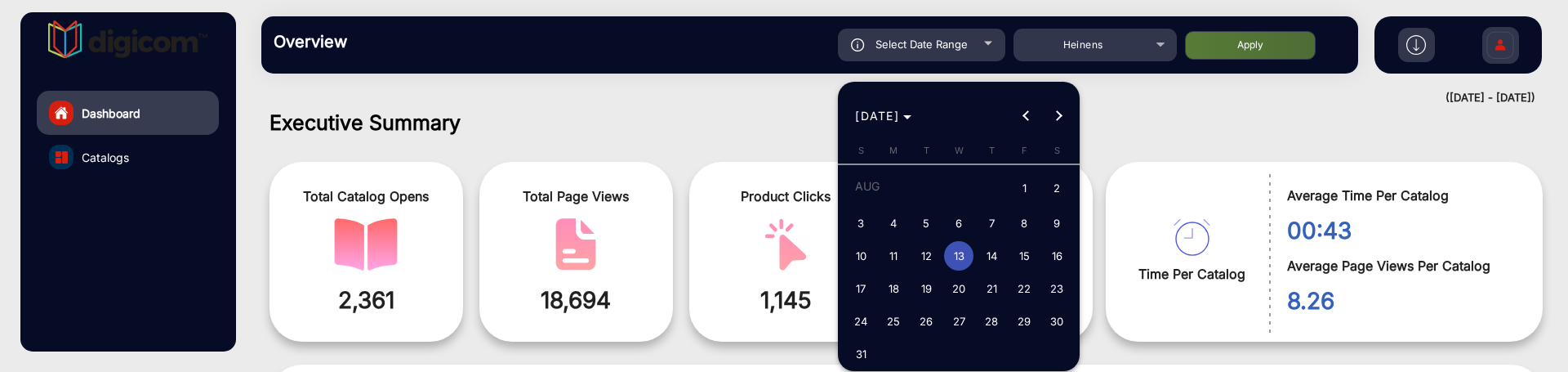
click at [893, 263] on span "11" at bounding box center [893, 255] width 29 height 29
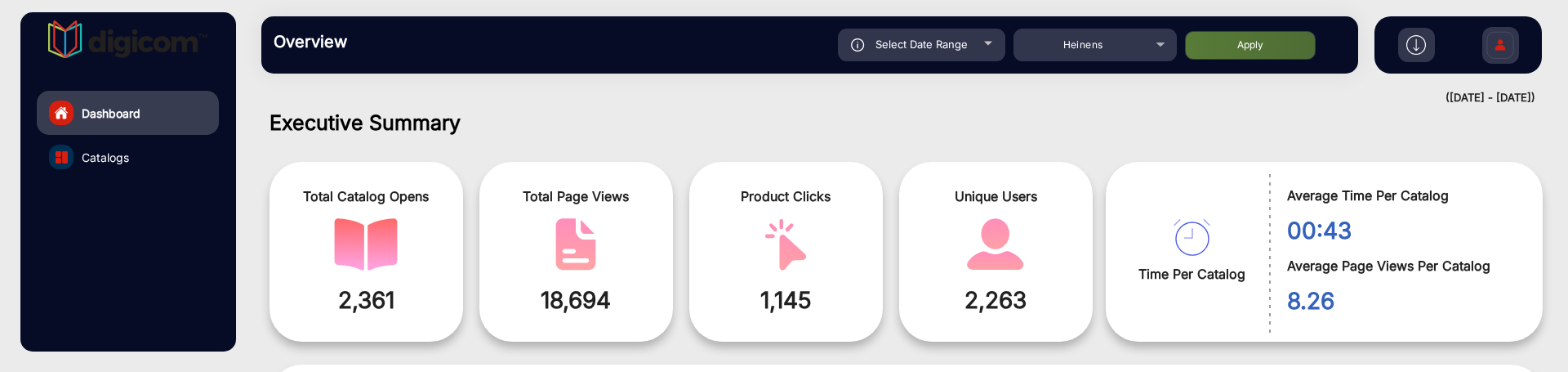
click at [1255, 52] on button "Apply" at bounding box center [1251, 45] width 131 height 29
click at [979, 50] on div "Select Date Range" at bounding box center [921, 45] width 168 height 33
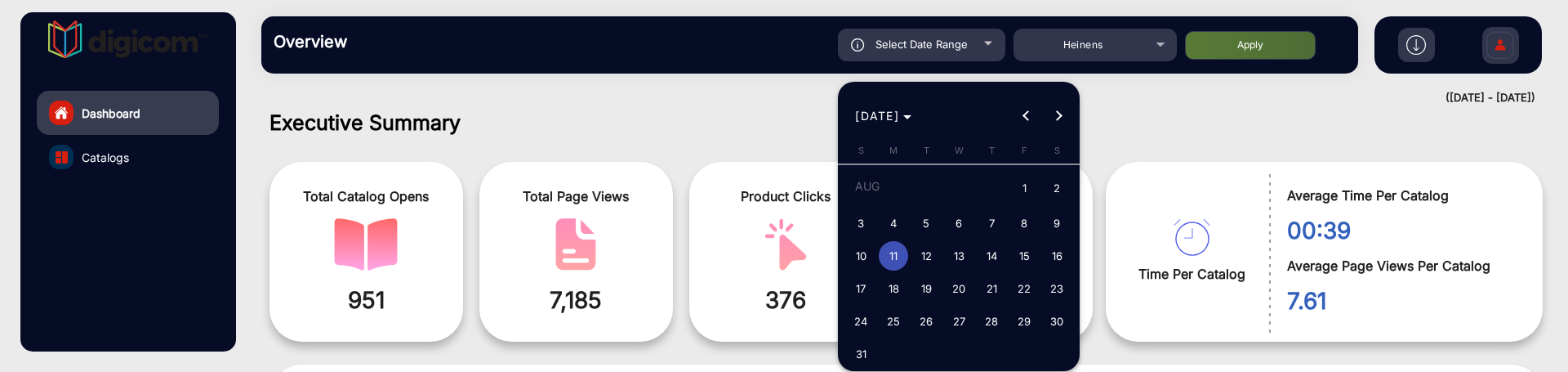
click at [996, 259] on span "14" at bounding box center [990, 255] width 29 height 29
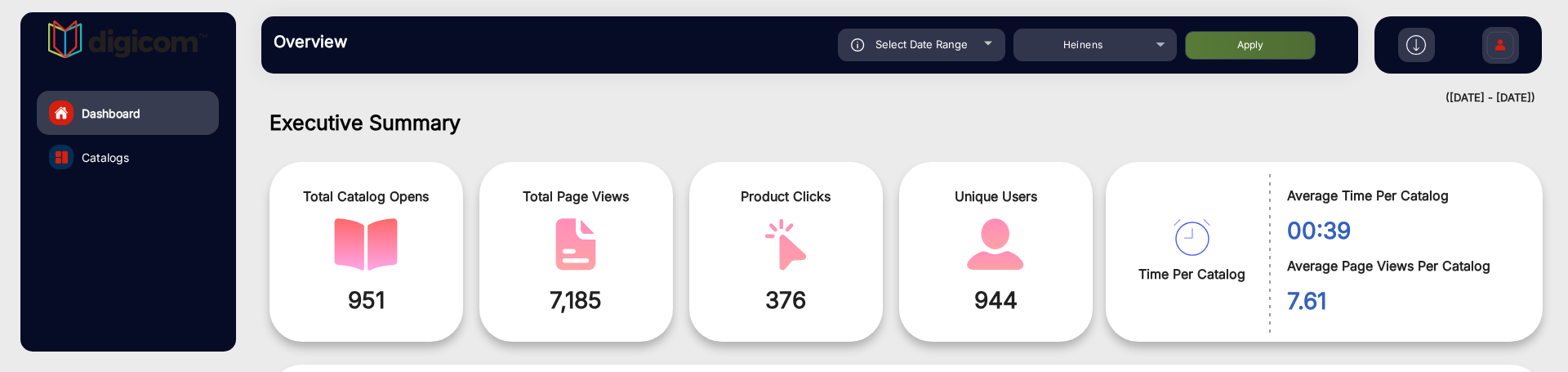
click at [939, 40] on span "Select Date Range" at bounding box center [921, 44] width 93 height 13
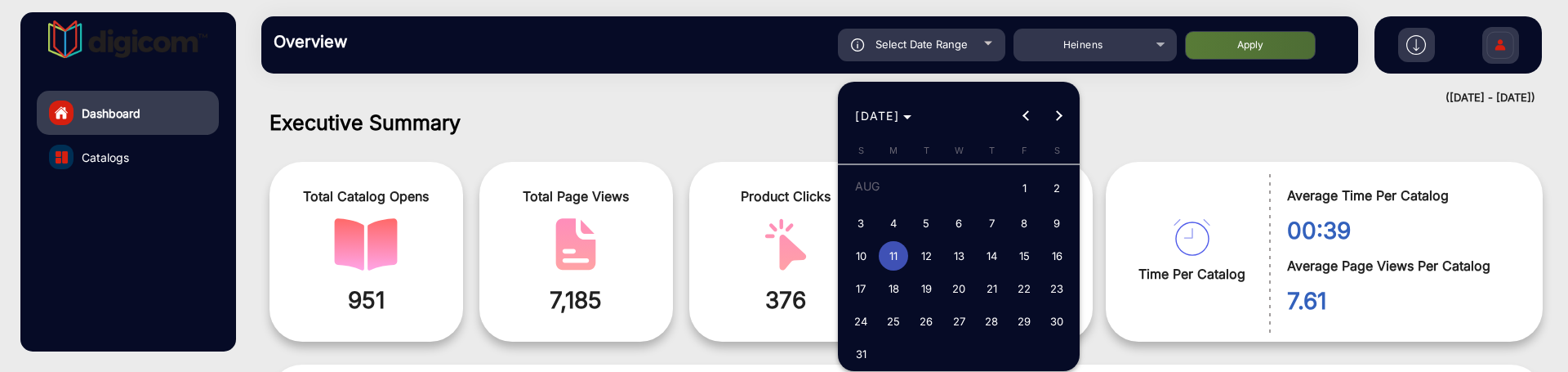
click at [698, 142] on div at bounding box center [784, 186] width 1568 height 372
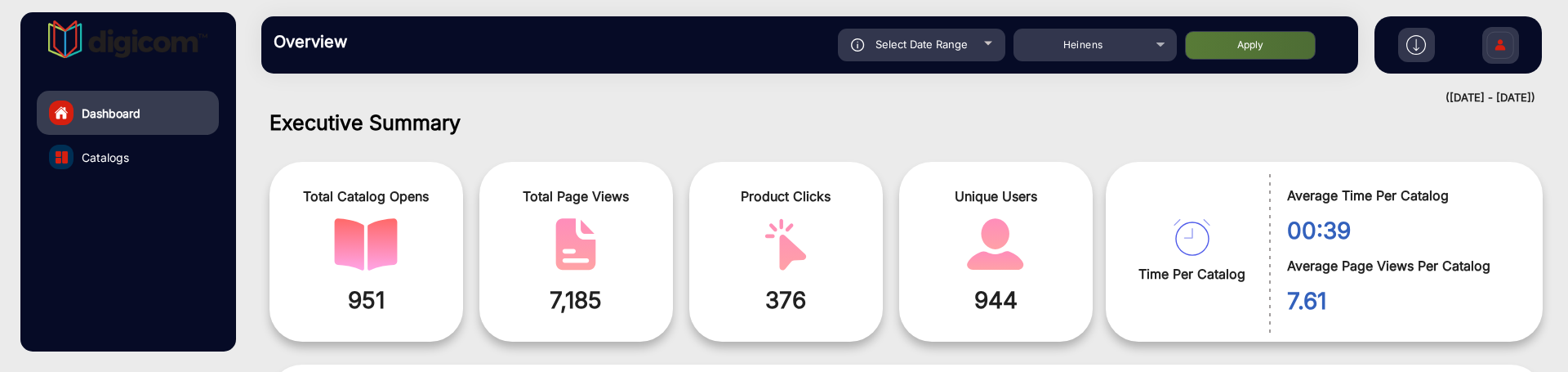
click at [938, 62] on div "Overview Reports Understand what makes your customers tick and learn how they a…" at bounding box center [810, 44] width 1097 height 57
click at [942, 48] on span "Select Date Range" at bounding box center [921, 44] width 93 height 13
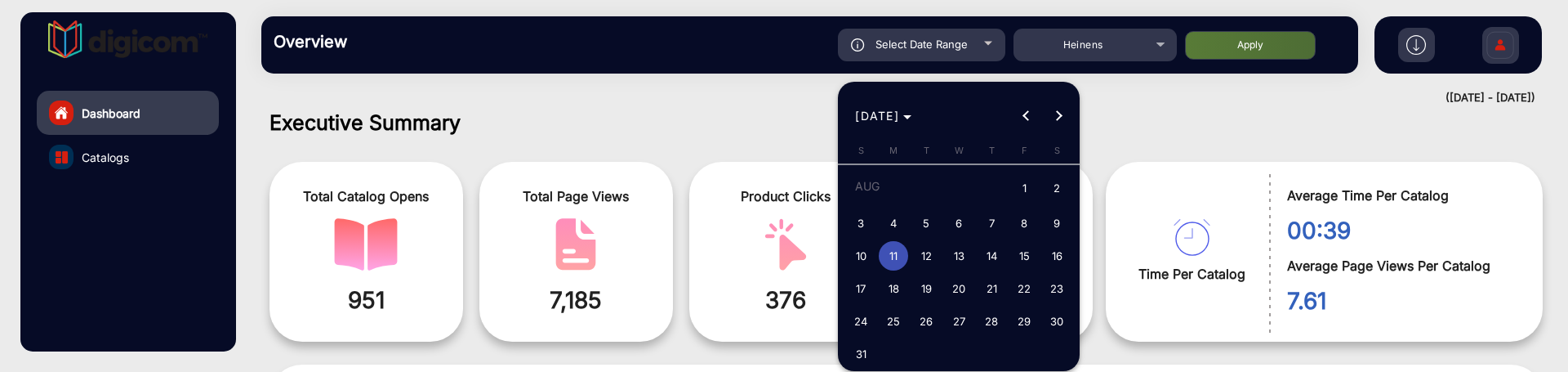
click at [868, 276] on span "17" at bounding box center [860, 288] width 29 height 29
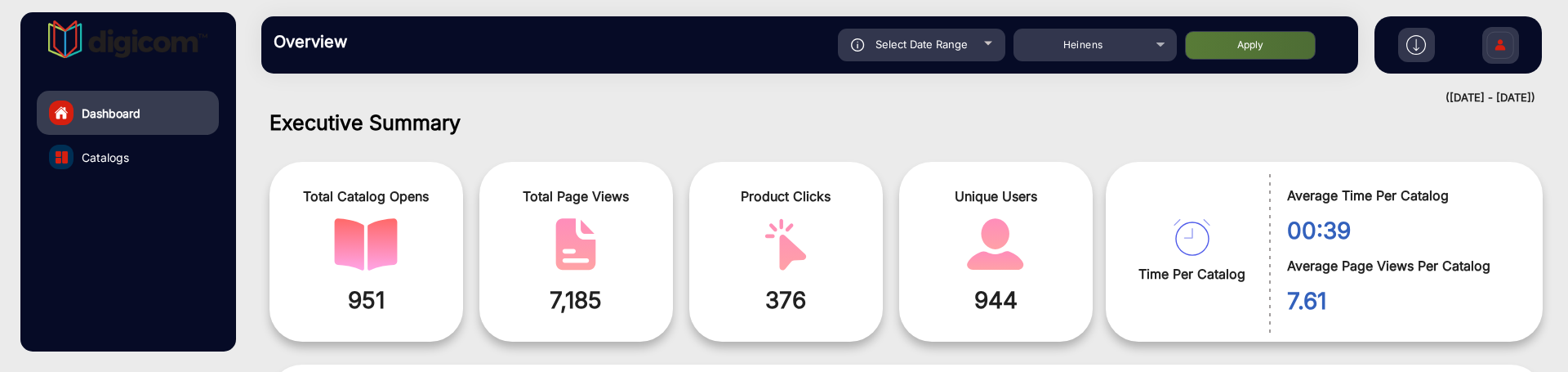
click at [1216, 52] on button "Apply" at bounding box center [1251, 45] width 131 height 29
click at [966, 37] on span "Select Date Range" at bounding box center [921, 44] width 93 height 13
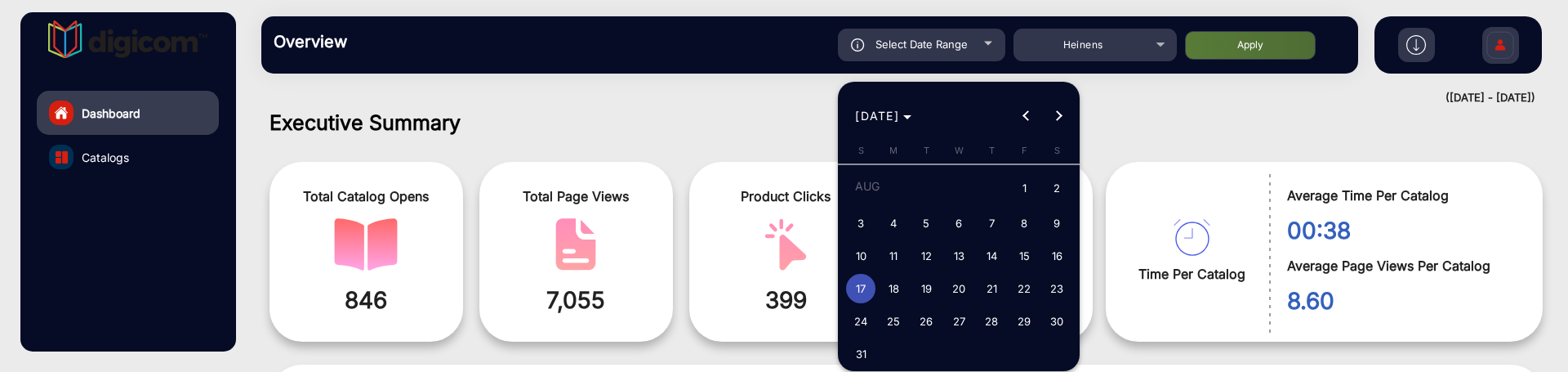
click at [1053, 257] on span "16" at bounding box center [1056, 255] width 29 height 29
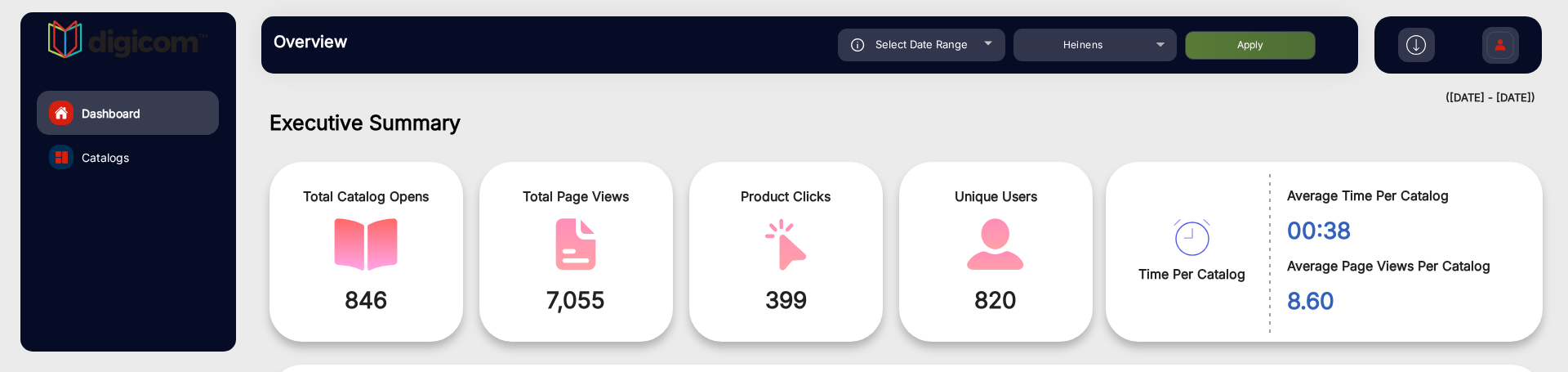
click at [1195, 46] on button "Apply" at bounding box center [1251, 45] width 131 height 29
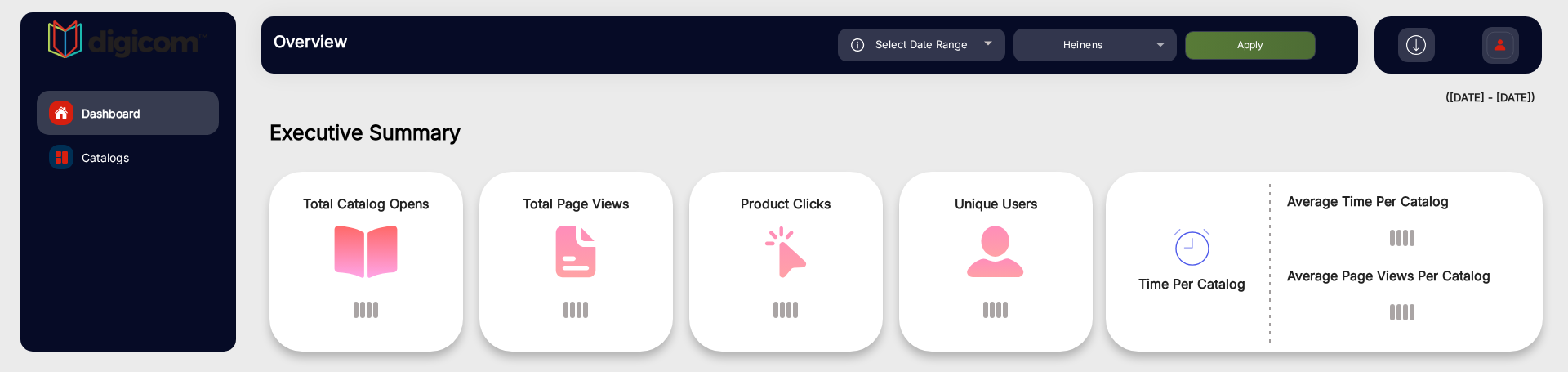
scroll to position [0, 0]
click at [963, 41] on span "Select Date Range" at bounding box center [921, 44] width 93 height 13
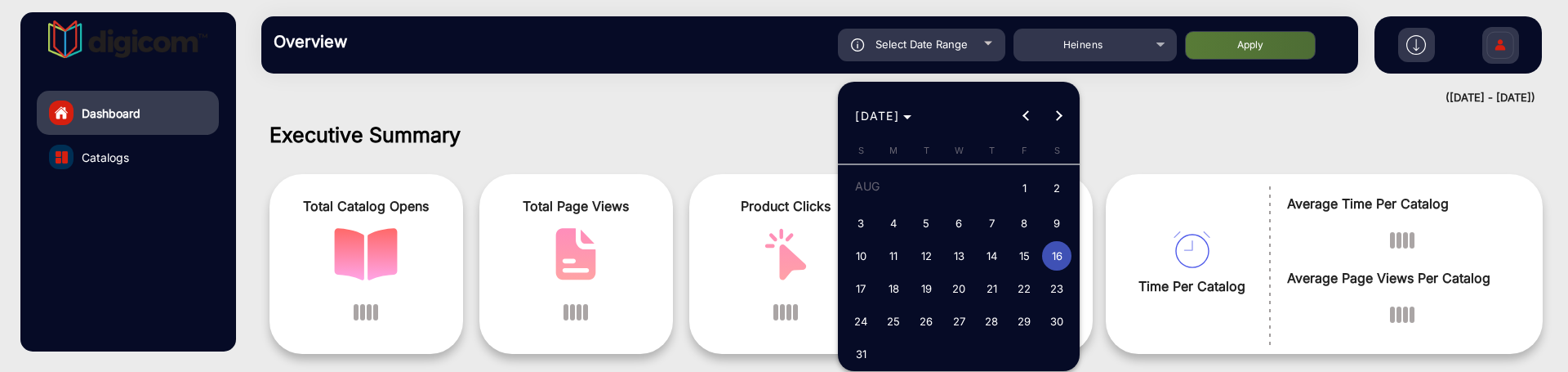
click at [961, 251] on span "13" at bounding box center [959, 255] width 29 height 29
click at [1065, 252] on span "16" at bounding box center [1056, 255] width 29 height 29
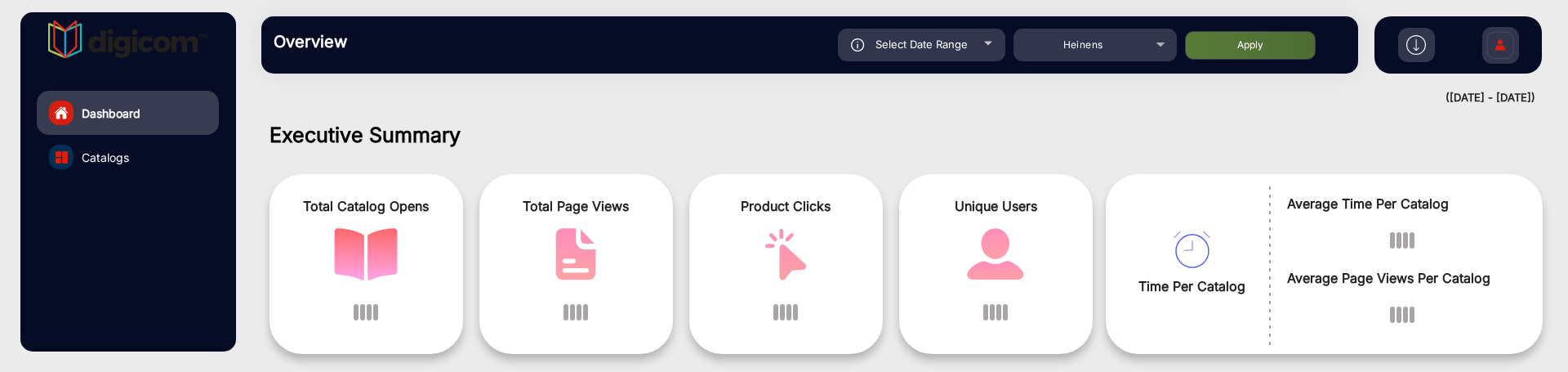
click at [1202, 31] on button "Apply" at bounding box center [1251, 45] width 131 height 29
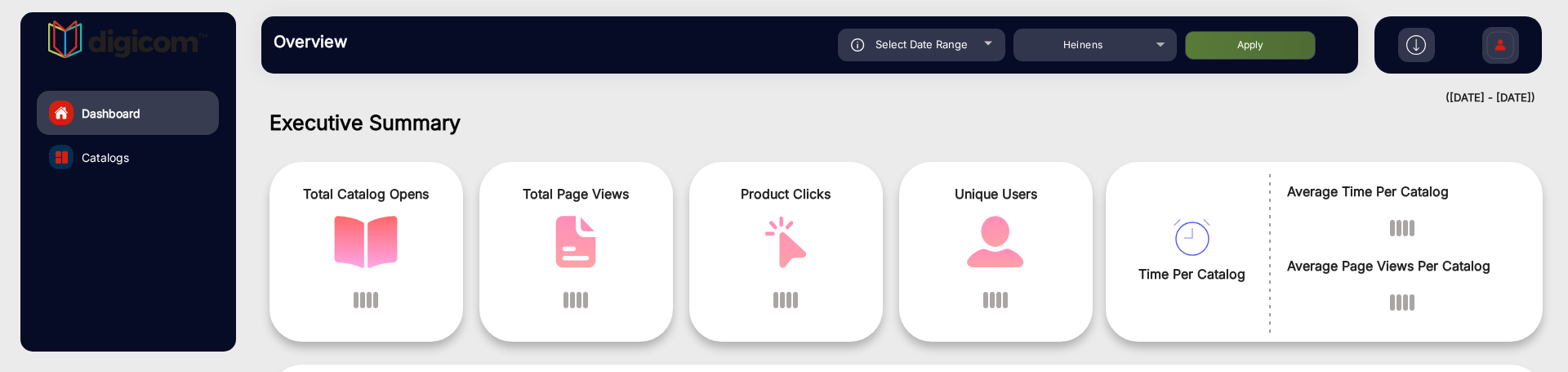
click at [1492, 38] on img at bounding box center [1500, 47] width 35 height 57
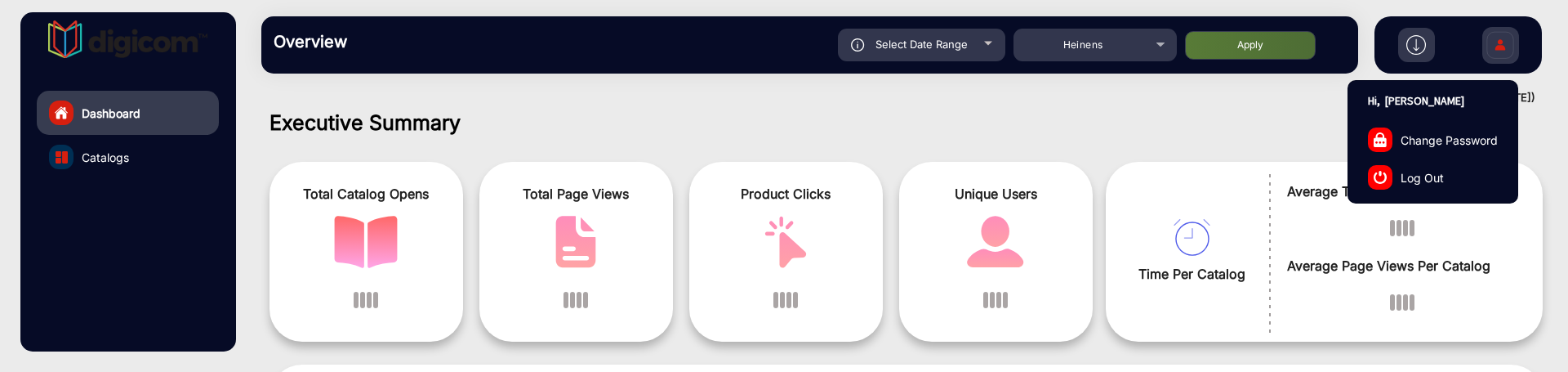
click at [1446, 170] on link "Log Out" at bounding box center [1432, 177] width 169 height 37
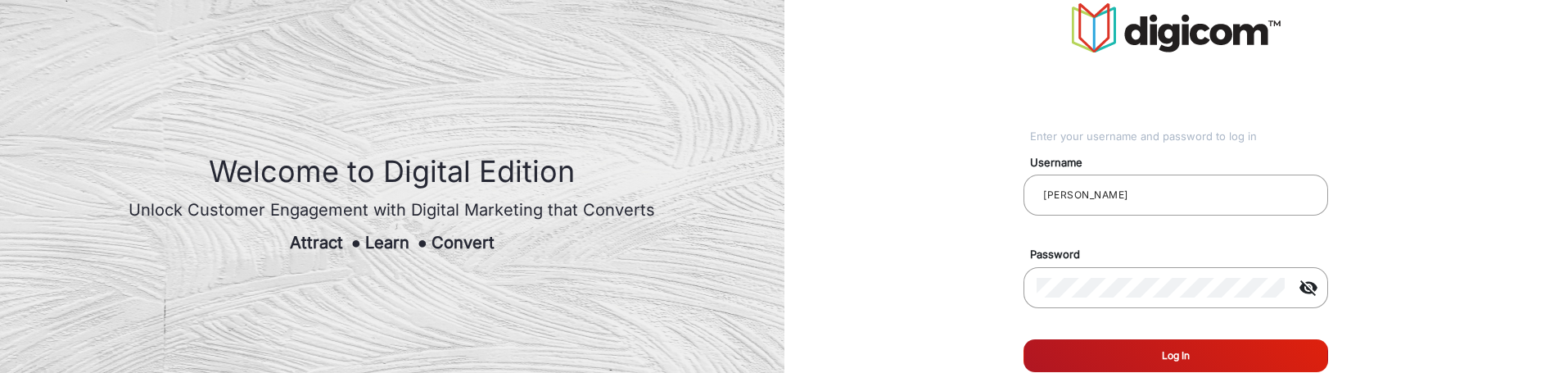
click at [1222, 344] on button "Log In" at bounding box center [1176, 355] width 305 height 33
type input "[PERSON_NAME]"
click at [1113, 351] on button "Log In" at bounding box center [1176, 355] width 305 height 33
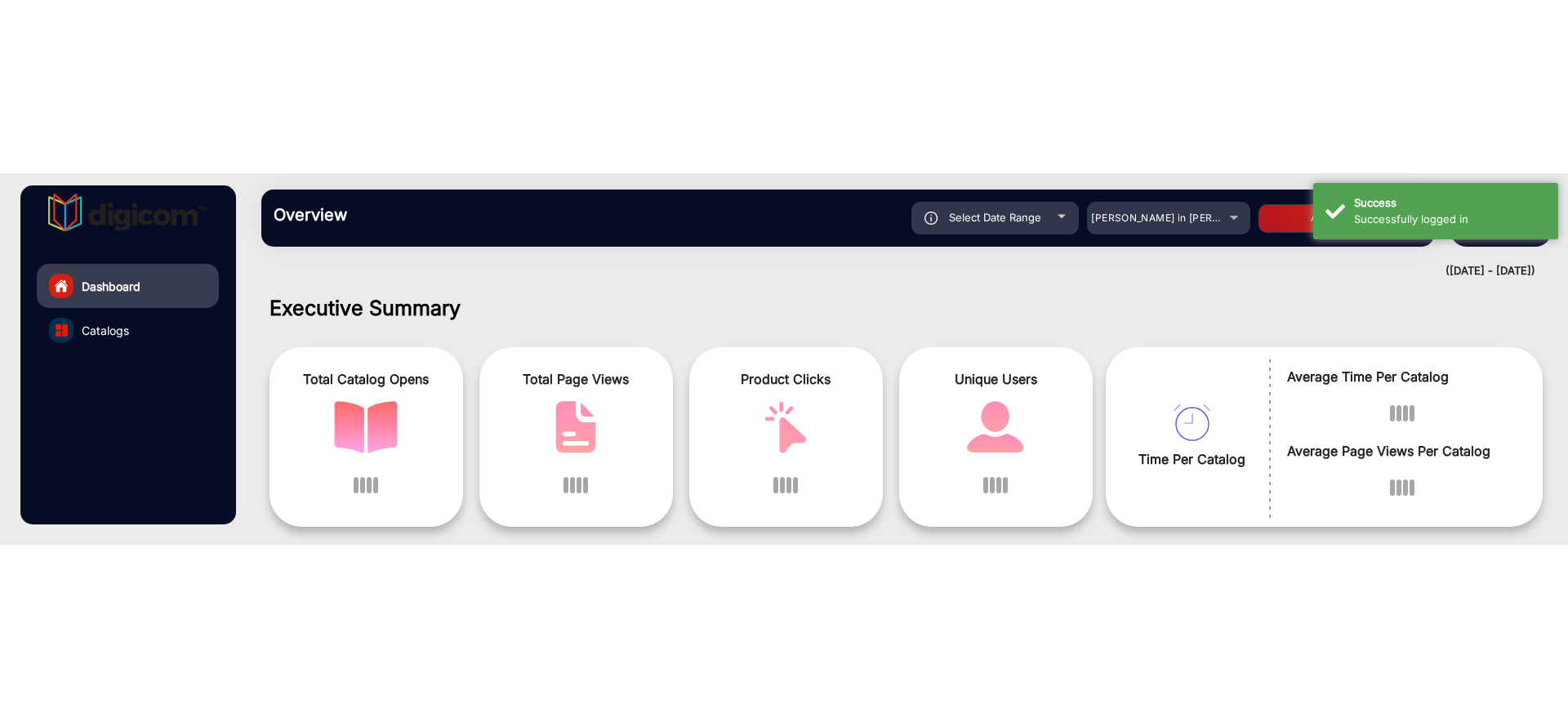
scroll to position [12, 0]
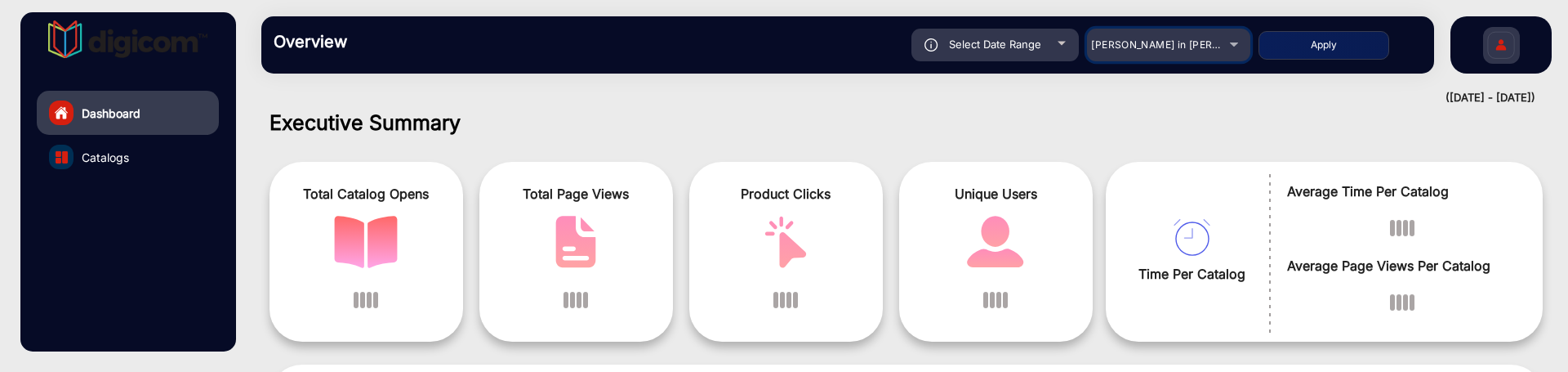
click at [1142, 55] on mat-select "[PERSON_NAME] in [PERSON_NAME]" at bounding box center [1168, 45] width 163 height 33
click at [1147, 46] on span "[PERSON_NAME] in [PERSON_NAME]" at bounding box center [1181, 44] width 181 height 12
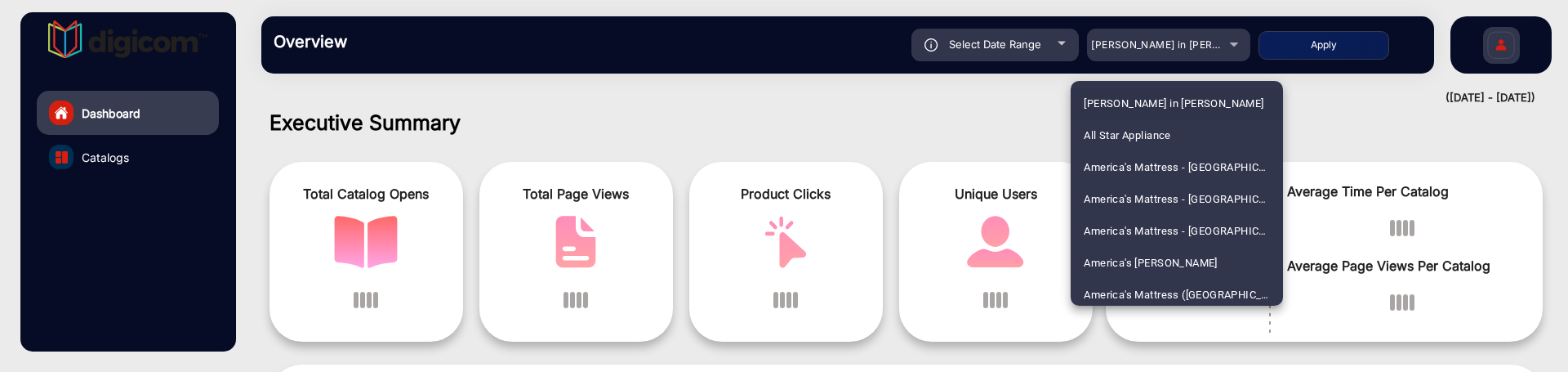
click at [836, 98] on div at bounding box center [784, 186] width 1568 height 372
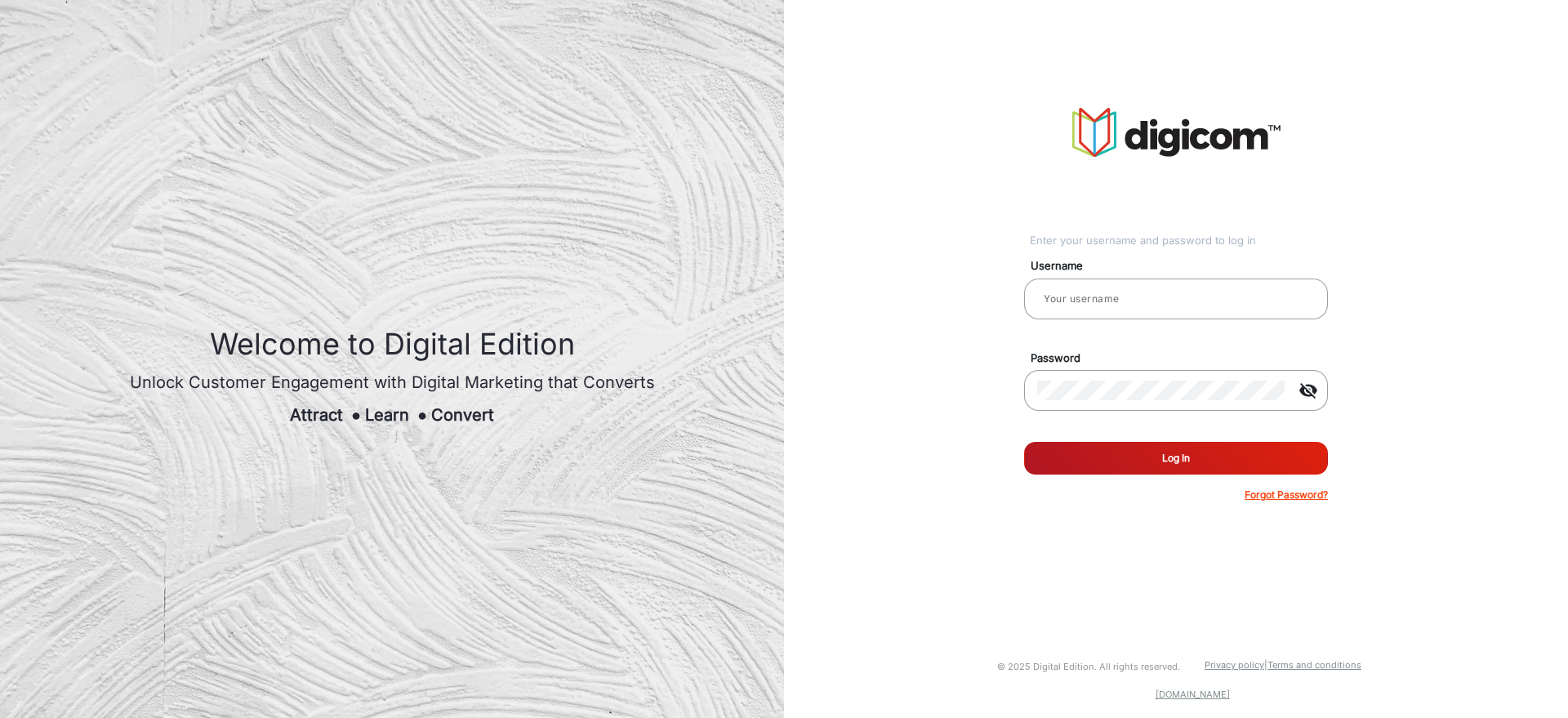
type input "[PERSON_NAME]"
click at [1155, 466] on button "Log In" at bounding box center [1176, 458] width 304 height 33
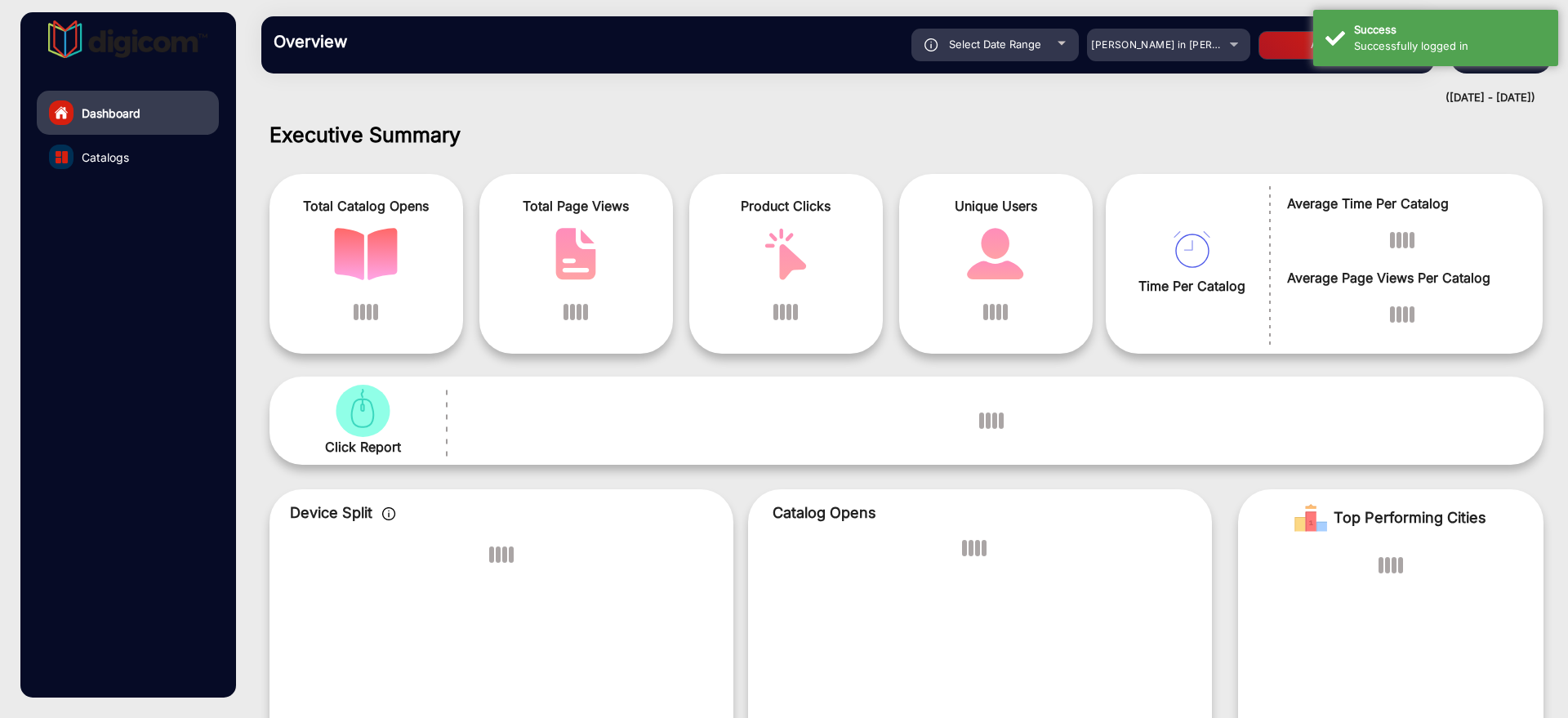
scroll to position [12, 0]
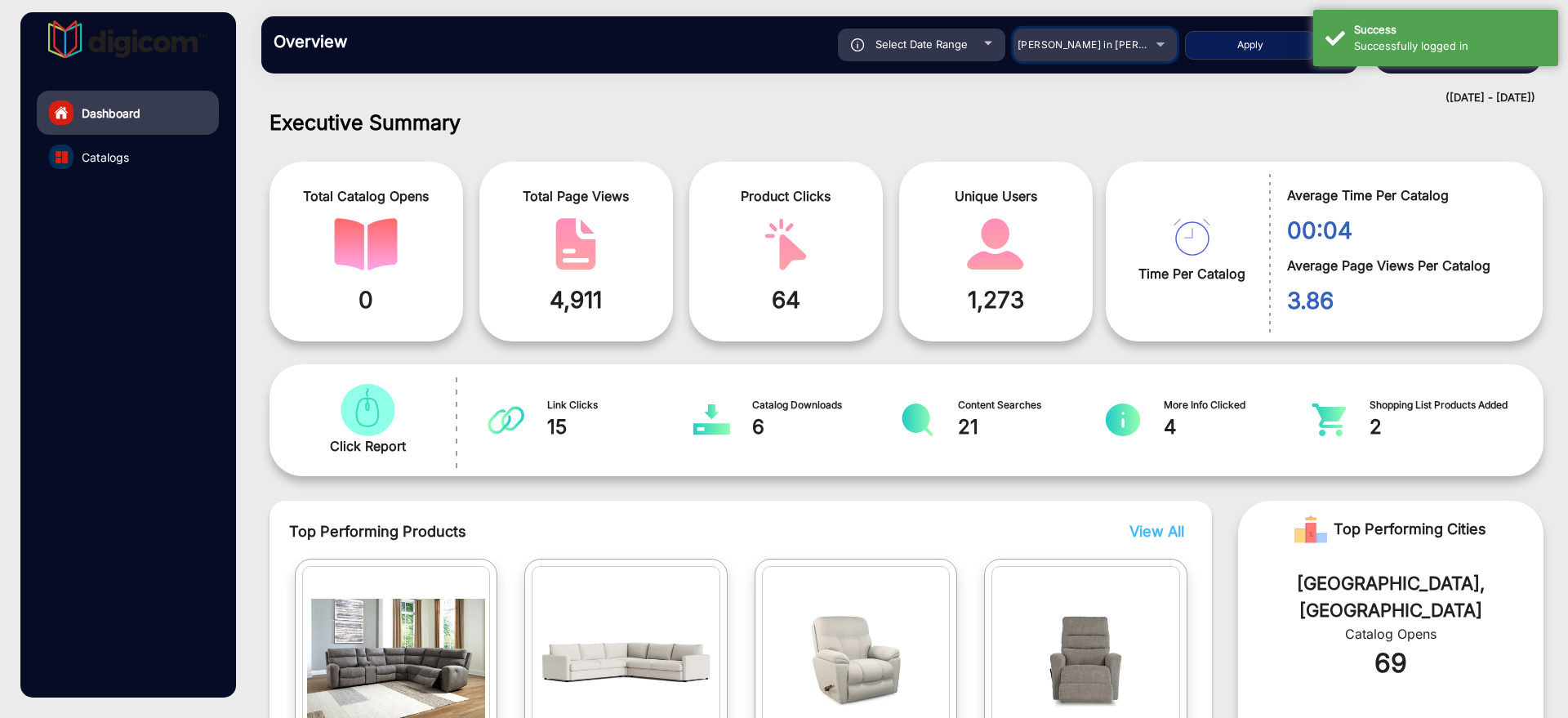
click at [1104, 45] on span "[PERSON_NAME] in [PERSON_NAME]" at bounding box center [1107, 44] width 181 height 12
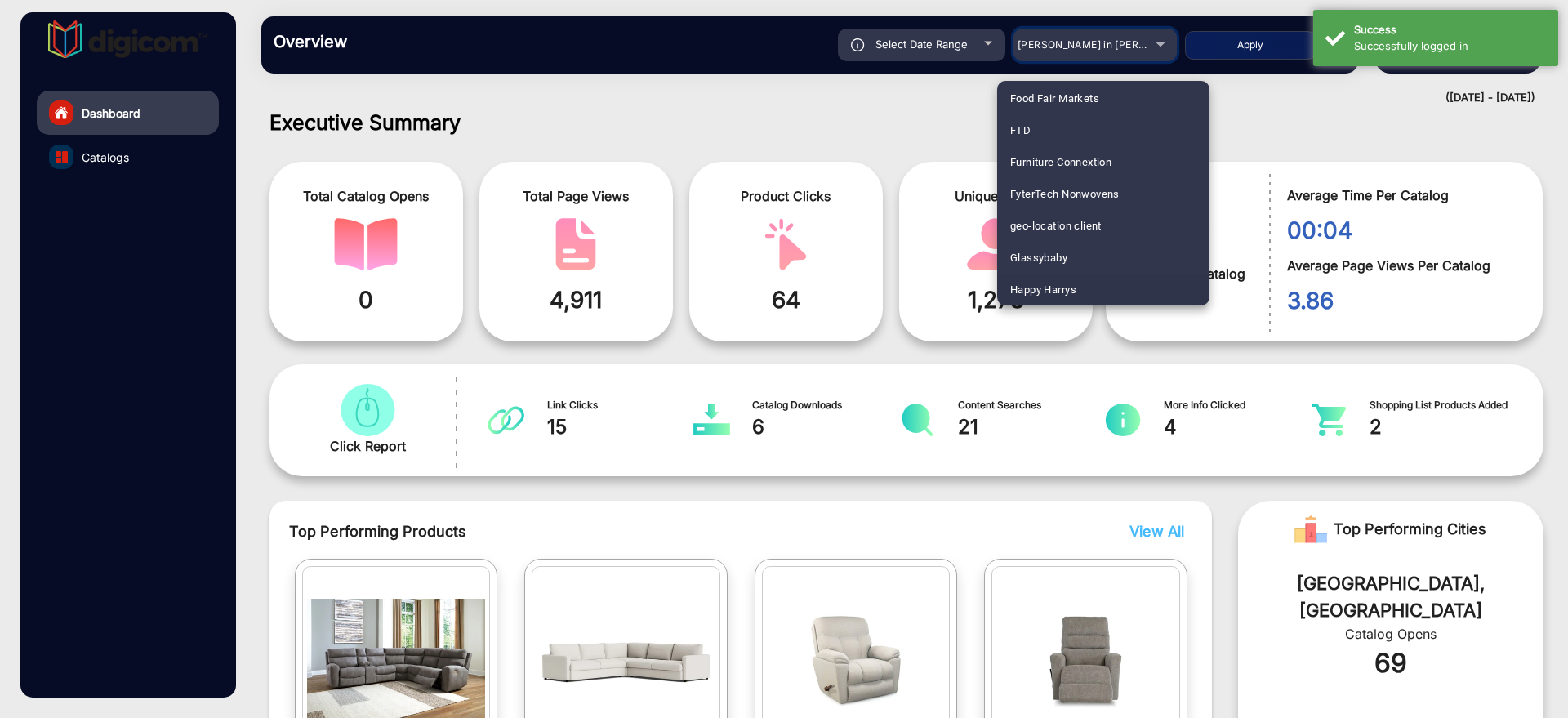
scroll to position [2177, 0]
click at [1063, 290] on mat-option "Heinens" at bounding box center [1103, 283] width 212 height 32
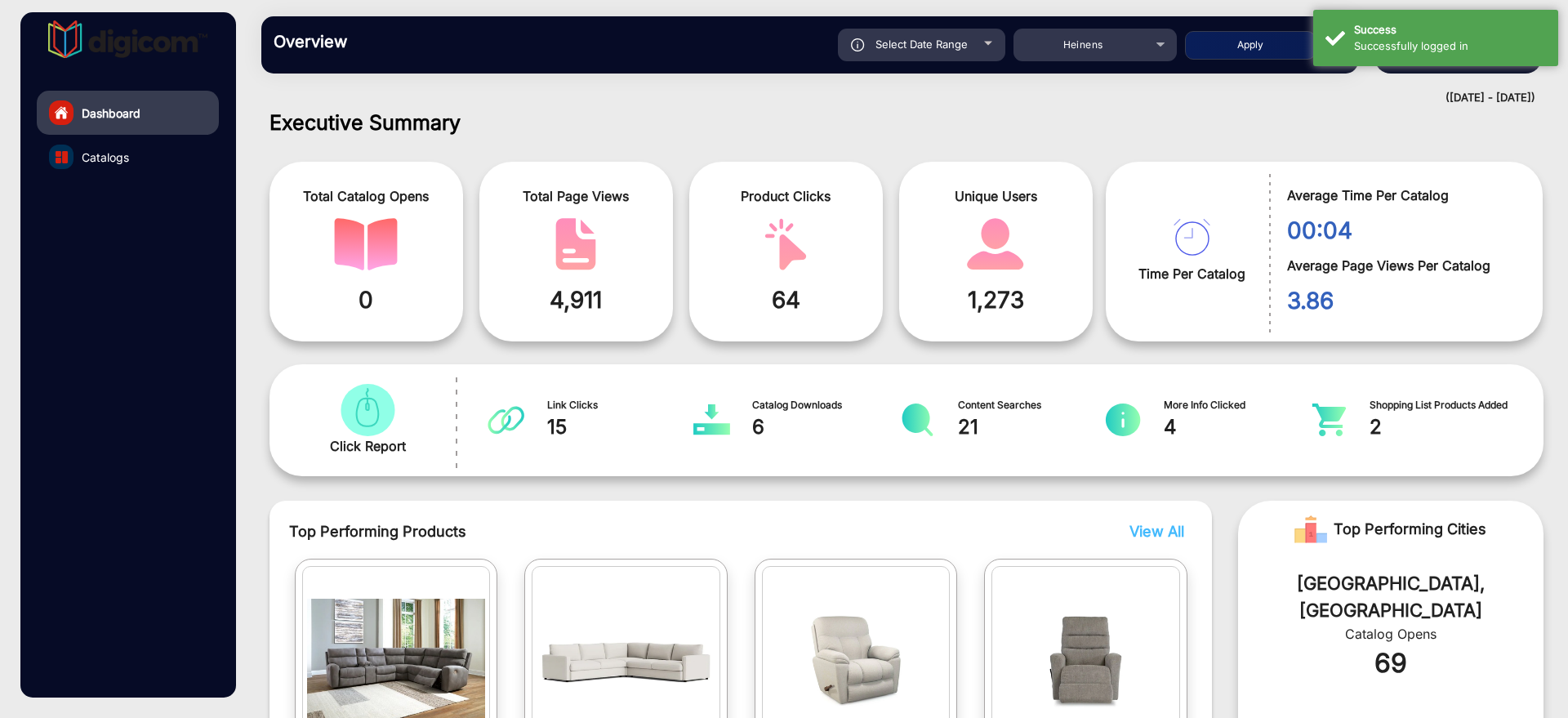
click at [1236, 50] on button "Apply" at bounding box center [1251, 45] width 131 height 29
type input "[DATE]"
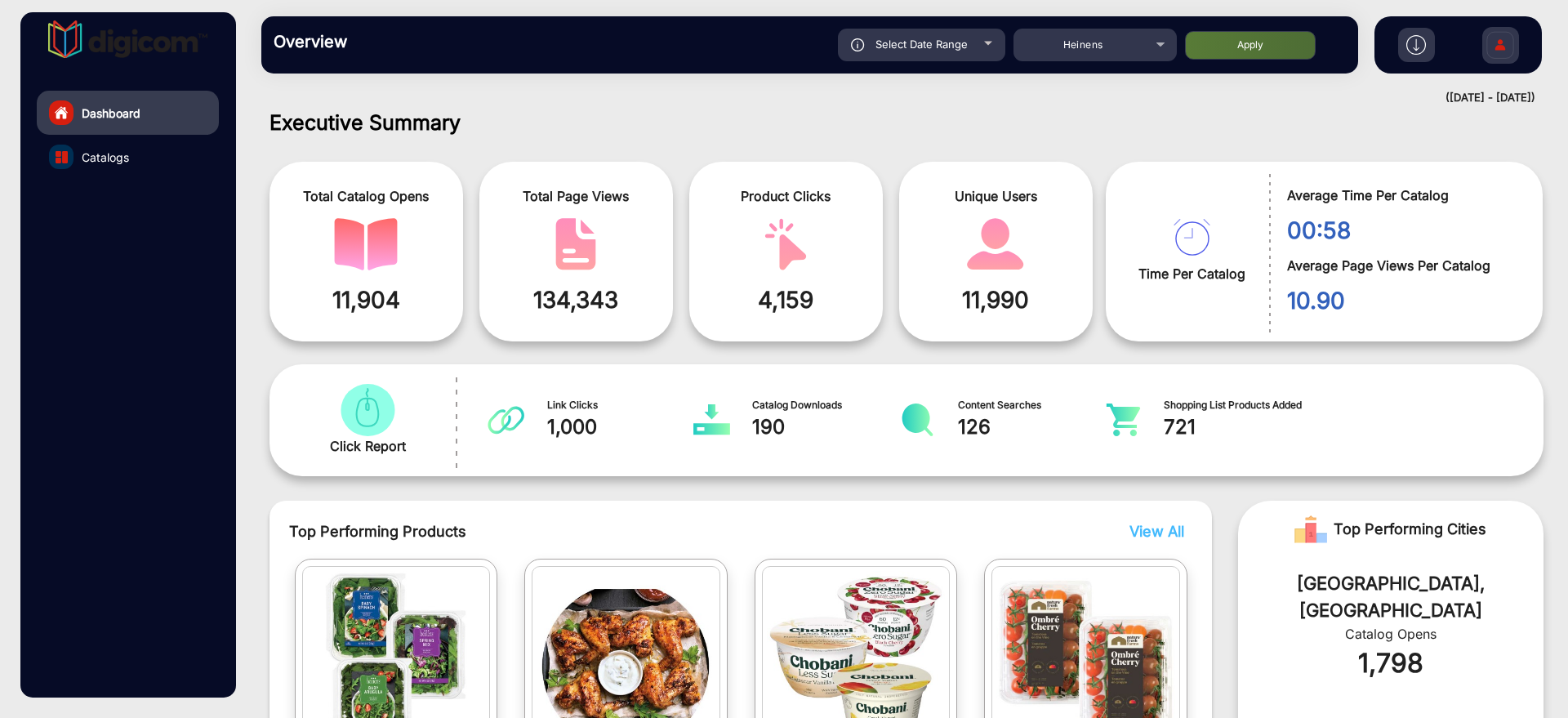
click at [973, 42] on div "Select Date Range" at bounding box center [921, 45] width 168 height 33
type input "[DATE]"
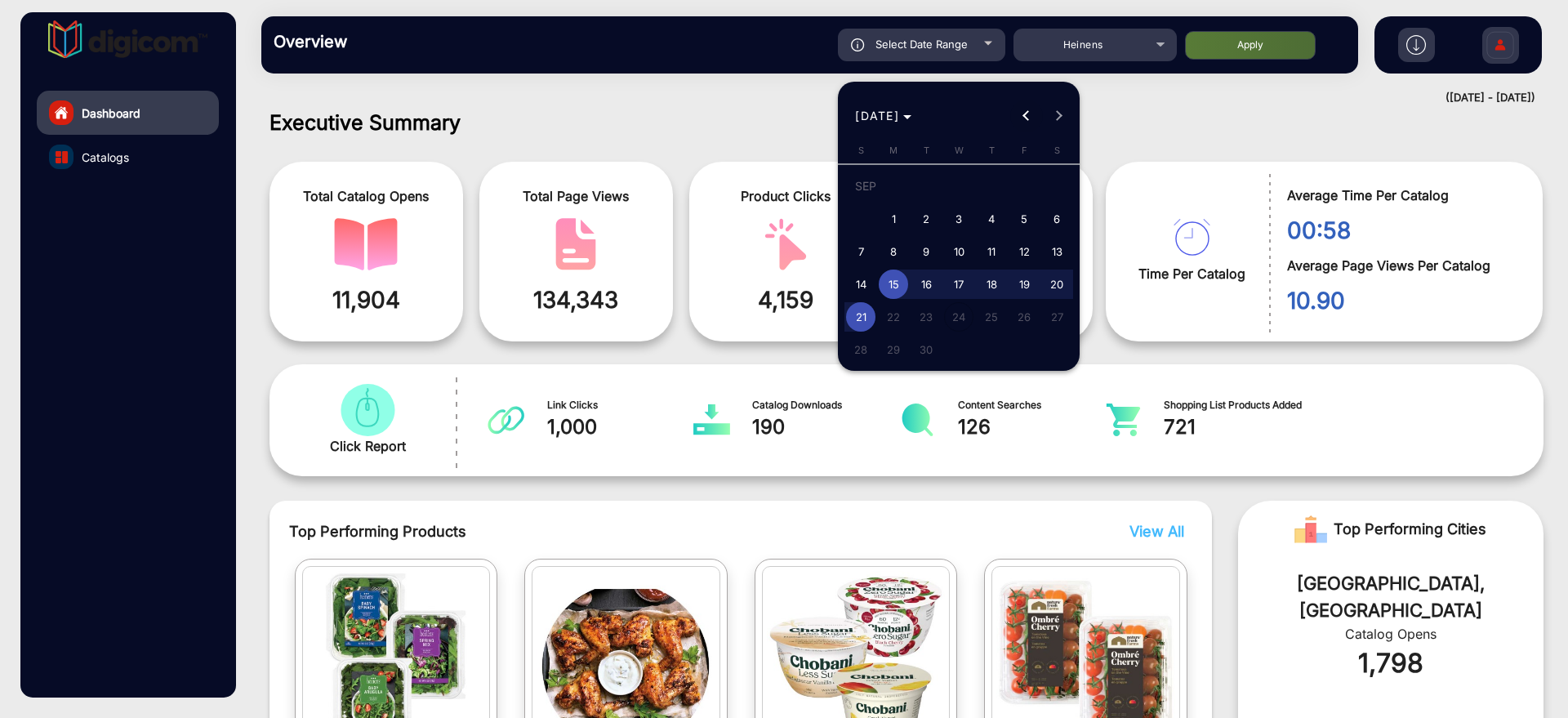
click at [1029, 105] on span "Previous month" at bounding box center [1026, 115] width 33 height 33
click at [872, 226] on span "3" at bounding box center [860, 222] width 29 height 29
type input "8/3/2025"
click at [872, 226] on span "3" at bounding box center [860, 222] width 29 height 29
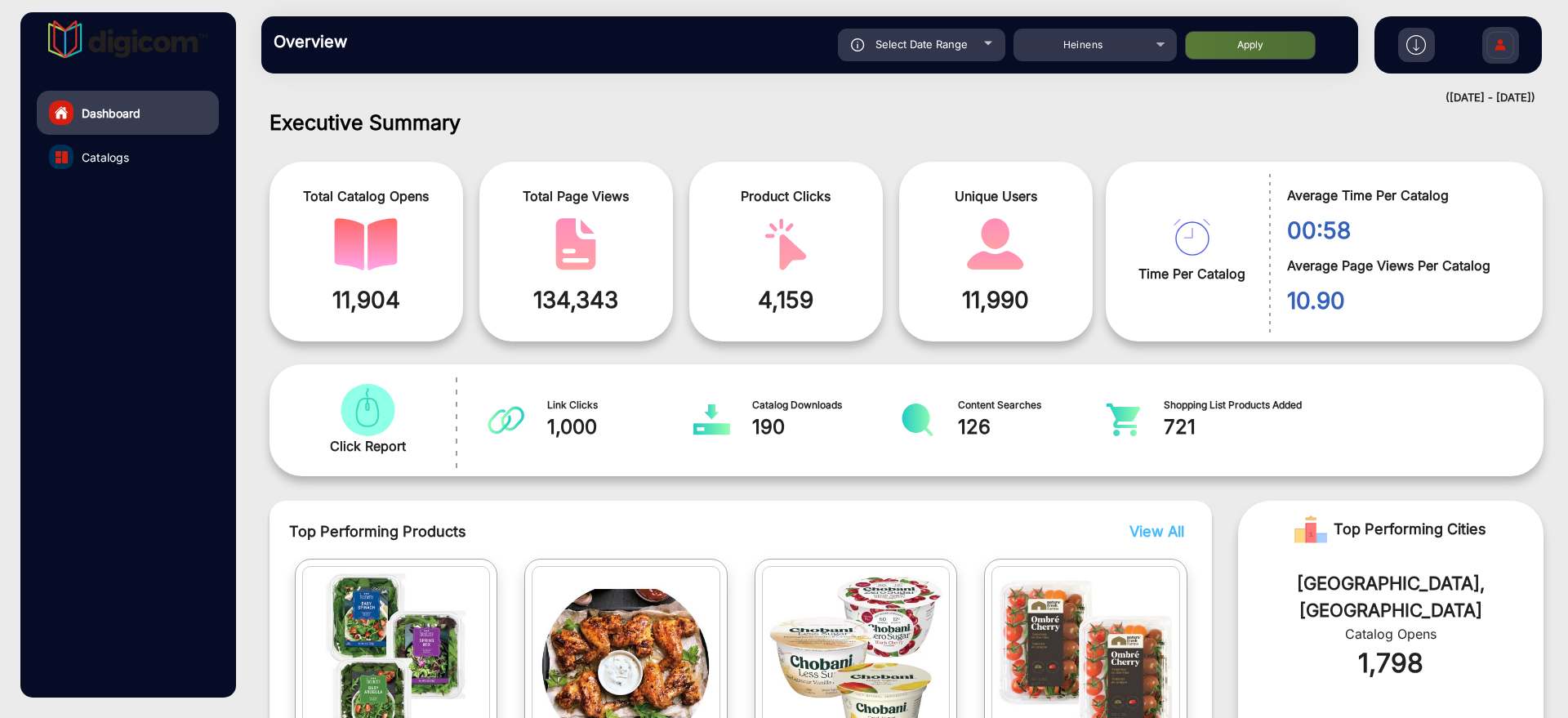
type input "8/3/2025"
click at [1234, 36] on button "Apply" at bounding box center [1251, 45] width 131 height 29
type input "8/3/2025"
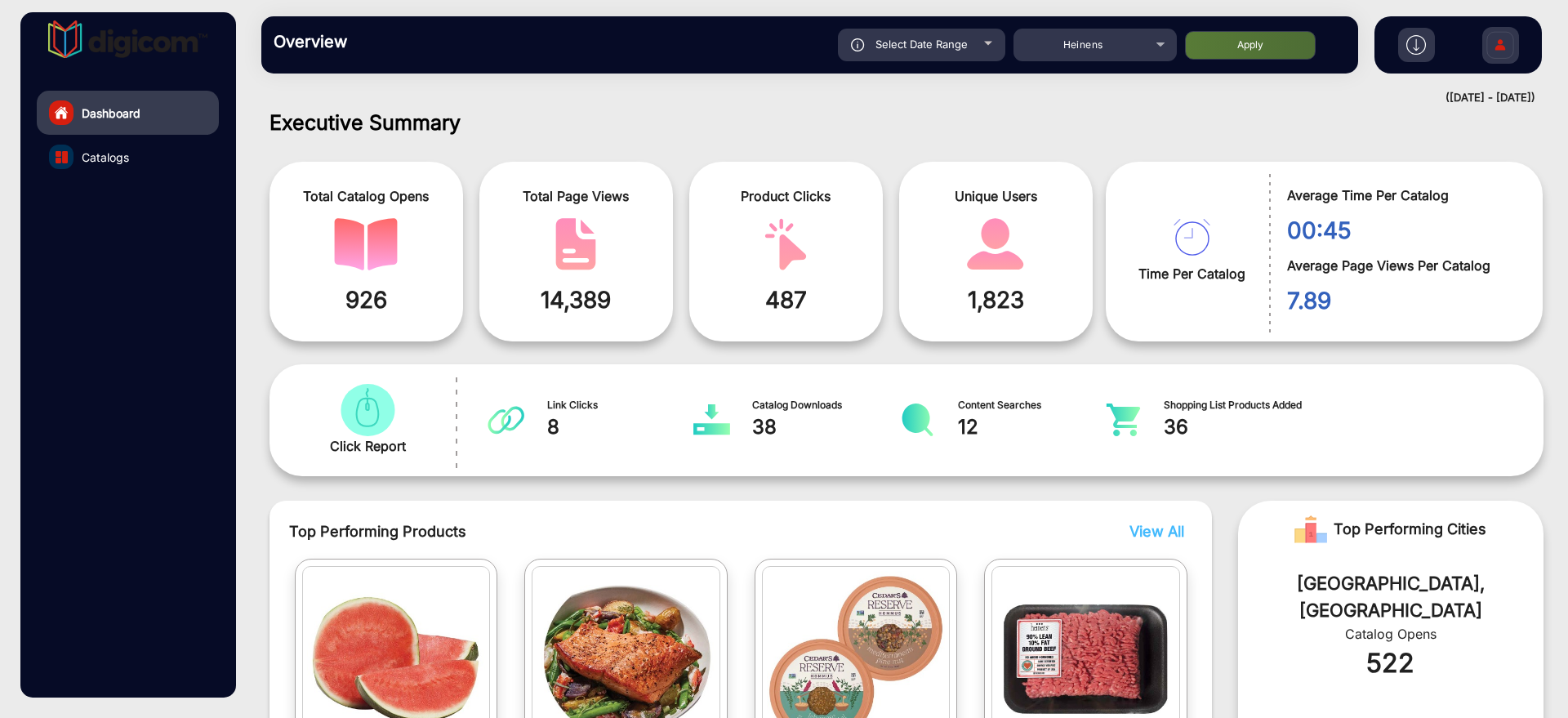
click at [976, 48] on div "Select Date Range" at bounding box center [921, 45] width 168 height 33
type input "8/3/2025"
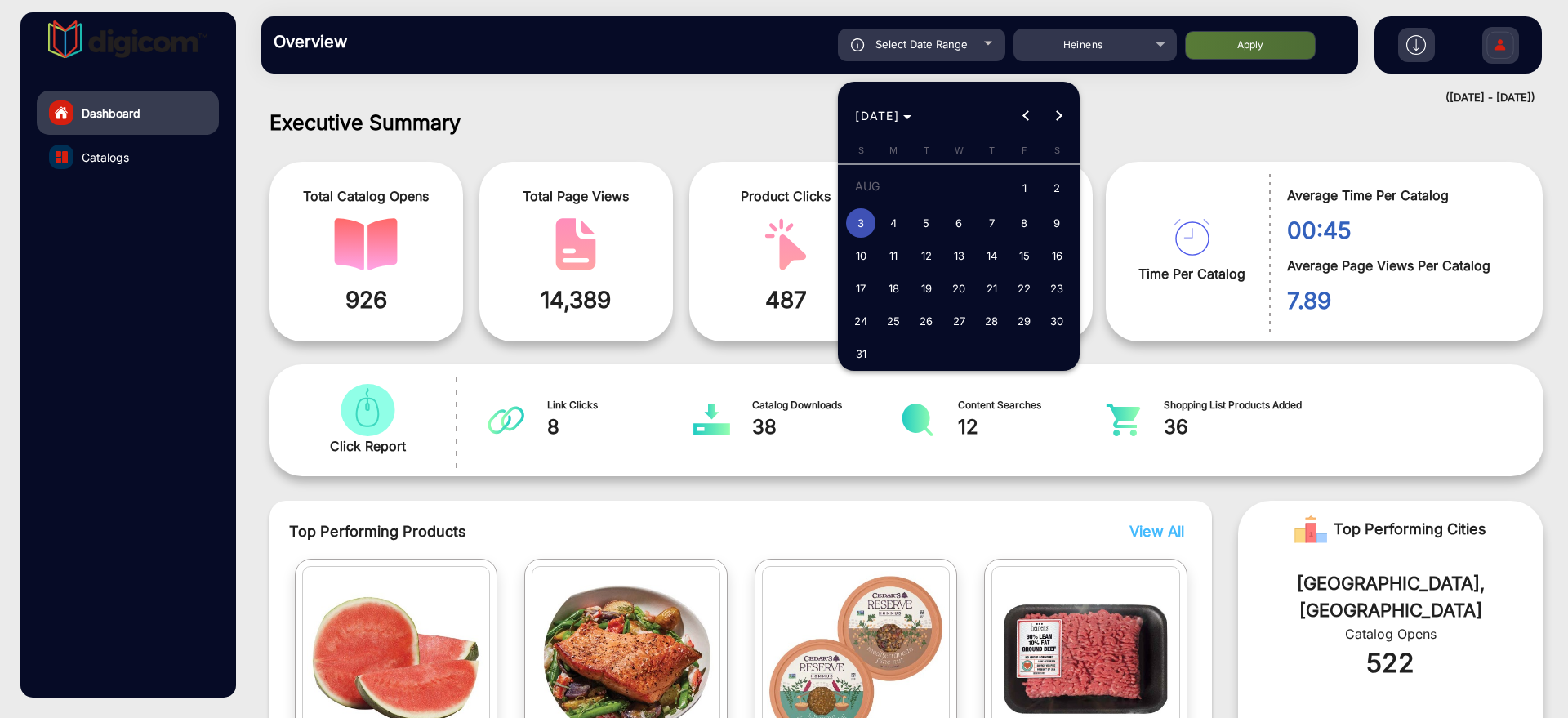
click at [909, 247] on button "11" at bounding box center [893, 256] width 33 height 33
type input "8/11/2025"
click at [893, 252] on span "11" at bounding box center [893, 255] width 29 height 29
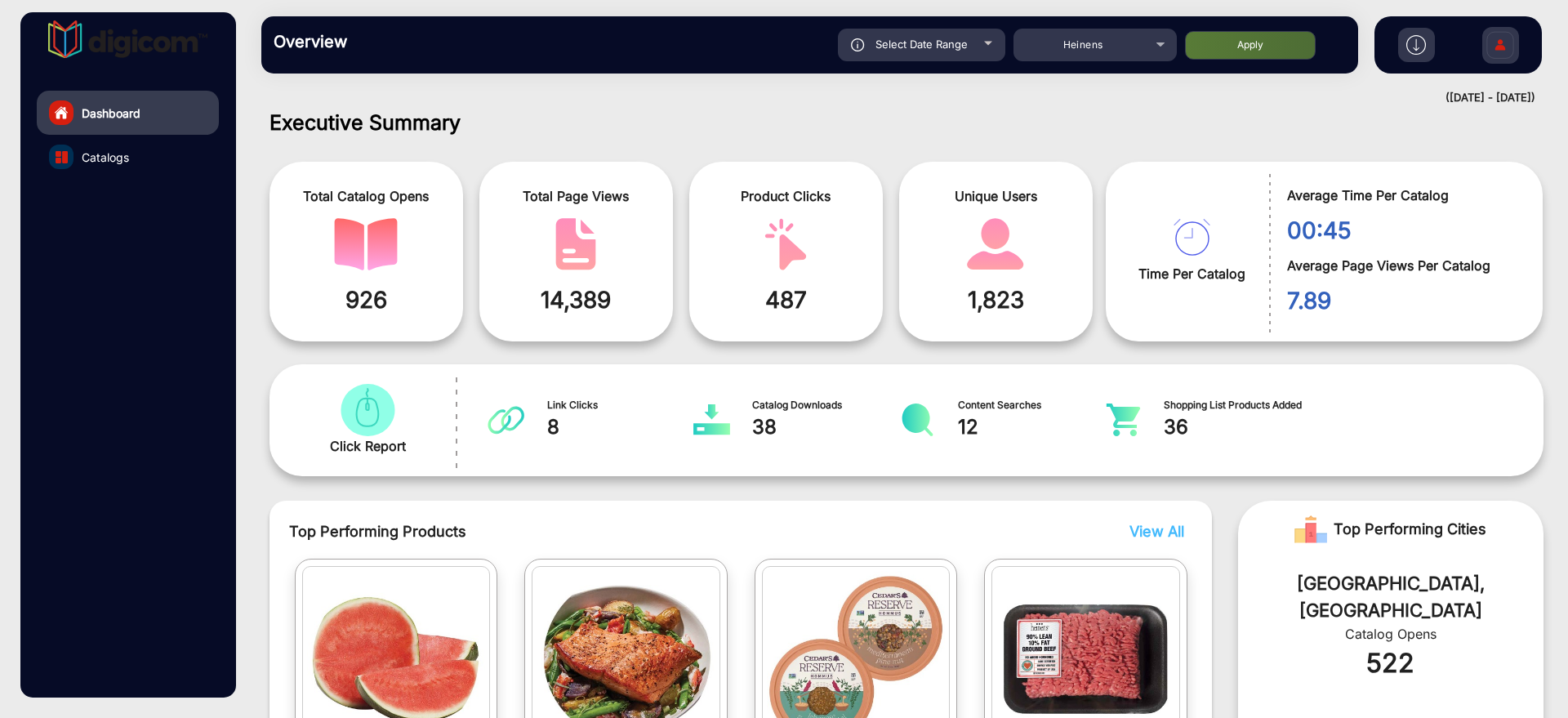
type input "8/11/2025"
click at [1200, 48] on button "Apply" at bounding box center [1251, 45] width 131 height 29
type input "8/11/2025"
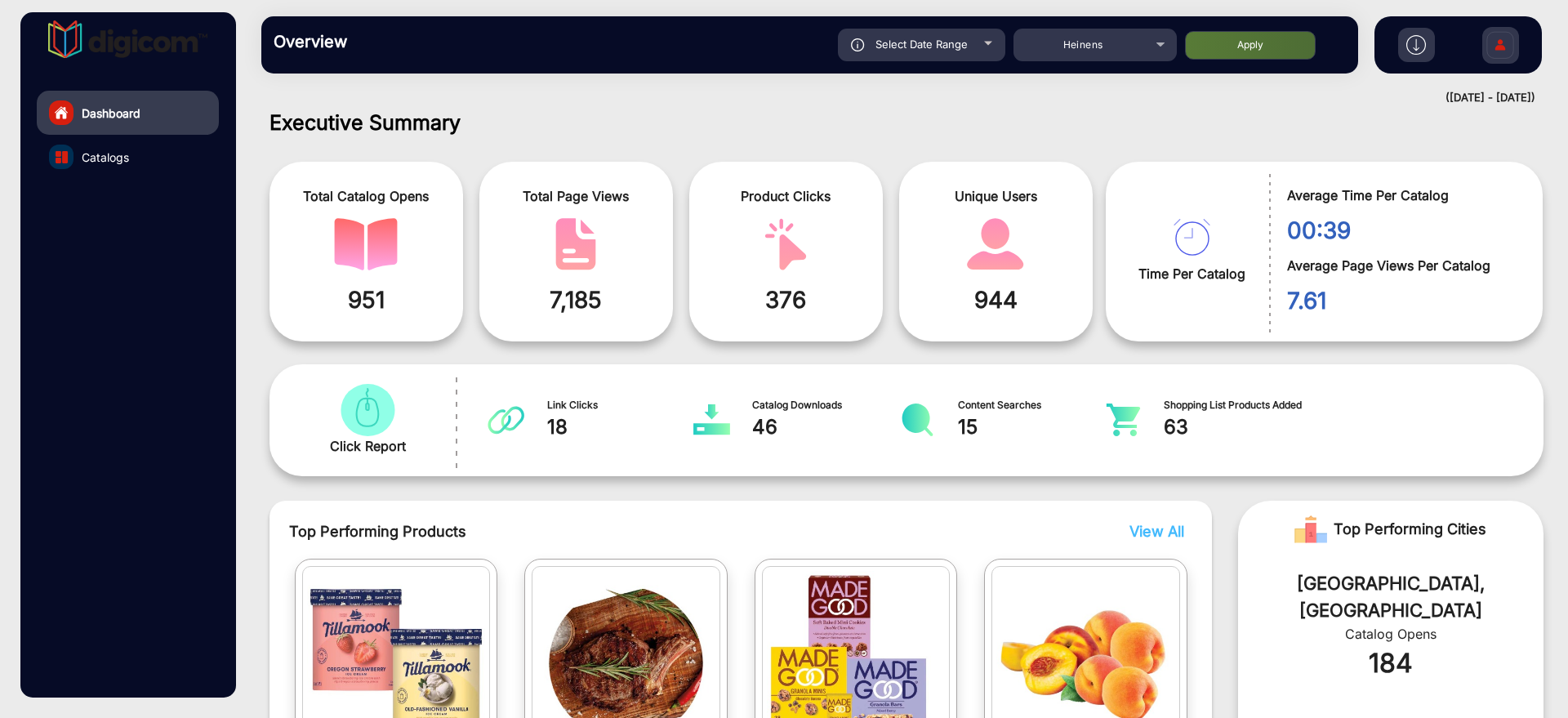
click at [988, 44] on div at bounding box center [988, 43] width 8 height 4
click at [966, 45] on span "Select Date Range" at bounding box center [921, 44] width 93 height 13
type input "8/11/2025"
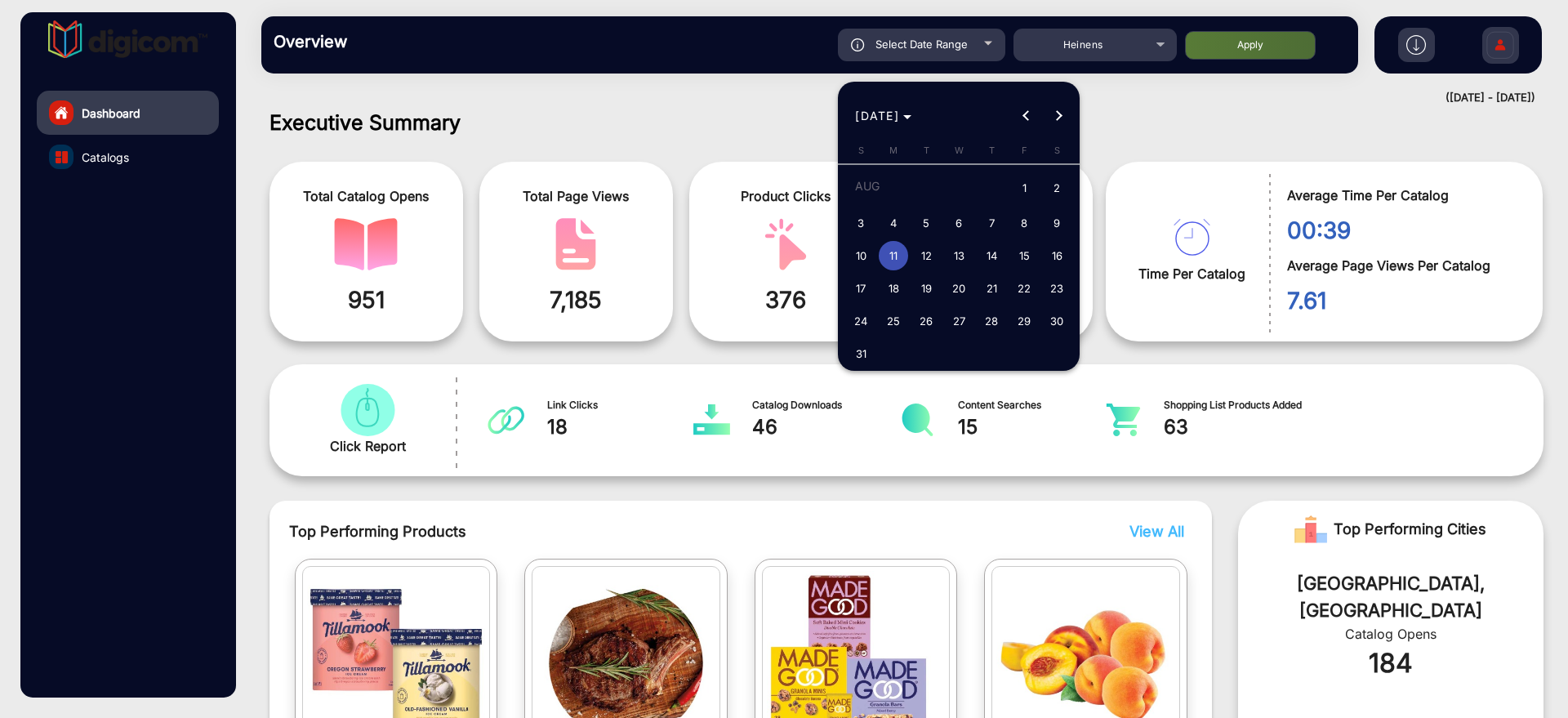
click at [1059, 259] on span "16" at bounding box center [1056, 255] width 29 height 29
type input "8/16/2025"
click at [861, 356] on span "31" at bounding box center [860, 353] width 29 height 29
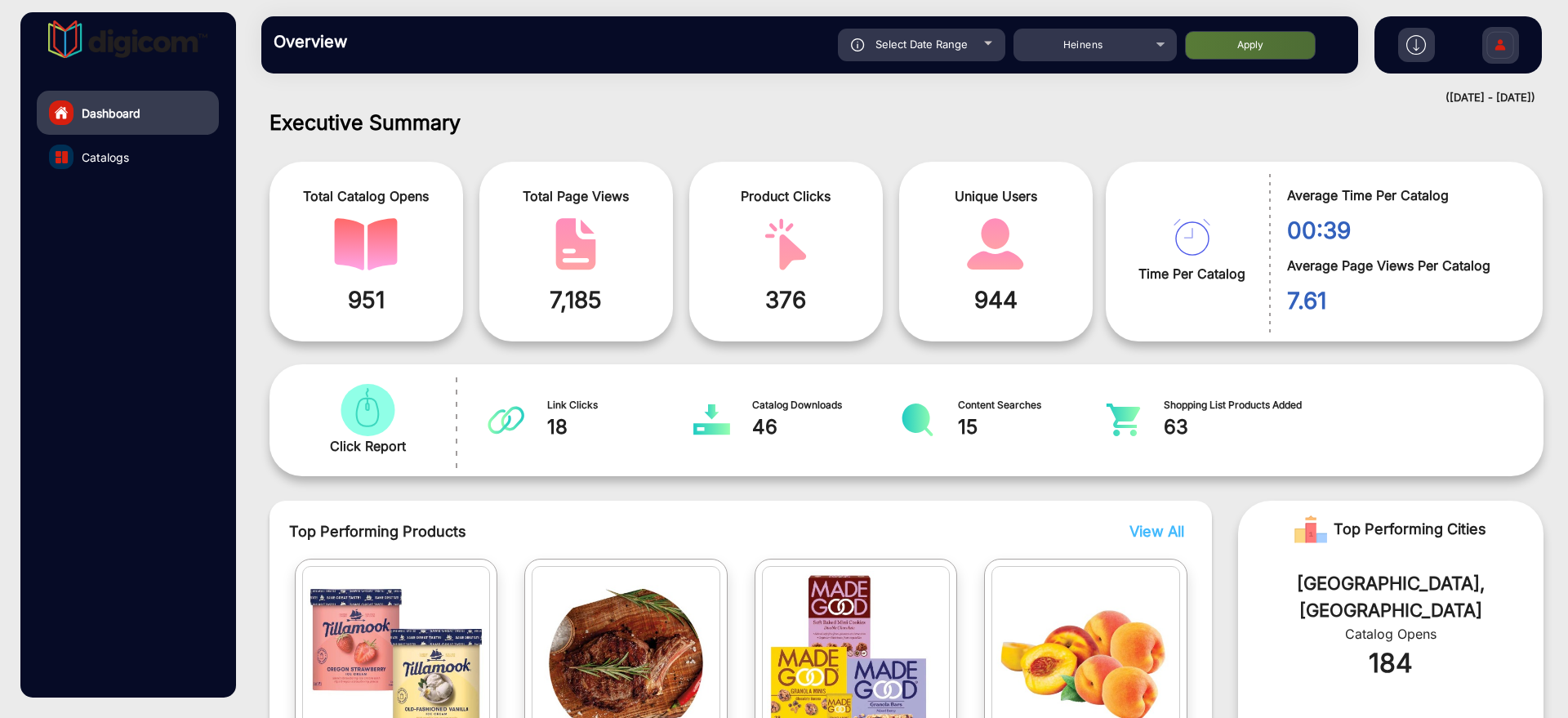
type input "8/31/2025"
click at [1209, 48] on button "Apply" at bounding box center [1251, 45] width 131 height 29
type input "8/16/2025"
type input "8/31/2025"
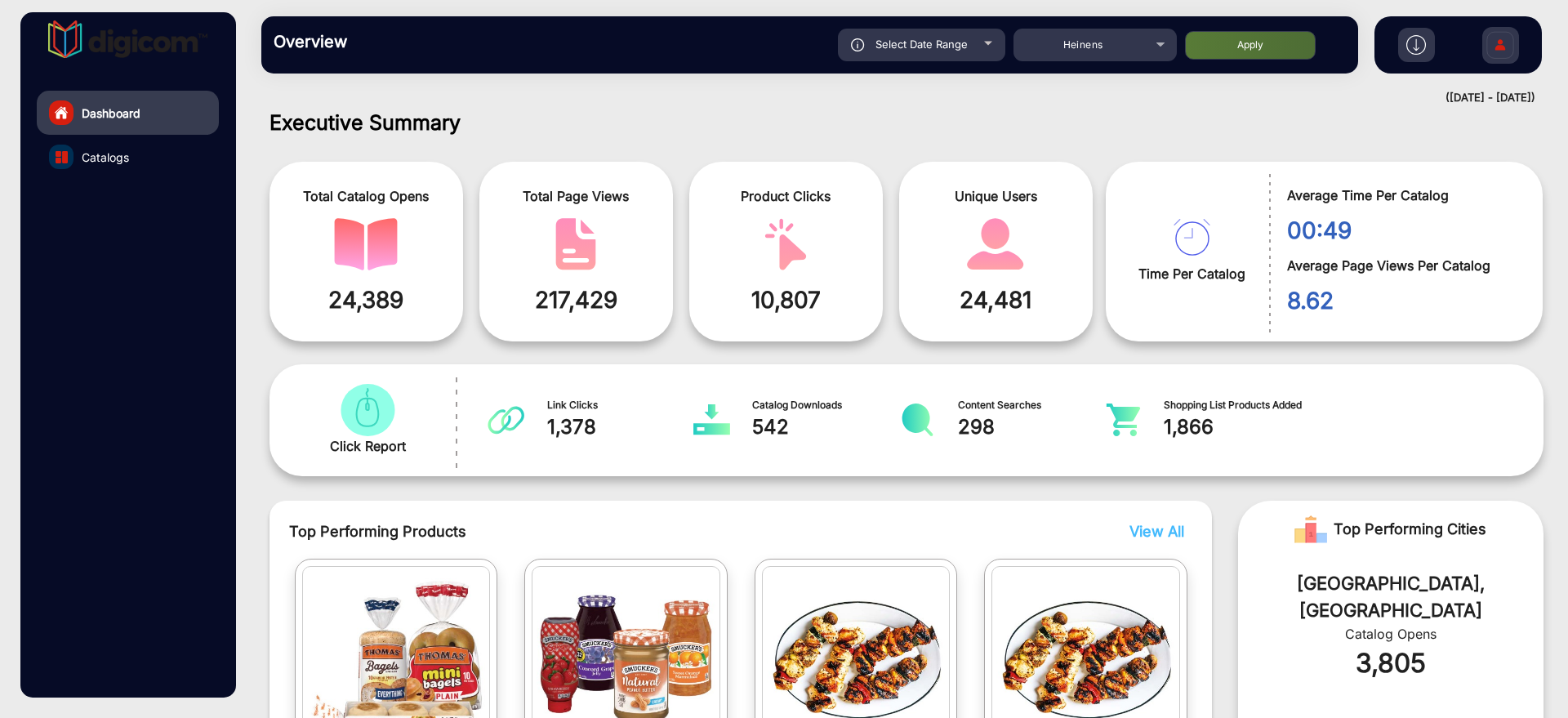
click at [952, 38] on span "Select Date Range" at bounding box center [921, 44] width 93 height 13
type input "8/16/2025"
type input "8/31/2025"
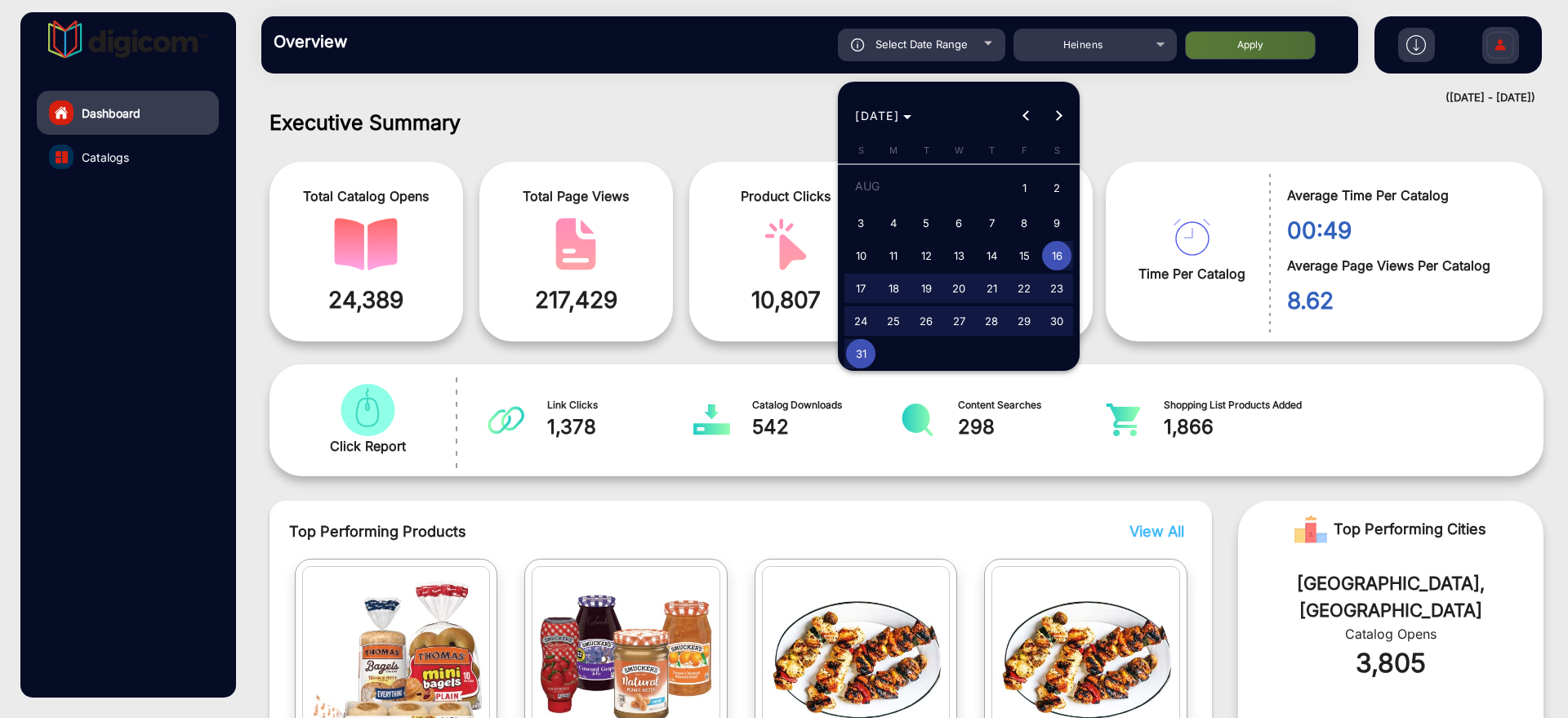
click at [1015, 189] on span "1" at bounding box center [1023, 189] width 29 height 34
type input "8/1/2025"
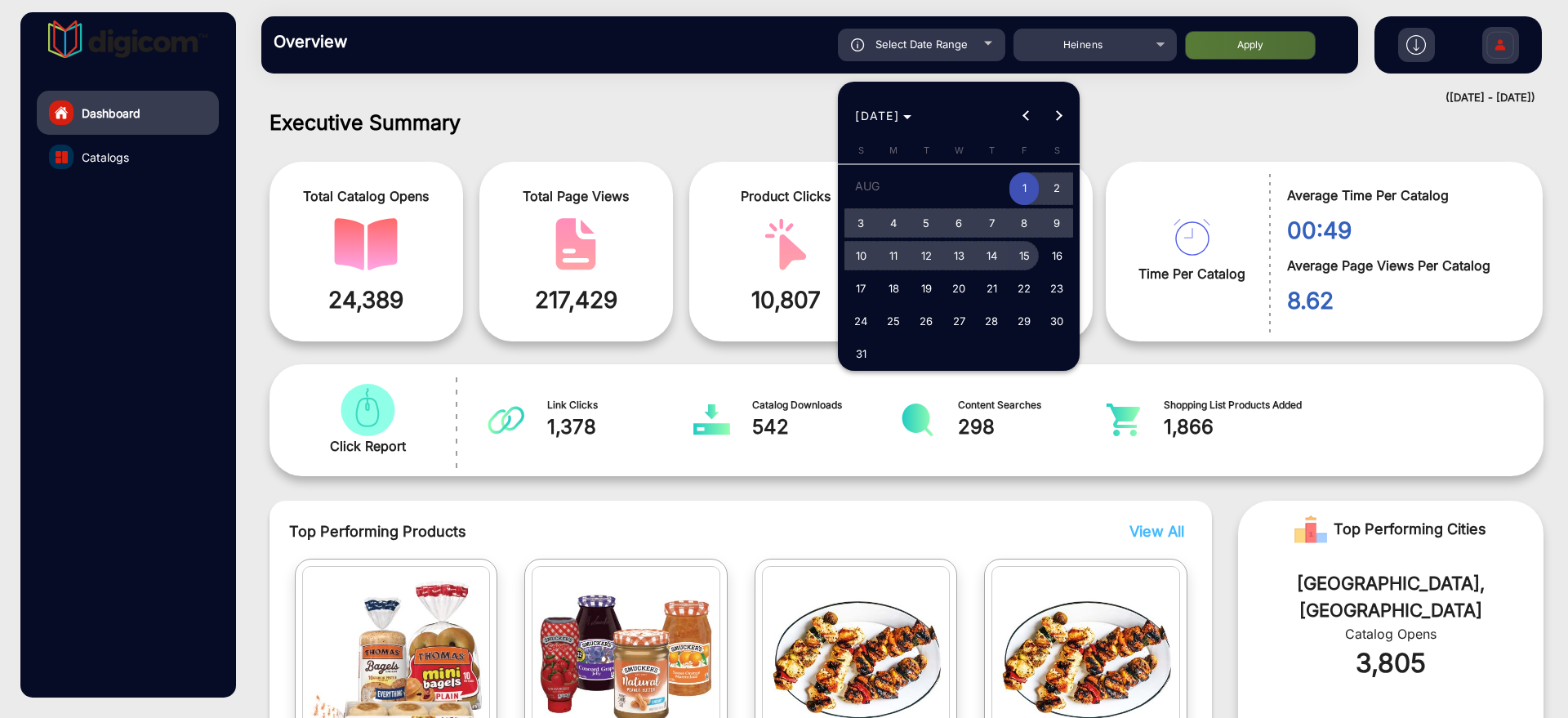
click at [1017, 249] on span "15" at bounding box center [1023, 255] width 29 height 29
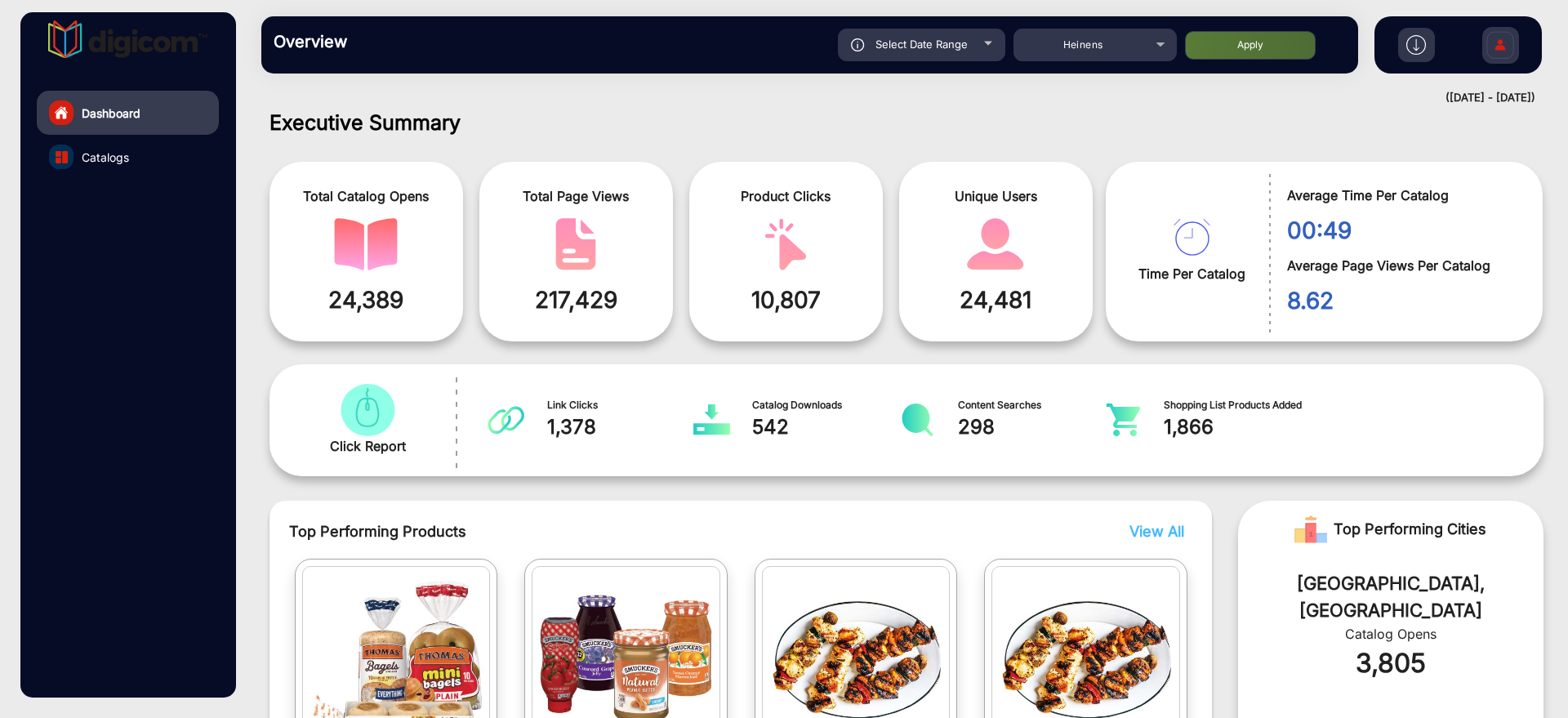
type input "8/15/2025"
click at [1217, 43] on button "Apply" at bounding box center [1251, 45] width 131 height 29
type input "8/1/2025"
type input "8/15/2025"
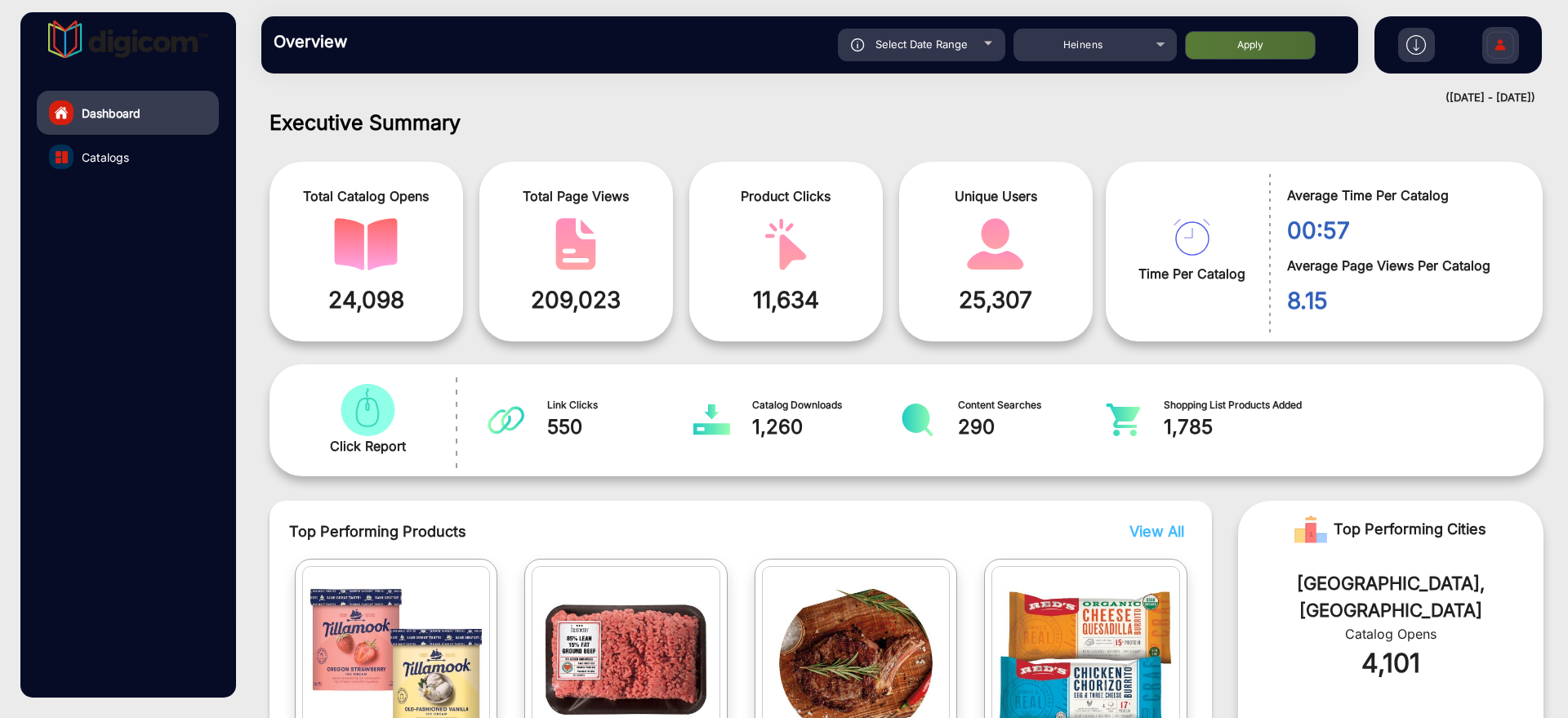
click at [907, 53] on div "Select Date Range" at bounding box center [921, 45] width 168 height 33
type input "8/1/2025"
type input "8/15/2025"
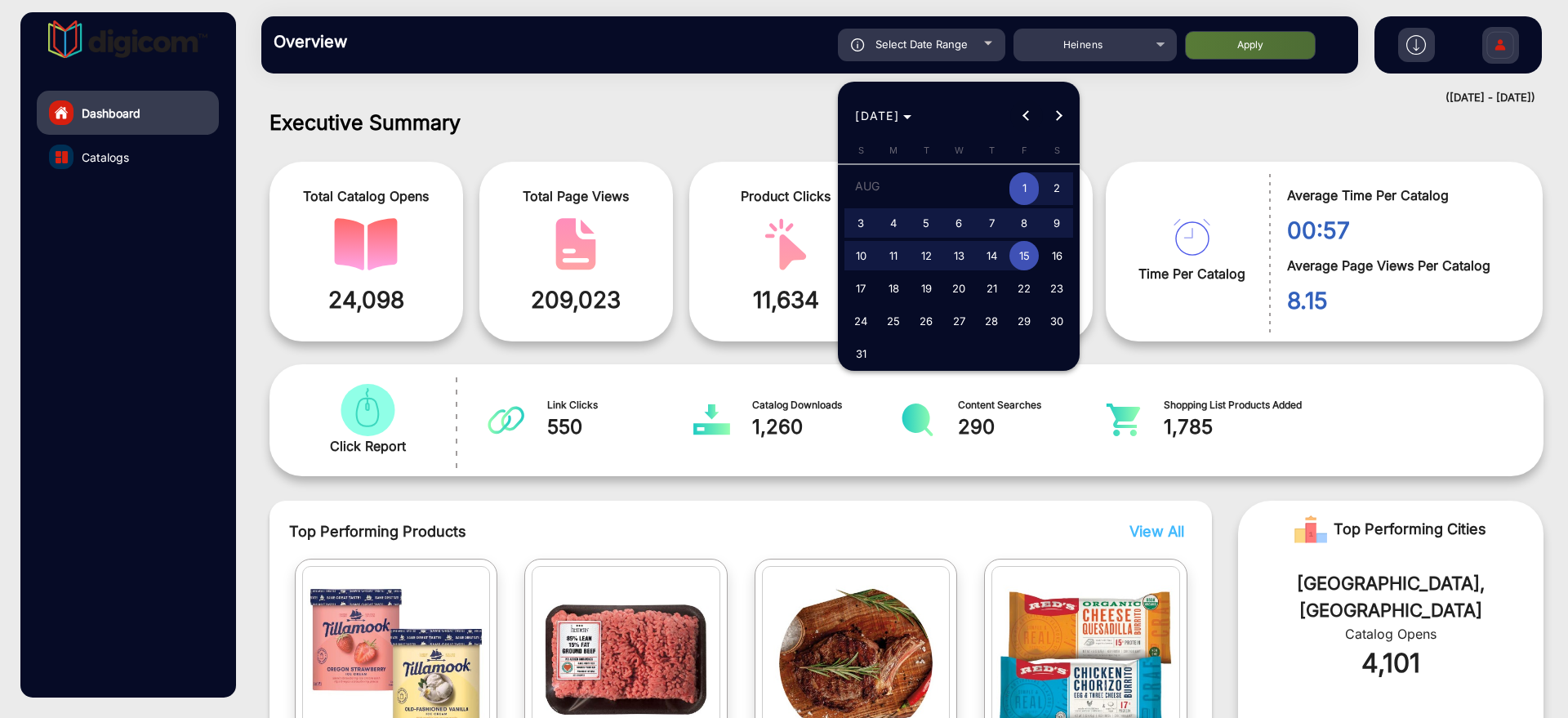
click at [1016, 106] on span "Previous month" at bounding box center [1026, 115] width 33 height 33
